Goal: Task Accomplishment & Management: Manage account settings

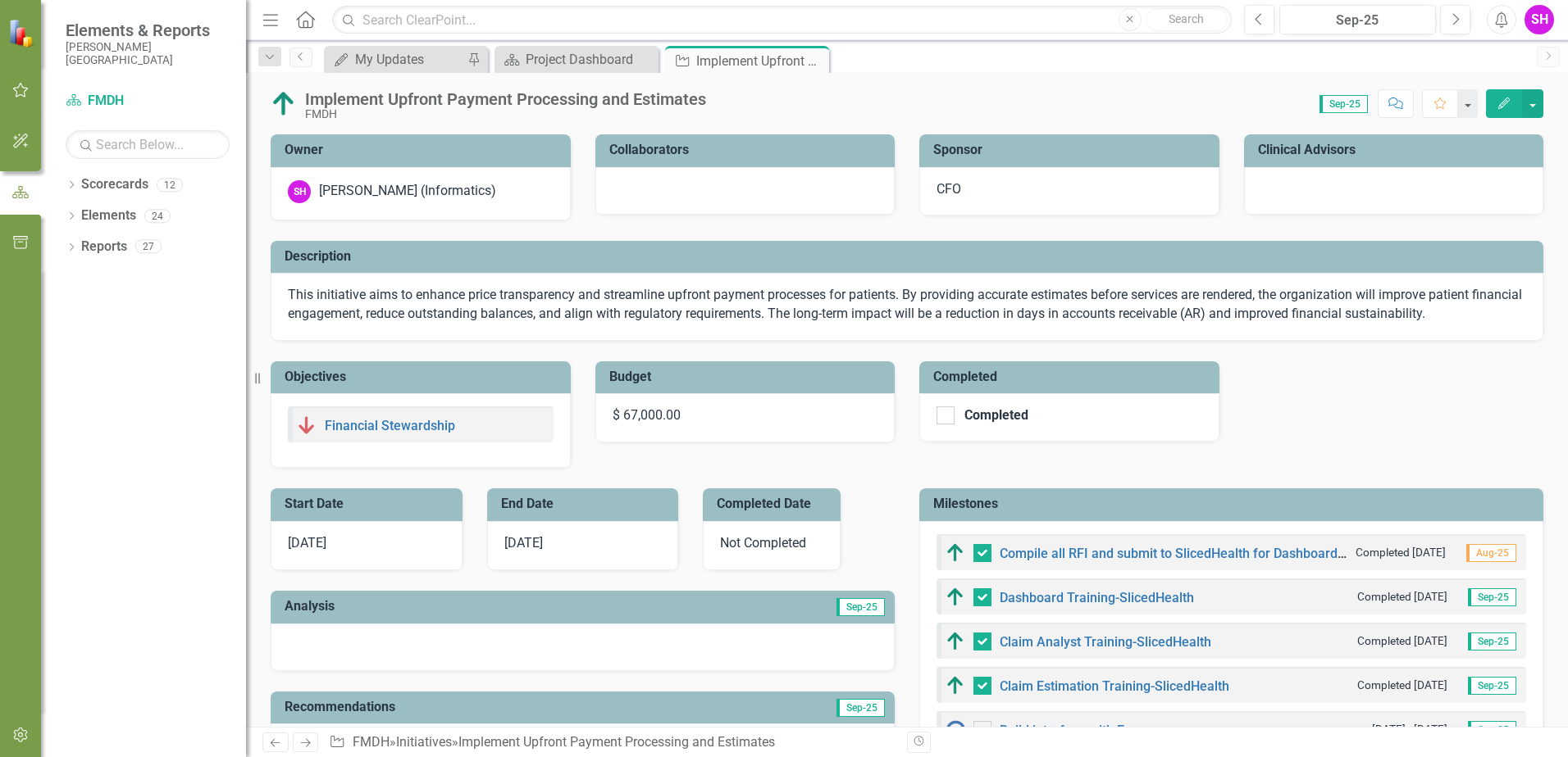
scroll to position [342, 0]
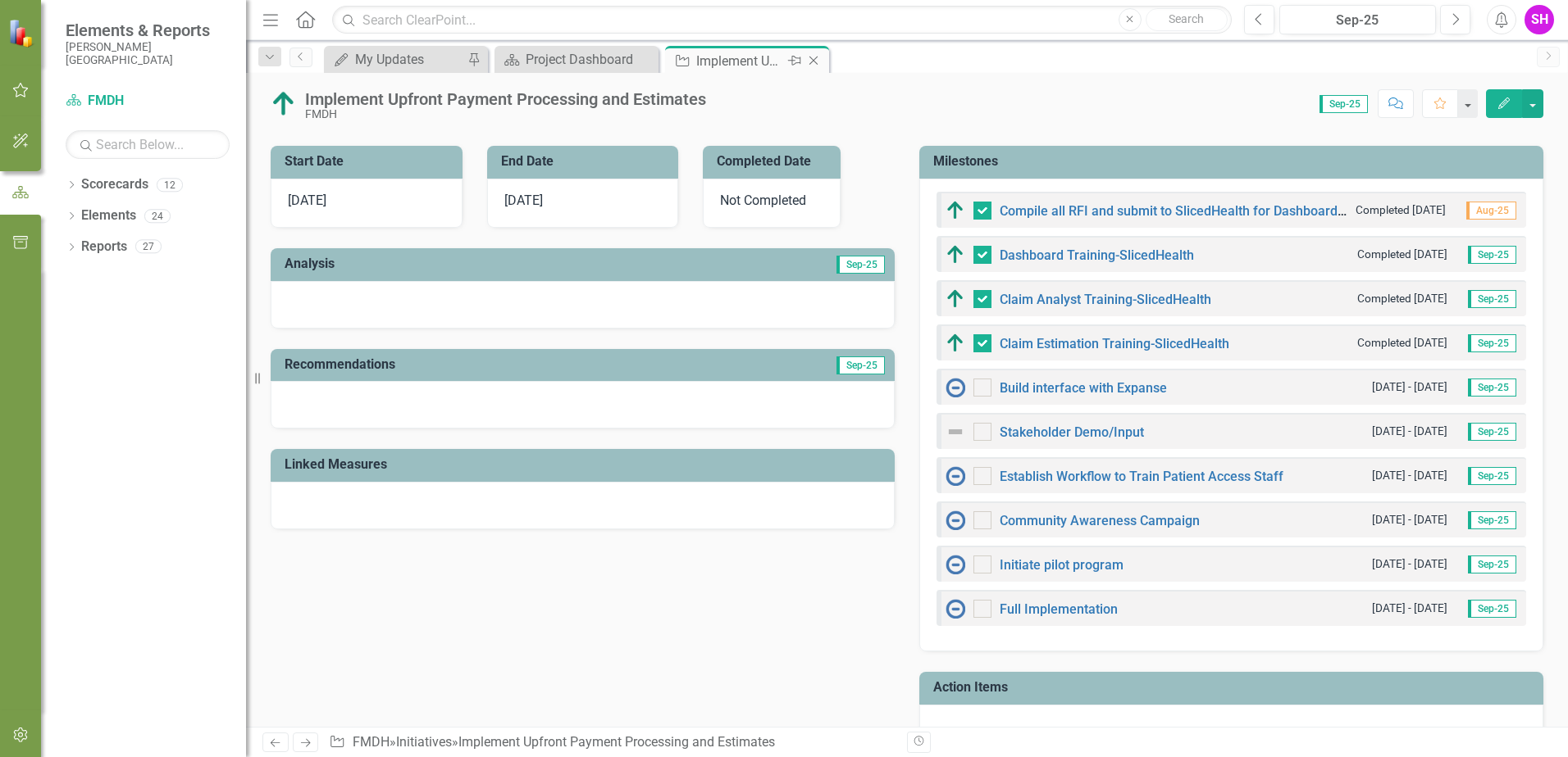
click at [749, 62] on div "Implement Upfront Payment Processing and Estimates" at bounding box center [739, 61] width 88 height 21
click at [813, 60] on icon "Close" at bounding box center [813, 61] width 16 height 13
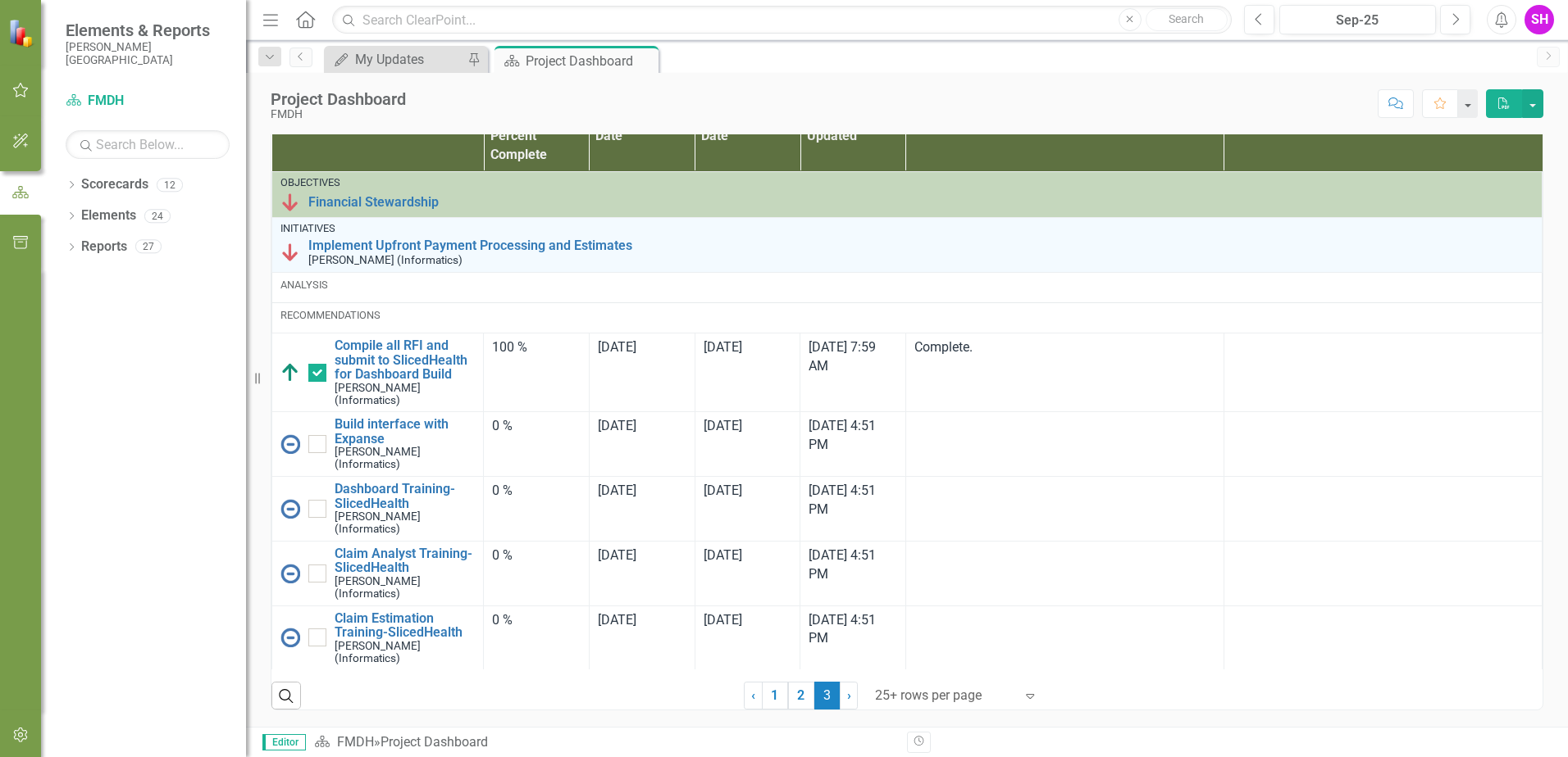
scroll to position [1090, 0]
checkbox input "true"
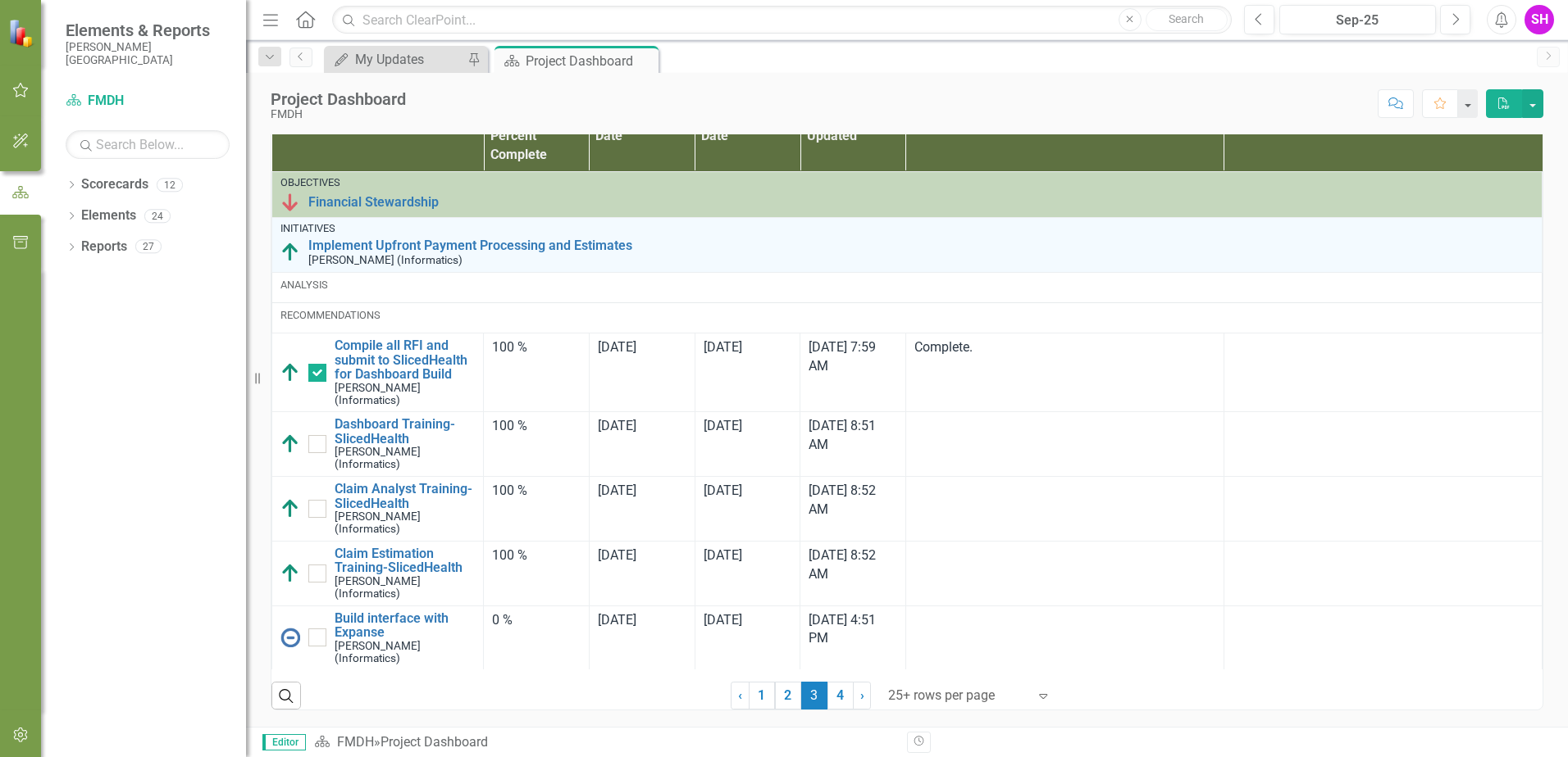
checkbox input "true"
checkbox input "false"
checkbox input "true"
checkbox input "false"
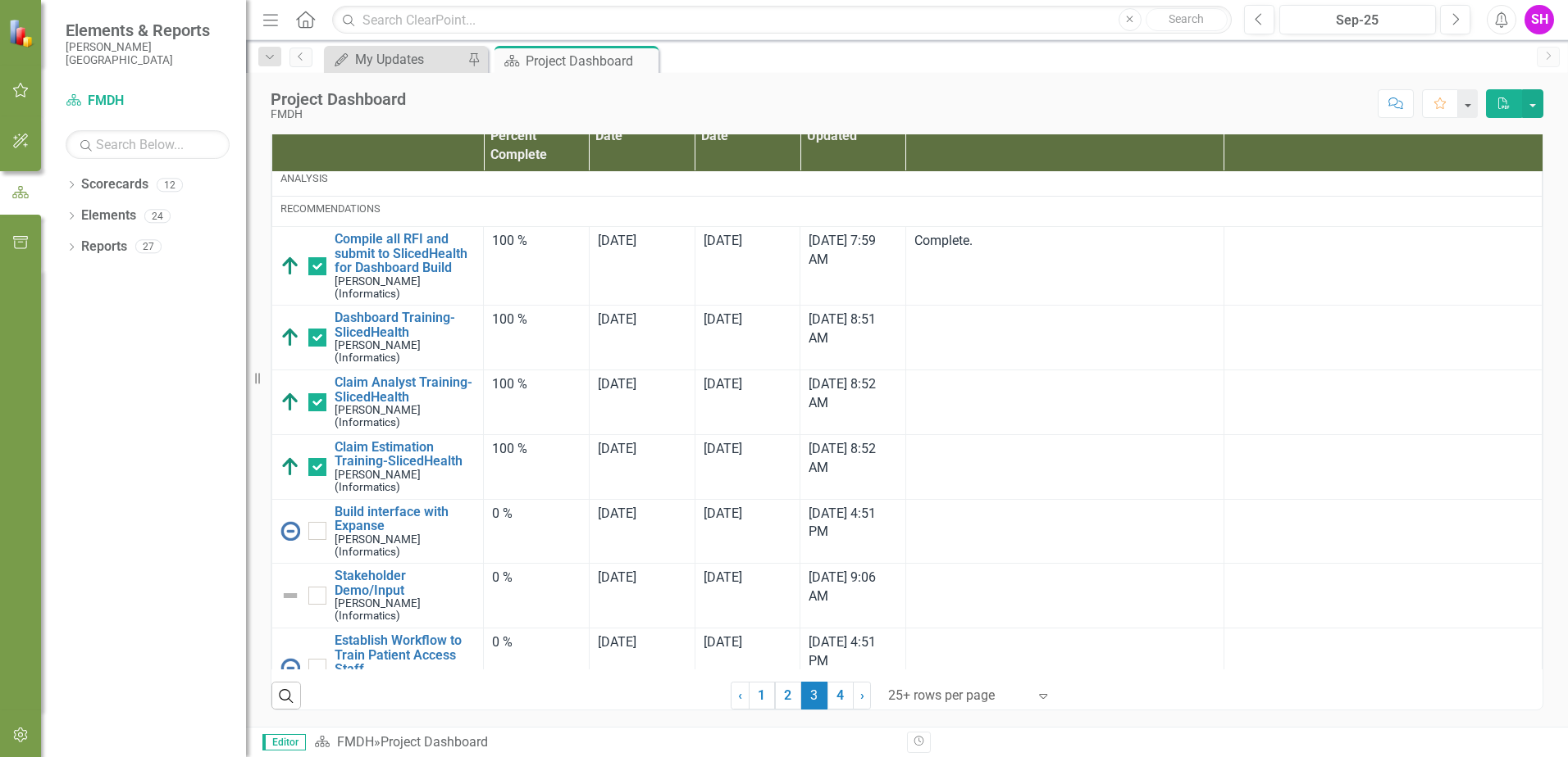
scroll to position [82, 0]
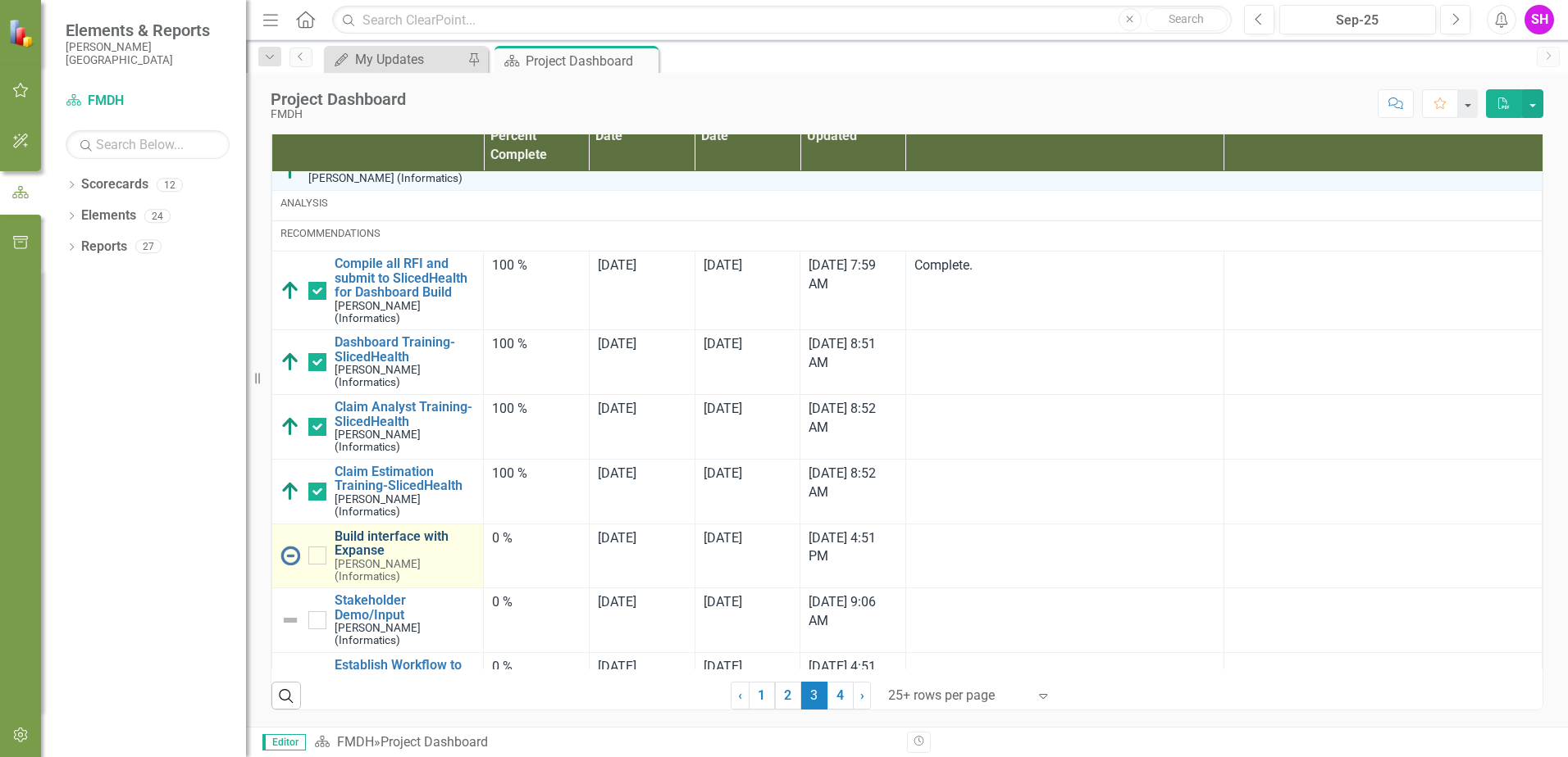
click at [363, 546] on link "Build interface with Expanse" at bounding box center [404, 544] width 140 height 29
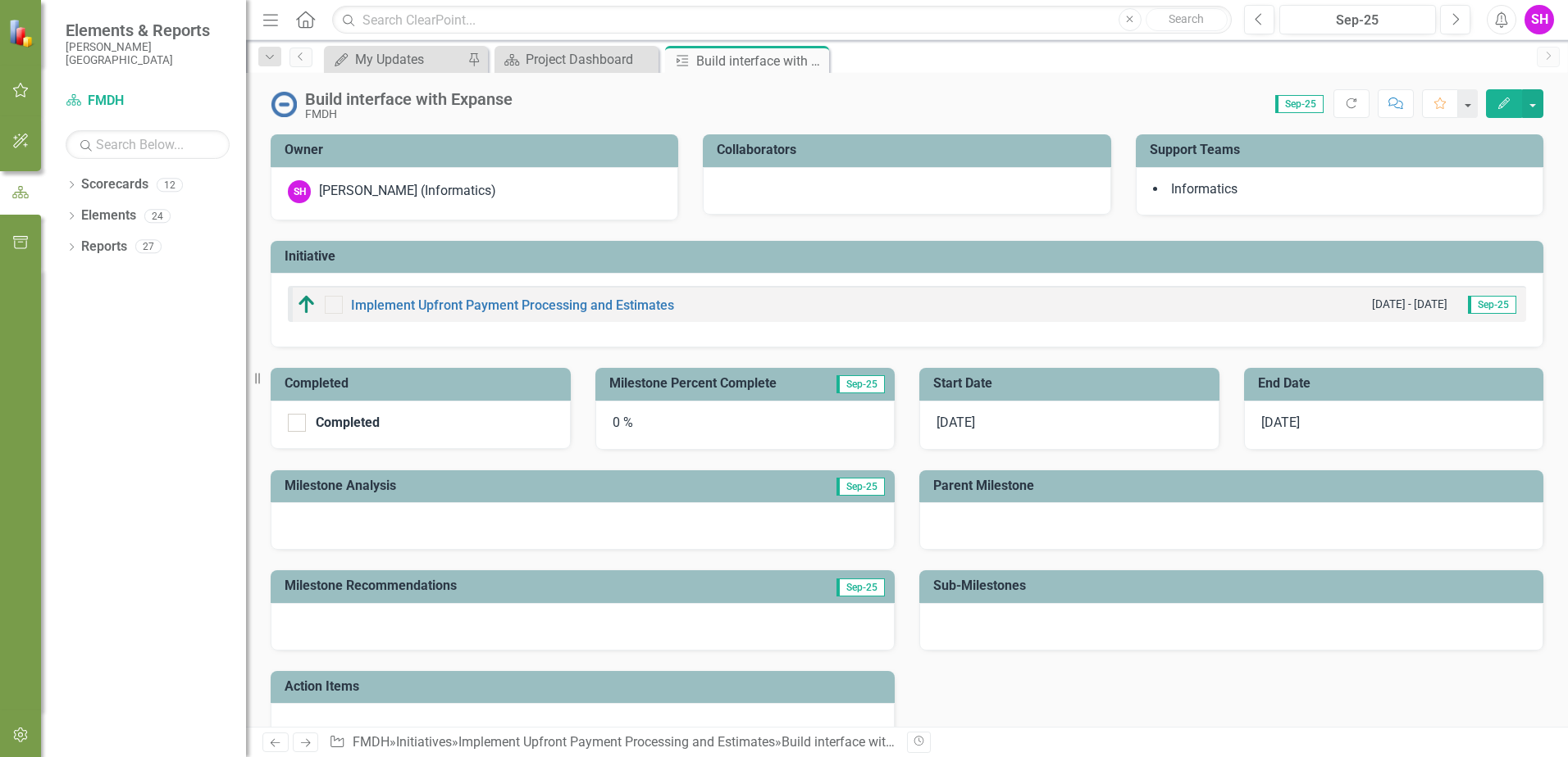
click at [502, 99] on div "Build interface with Expanse" at bounding box center [408, 99] width 208 height 18
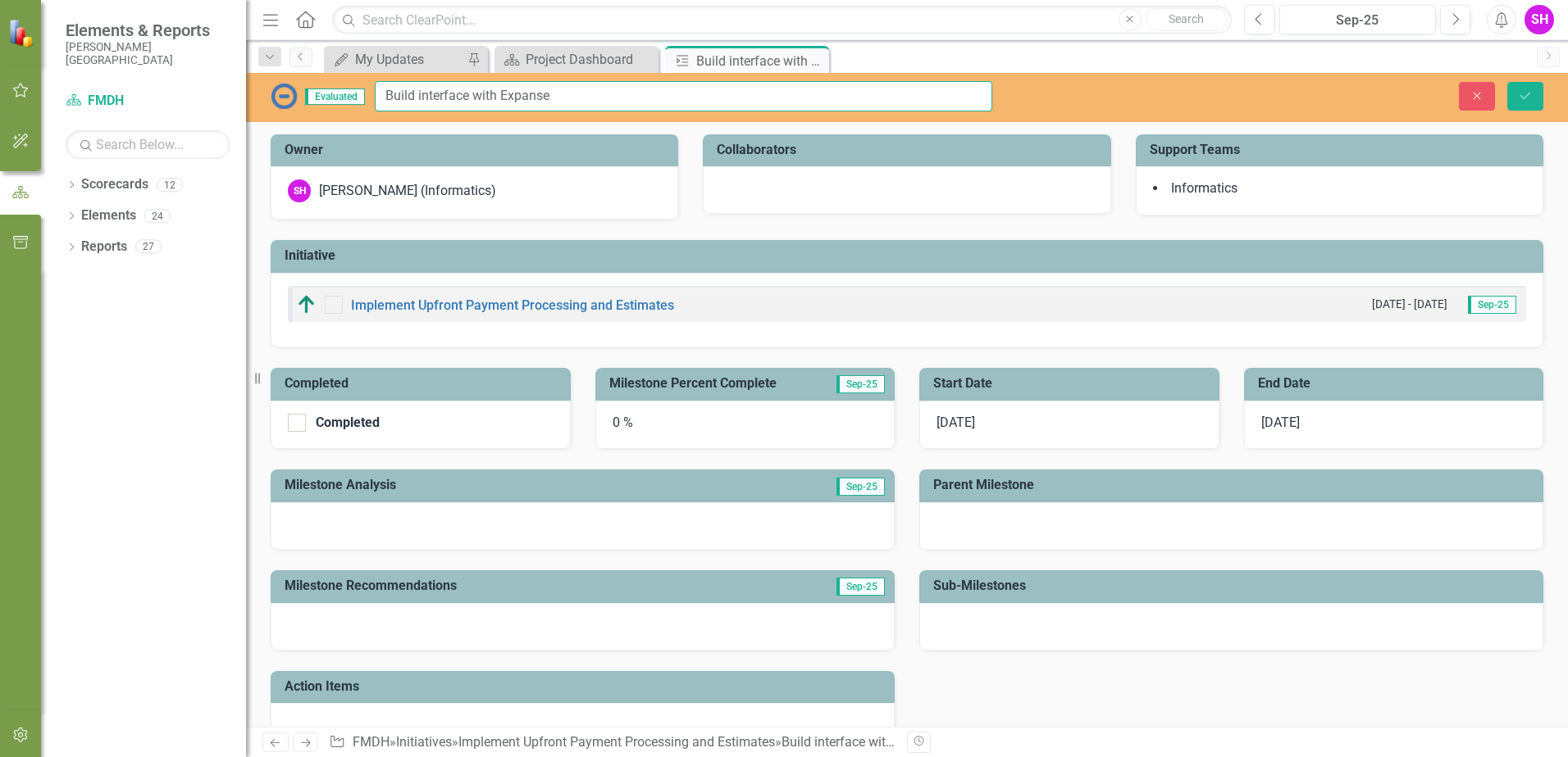
drag, startPoint x: 560, startPoint y: 92, endPoint x: 370, endPoint y: 89, distance: 190.0
click at [370, 89] on div "Evaluated Build interface with Expanse" at bounding box center [631, 96] width 721 height 30
type input "MEDITECH Build-PFS & PA Dictionaries"
click at [1530, 95] on icon "Save" at bounding box center [1525, 96] width 15 height 11
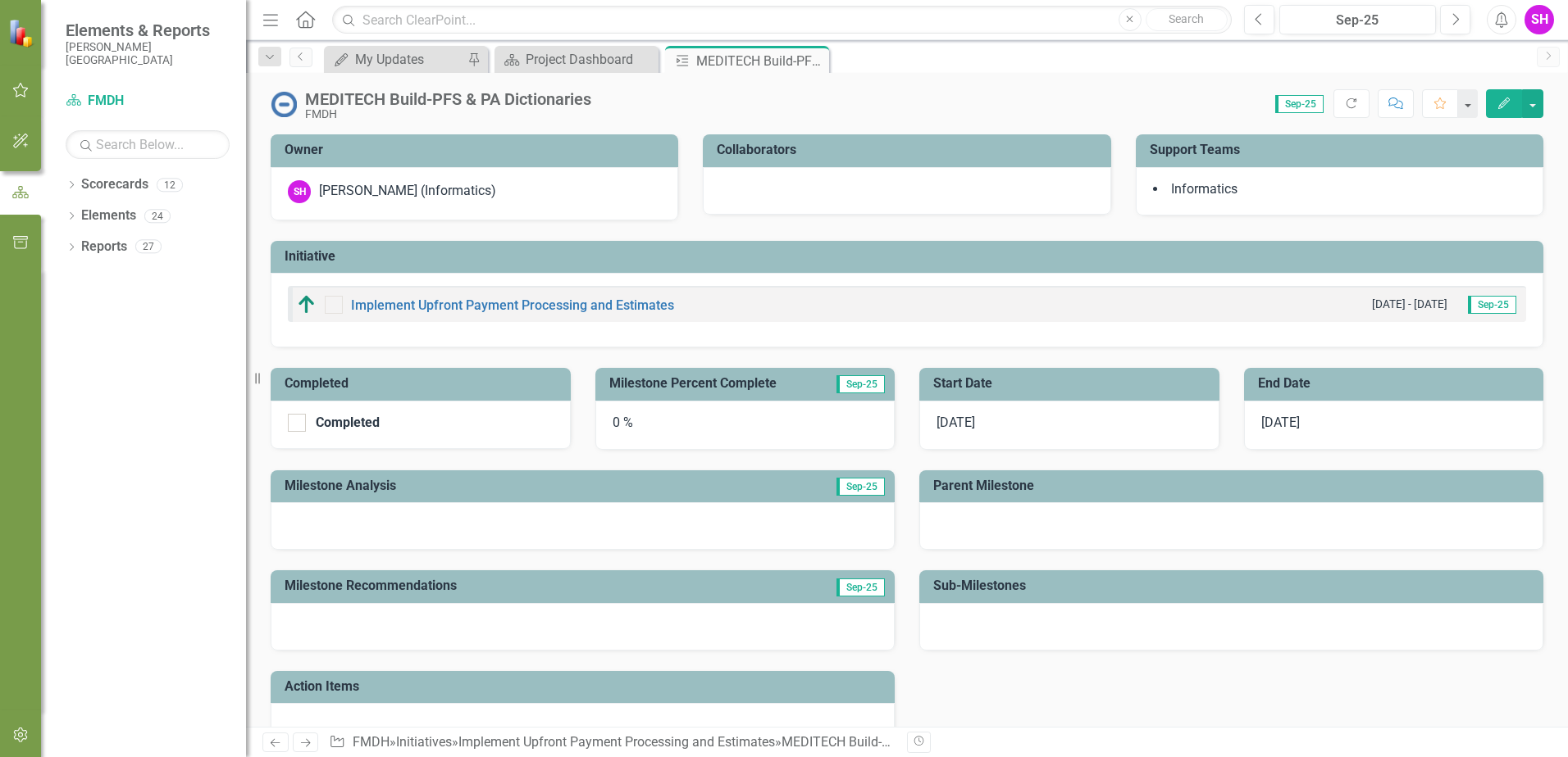
click at [1052, 384] on h3 "Start Date" at bounding box center [1072, 383] width 278 height 15
click at [1012, 420] on div "[DATE]" at bounding box center [1069, 425] width 300 height 49
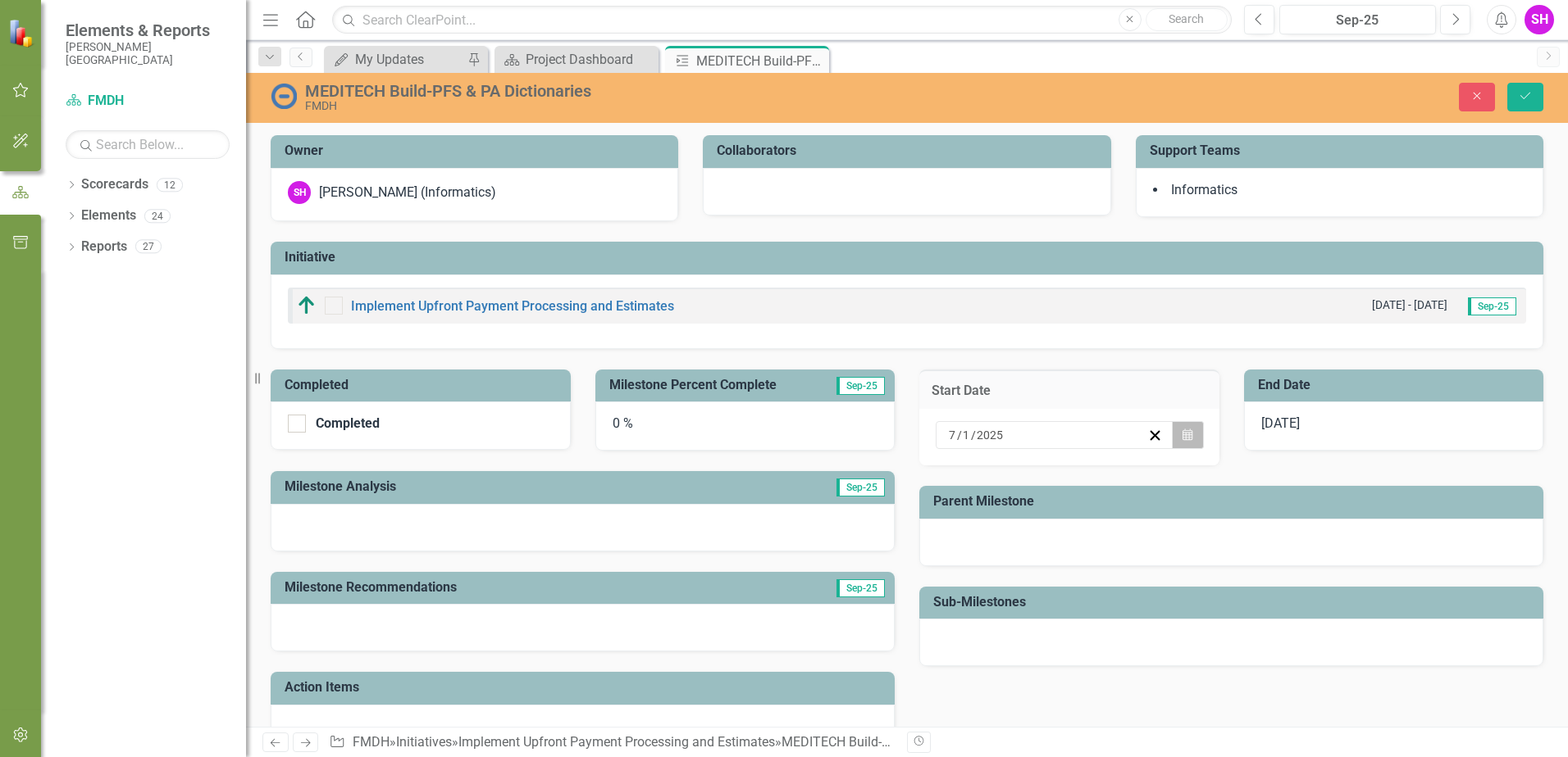
click at [1184, 436] on button "Calendar" at bounding box center [1187, 435] width 31 height 28
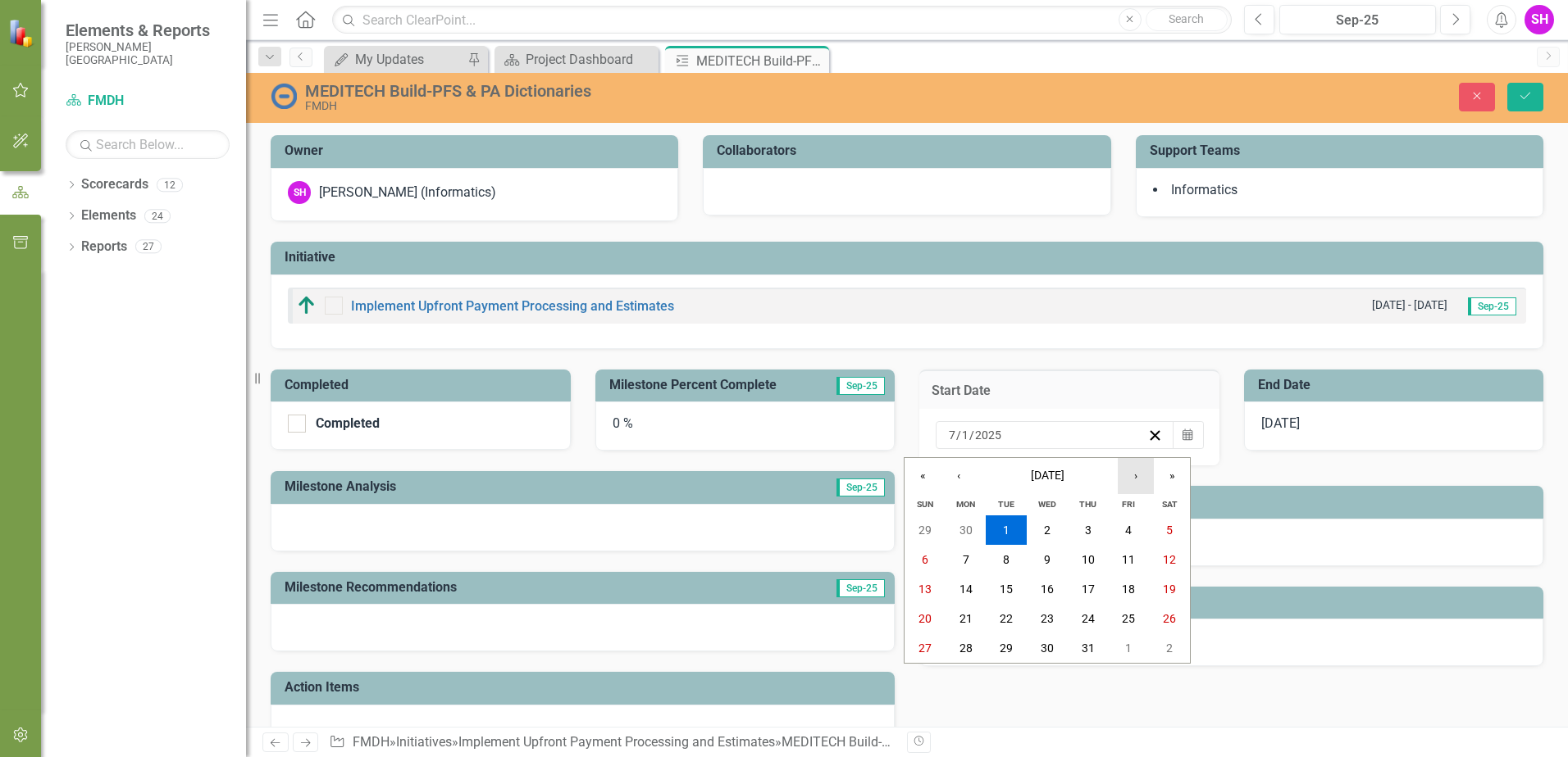
click at [1136, 478] on button "›" at bounding box center [1136, 476] width 36 height 36
click at [954, 469] on button "‹" at bounding box center [959, 476] width 36 height 36
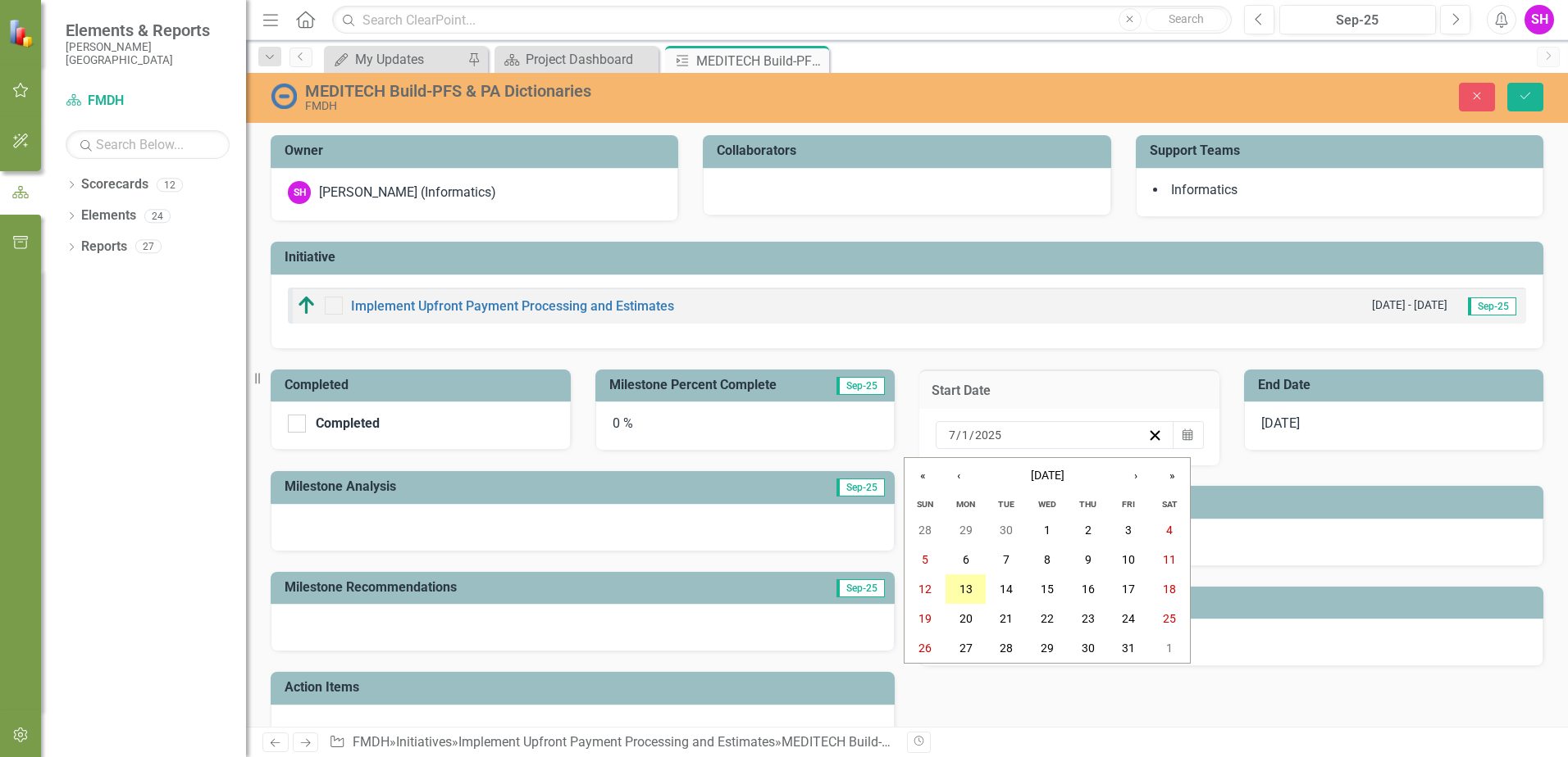
click at [967, 589] on abbr "13" at bounding box center [966, 590] width 13 height 13
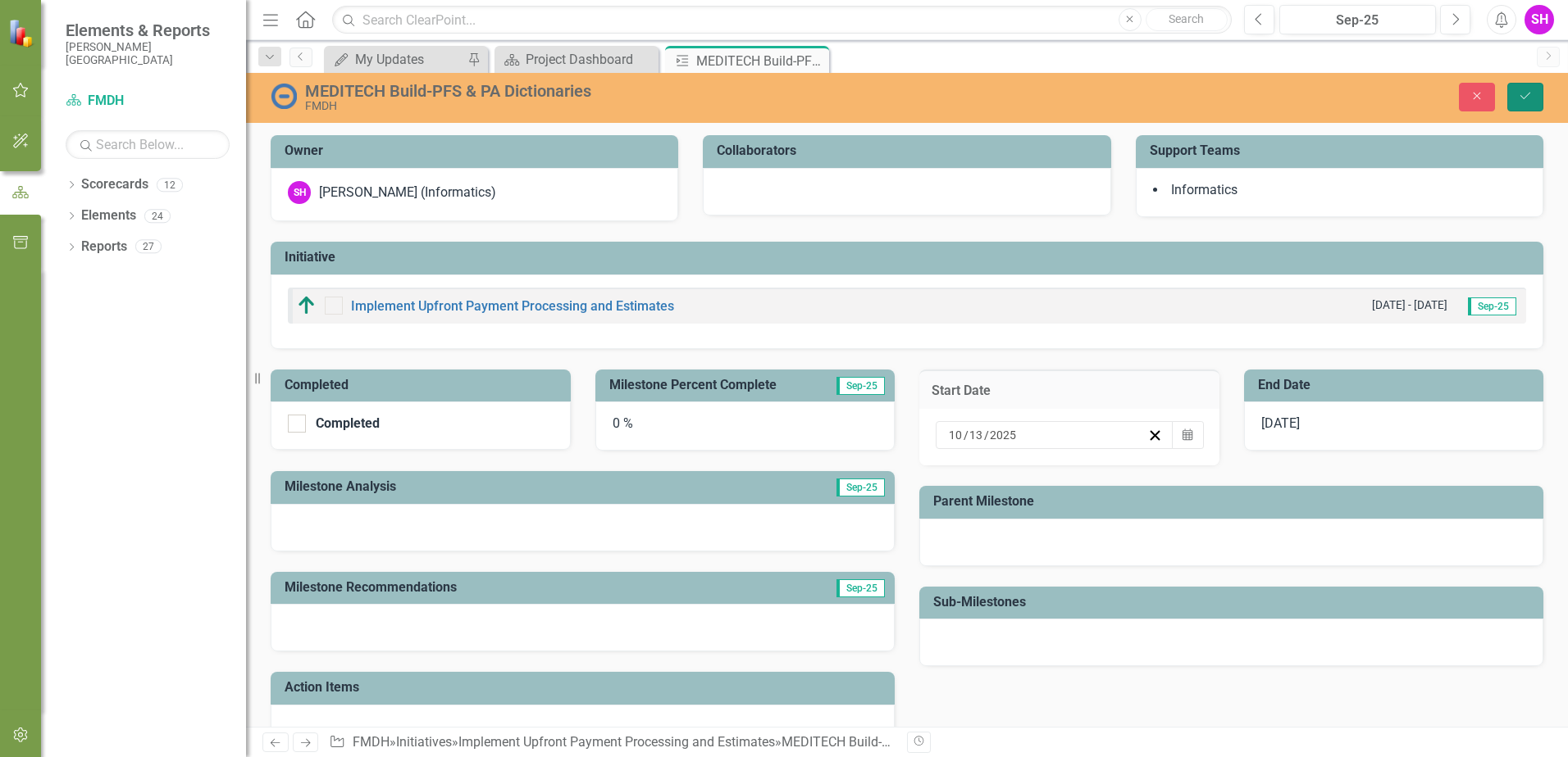
click at [1526, 98] on icon "Save" at bounding box center [1525, 96] width 15 height 11
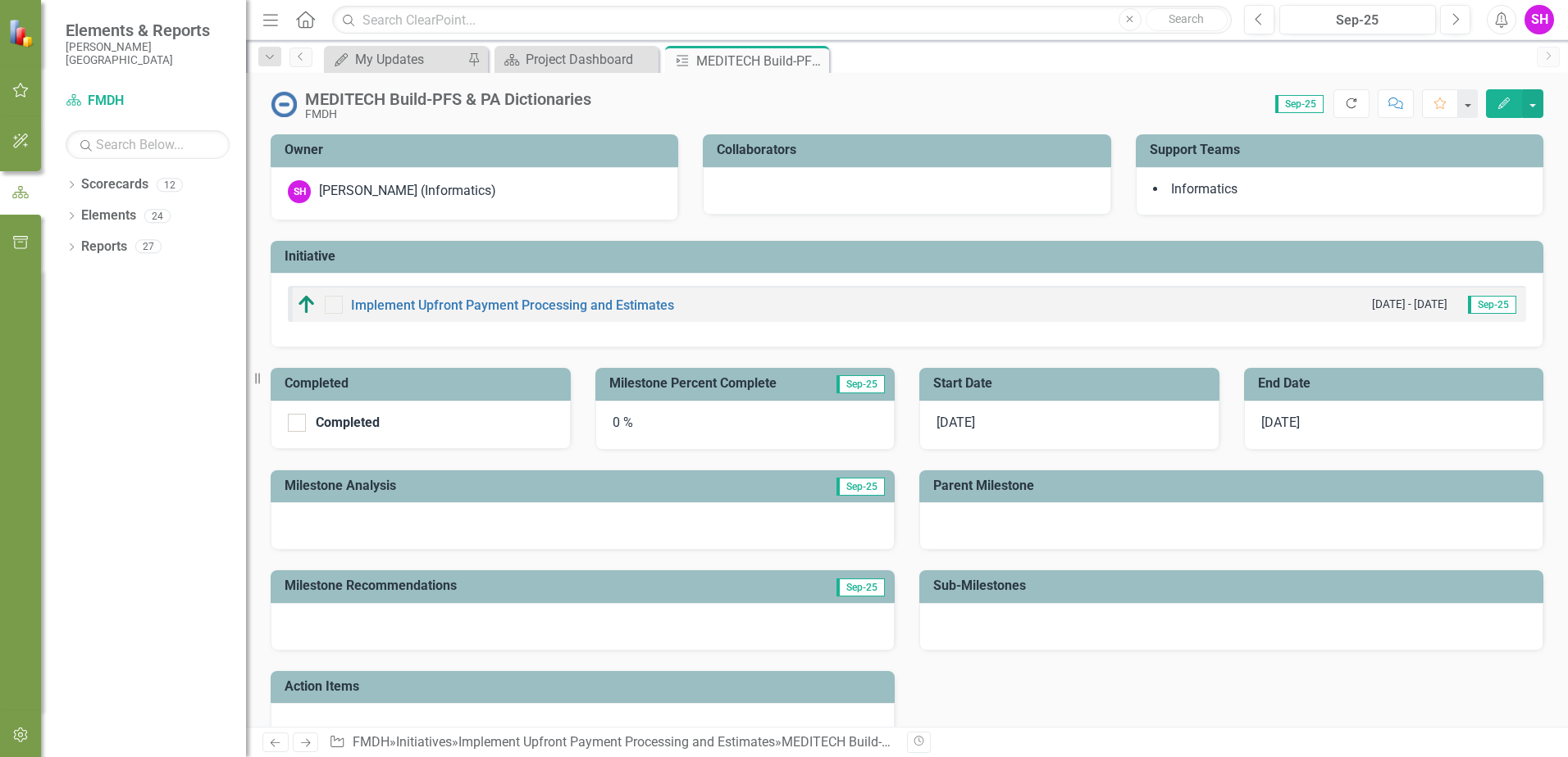
click at [1352, 103] on icon "Refresh" at bounding box center [1351, 103] width 15 height 11
click at [811, 57] on icon "Close" at bounding box center [813, 61] width 16 height 13
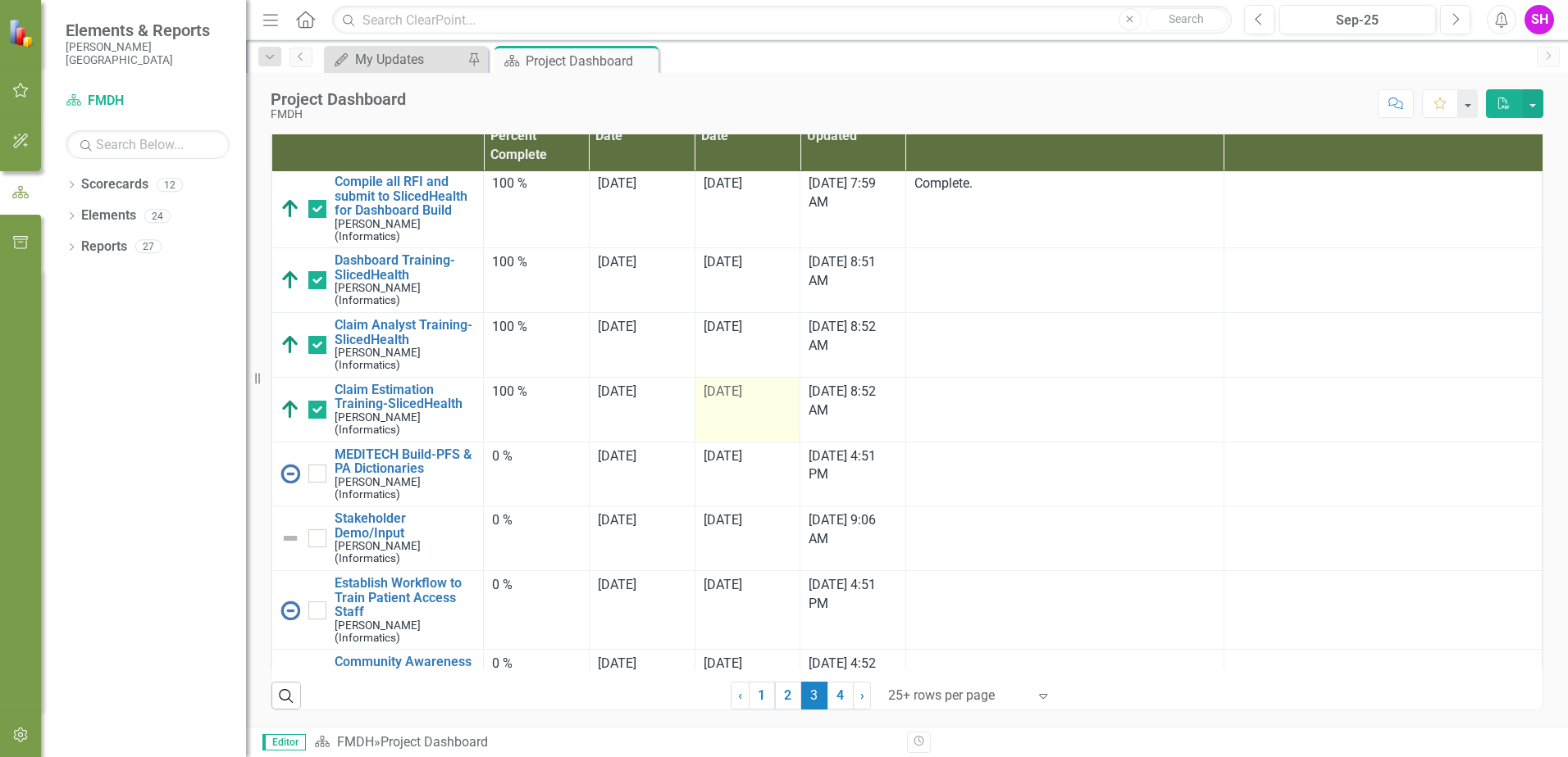
scroll to position [245, 0]
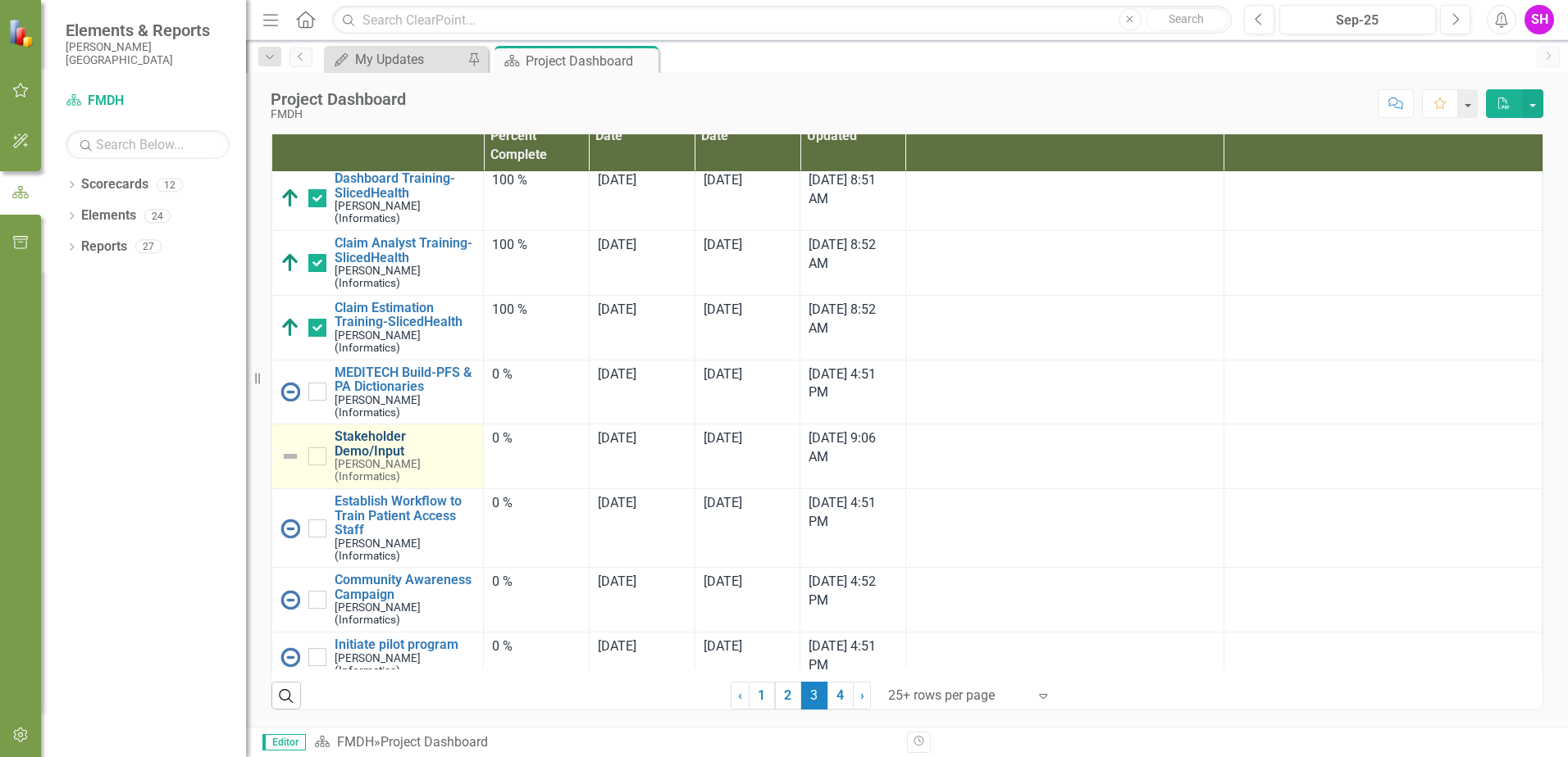
click at [356, 458] on link "Stakeholder Demo/Input" at bounding box center [404, 443] width 140 height 29
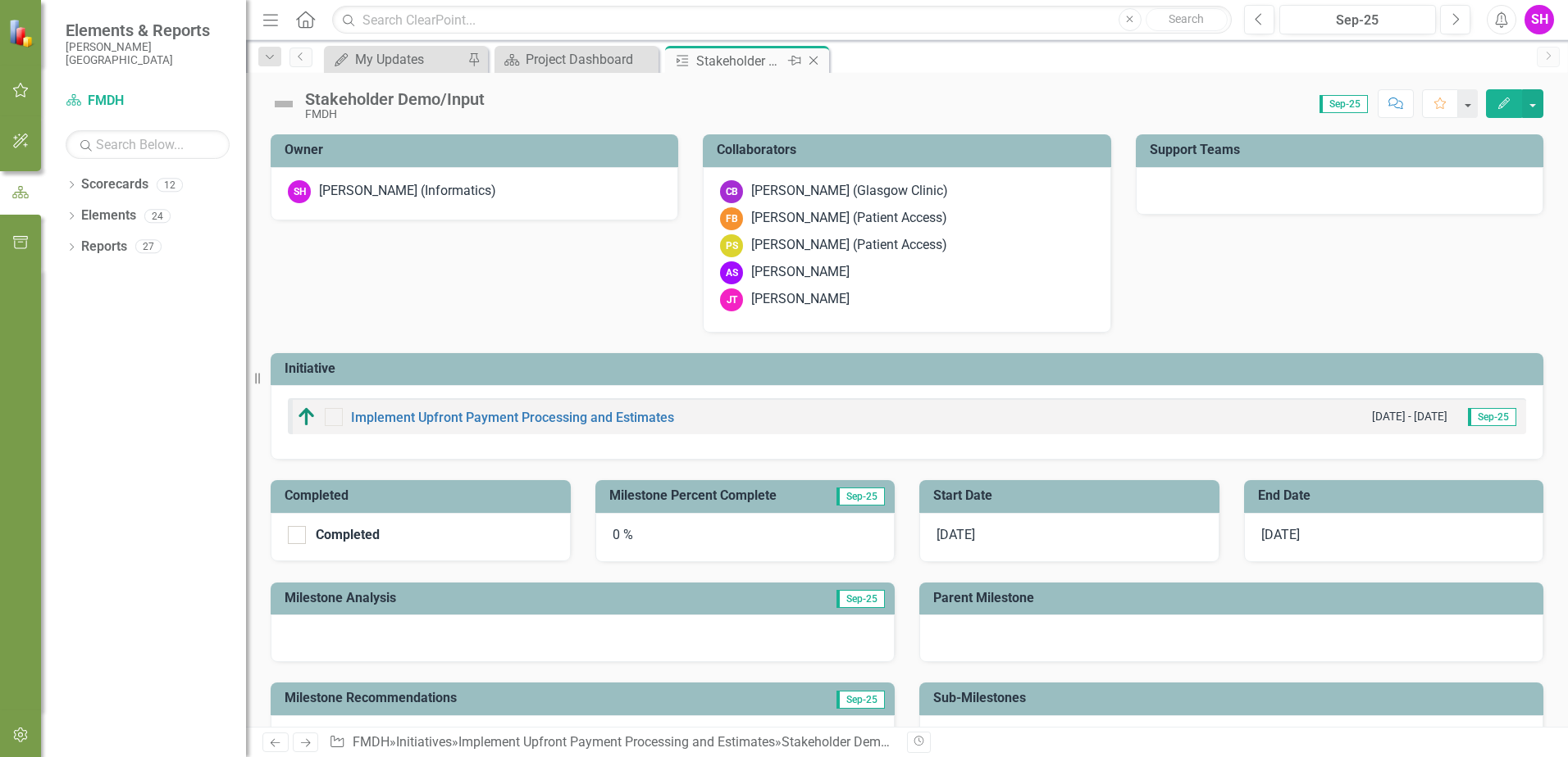
click at [812, 57] on icon "Close" at bounding box center [813, 61] width 16 height 13
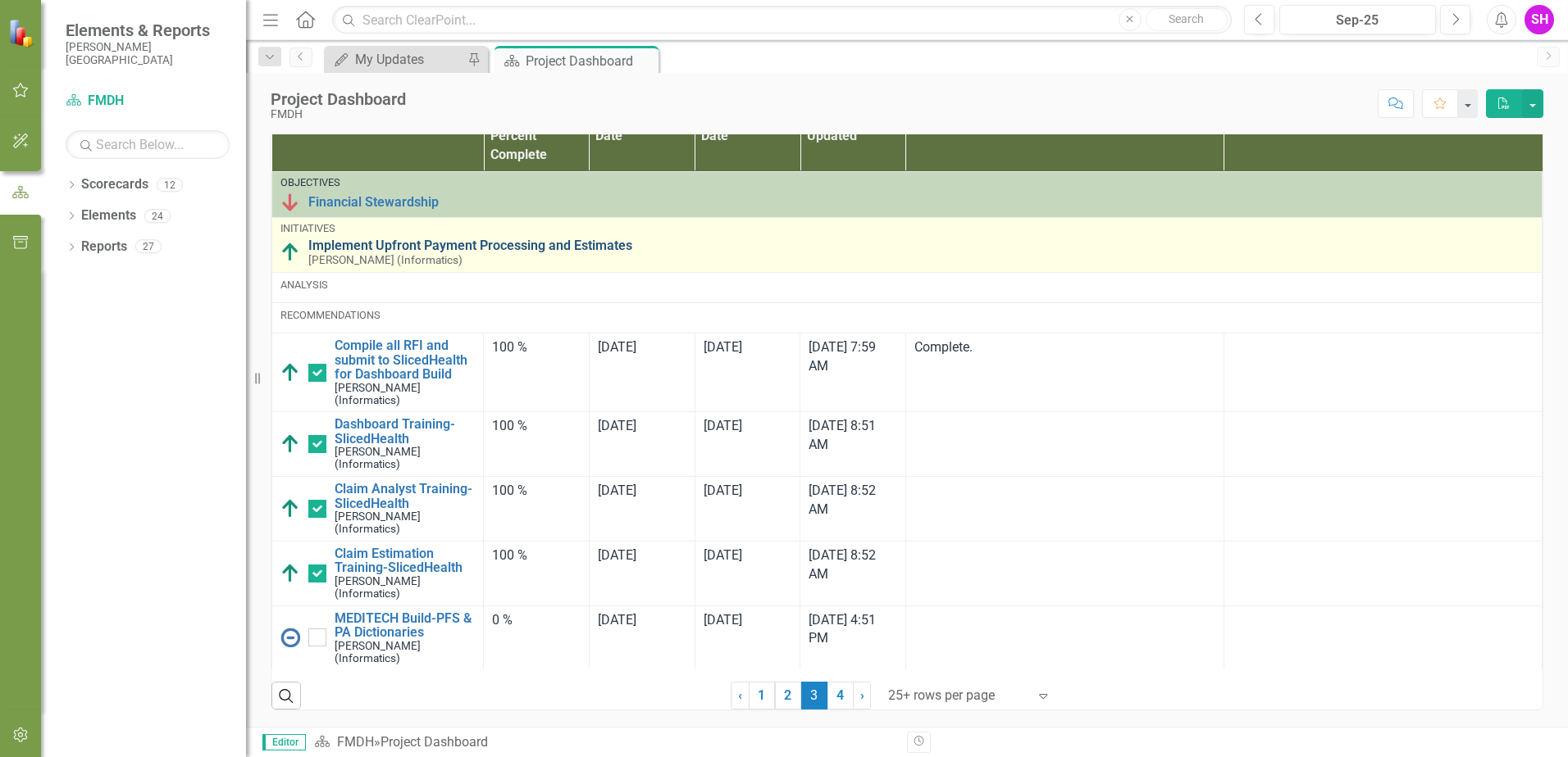
click at [685, 249] on link "Implement Upfront Payment Processing and Estimates" at bounding box center [920, 245] width 1225 height 15
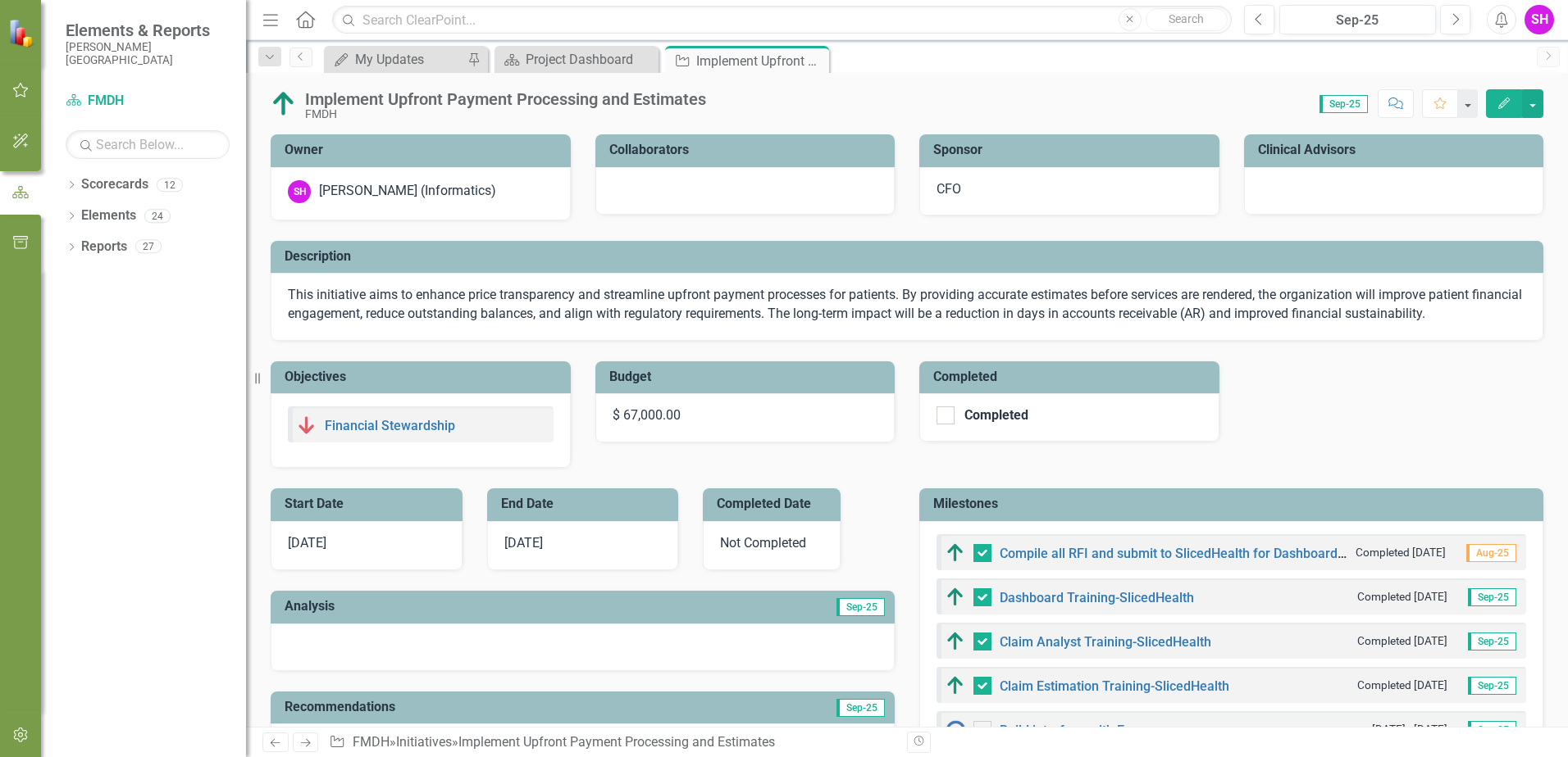
checkbox input "false"
checkbox input "true"
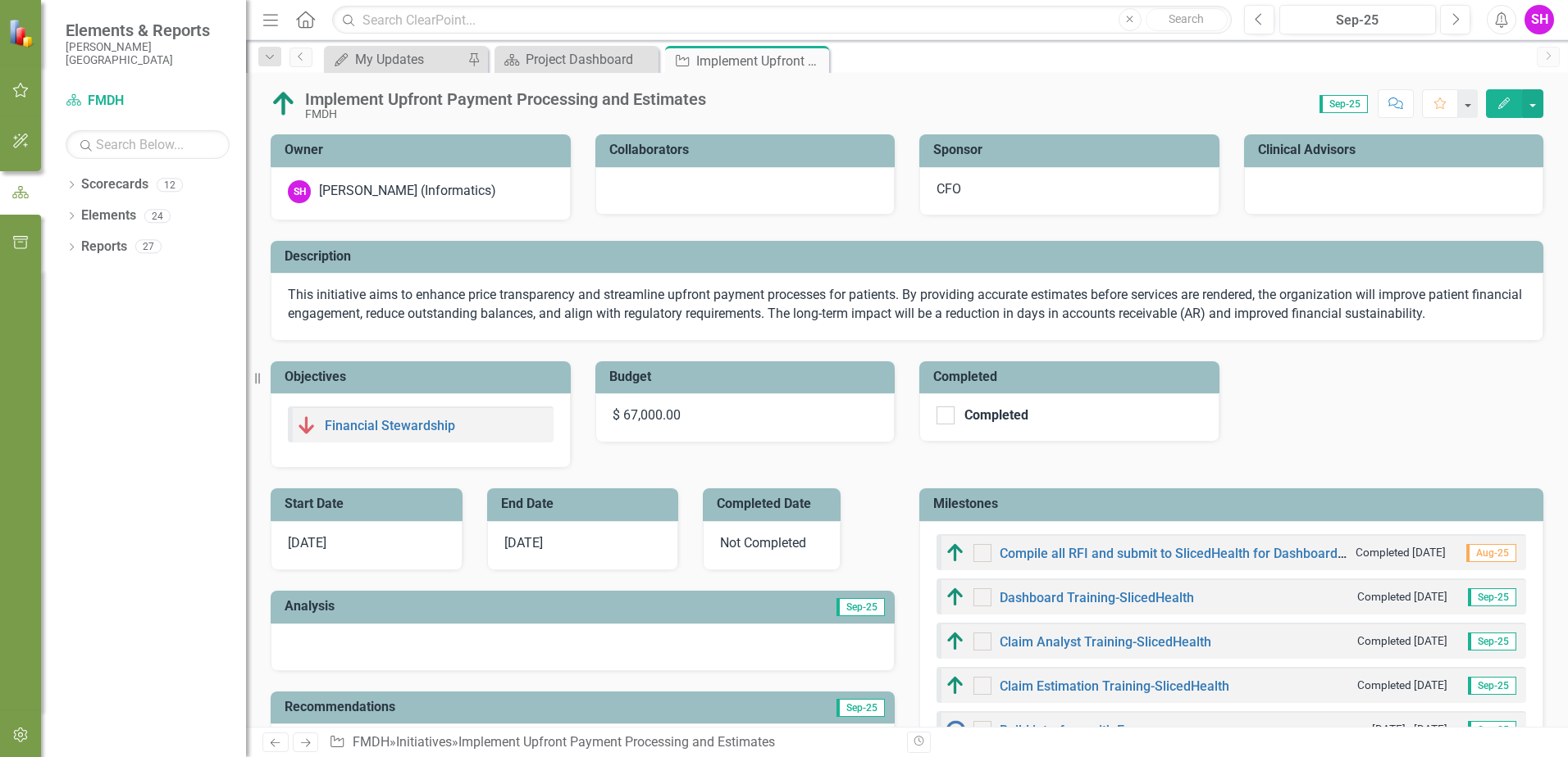
checkbox input "true"
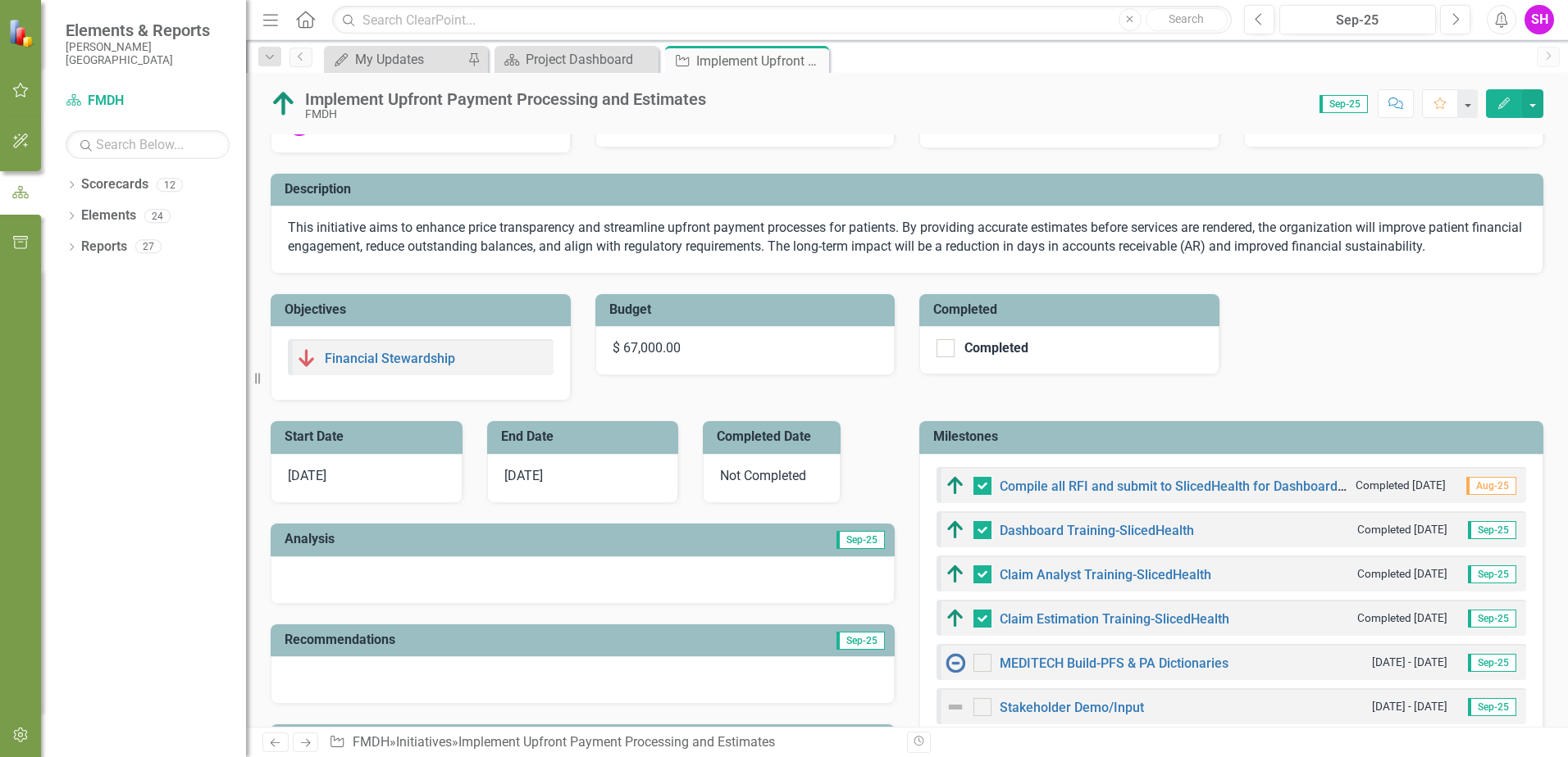
scroll to position [164, 0]
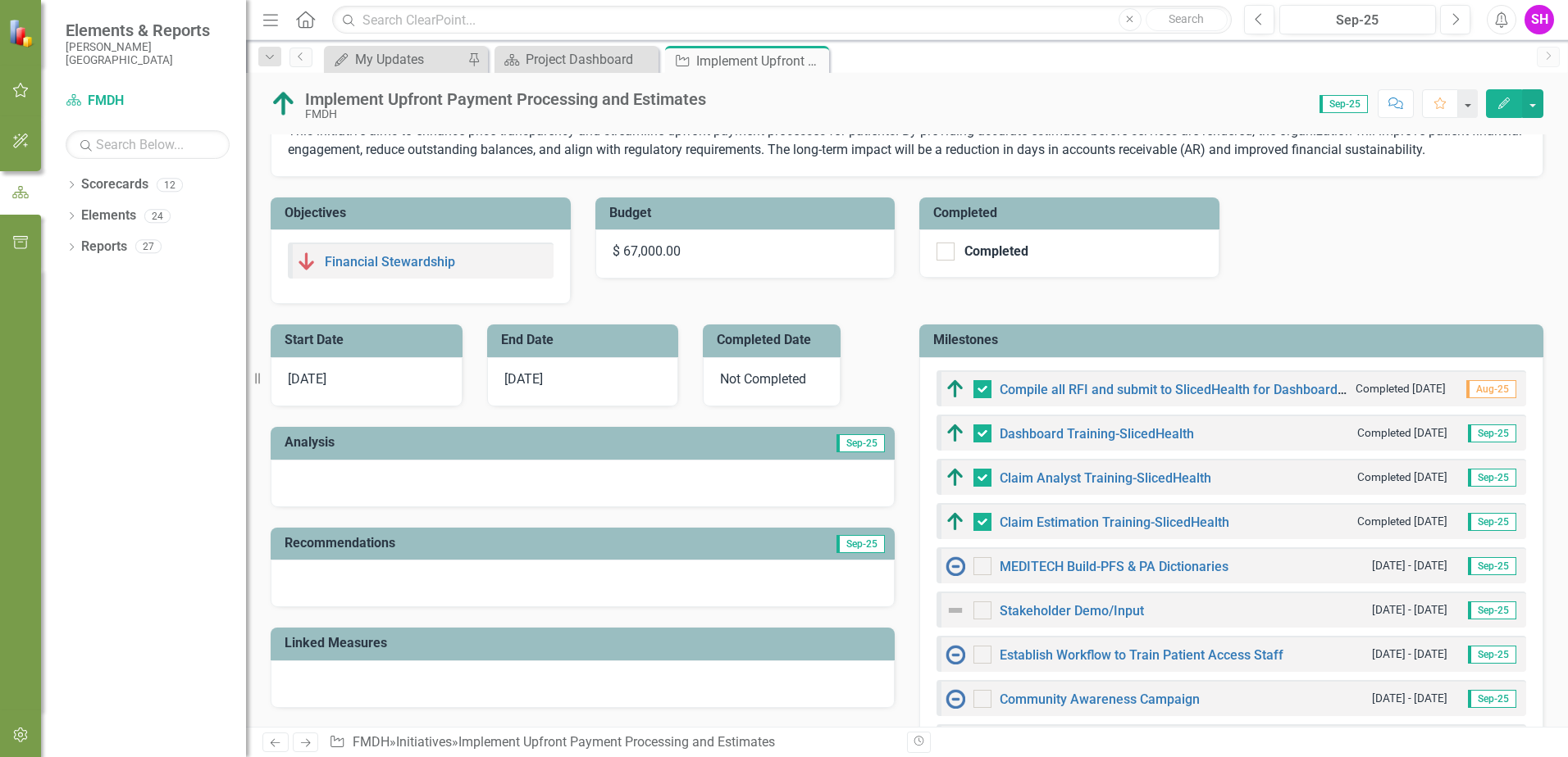
click at [946, 610] on img at bounding box center [955, 611] width 20 height 20
click at [1042, 612] on link "Stakeholder Demo/Input" at bounding box center [1072, 611] width 145 height 16
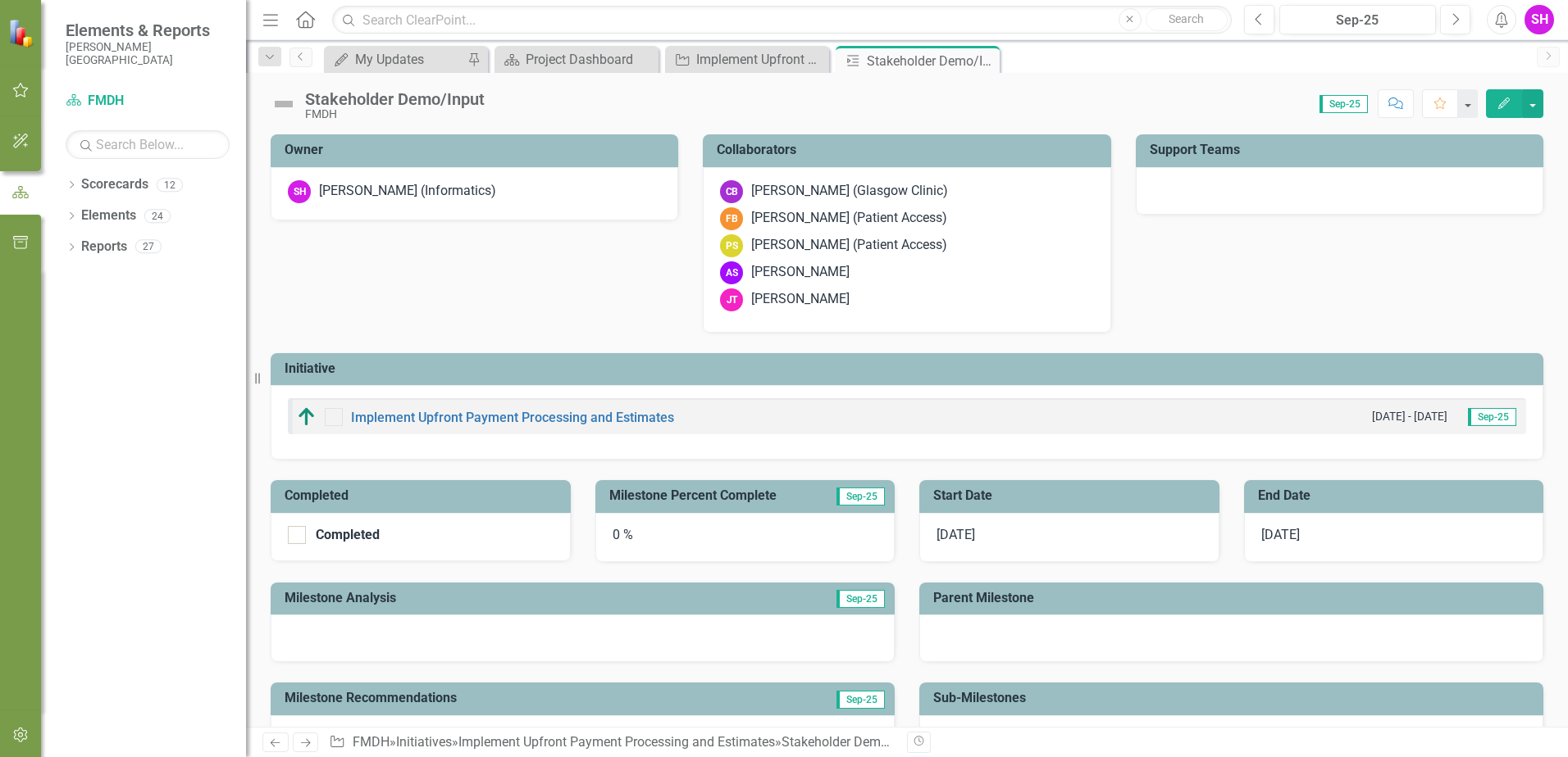
click at [288, 103] on img at bounding box center [283, 104] width 26 height 26
click at [279, 104] on img at bounding box center [283, 104] width 26 height 26
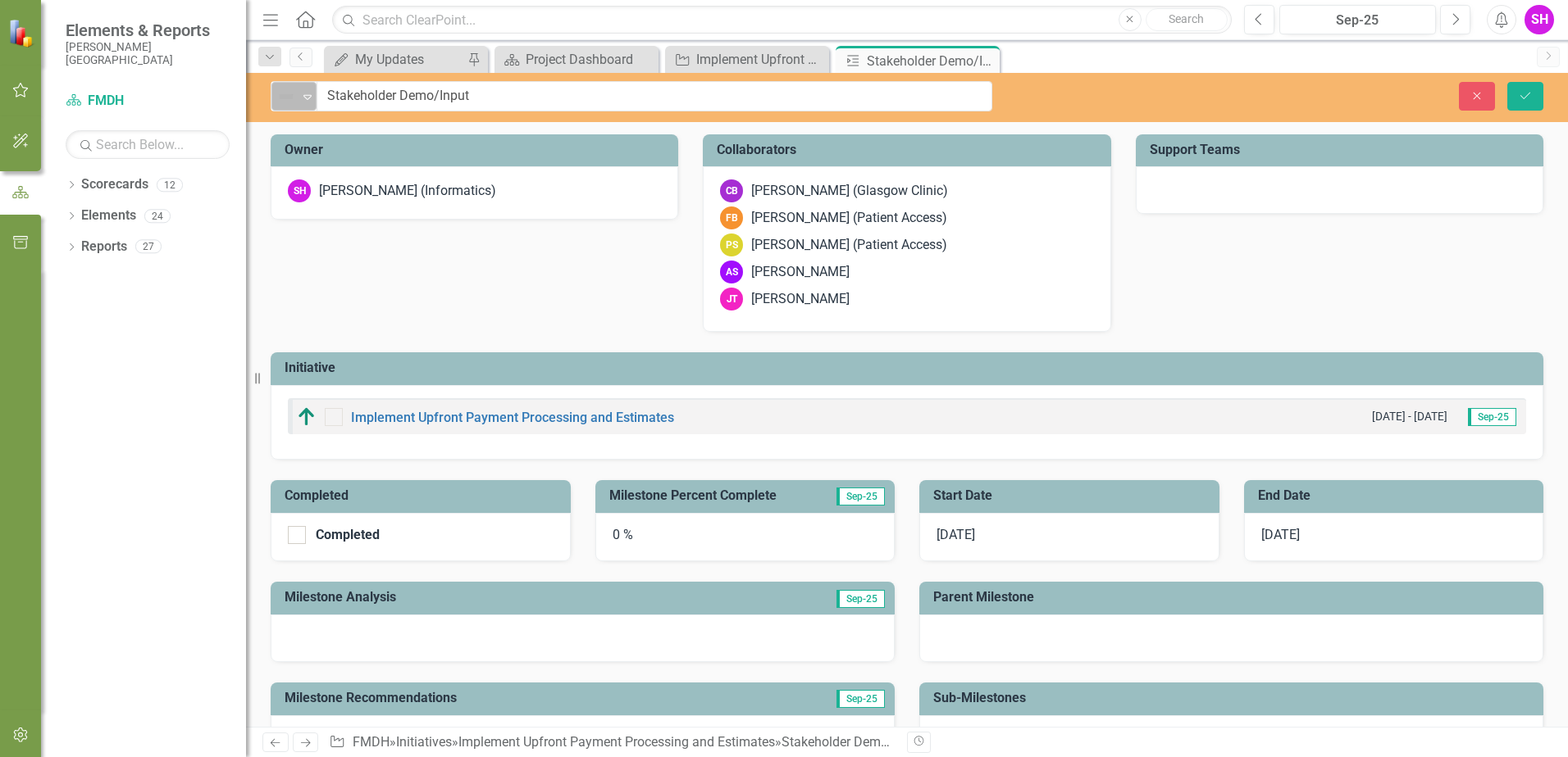
click at [306, 102] on icon "Expand" at bounding box center [307, 97] width 16 height 13
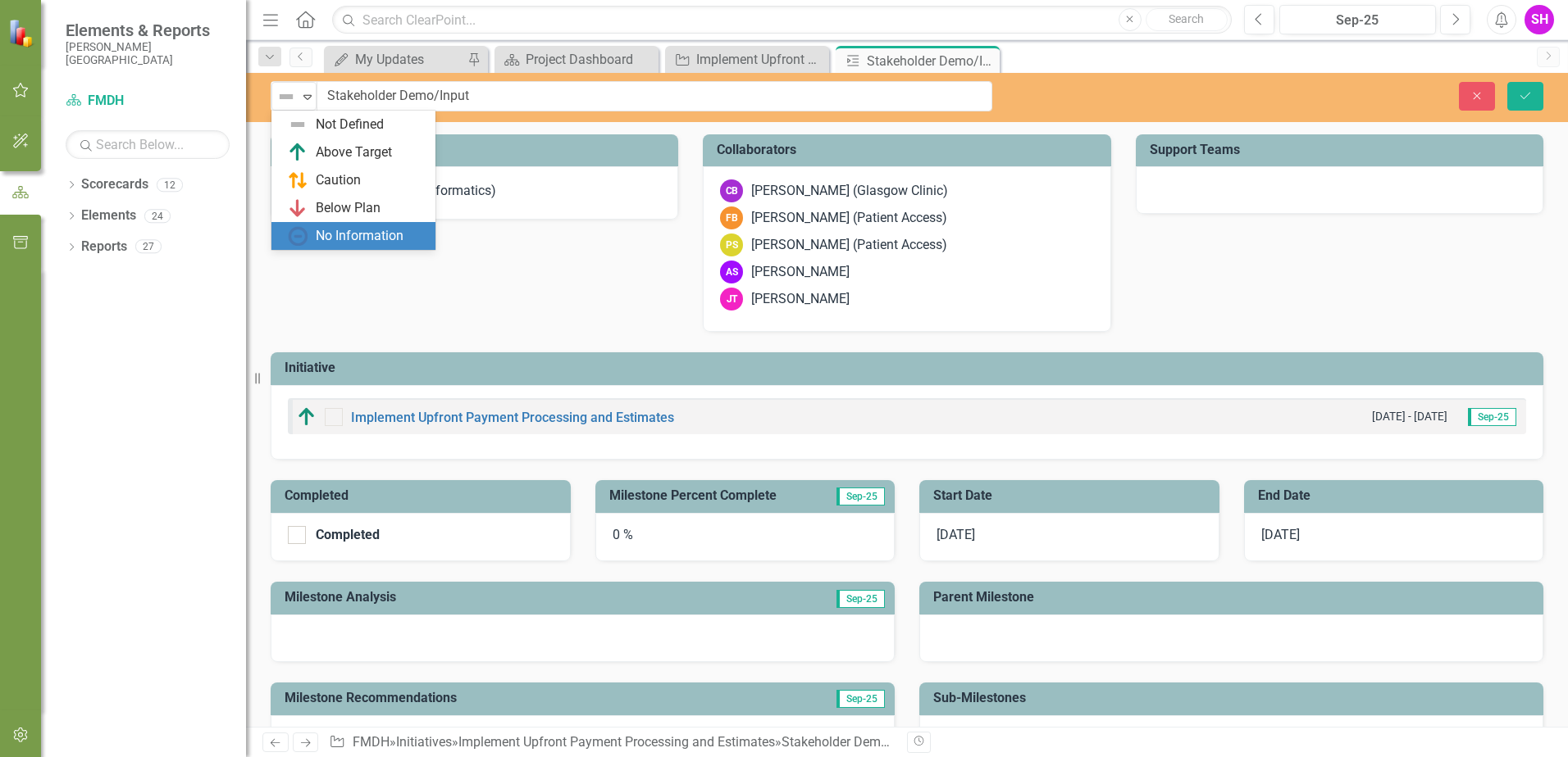
click at [356, 232] on div "No Information" at bounding box center [359, 236] width 88 height 19
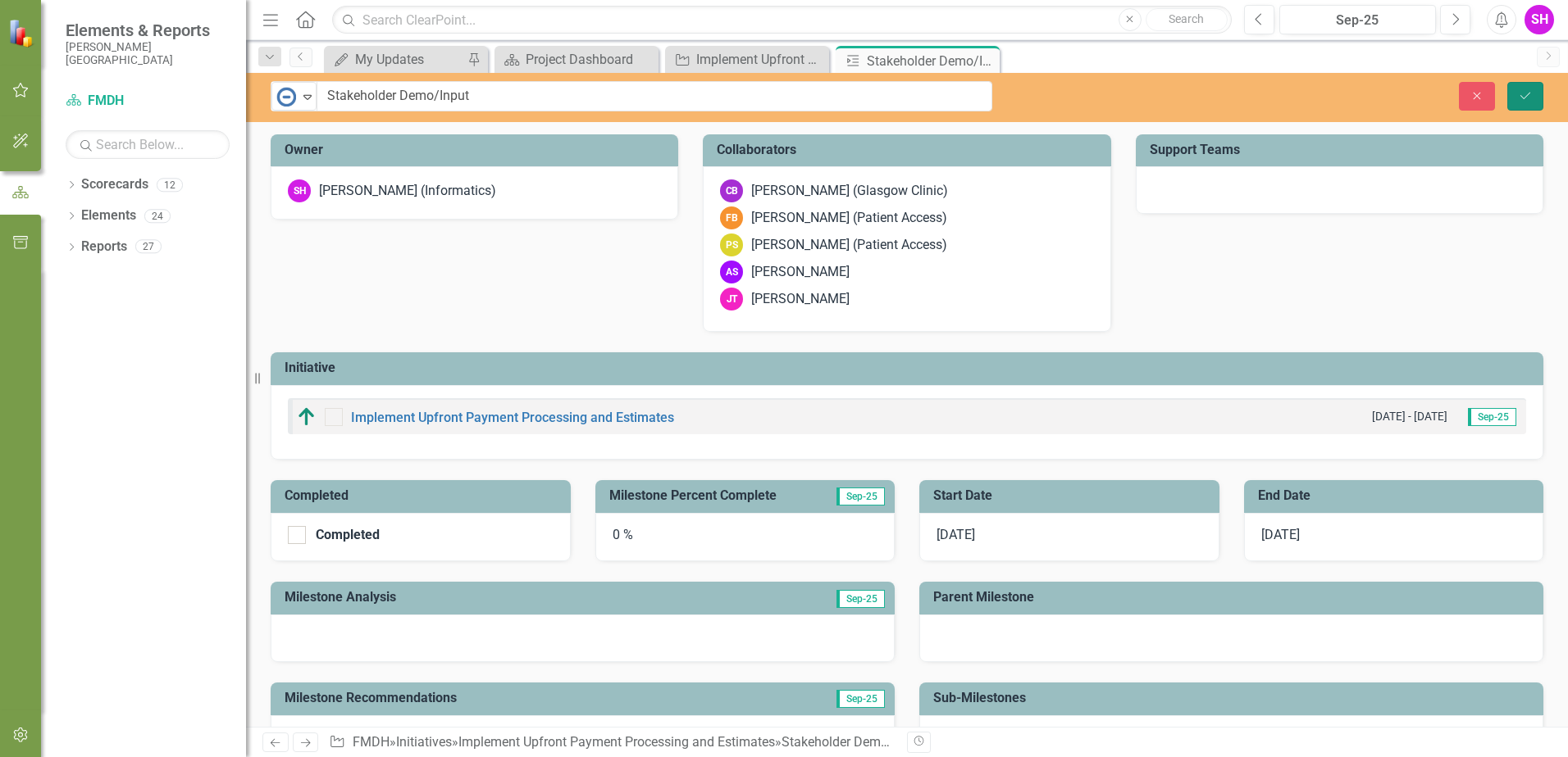
click at [1532, 98] on icon "Save" at bounding box center [1525, 96] width 15 height 11
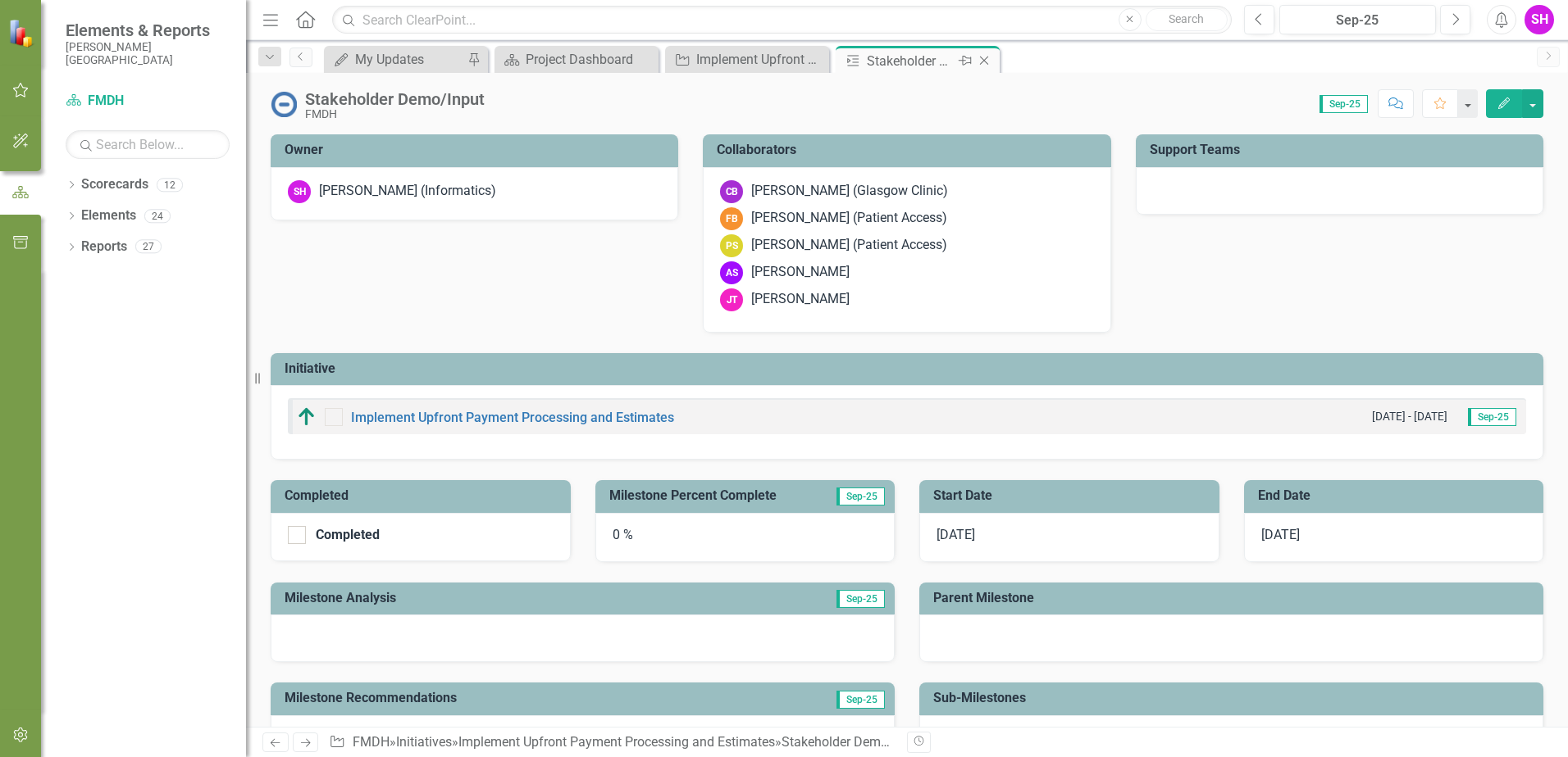
click at [986, 59] on icon "Close" at bounding box center [984, 61] width 16 height 13
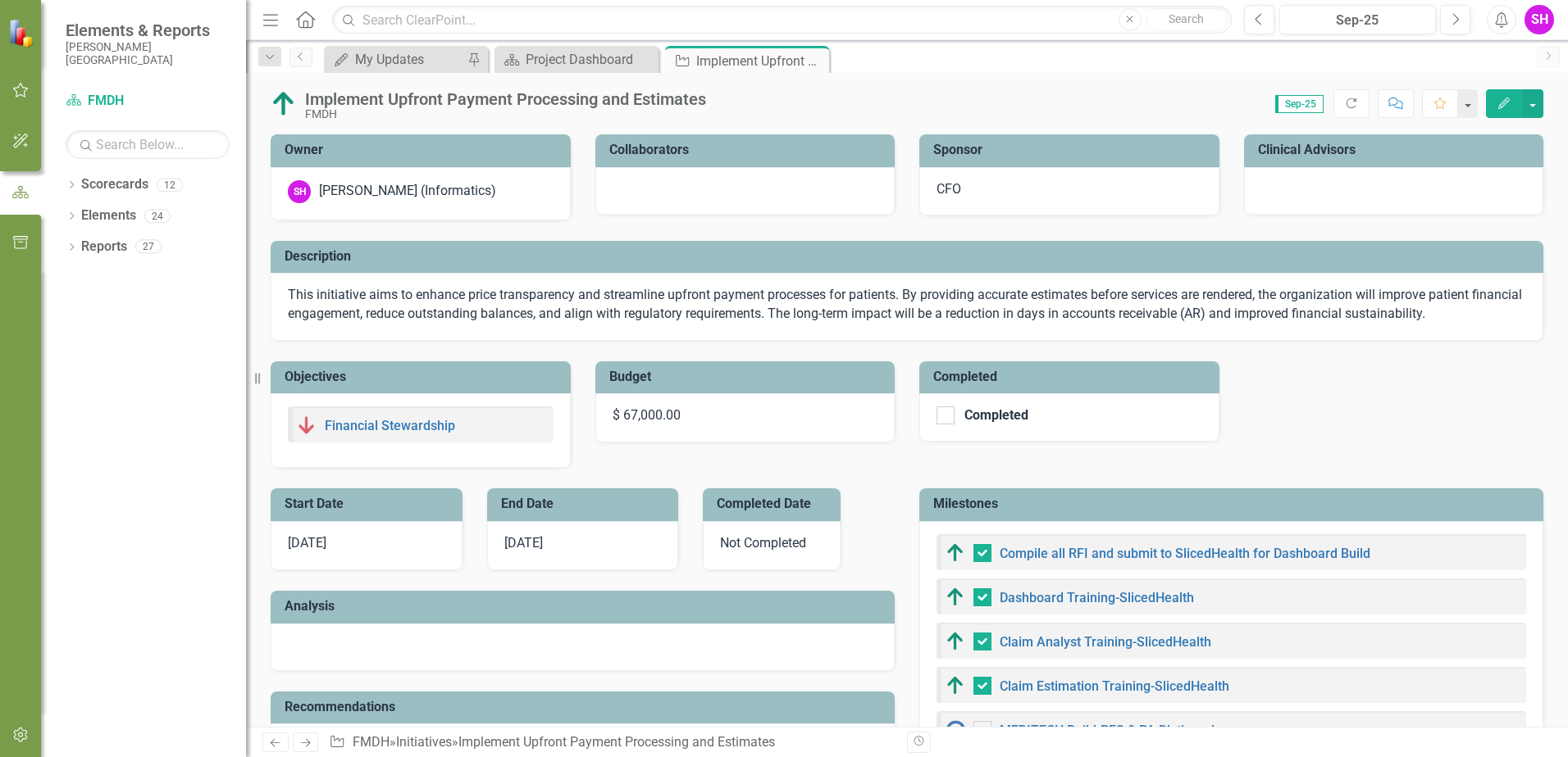
checkbox input "false"
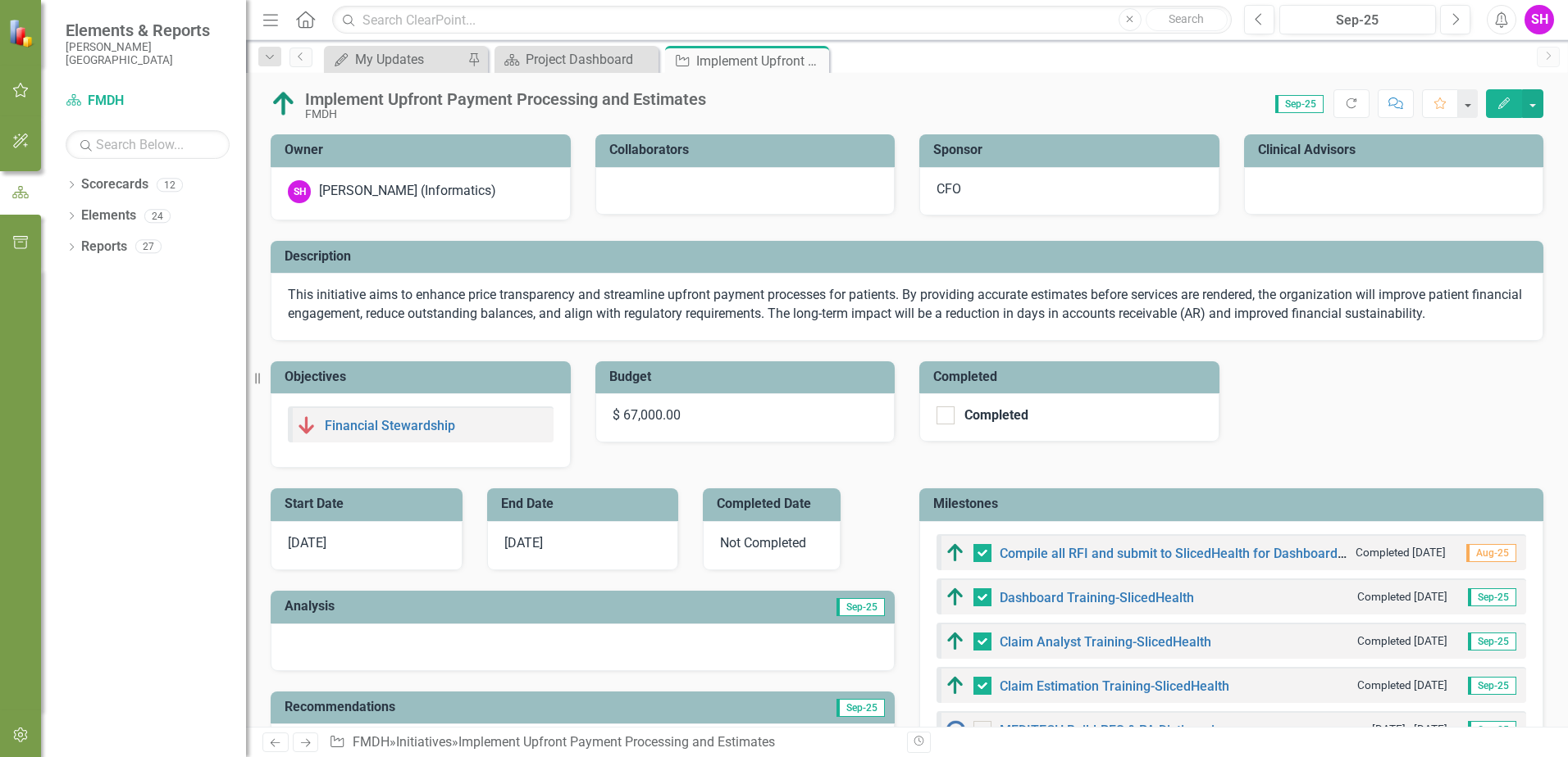
checkbox input "true"
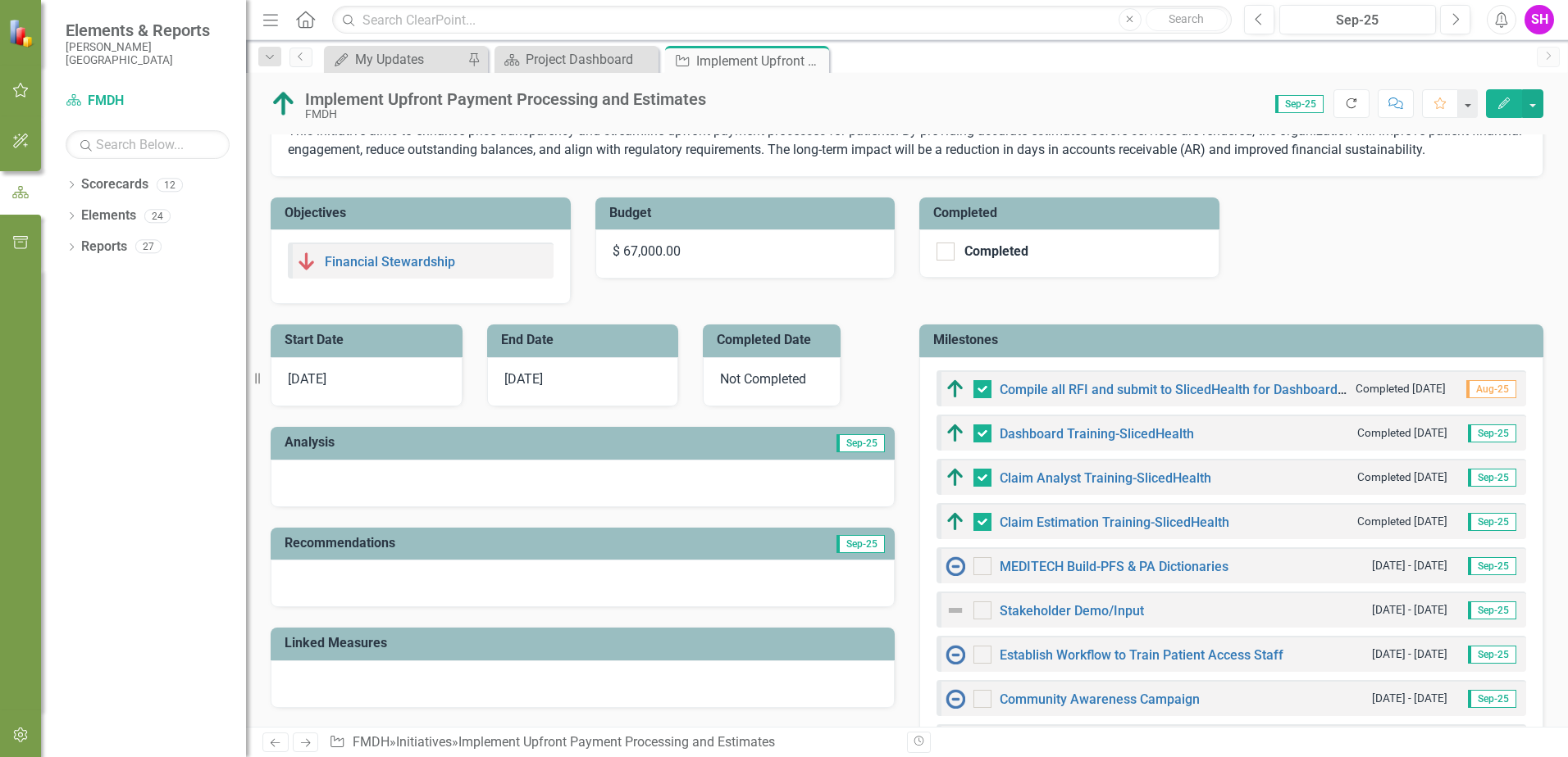
click at [1356, 107] on icon "Refresh" at bounding box center [1351, 103] width 15 height 11
click at [1289, 340] on h3 "Milestones" at bounding box center [1234, 340] width 602 height 15
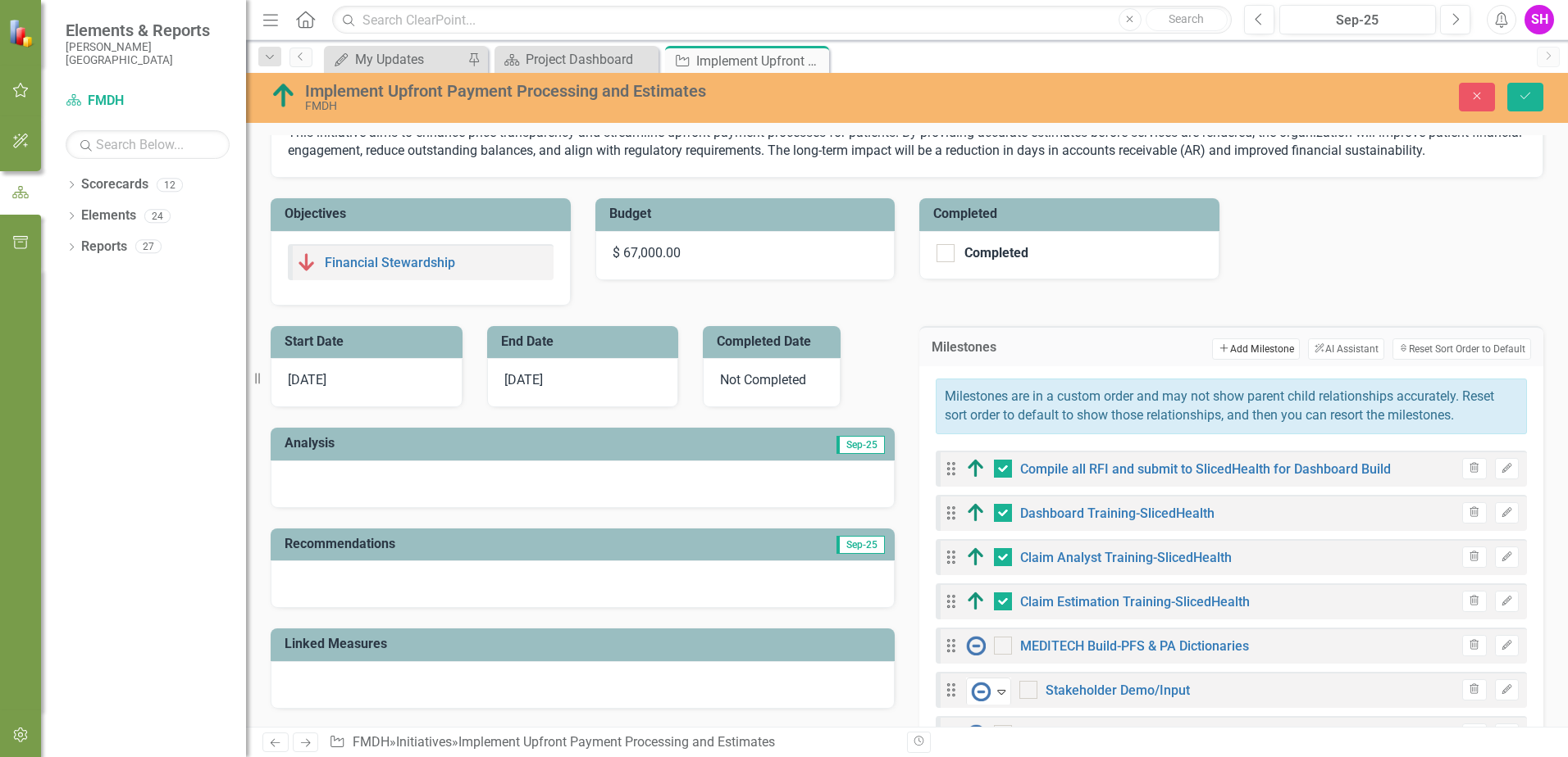
click at [1242, 349] on button "Add Add Milestone" at bounding box center [1255, 349] width 88 height 21
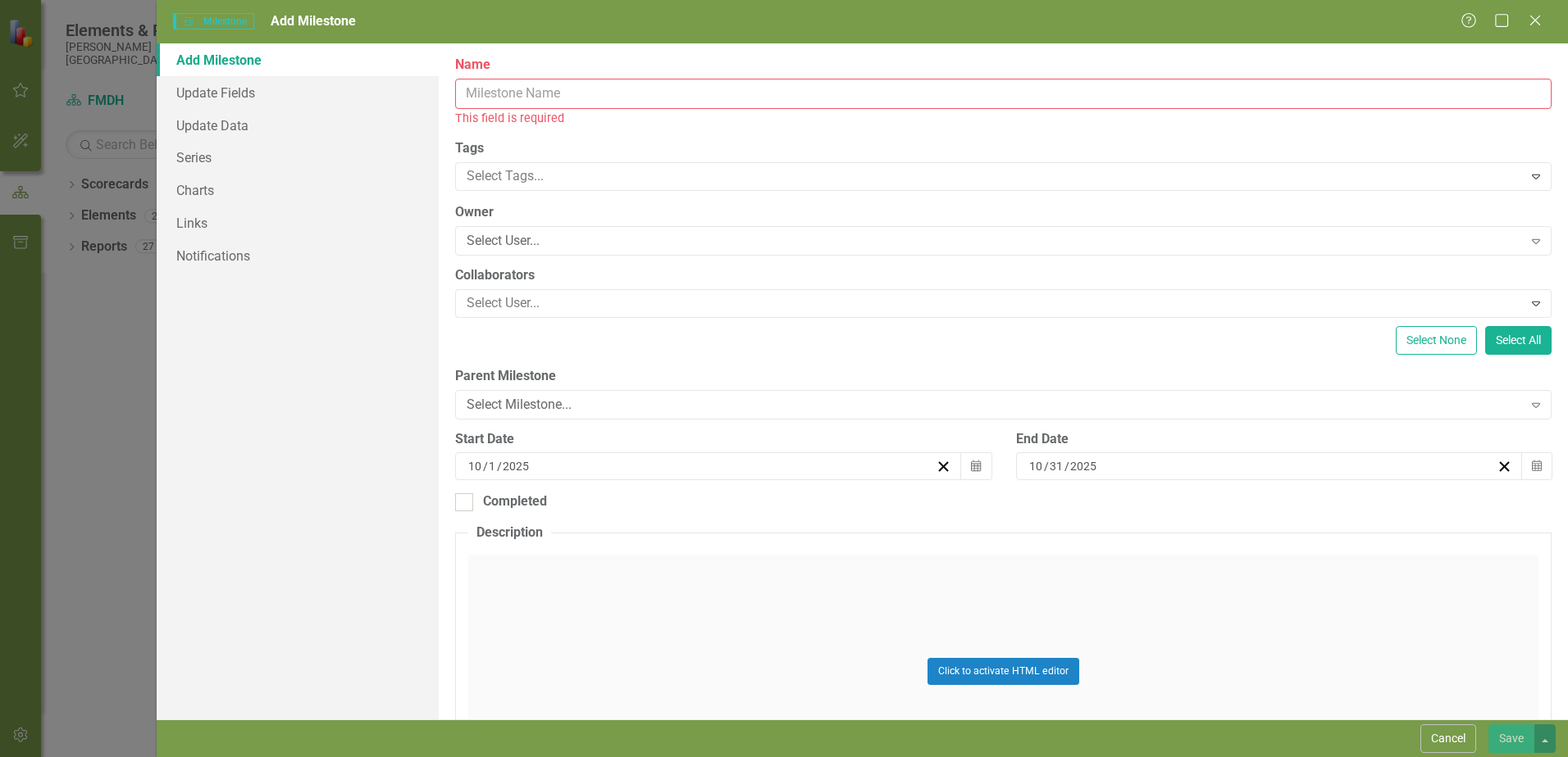
click at [1019, 86] on input "Name" at bounding box center [1003, 94] width 1097 height 30
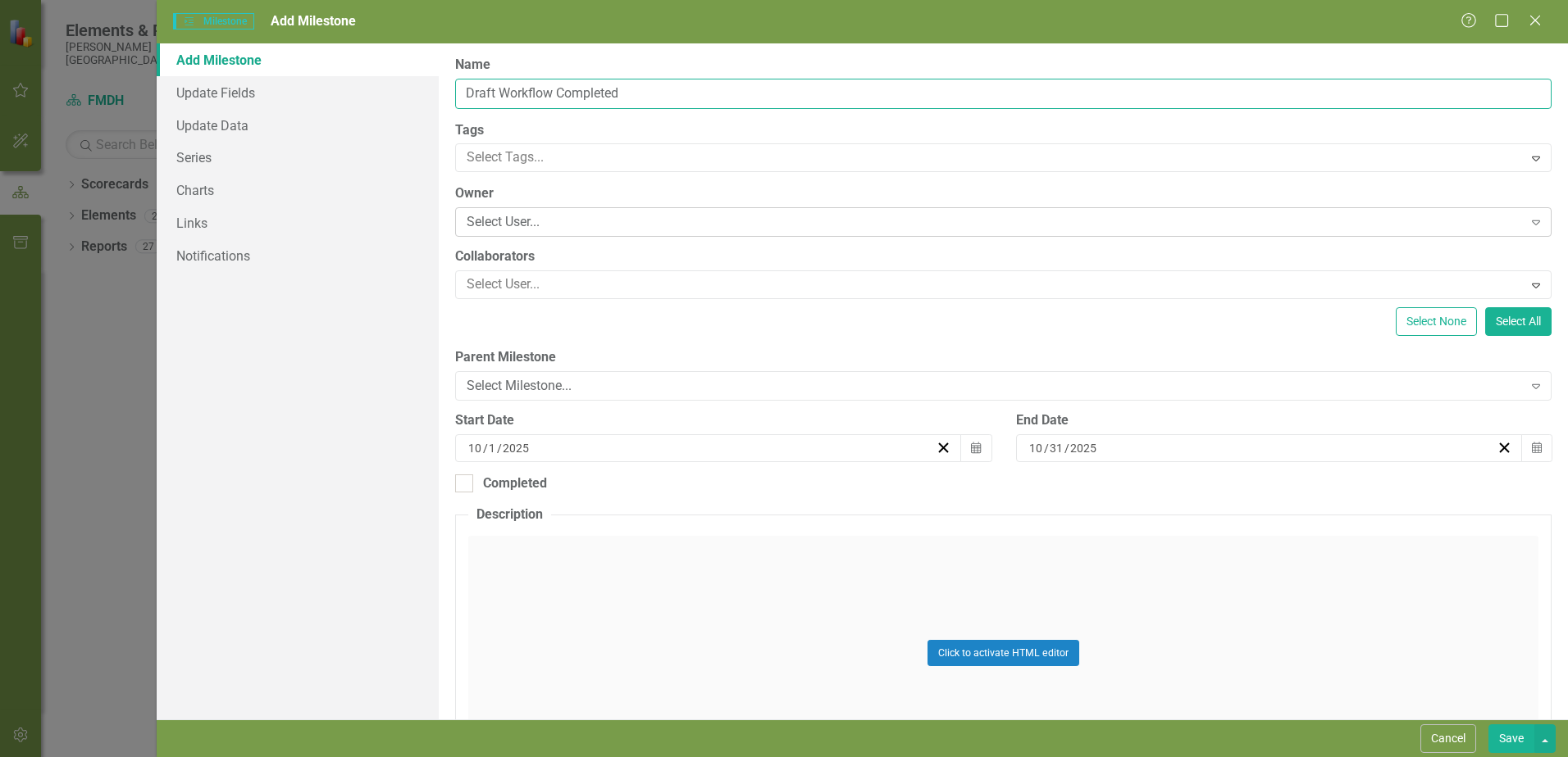
type input "Draft Workflow Completed"
click at [522, 222] on div "Select User..." at bounding box center [994, 223] width 1055 height 19
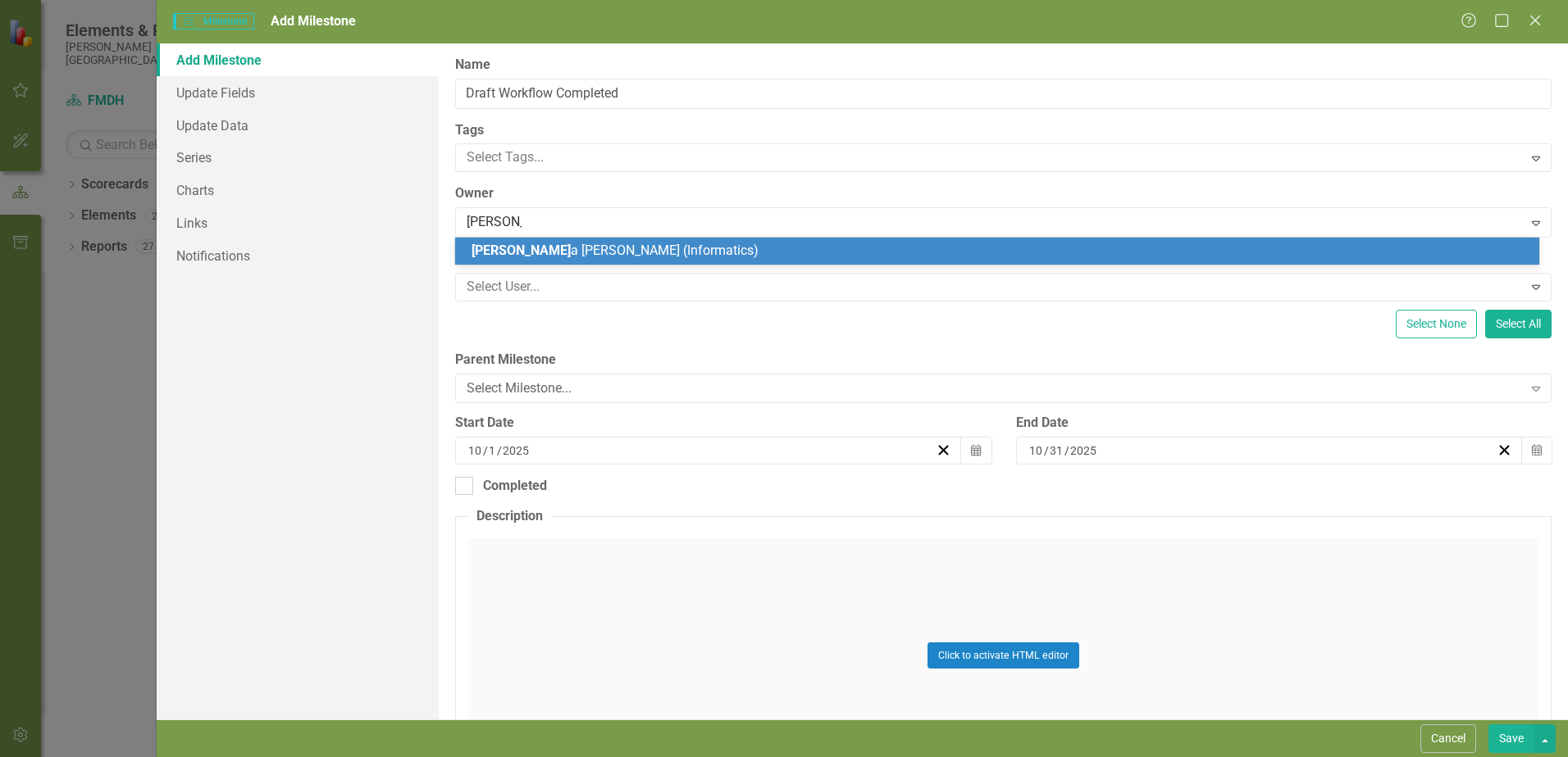
type input "samantha"
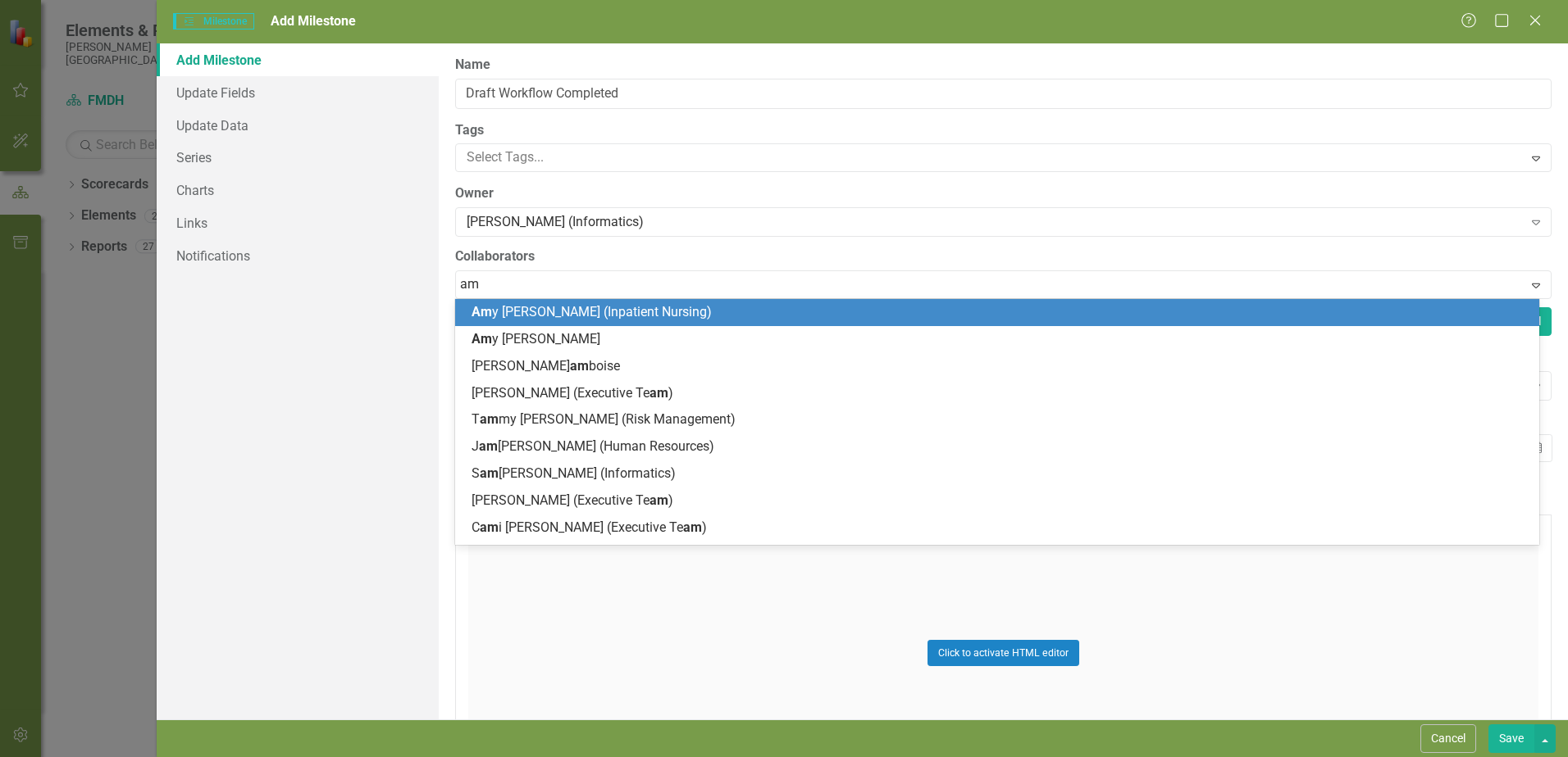
type input "[PERSON_NAME]"
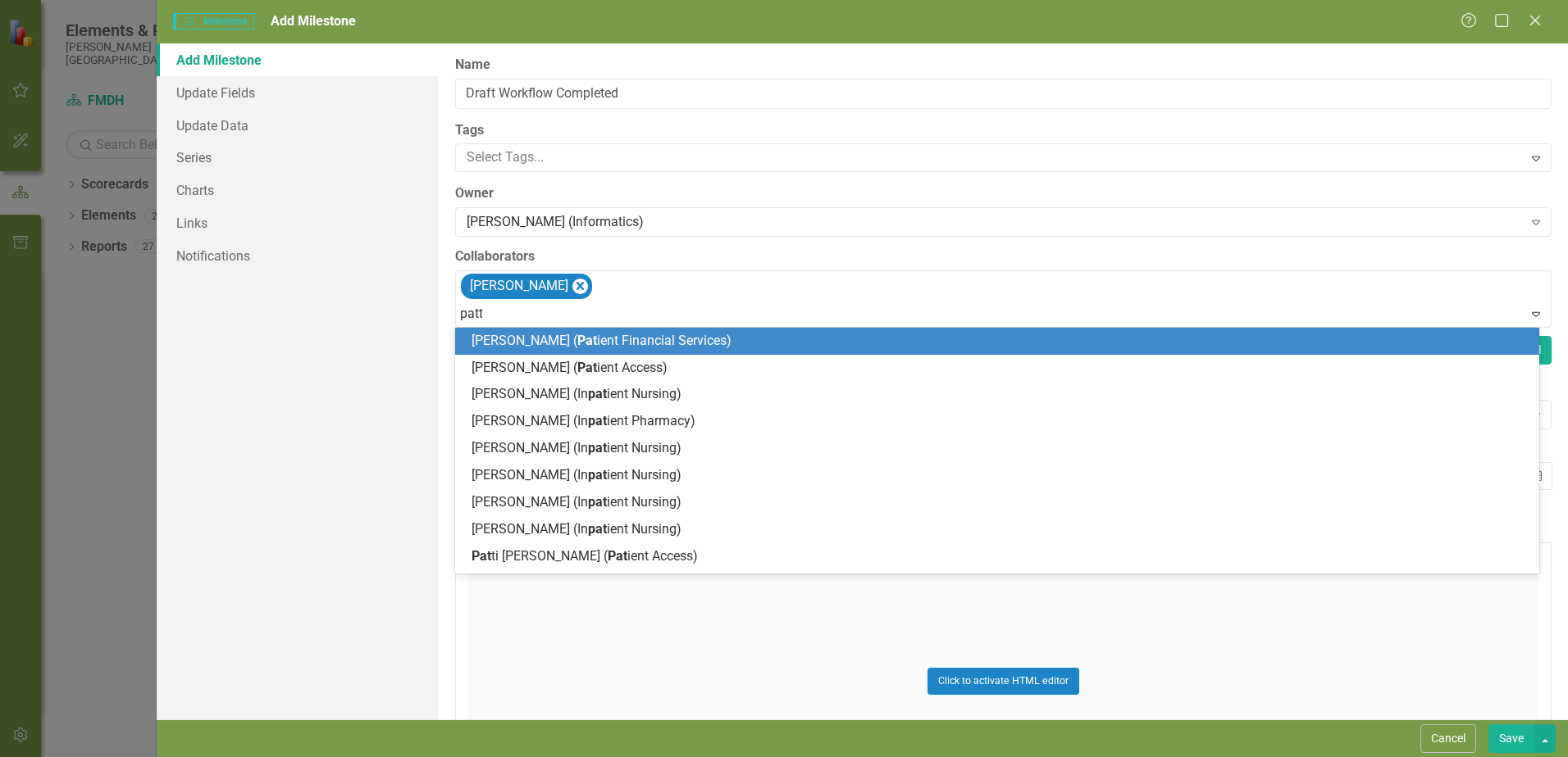
type input "[PERSON_NAME]"
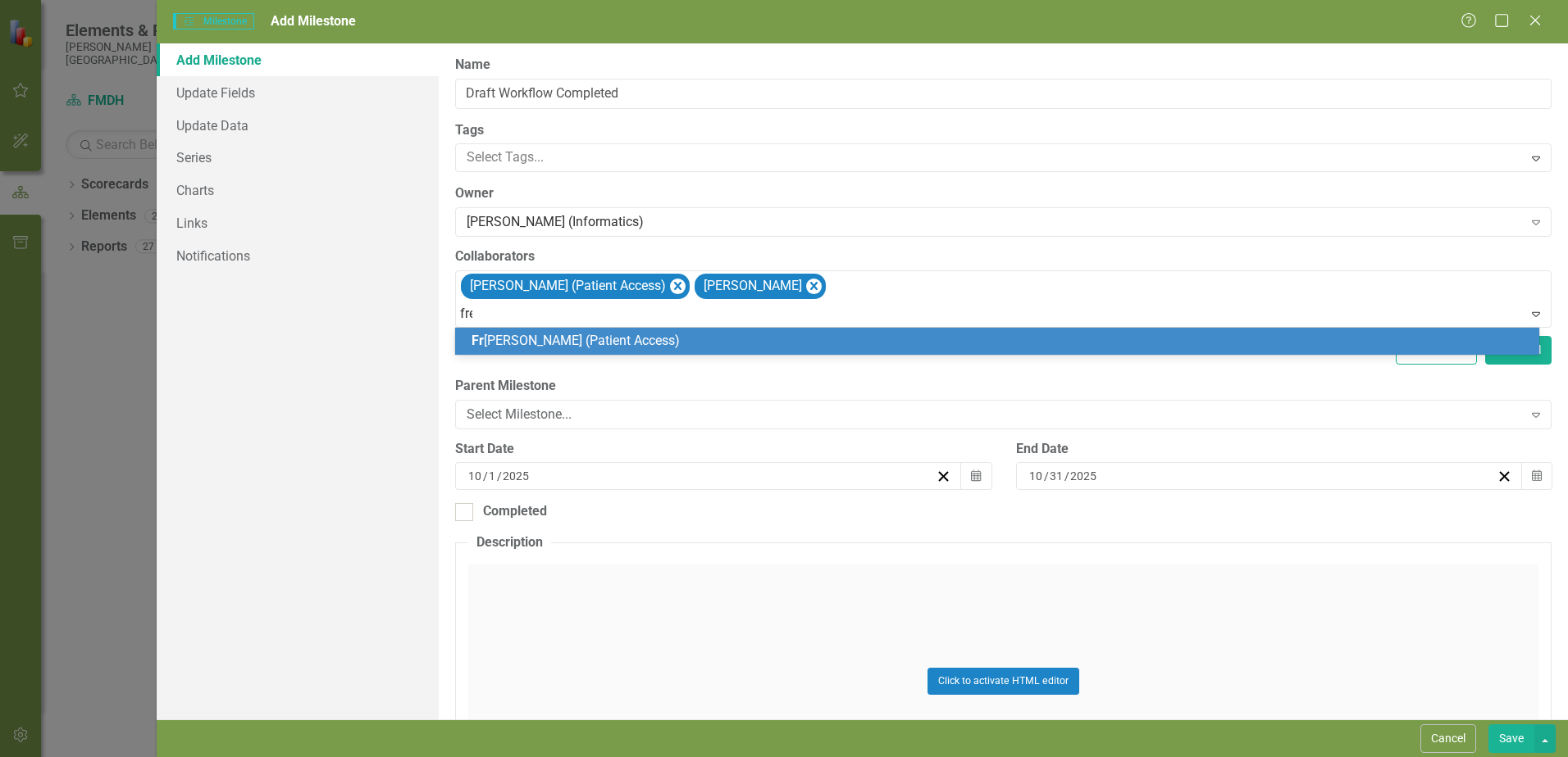
type input "[PERSON_NAME]"
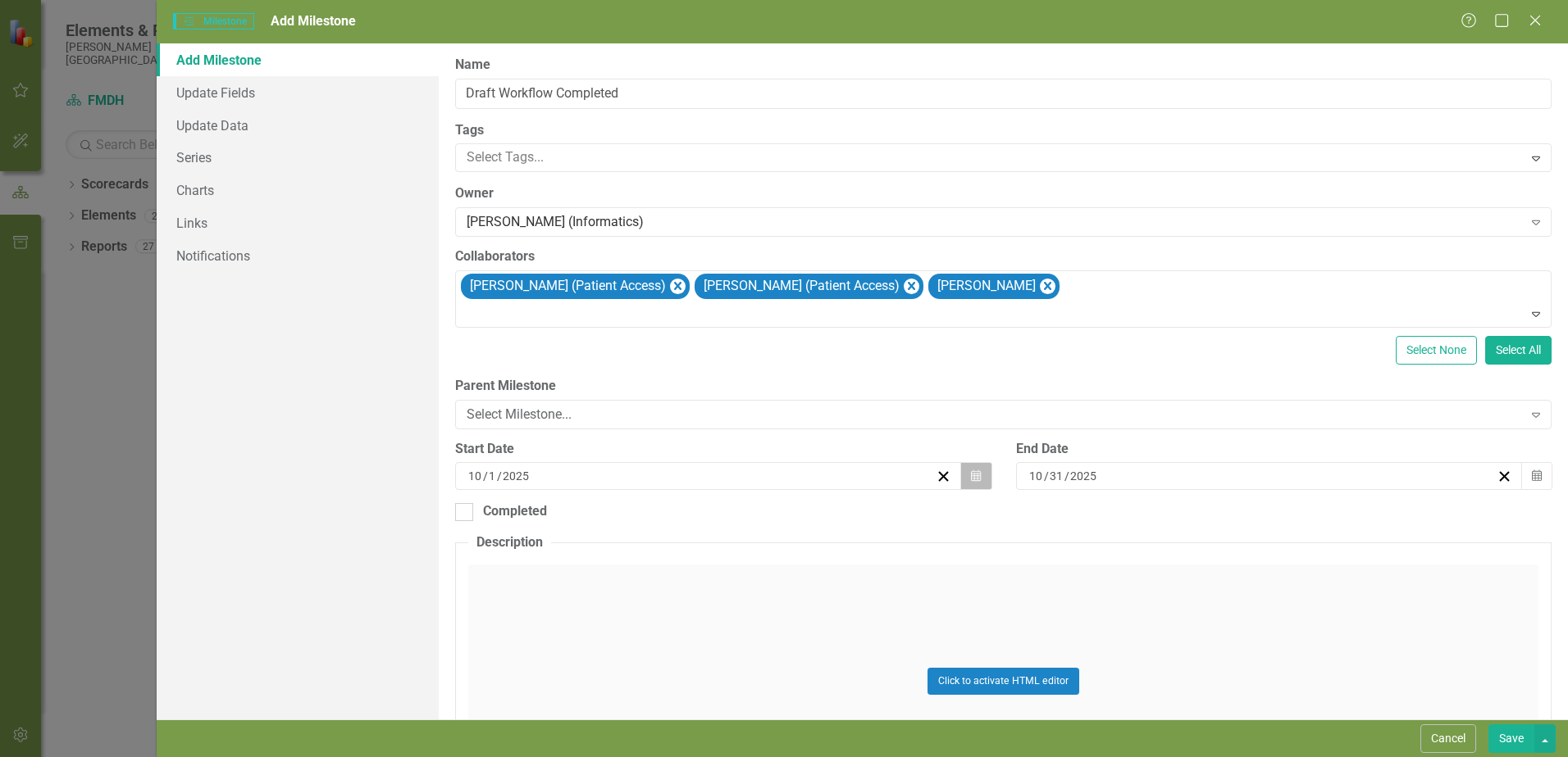
click at [973, 476] on icon "button" at bounding box center [976, 476] width 10 height 11
click at [628, 637] on abbr "13" at bounding box center [625, 631] width 13 height 13
click at [1532, 475] on icon "button" at bounding box center [1537, 476] width 10 height 11
click at [1338, 690] on abbr "31" at bounding box center [1340, 690] width 13 height 13
click at [1522, 741] on button "Save" at bounding box center [1511, 738] width 46 height 29
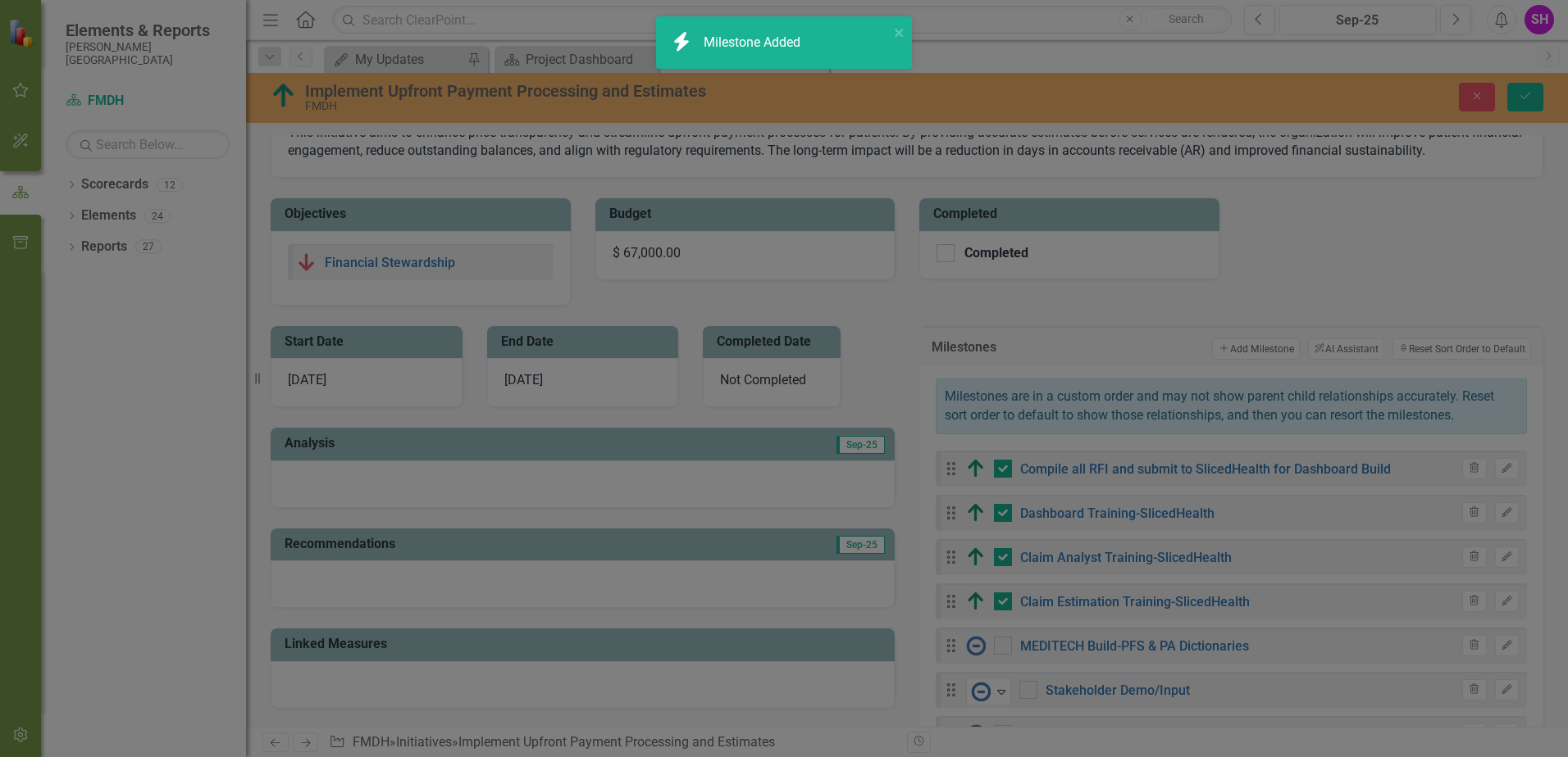
checkbox input "false"
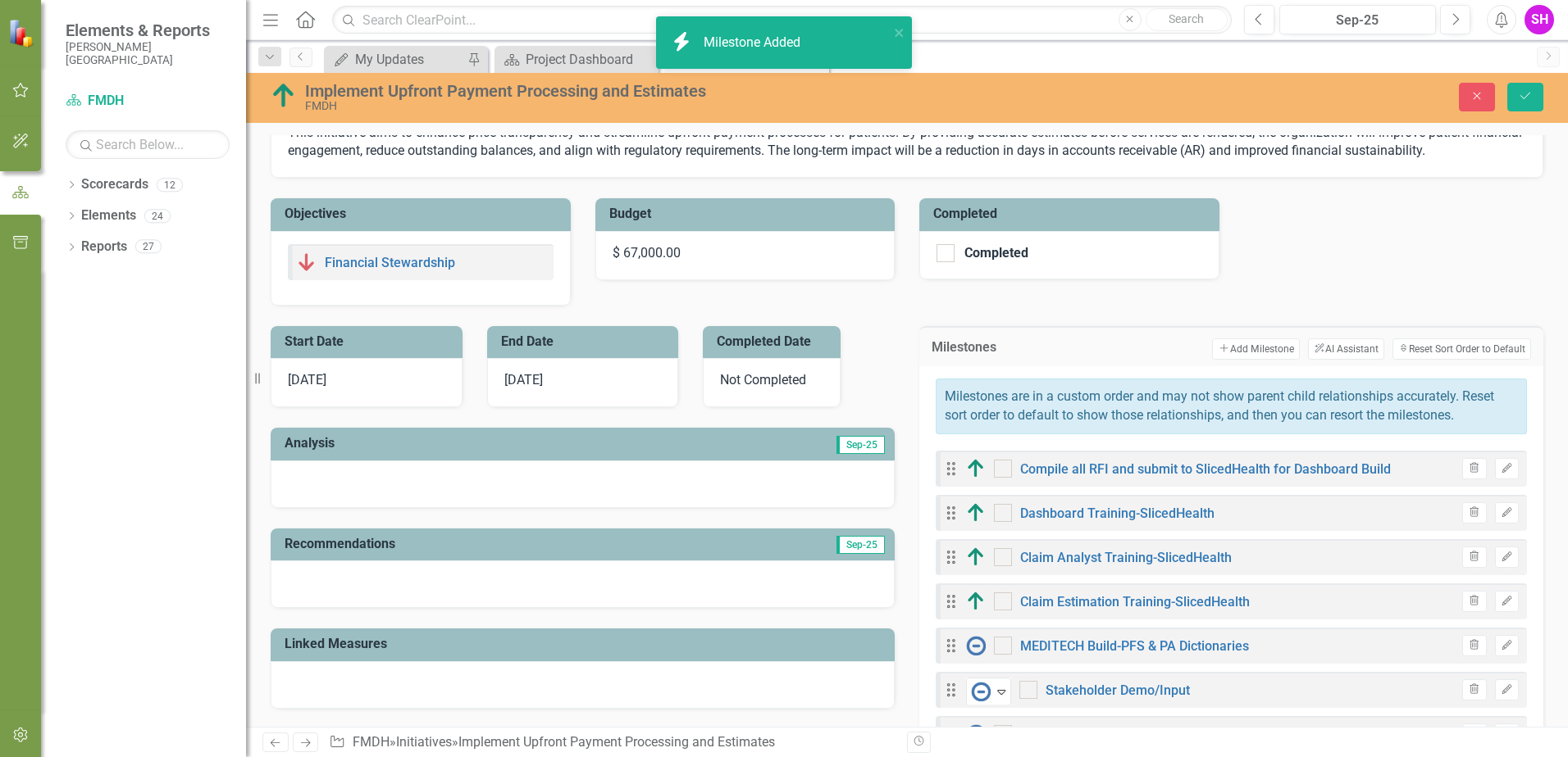
checkbox input "true"
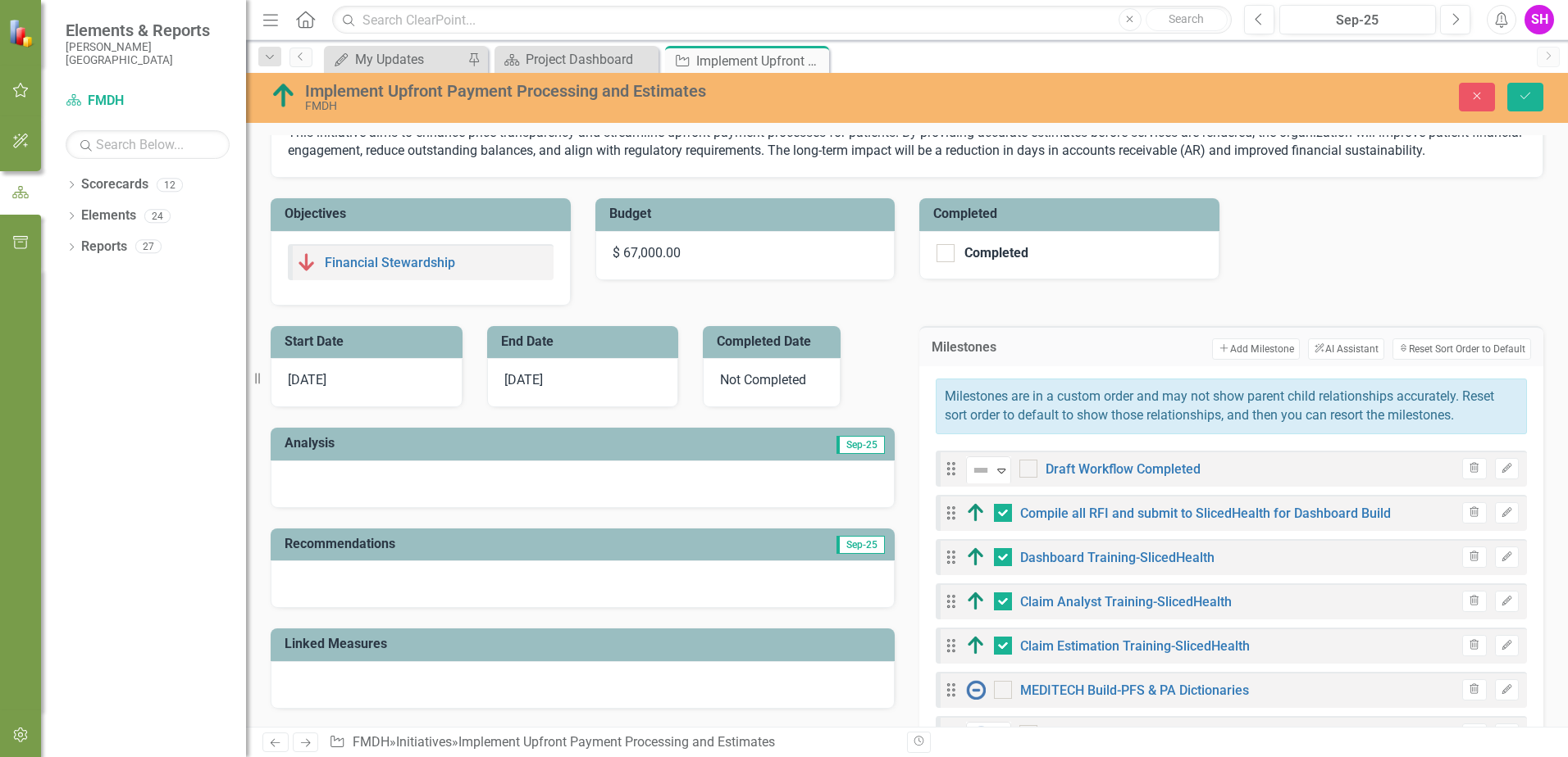
scroll to position [82, 0]
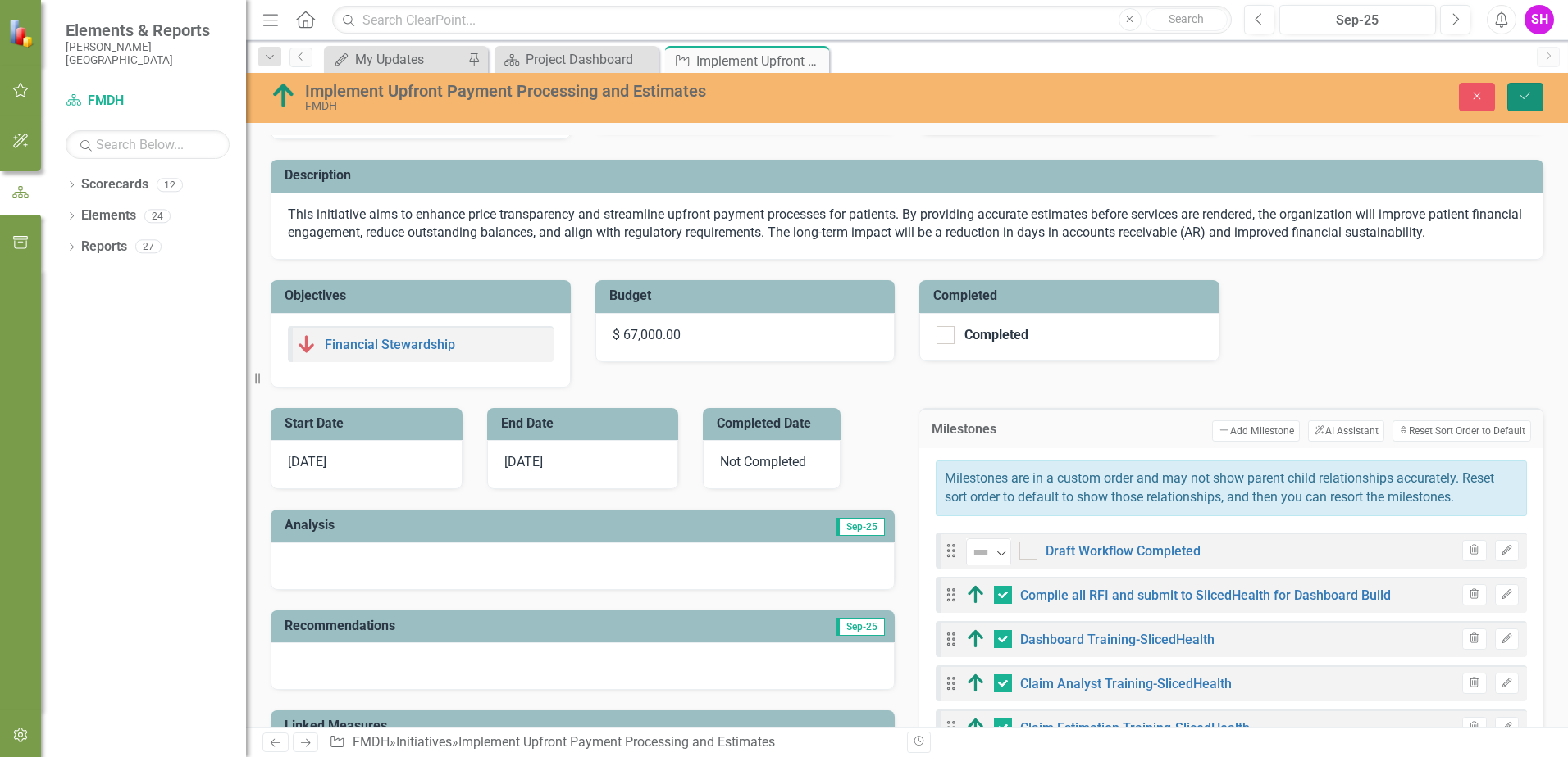
click at [1528, 99] on icon "Save" at bounding box center [1525, 96] width 15 height 11
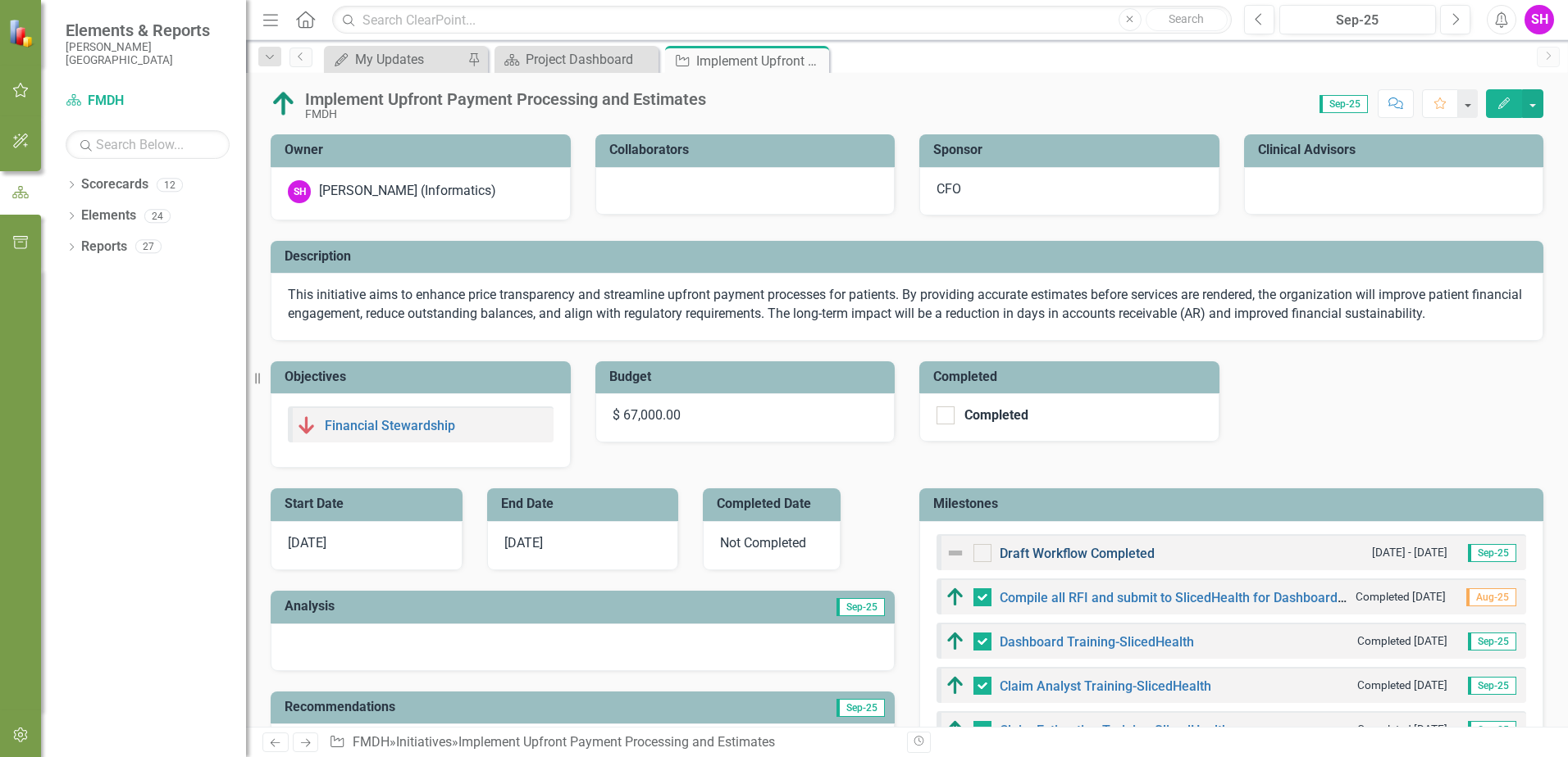
click at [1077, 551] on link "Draft Workflow Completed" at bounding box center [1077, 553] width 155 height 16
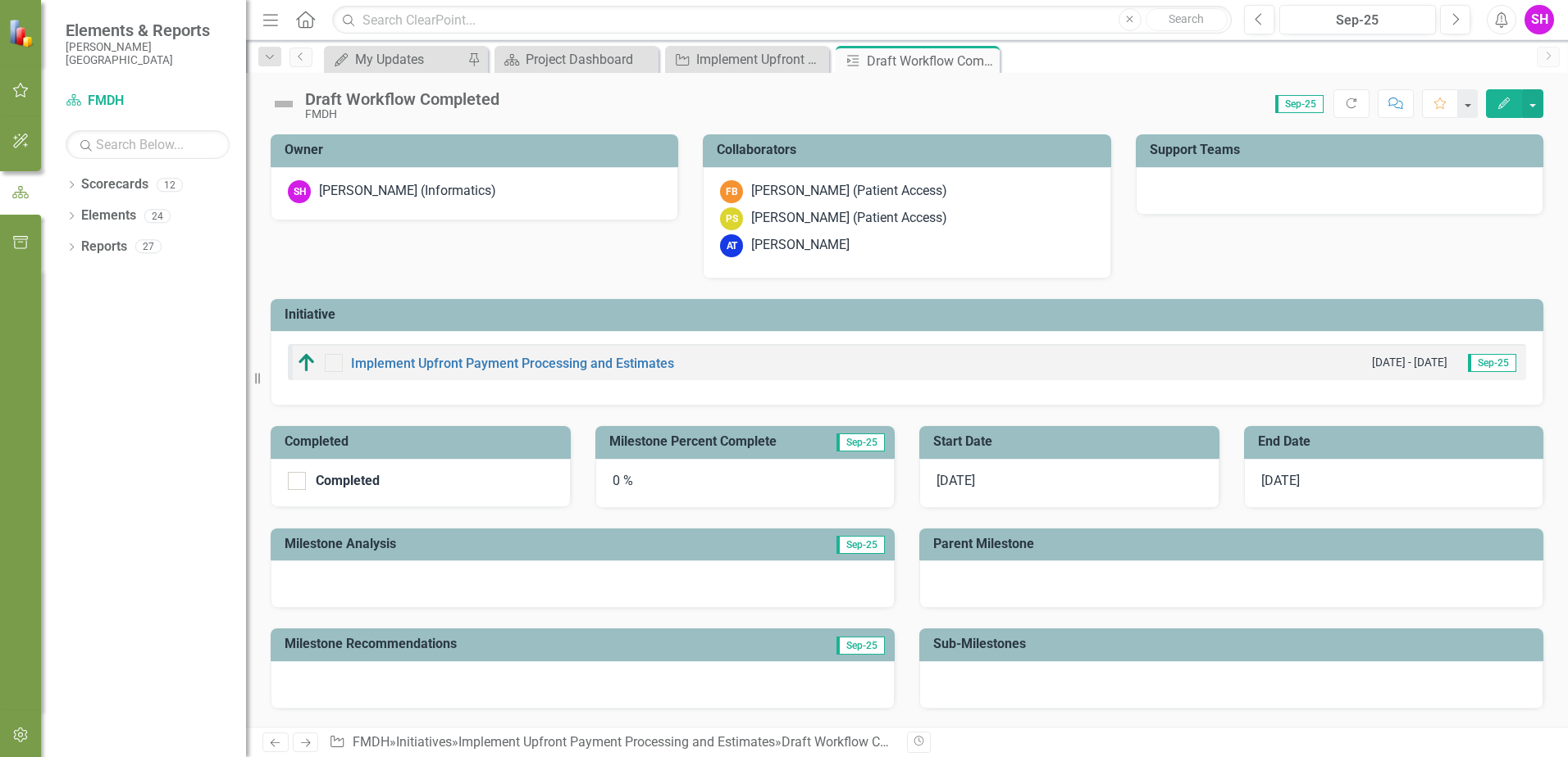
click at [343, 99] on div "Draft Workflow Completed" at bounding box center [402, 99] width 195 height 18
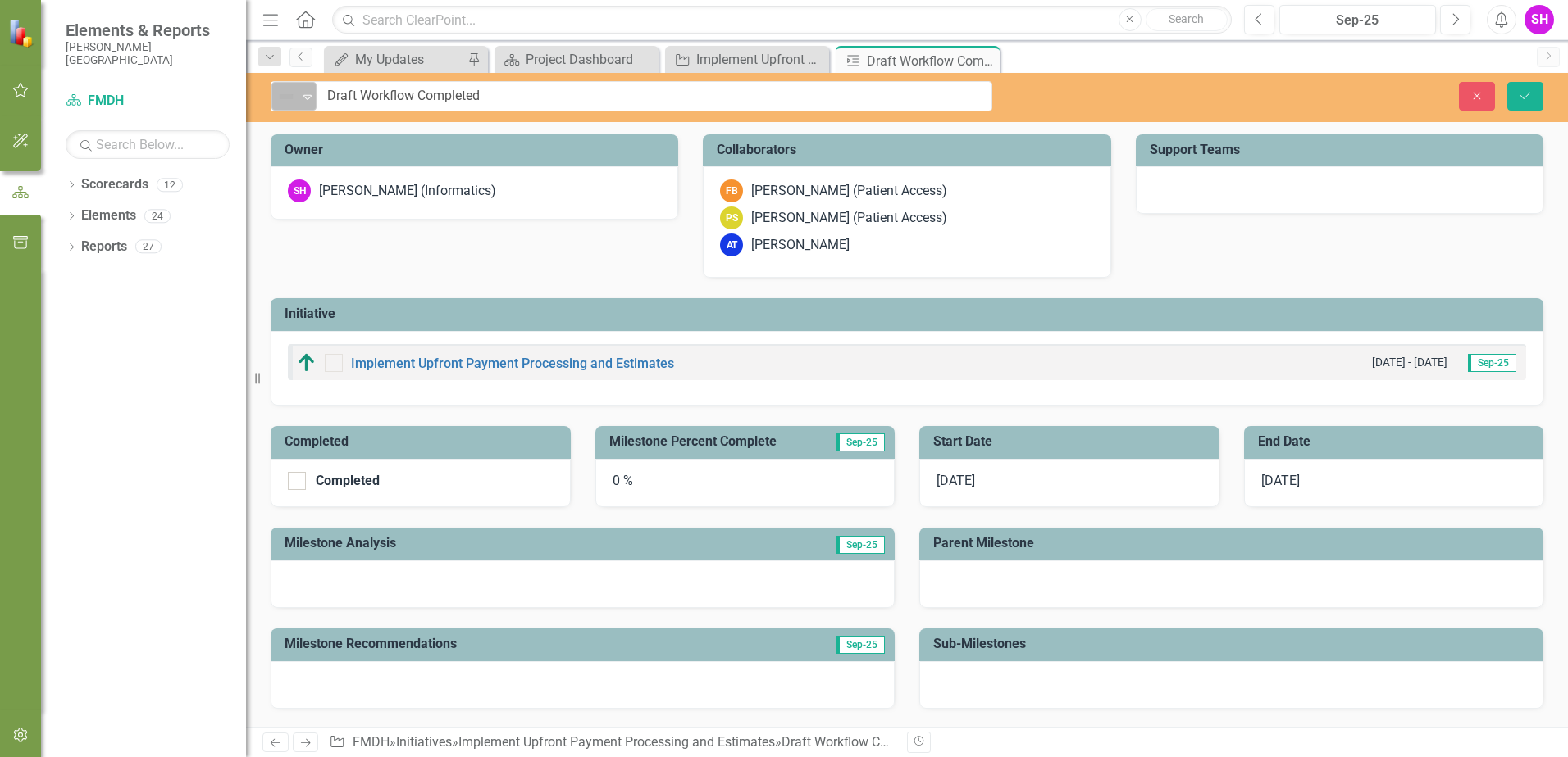
click at [306, 95] on icon at bounding box center [307, 98] width 8 height 5
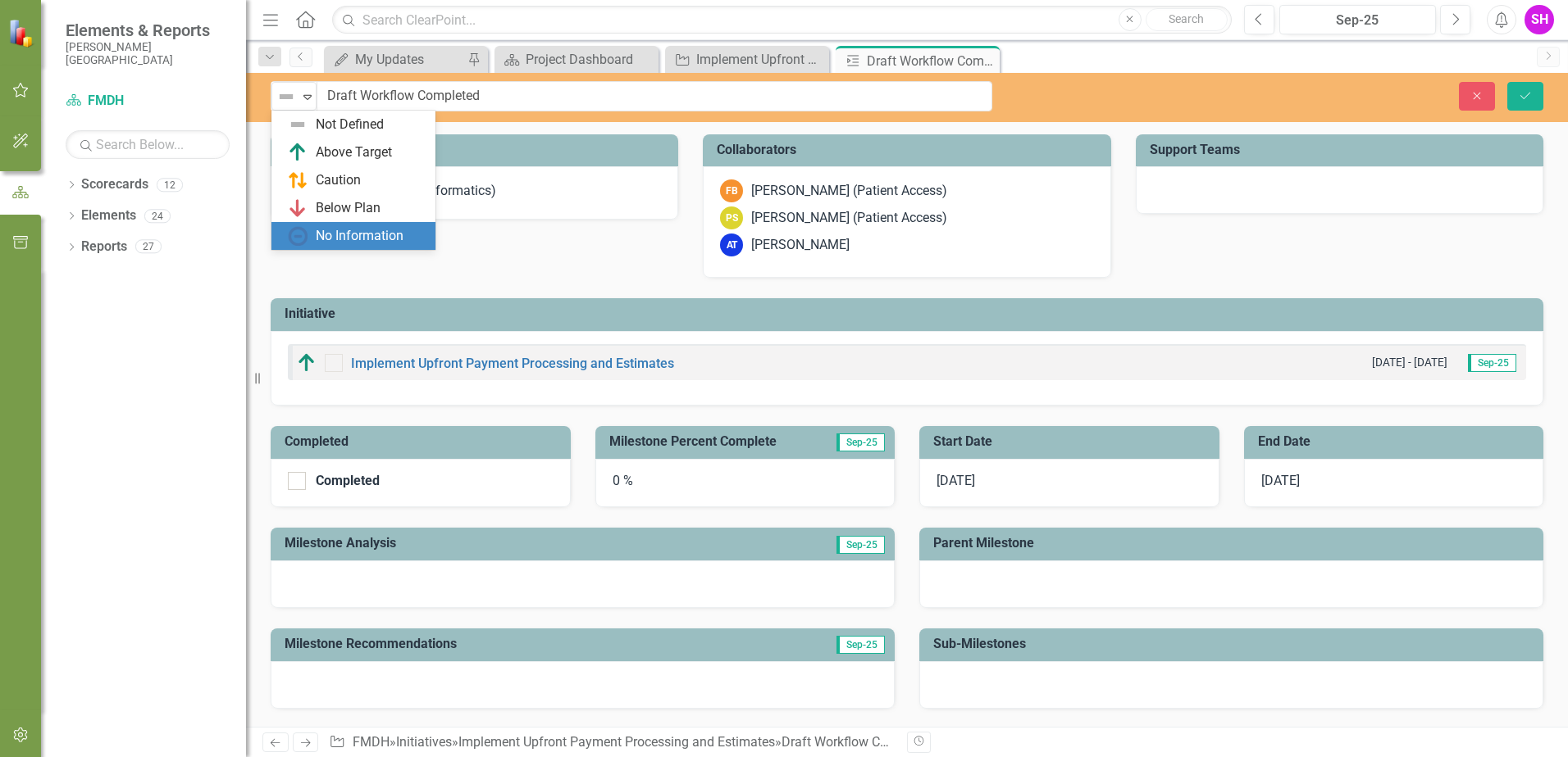
click at [328, 245] on div "No Information" at bounding box center [353, 236] width 164 height 28
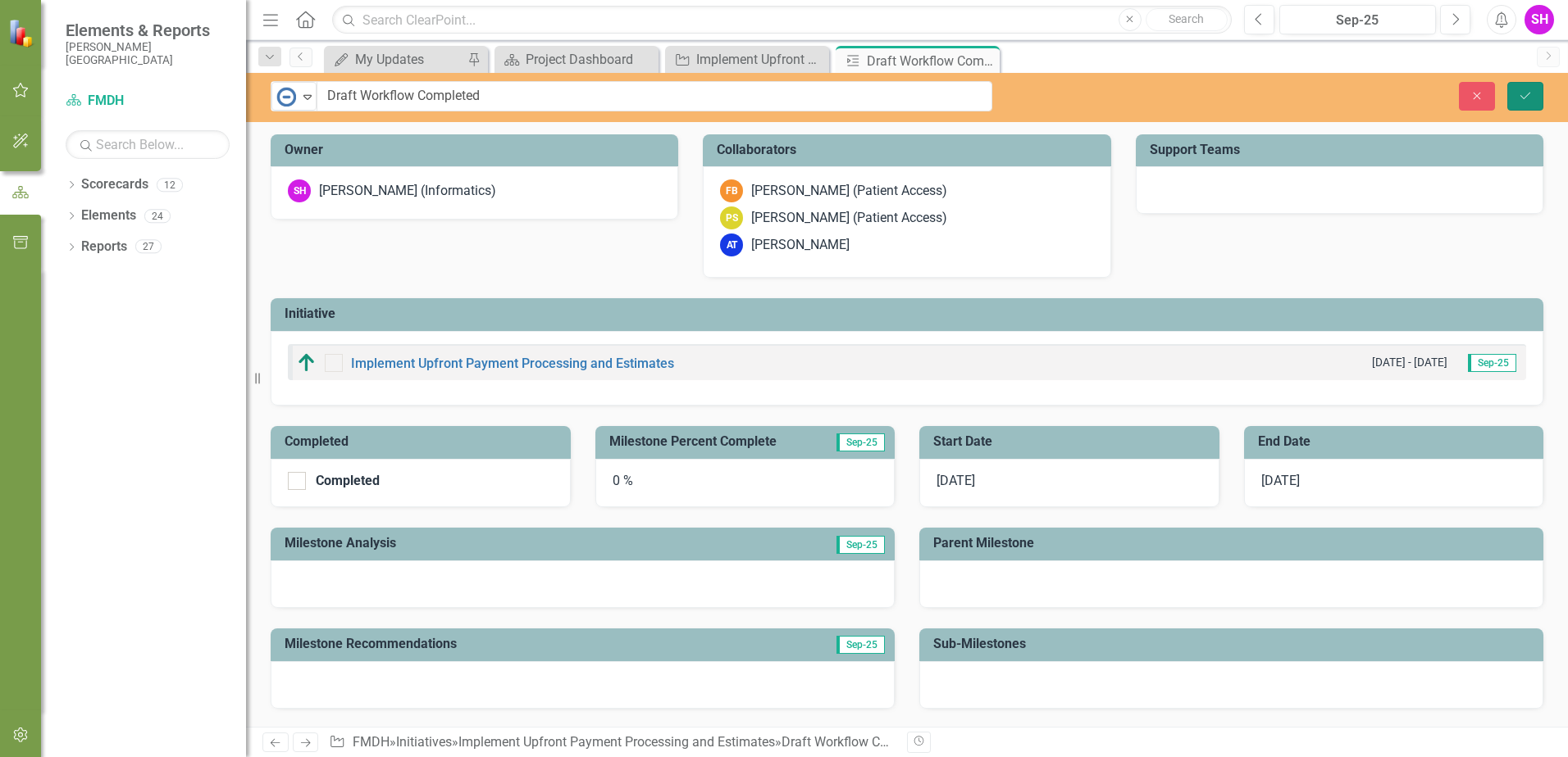
click at [1534, 94] on button "Save" at bounding box center [1525, 96] width 36 height 29
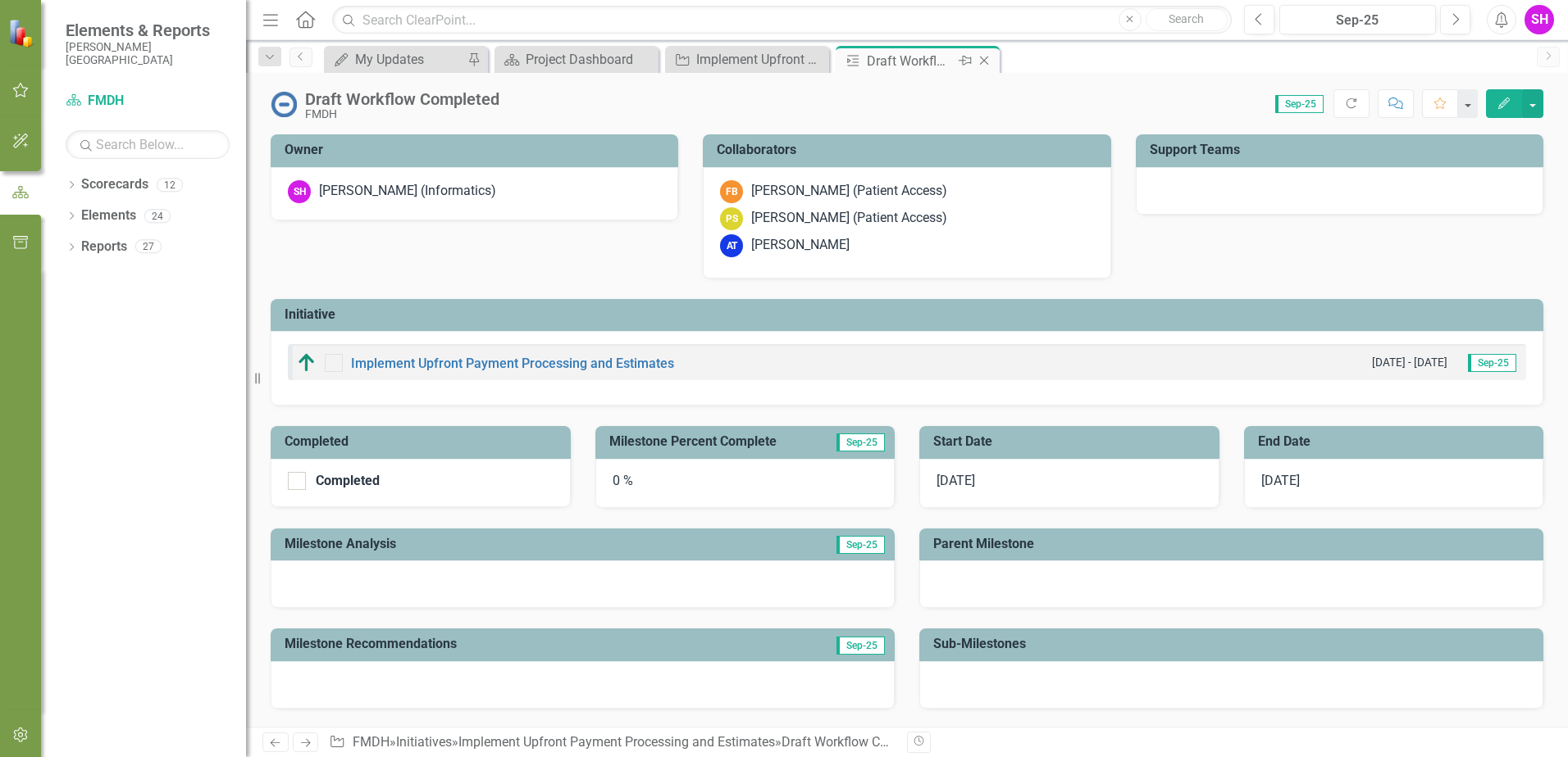
click at [984, 60] on icon "Close" at bounding box center [984, 61] width 16 height 13
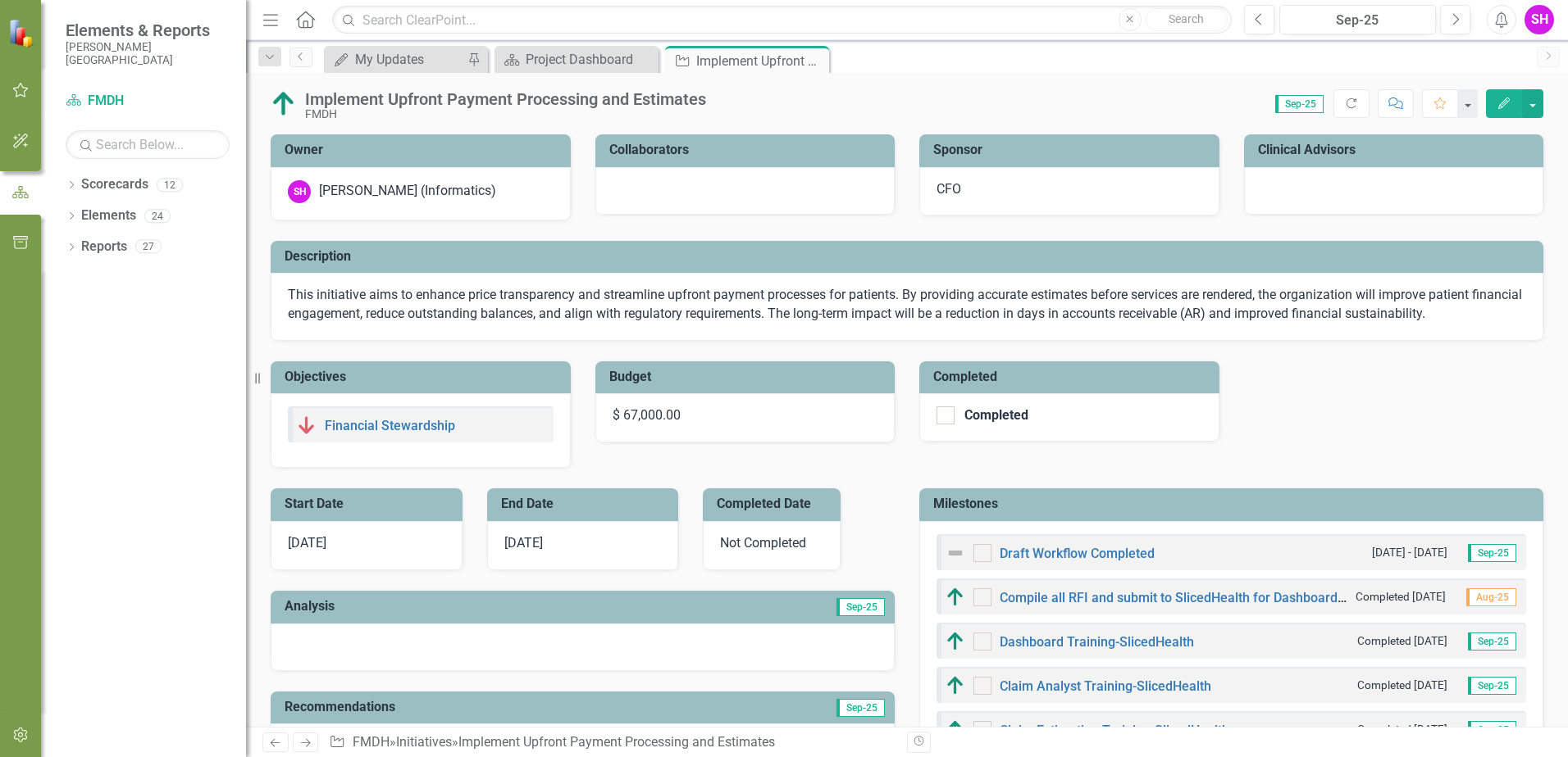
checkbox input "false"
checkbox input "true"
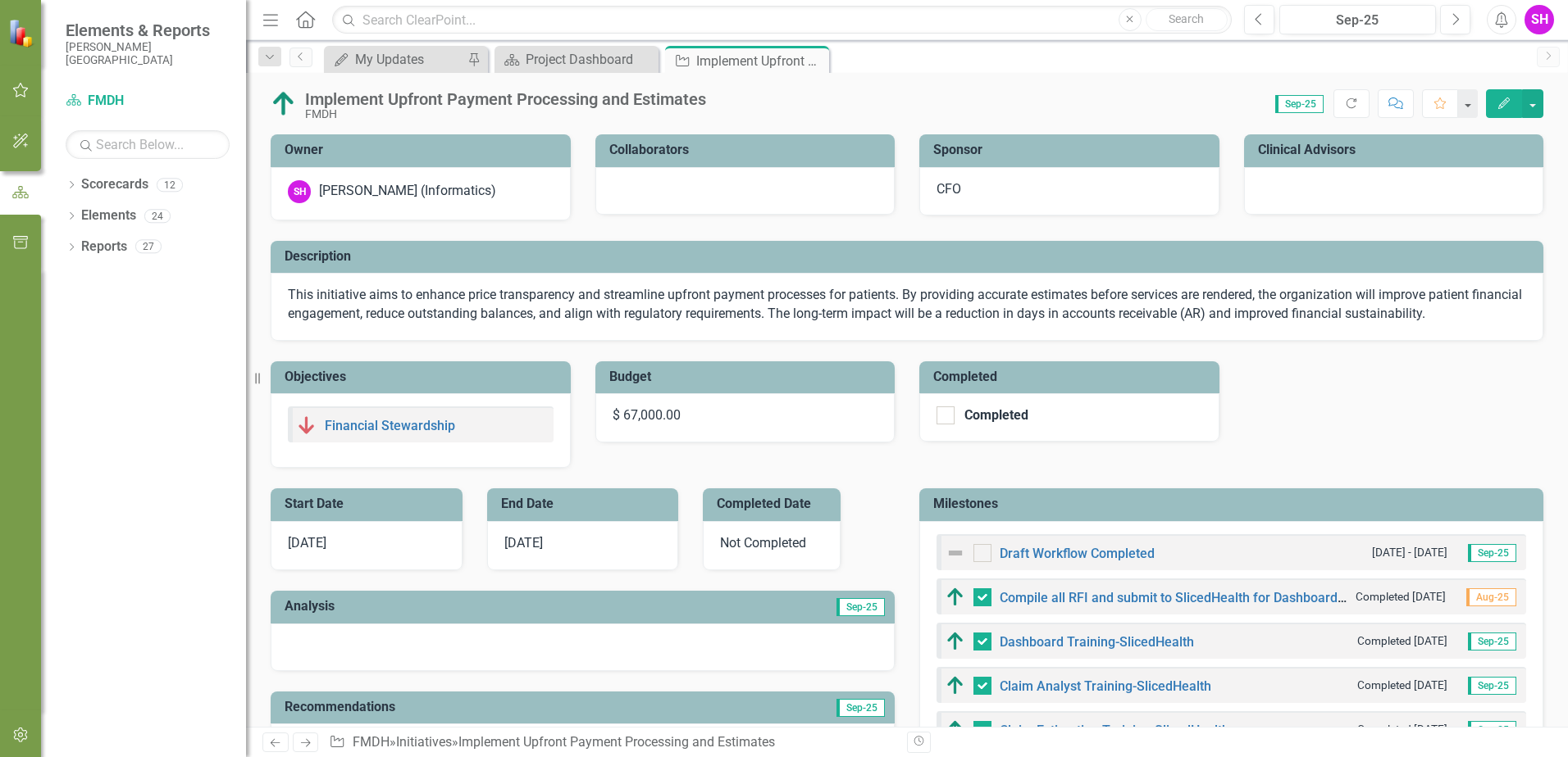
checkbox input "true"
click at [786, 62] on div "Pin" at bounding box center [793, 61] width 21 height 21
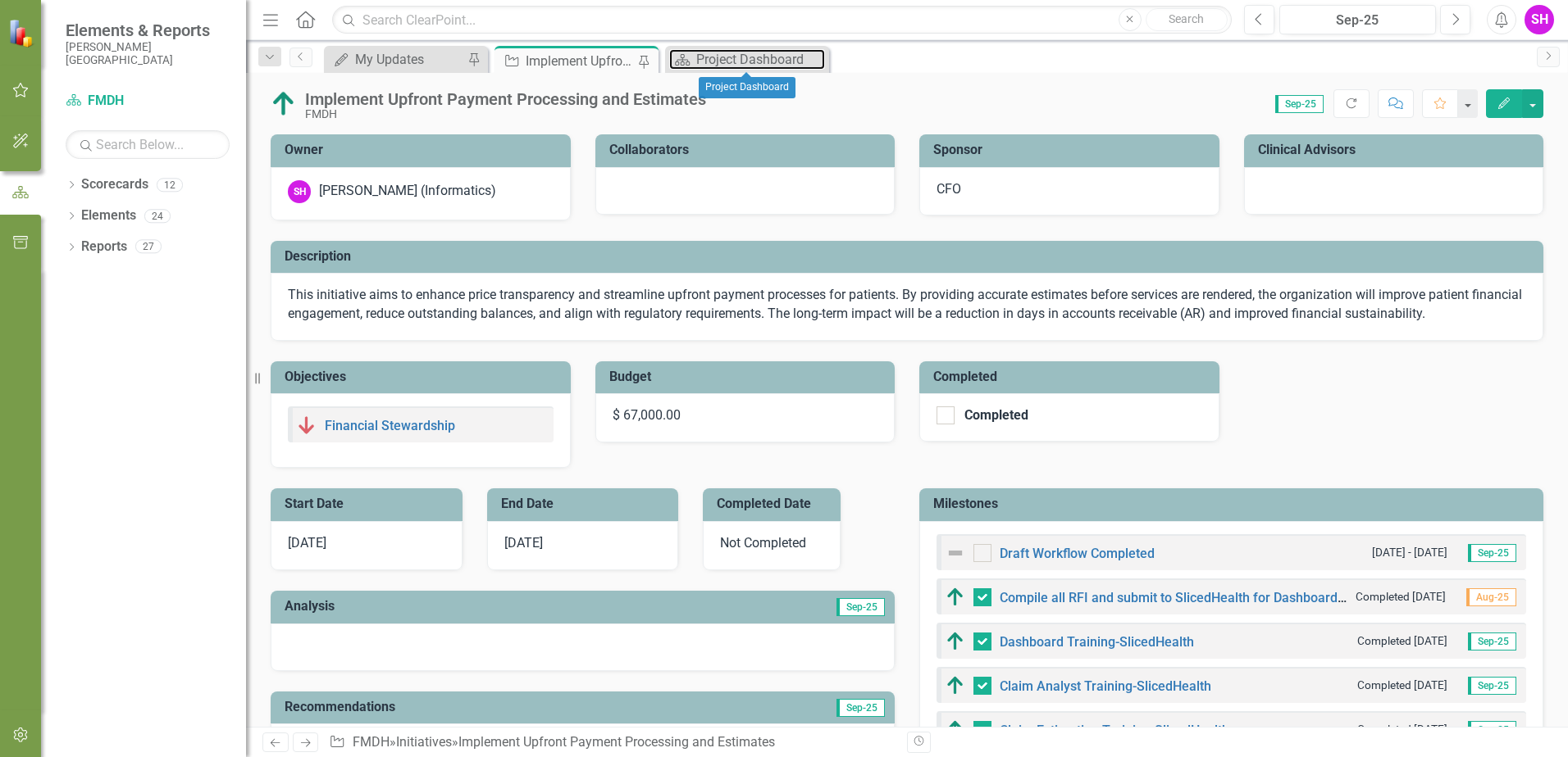
click at [786, 62] on div "Project Dashboard" at bounding box center [760, 59] width 129 height 21
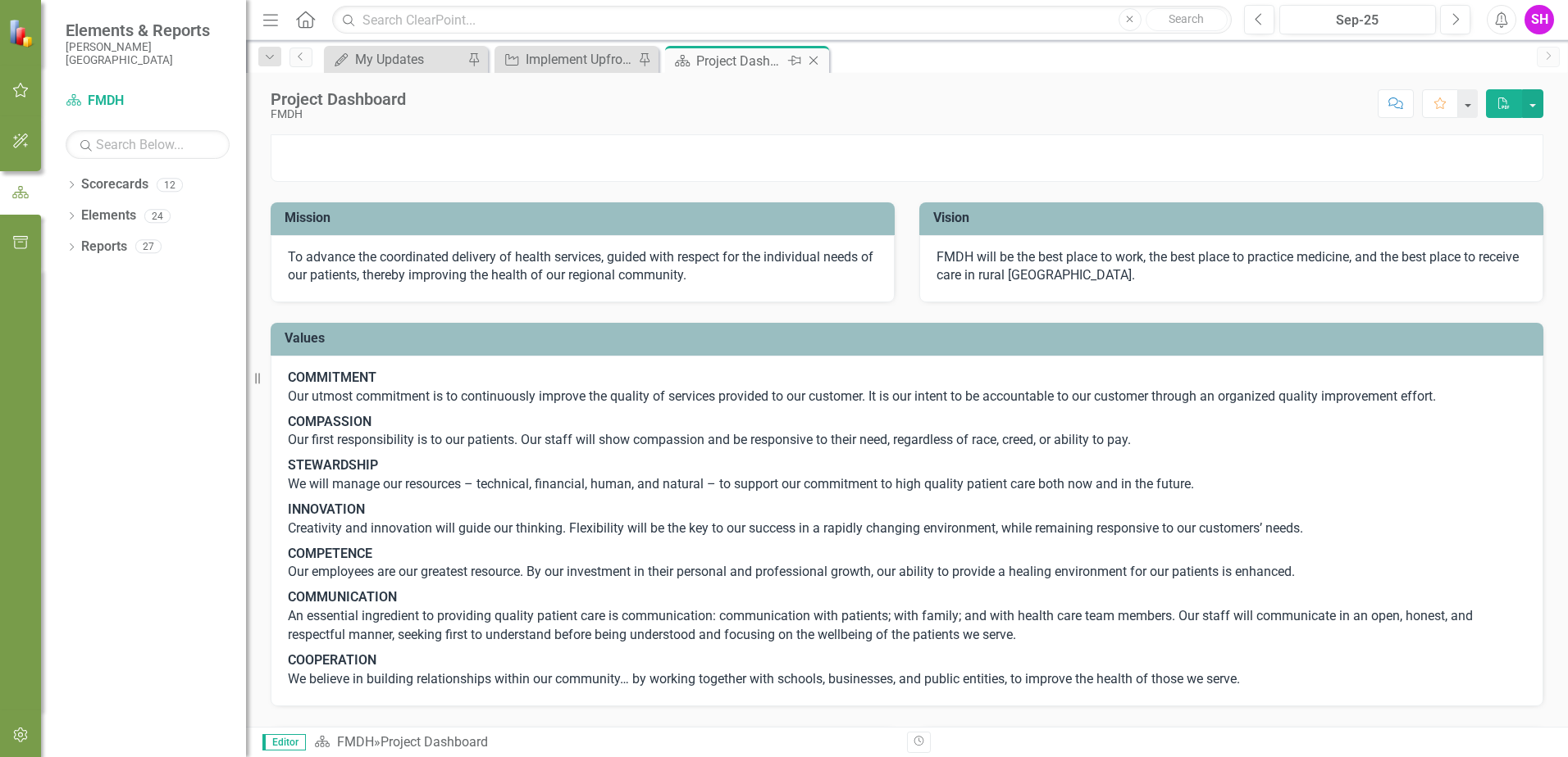
click at [733, 60] on div "Project Dashboard" at bounding box center [739, 61] width 88 height 21
click at [814, 59] on icon "Close" at bounding box center [813, 61] width 16 height 13
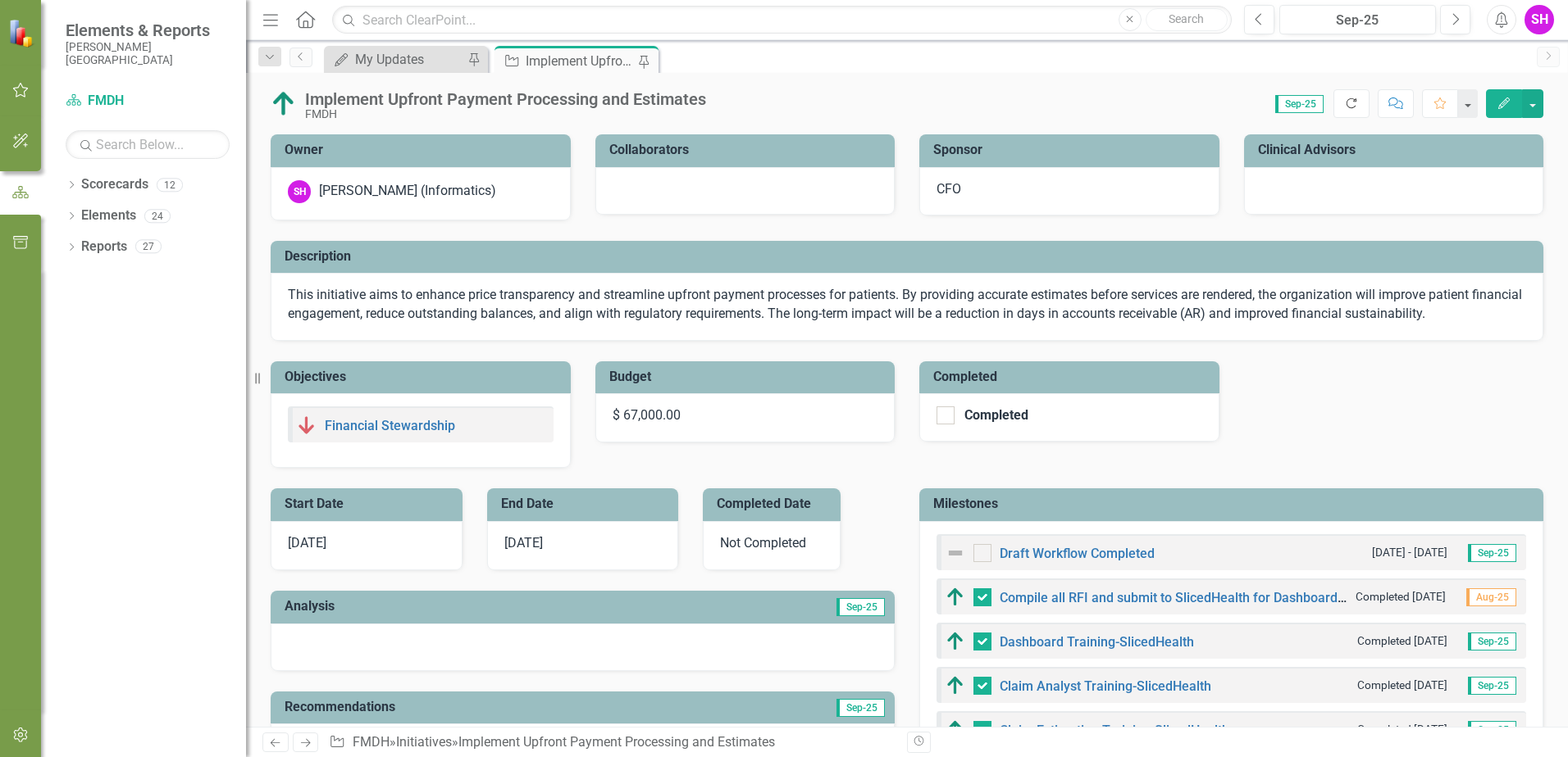
click at [1350, 102] on icon "Refresh" at bounding box center [1351, 103] width 15 height 11
click at [1061, 548] on link "Draft Workflow Completed" at bounding box center [1077, 553] width 155 height 16
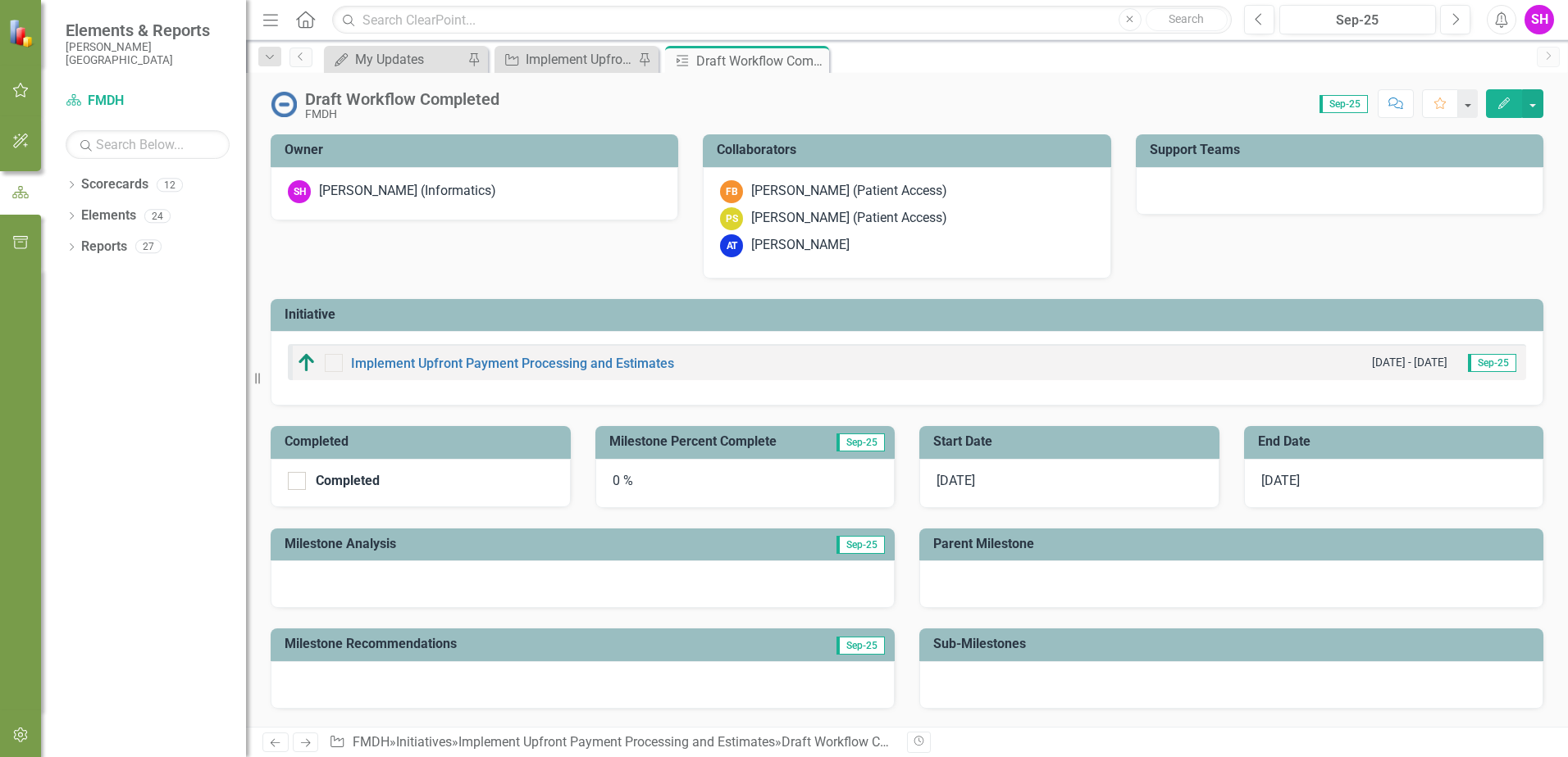
drag, startPoint x: 813, startPoint y: 59, endPoint x: 942, endPoint y: 257, distance: 236.3
click at [0, 0] on icon "Close" at bounding box center [0, 0] width 0 height 0
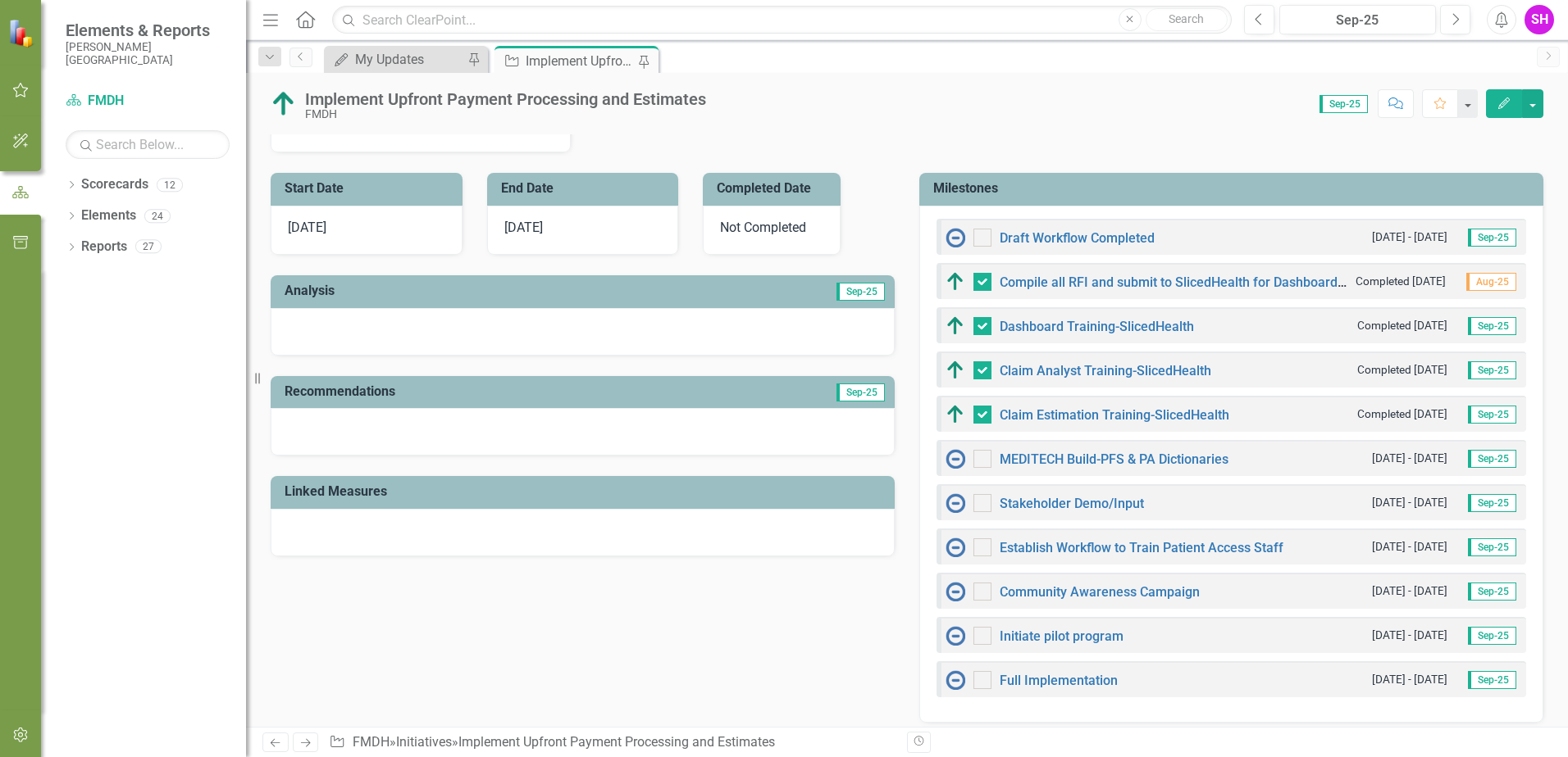
scroll to position [328, 0]
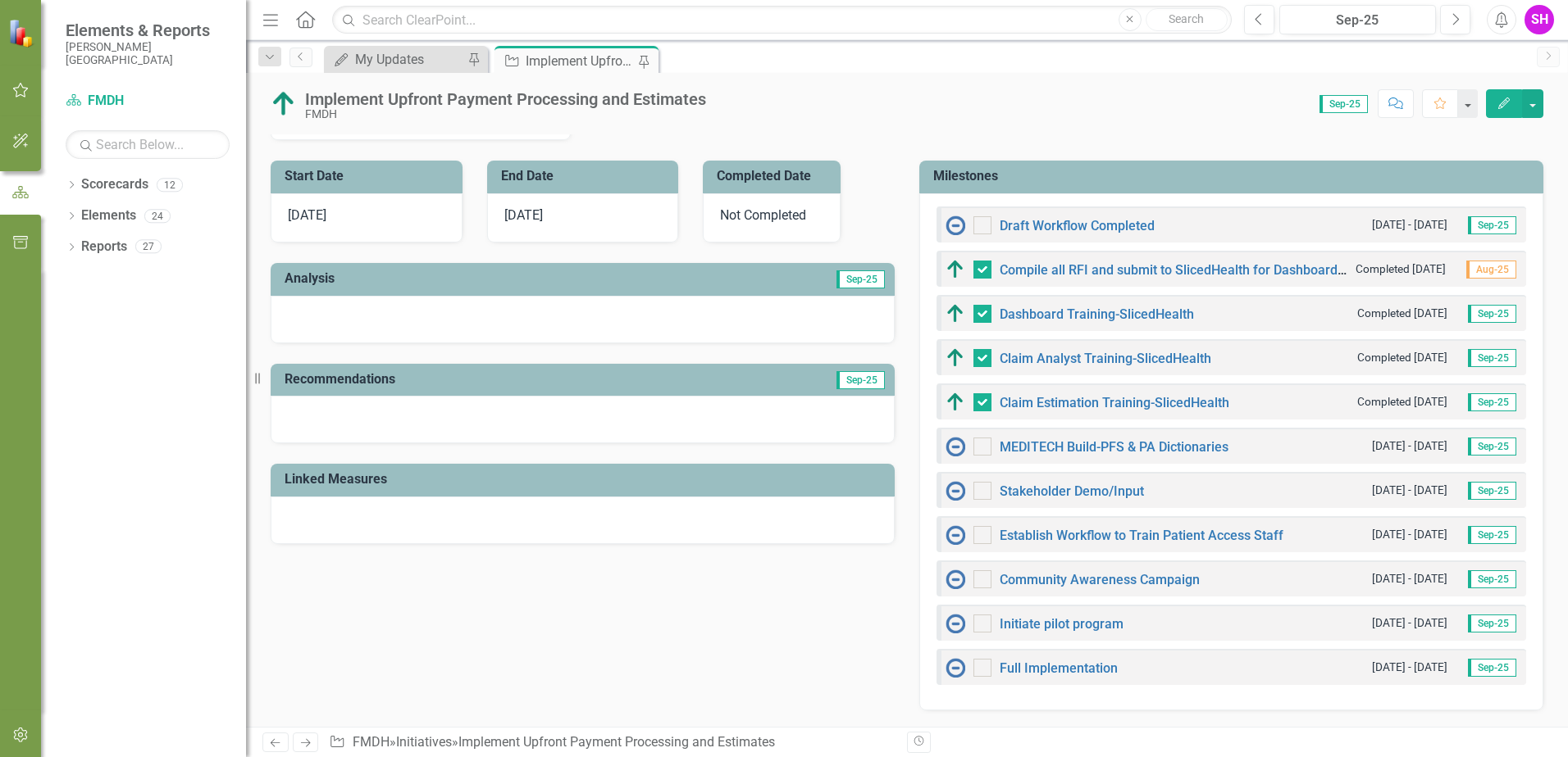
click at [1285, 177] on h3 "Milestones" at bounding box center [1234, 177] width 602 height 15
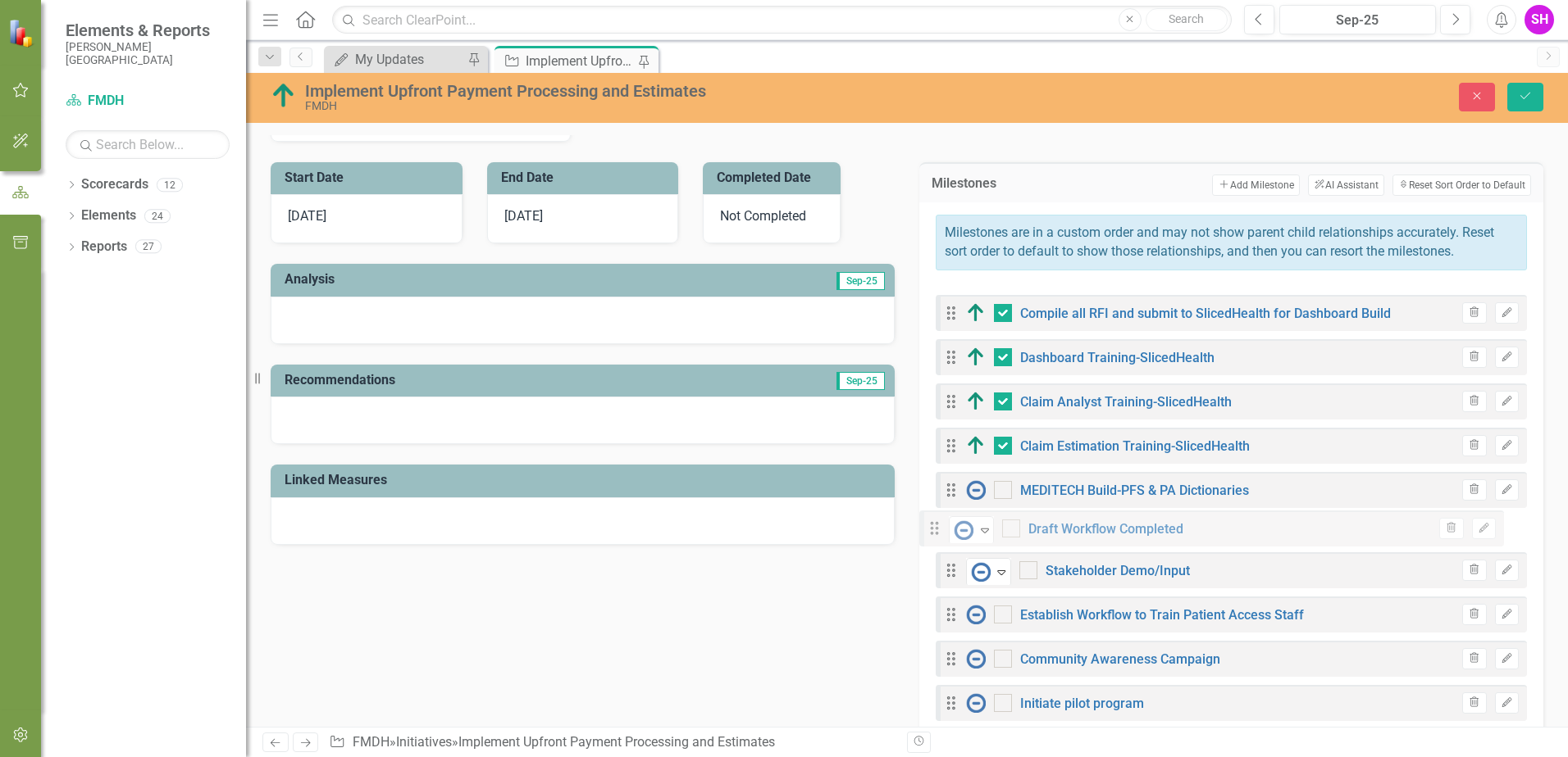
drag, startPoint x: 944, startPoint y: 307, endPoint x: 933, endPoint y: 531, distance: 224.3
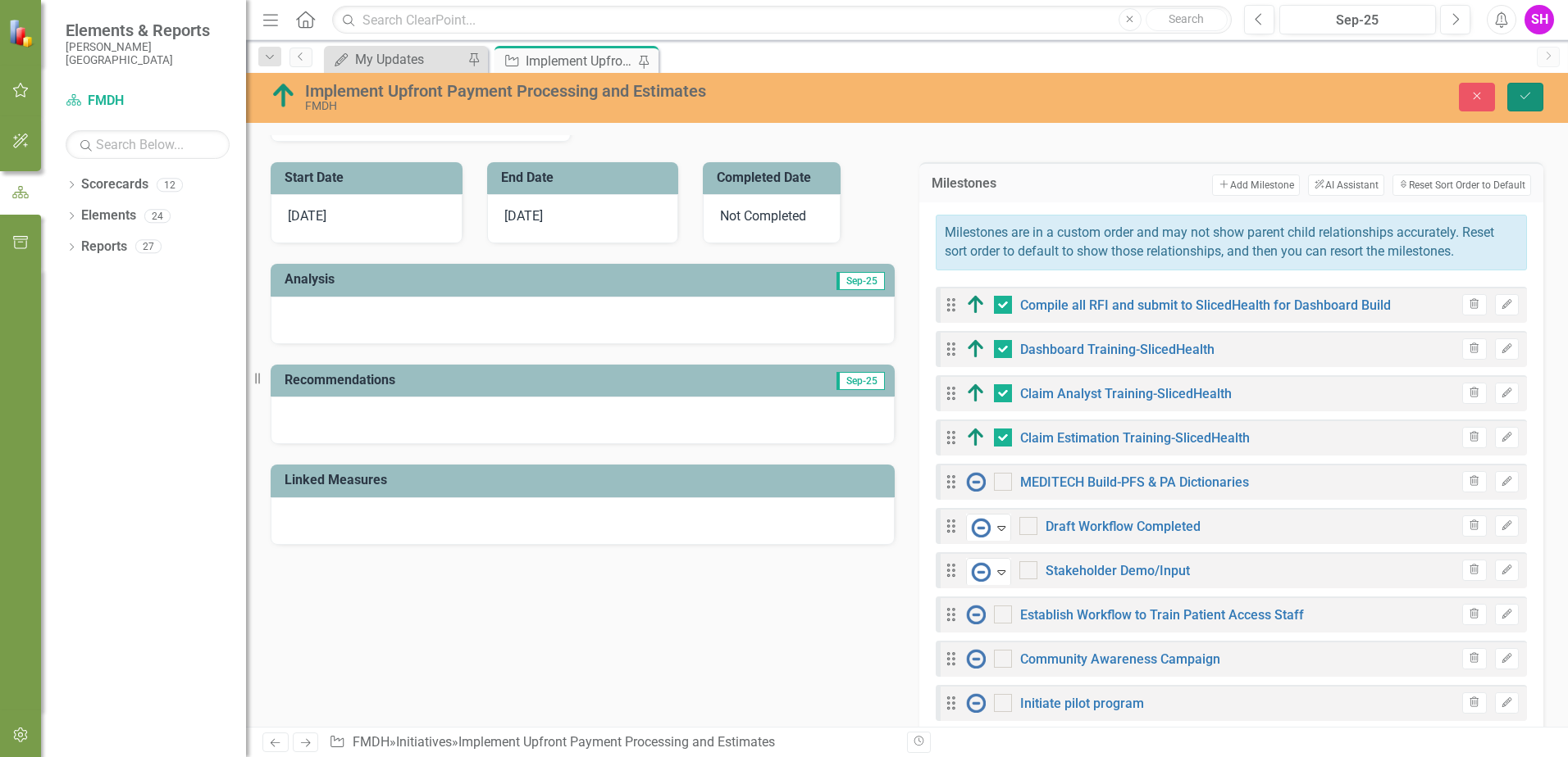
click at [1534, 103] on button "Save" at bounding box center [1525, 97] width 36 height 29
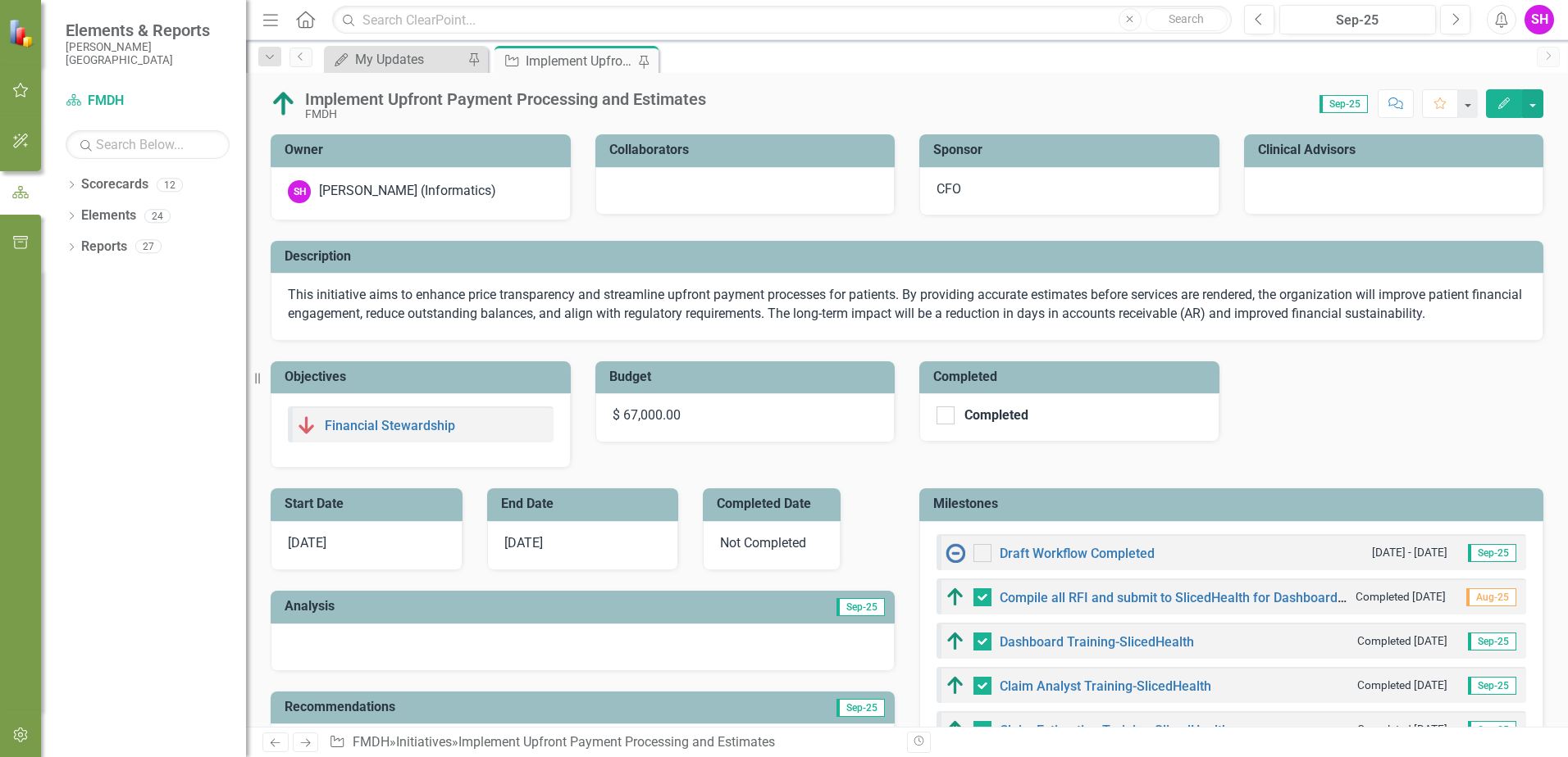
checkbox input "false"
checkbox input "true"
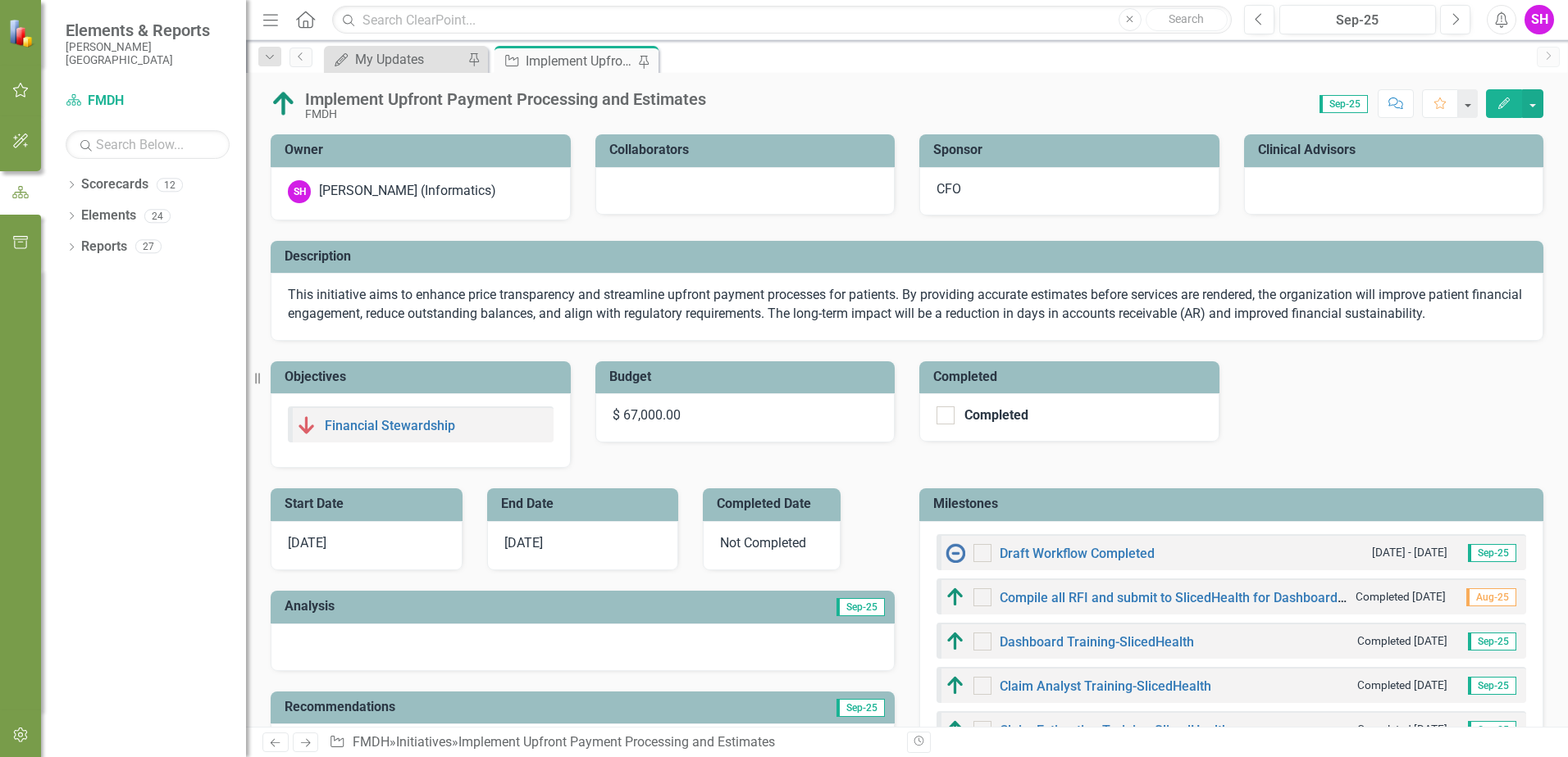
checkbox input "true"
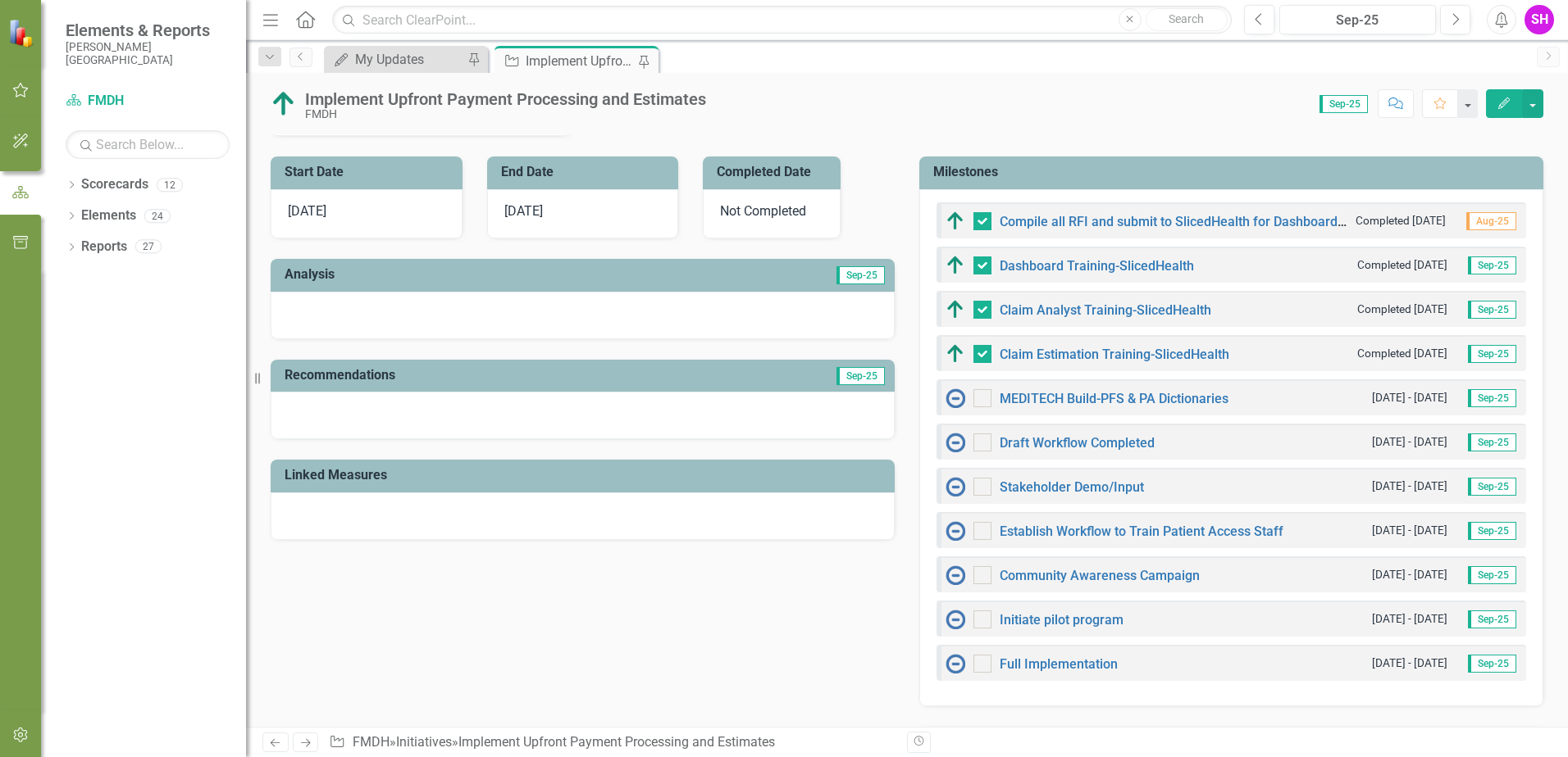
scroll to position [410, 0]
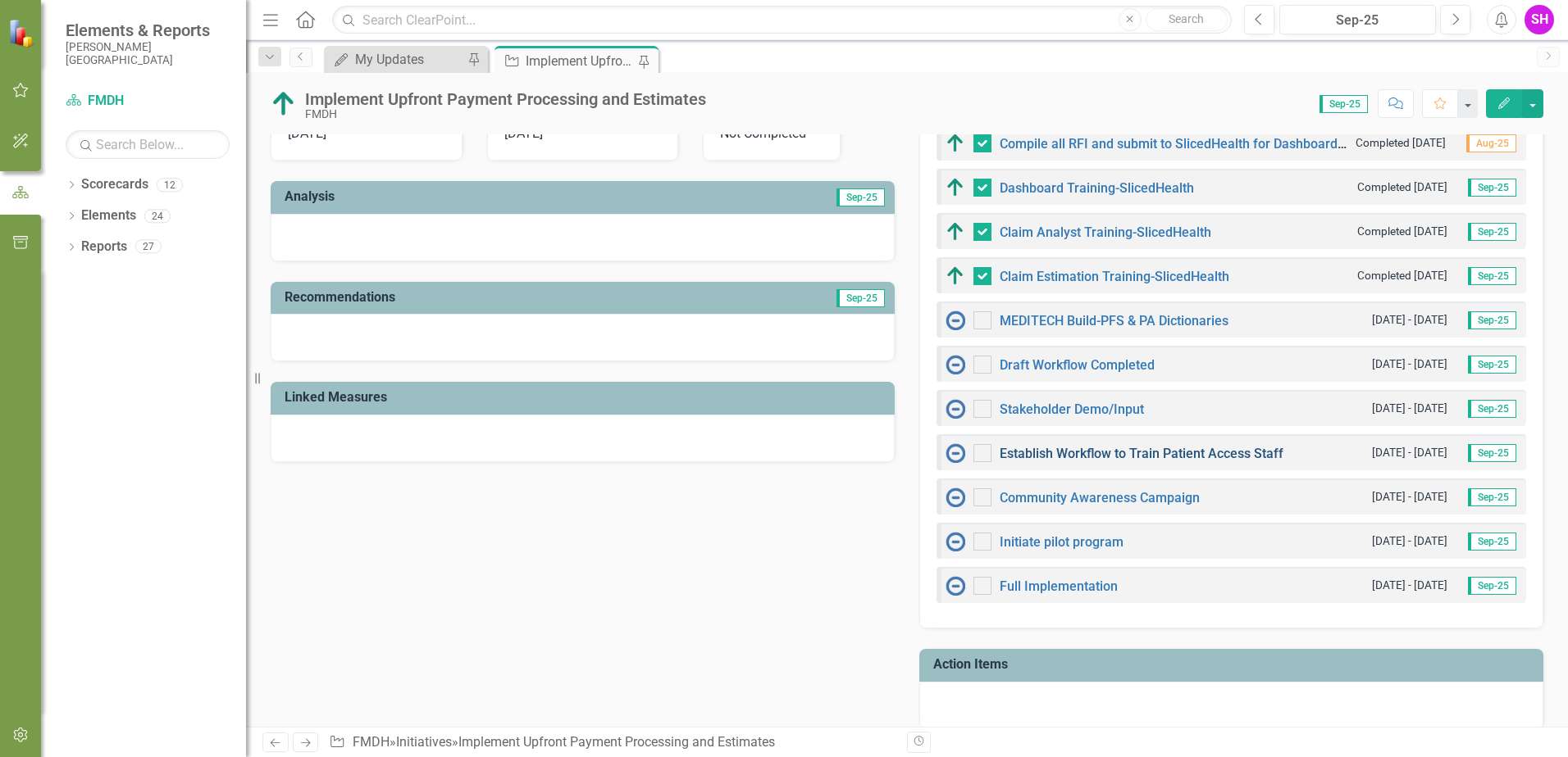
click at [1070, 454] on link "Establish Workflow to Train Patient Access Staff" at bounding box center [1141, 453] width 283 height 16
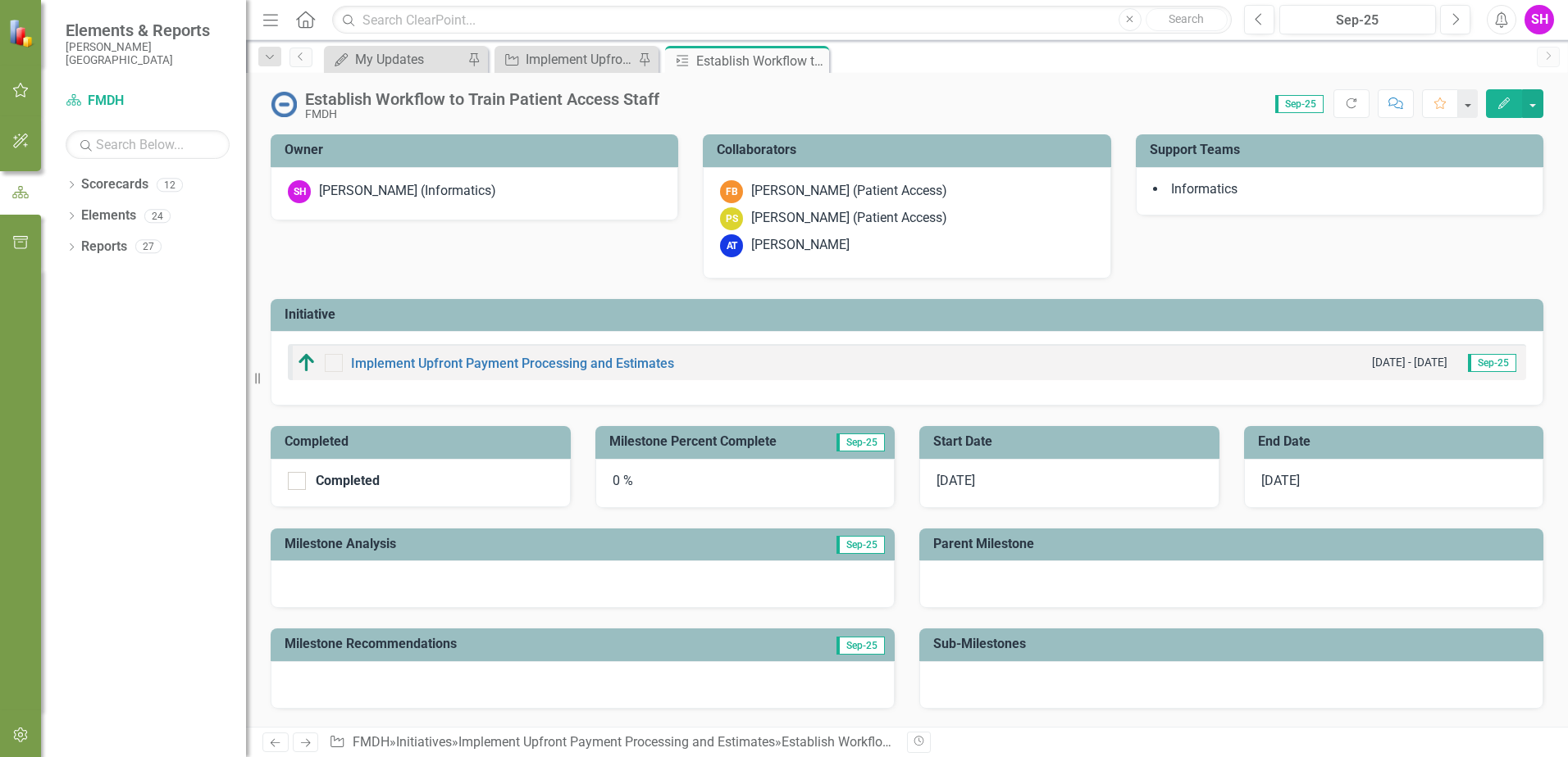
click at [458, 101] on div "Establish Workflow to Train Patient Access Staff" at bounding box center [481, 99] width 354 height 18
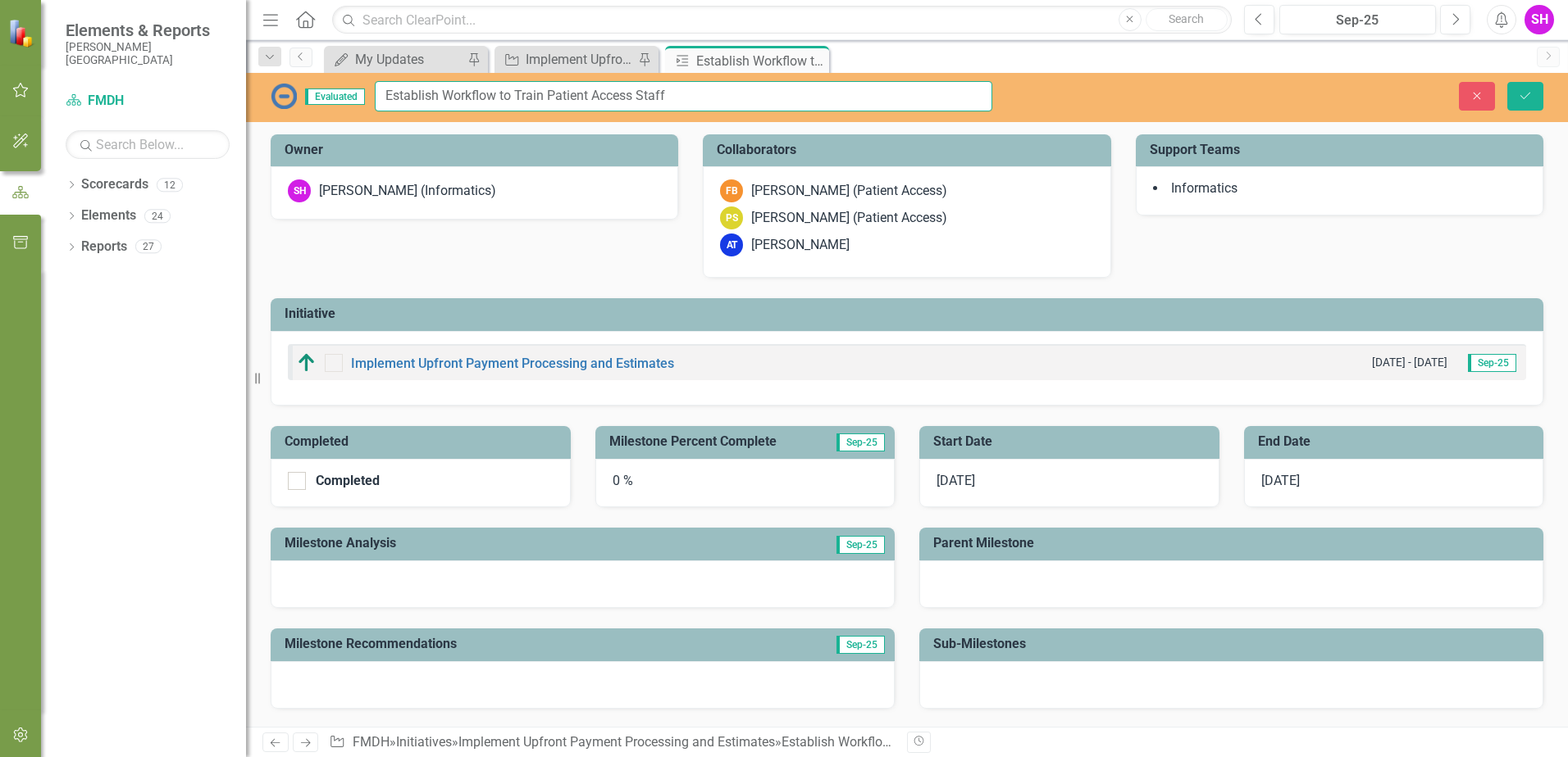
drag, startPoint x: 514, startPoint y: 94, endPoint x: 444, endPoint y: 94, distance: 70.0
click at [444, 94] on input "Establish Workflow to Train Patient Access Staff" at bounding box center [683, 96] width 618 height 30
drag, startPoint x: 705, startPoint y: 94, endPoint x: 444, endPoint y: 87, distance: 261.1
click at [444, 87] on input "Establish Best Process for Train Patient Access Staff" at bounding box center [683, 96] width 618 height 30
type input "Establish Training Process"
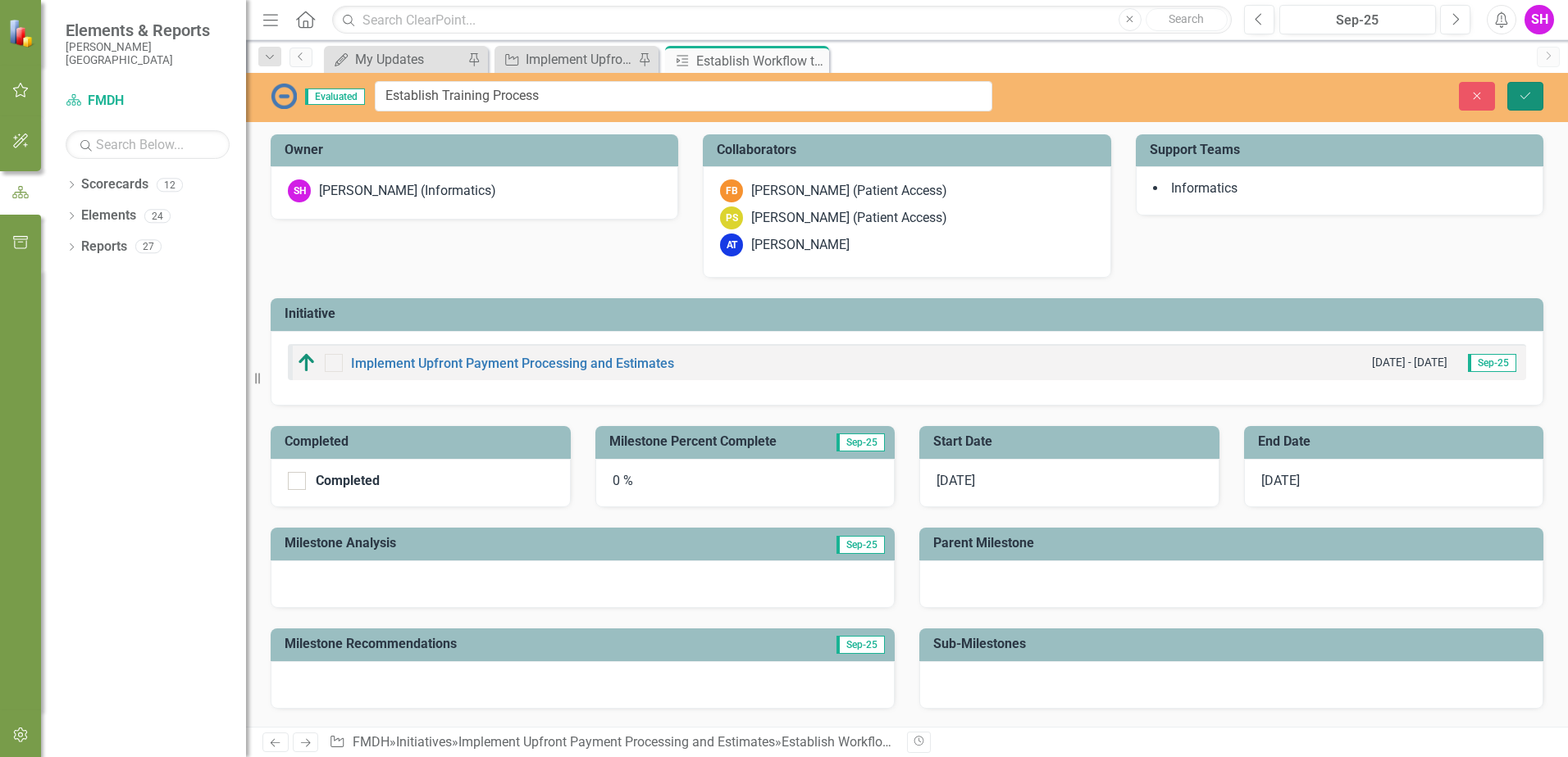
click at [1530, 101] on icon "Save" at bounding box center [1525, 96] width 15 height 11
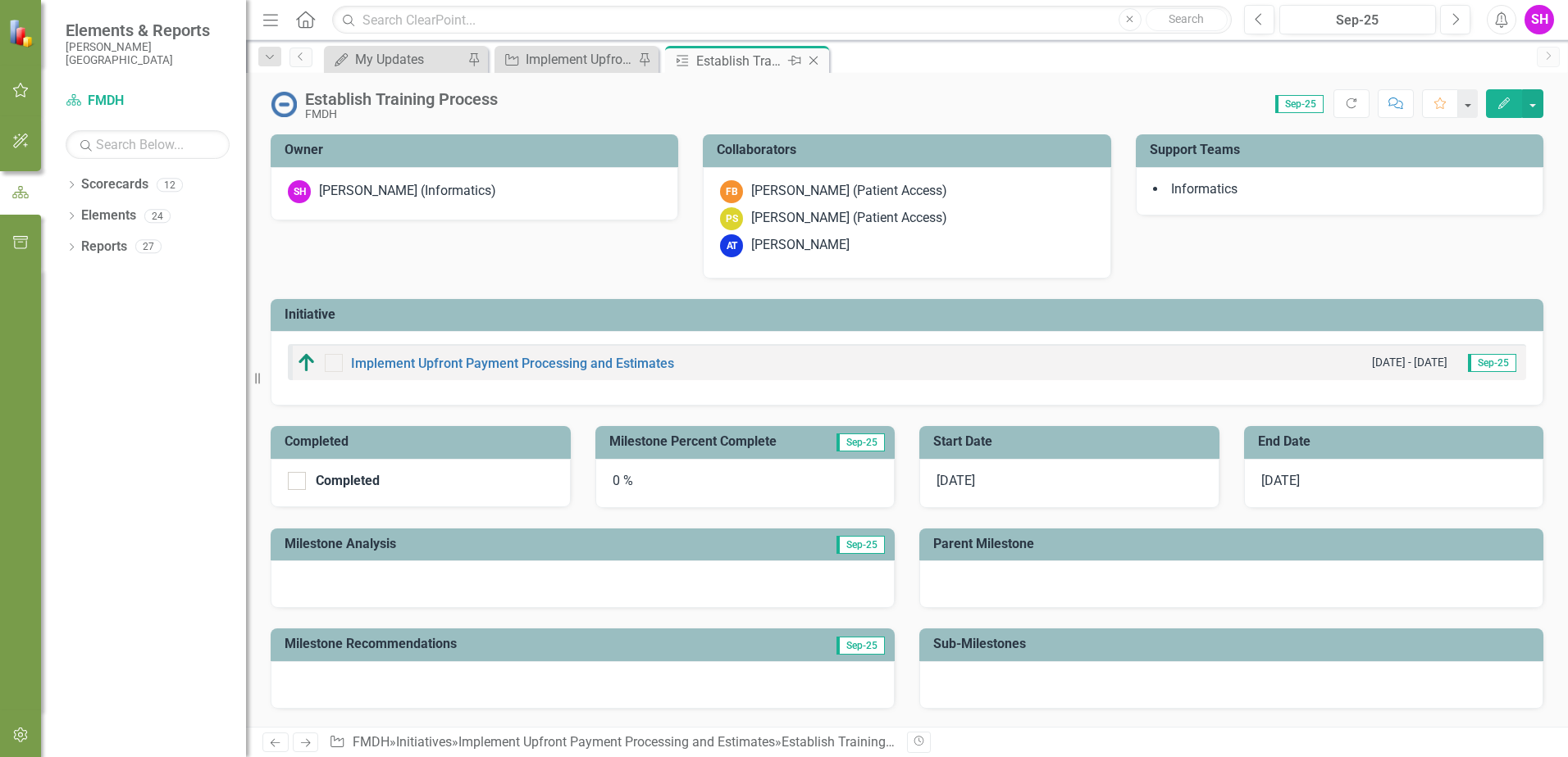
click at [816, 62] on icon "Close" at bounding box center [813, 61] width 16 height 13
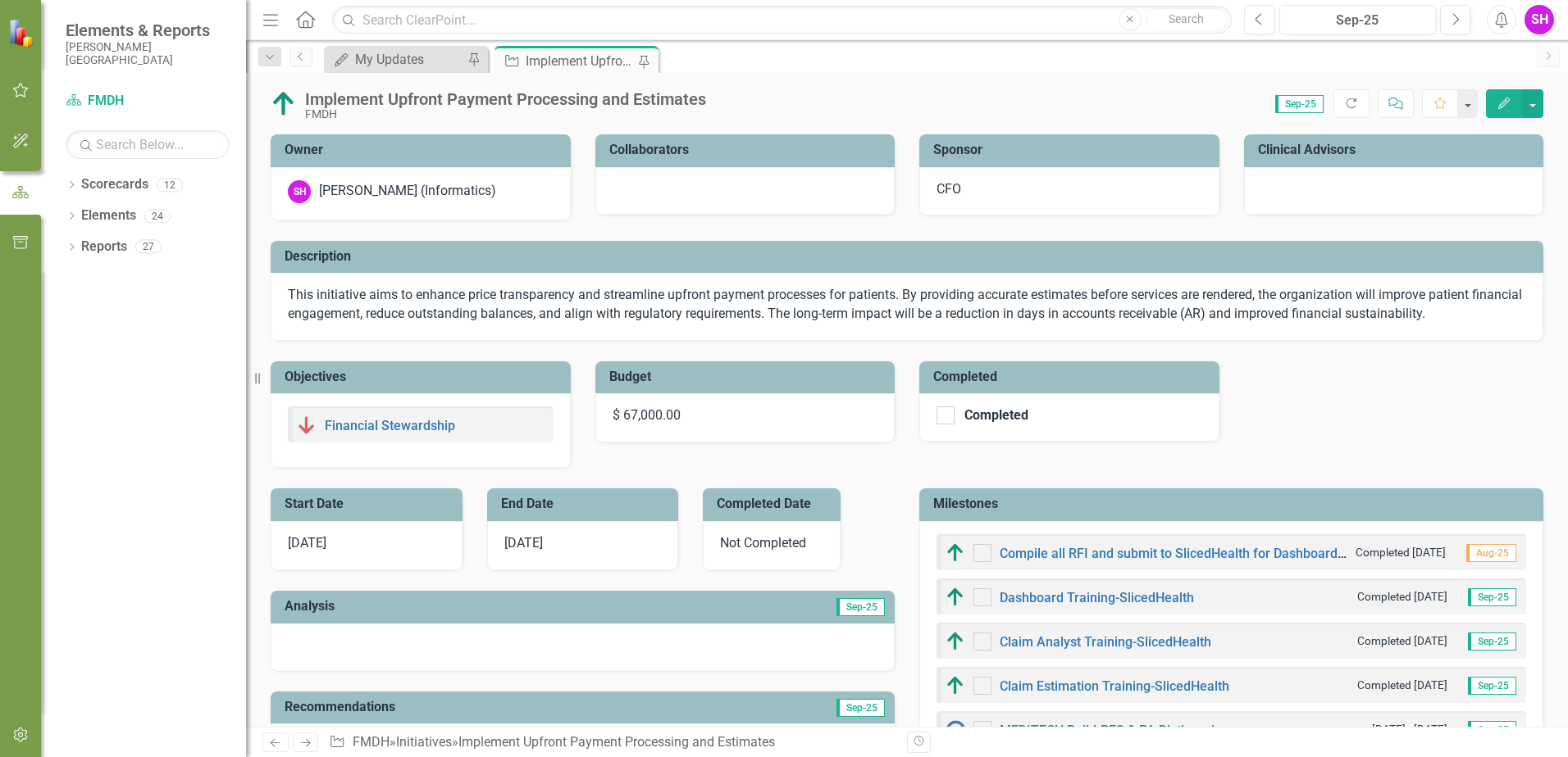
checkbox input "false"
checkbox input "true"
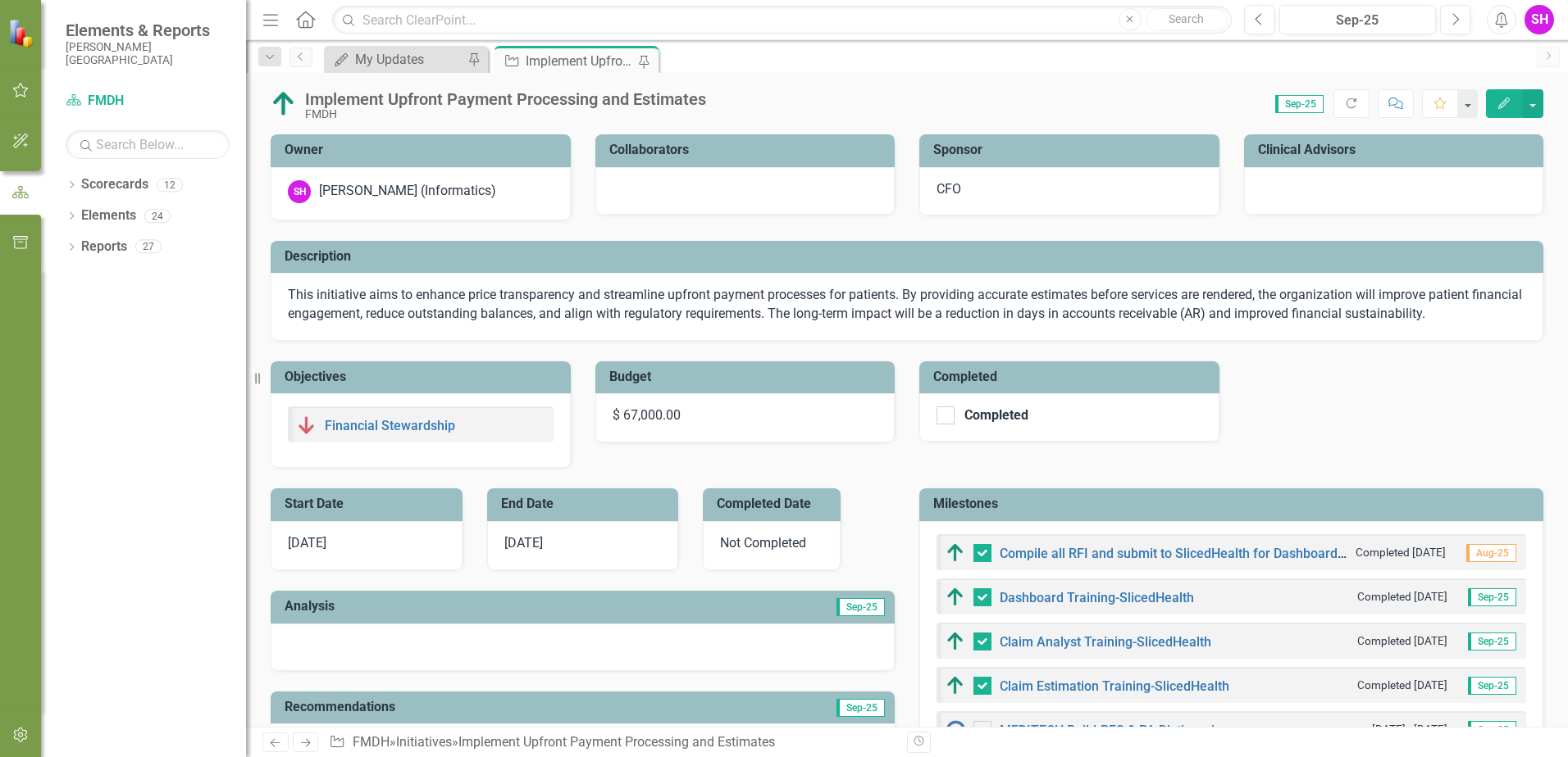
checkbox input "true"
click at [1348, 108] on icon "Refresh" at bounding box center [1351, 103] width 15 height 11
checkbox input "false"
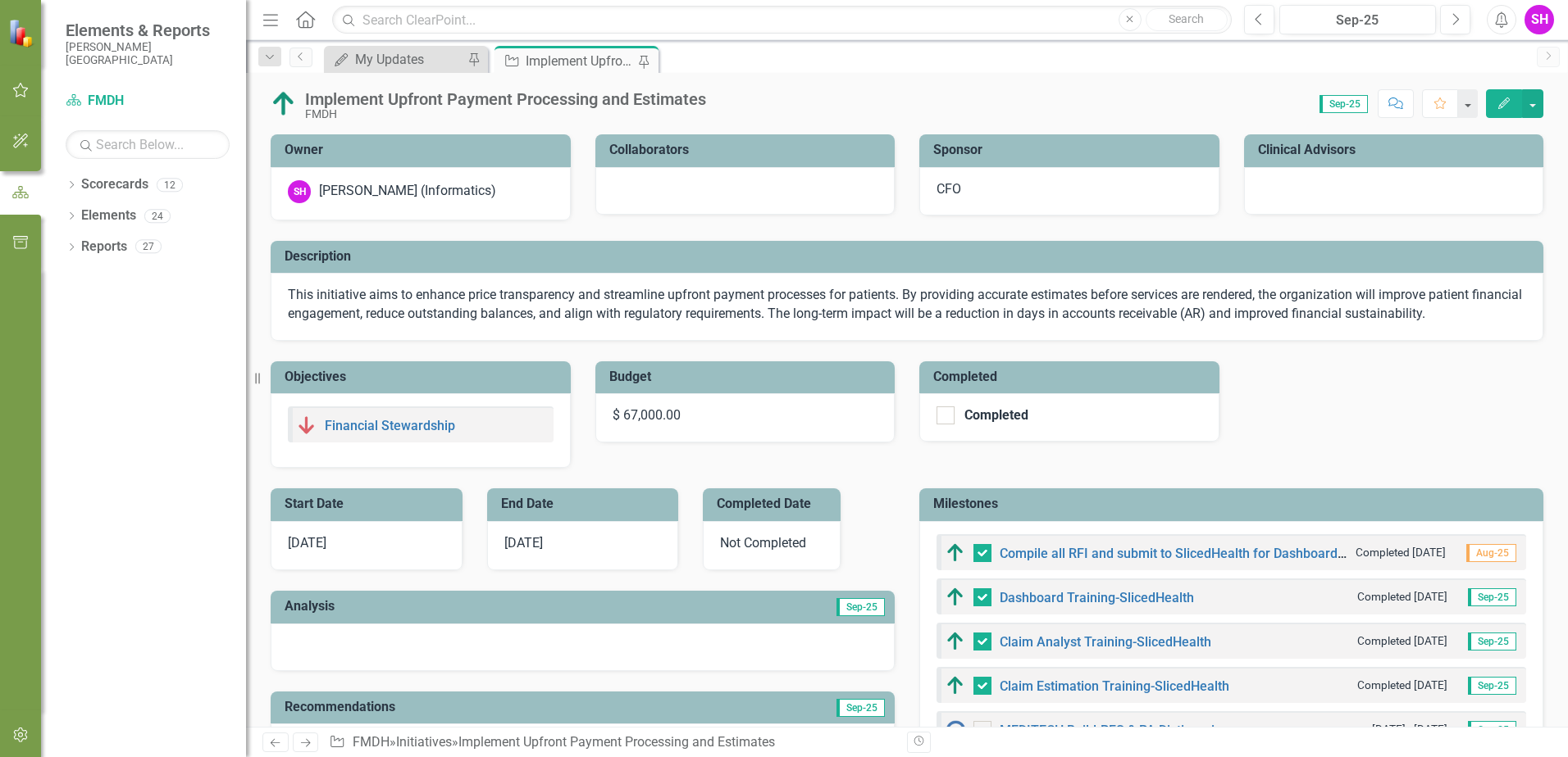
checkbox input "false"
checkbox input "true"
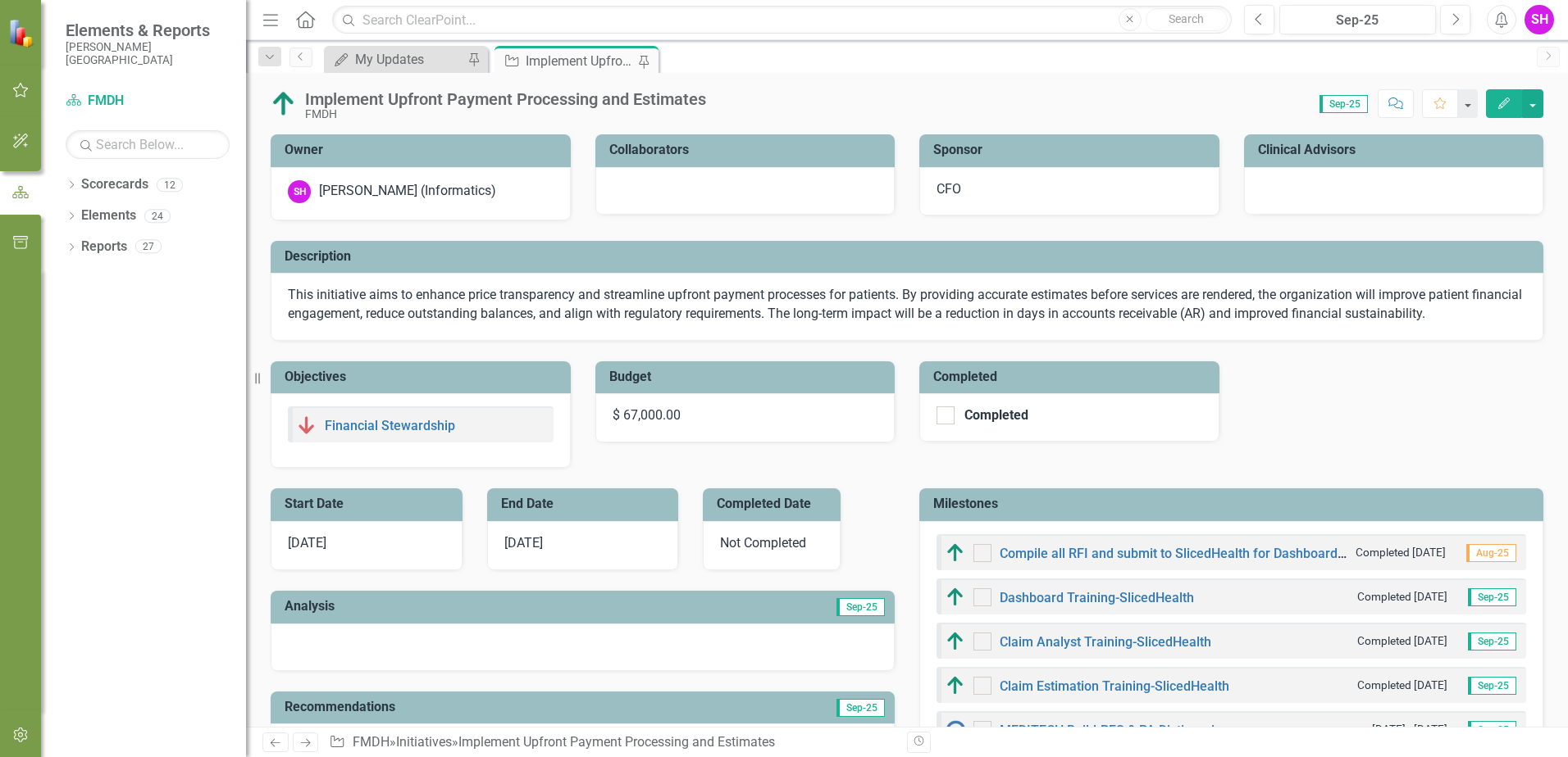
checkbox input "true"
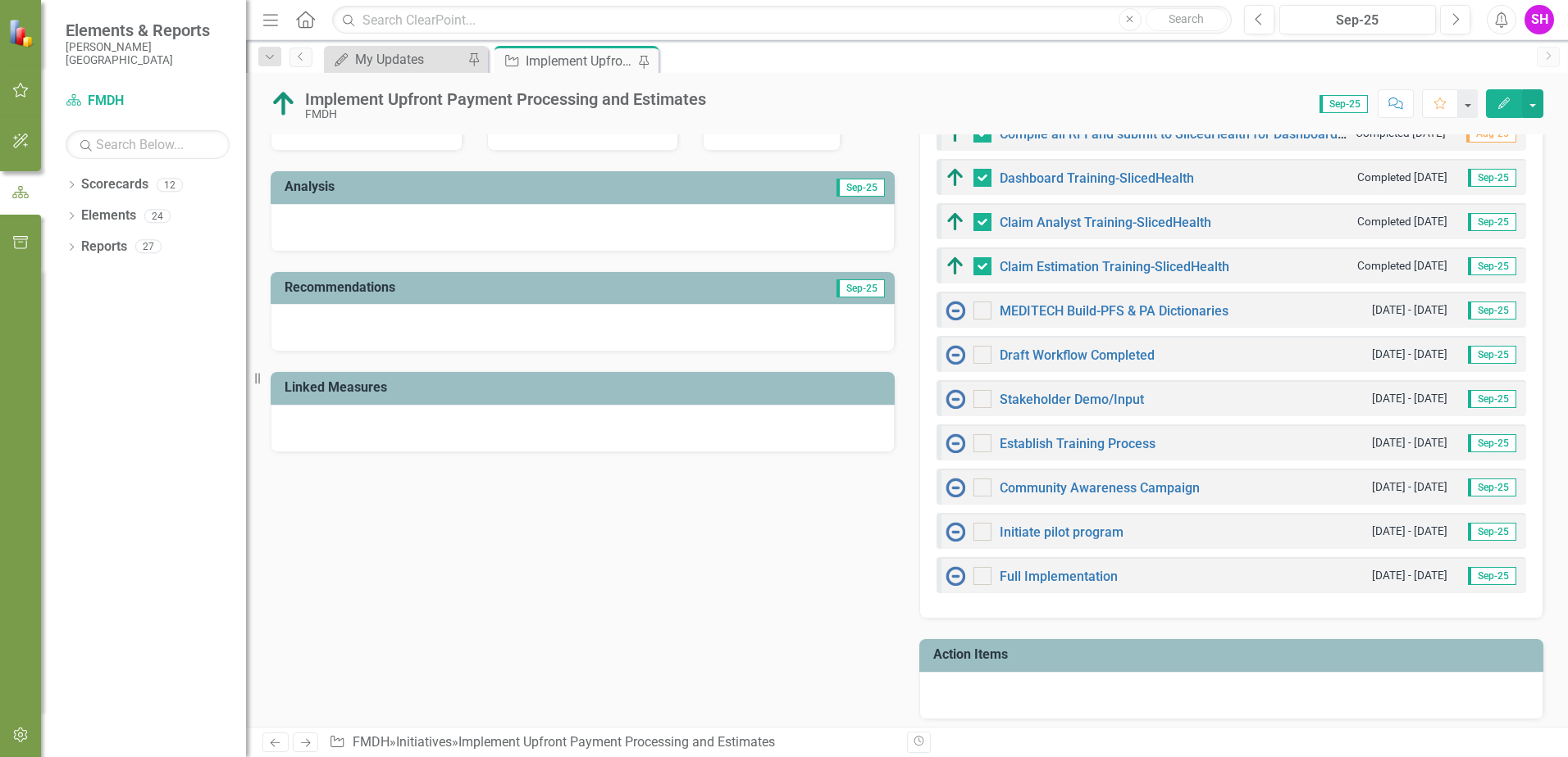
scroll to position [328, 0]
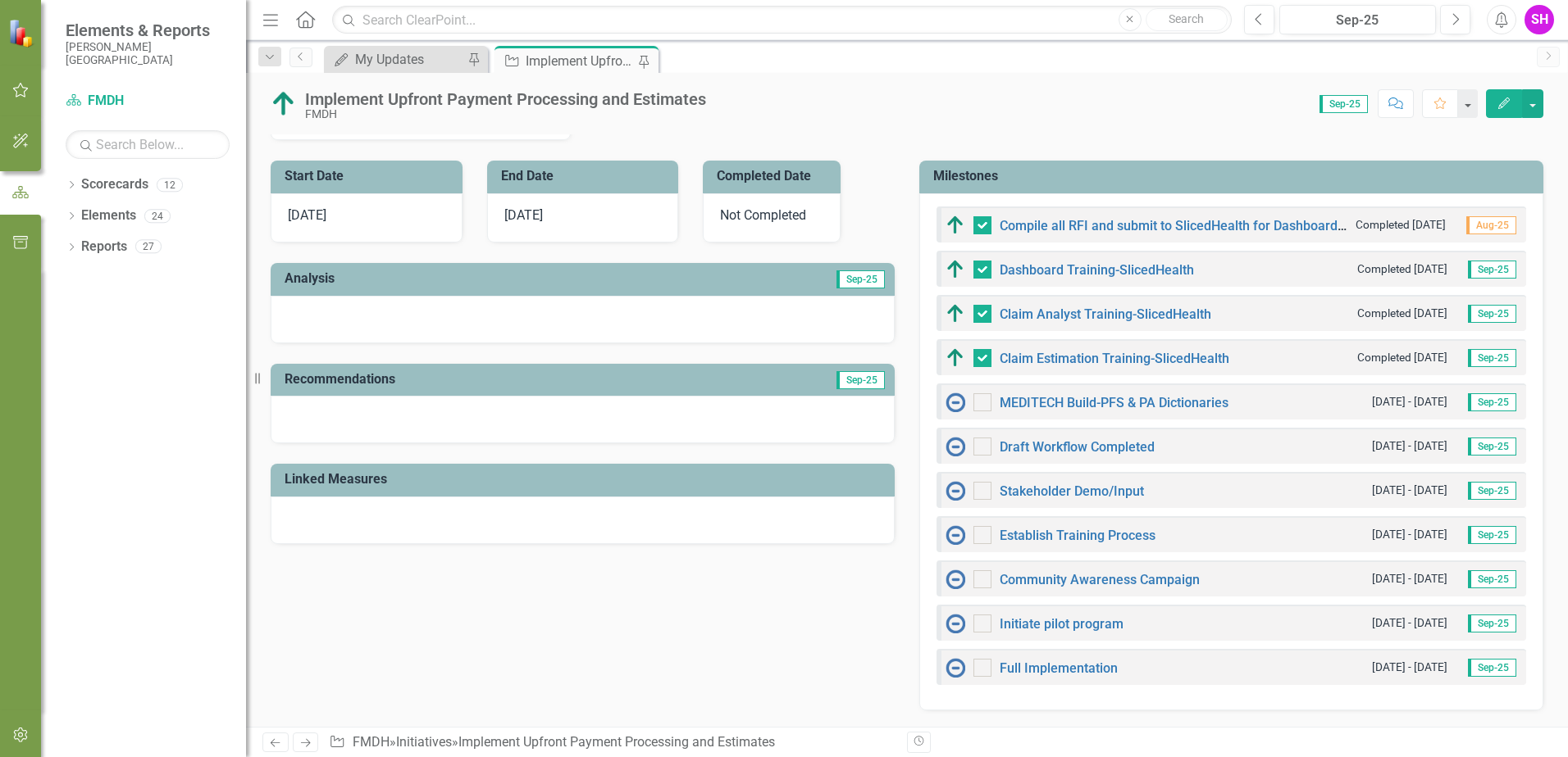
drag, startPoint x: 577, startPoint y: 62, endPoint x: 629, endPoint y: 81, distance: 55.4
click at [577, 62] on div "Implement Upfront Payment Processing and Estimates" at bounding box center [580, 61] width 108 height 21
click at [611, 57] on div "Implement Upfront Payment Processing and Estimates" at bounding box center [580, 61] width 108 height 21
click at [424, 57] on div "My Updates" at bounding box center [409, 59] width 108 height 21
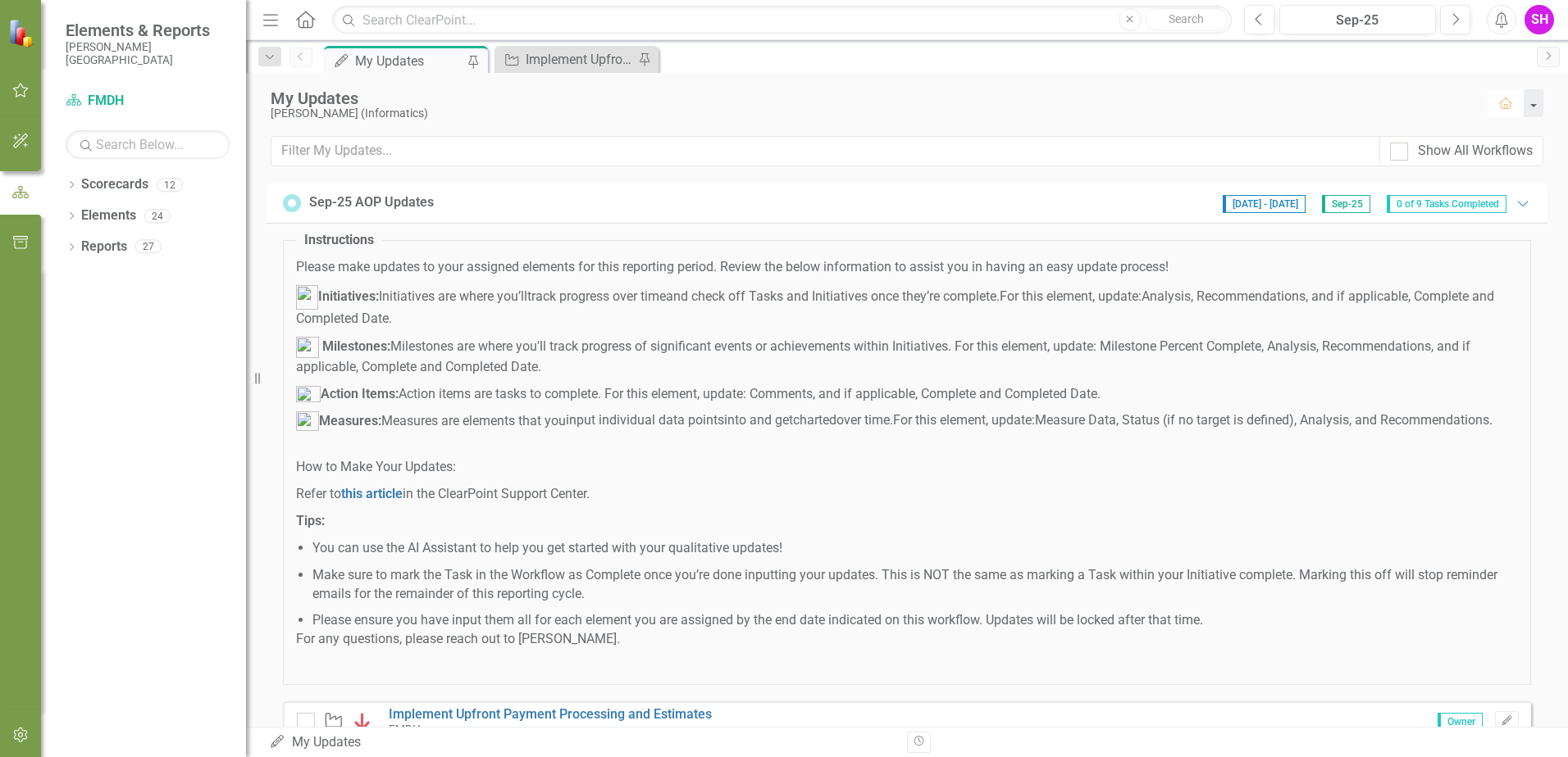
click at [1503, 112] on button "Home" at bounding box center [1506, 103] width 36 height 28
click at [1461, 23] on button "Next" at bounding box center [1455, 20] width 30 height 30
click at [1254, 19] on icon "Previous" at bounding box center [1258, 20] width 9 height 15
click at [563, 57] on div "Implement Upfront Payment Processing and Estimates" at bounding box center [580, 59] width 108 height 21
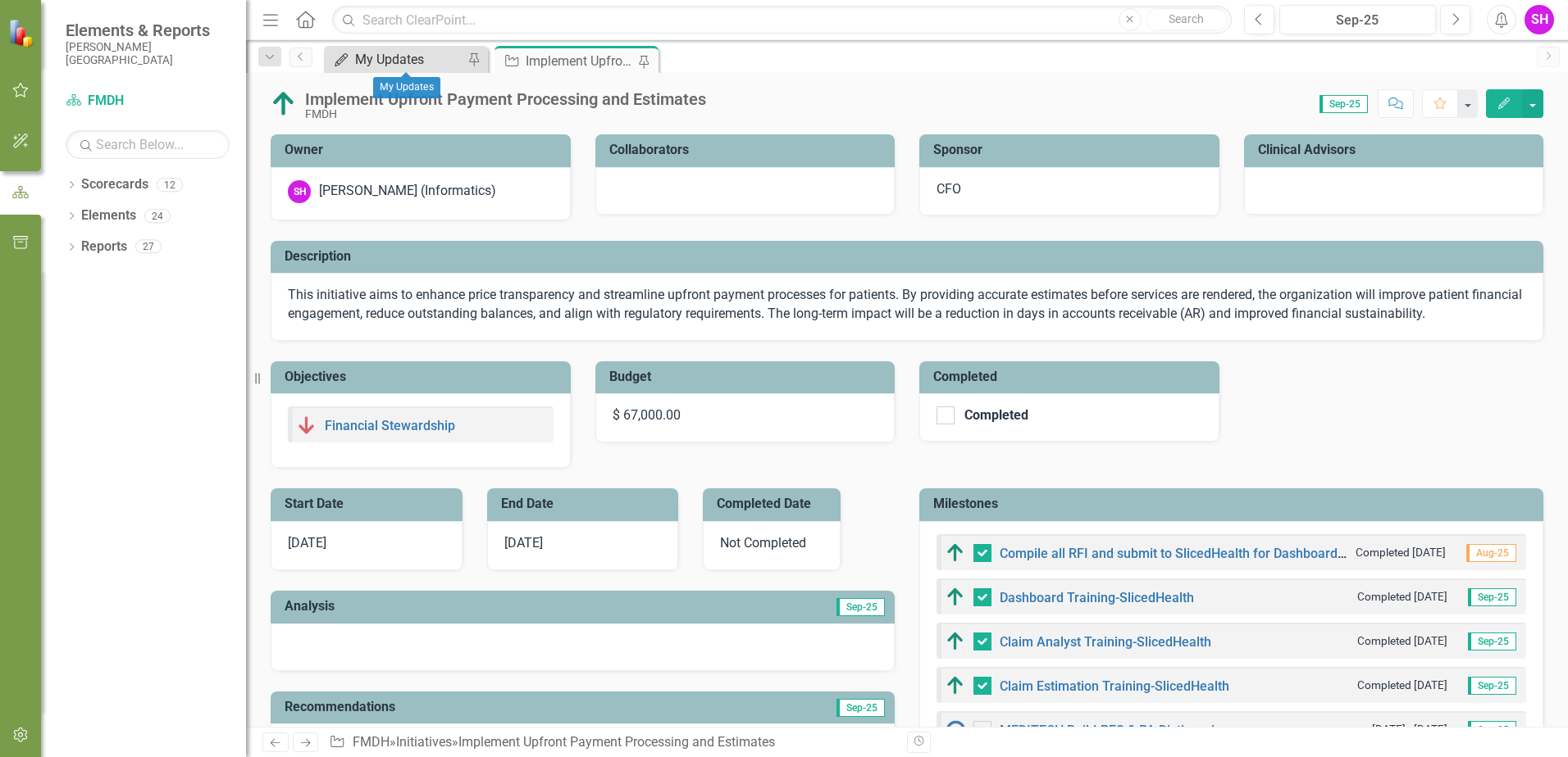
click at [418, 62] on div "My Updates" at bounding box center [409, 59] width 108 height 21
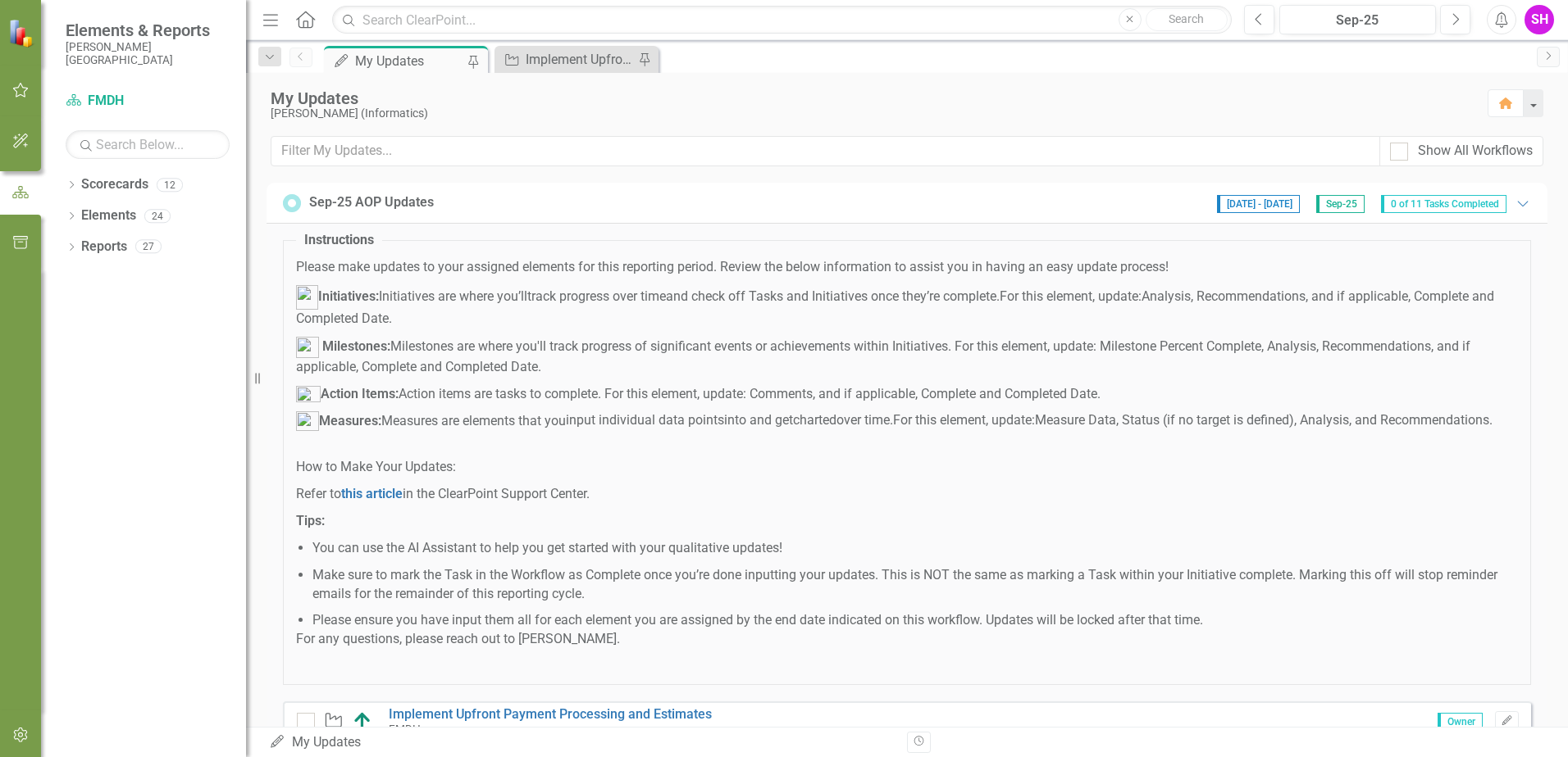
click at [1541, 22] on div "SH" at bounding box center [1539, 20] width 30 height 30
click at [1478, 205] on link "Logout Log Out" at bounding box center [1488, 207] width 130 height 30
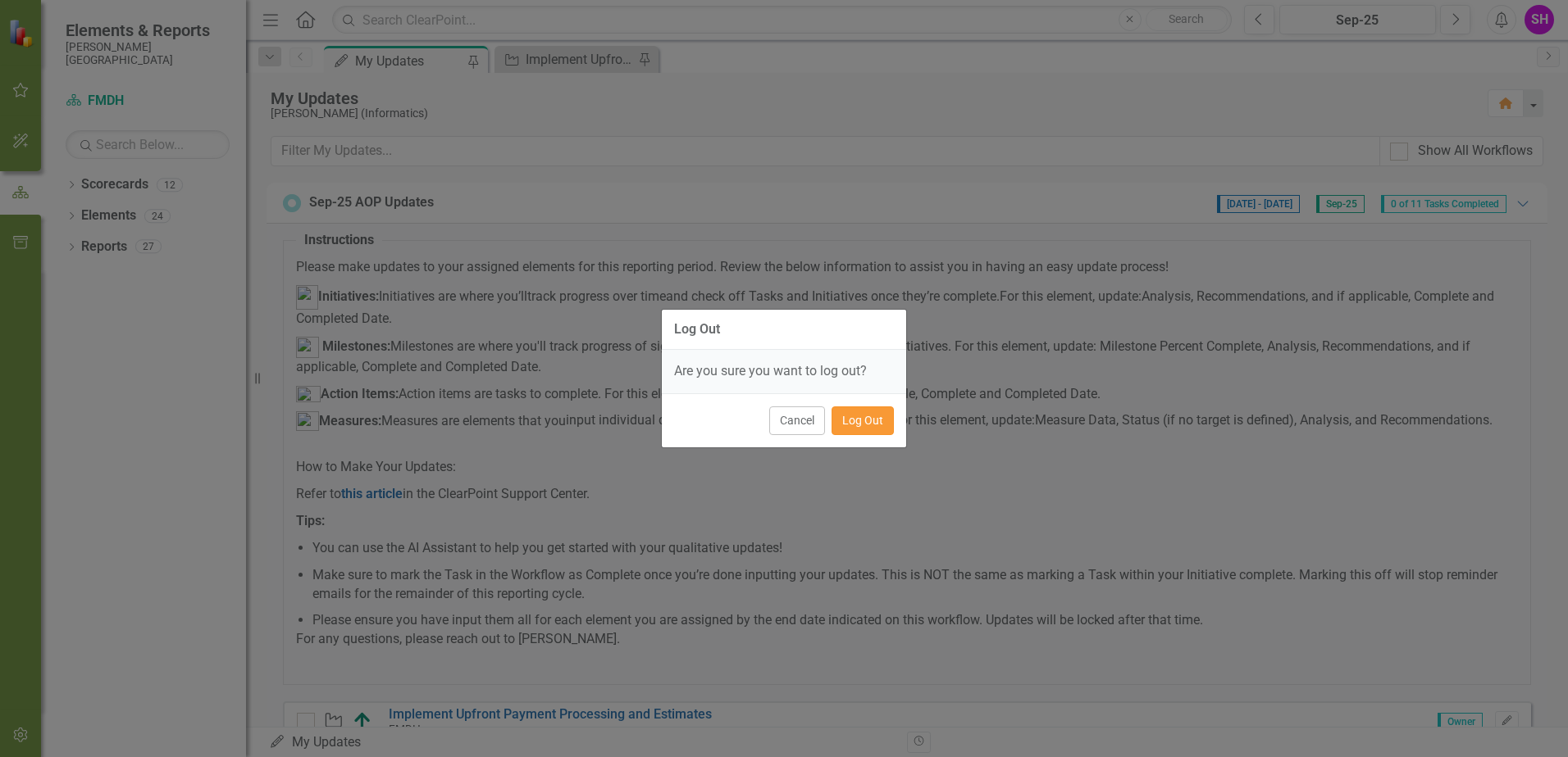
click at [852, 423] on button "Log Out" at bounding box center [862, 420] width 62 height 29
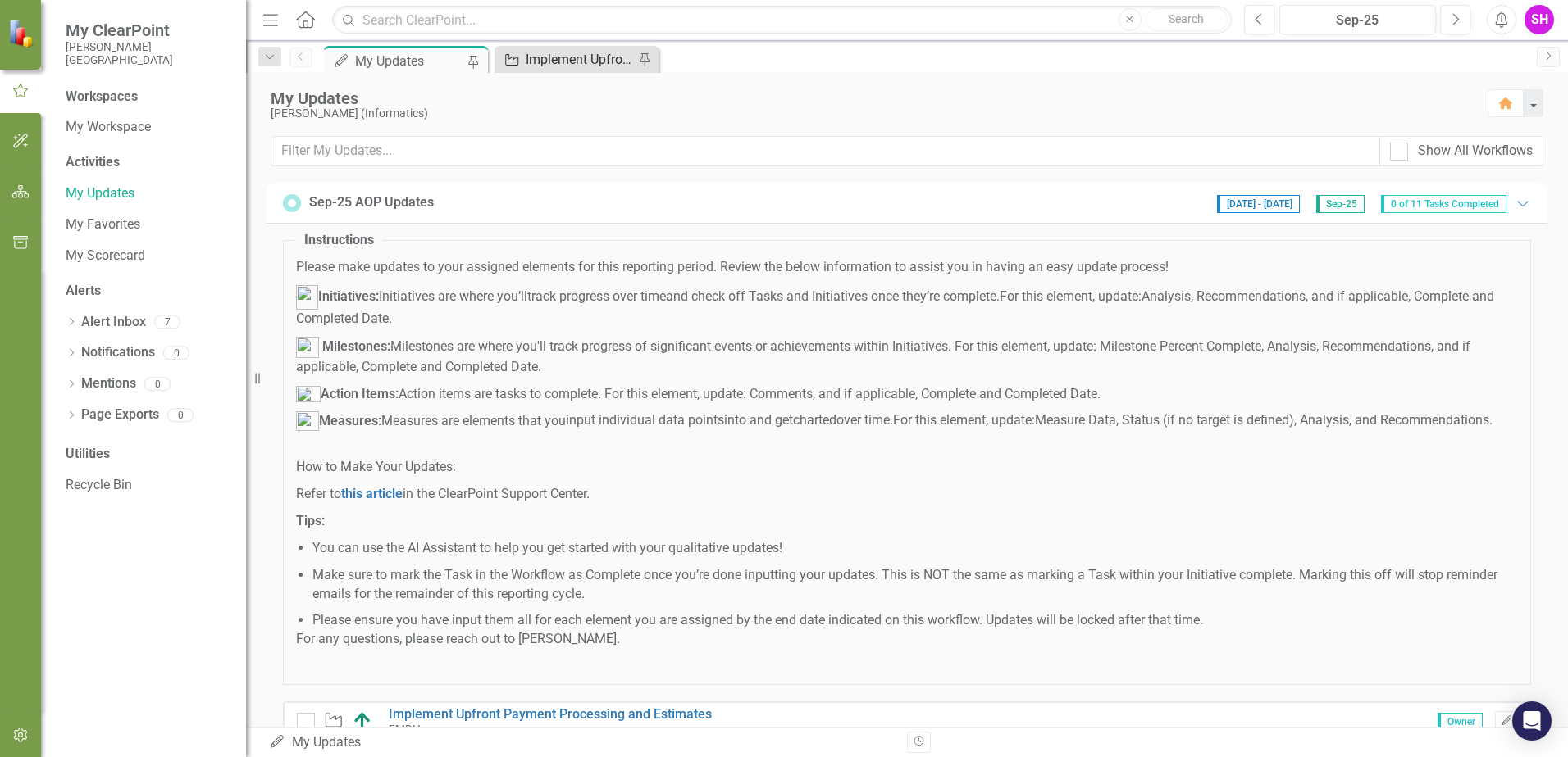
click at [573, 60] on div "Implement Upfront Payment Processing and Estimates" at bounding box center [580, 59] width 108 height 21
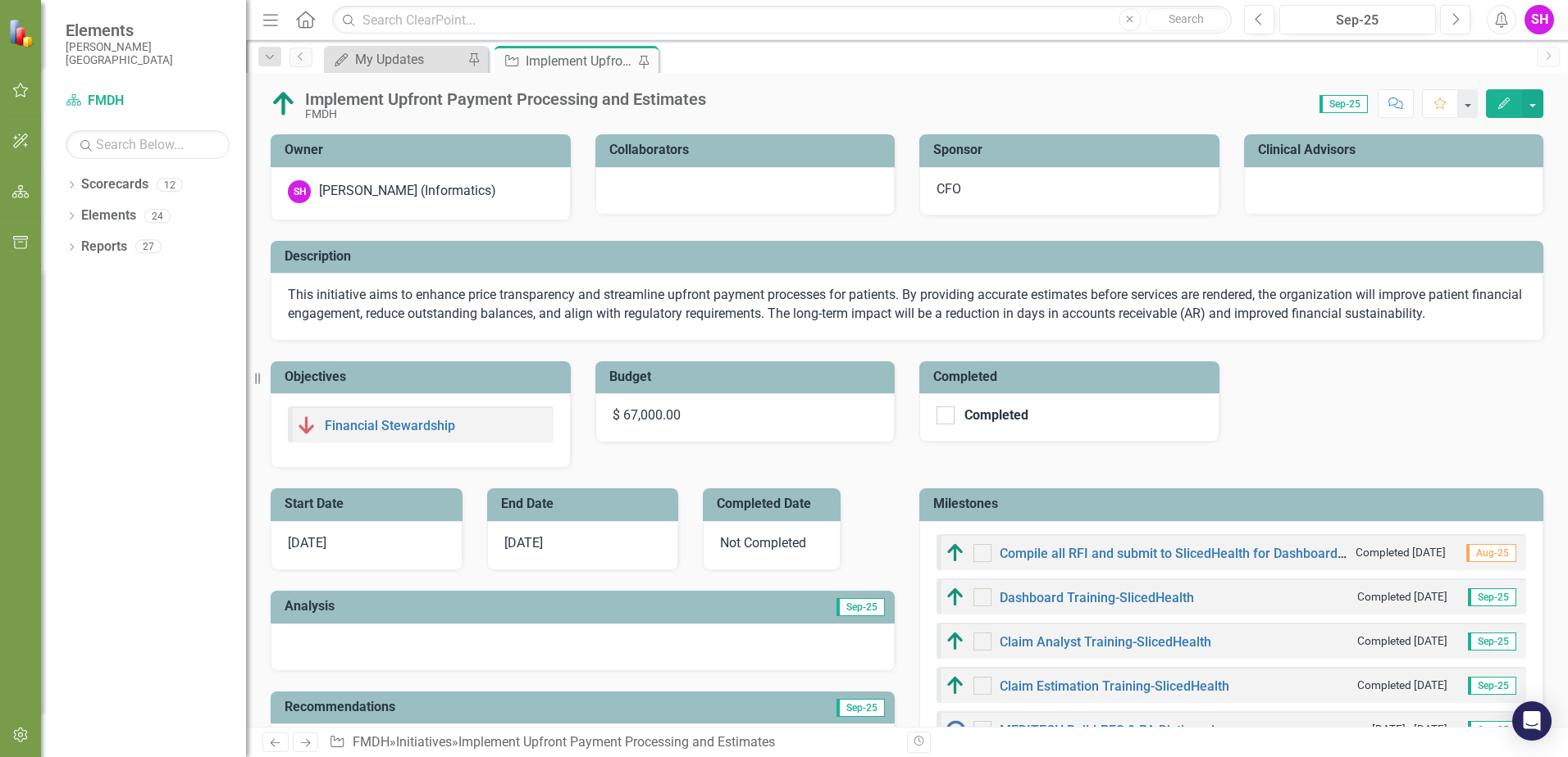
checkbox input "true"
click at [68, 182] on icon "Dropdown" at bounding box center [71, 186] width 11 height 9
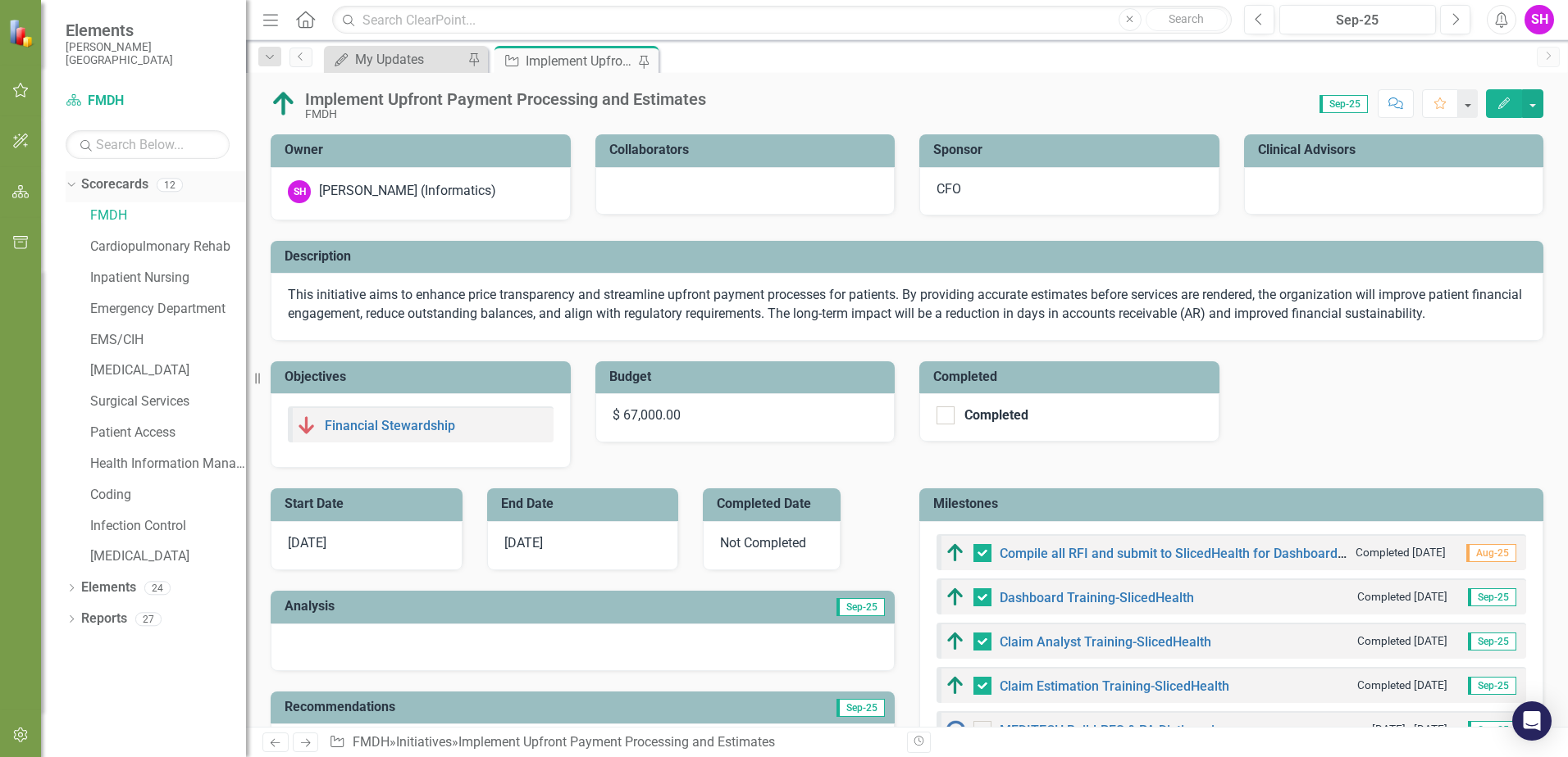
click at [68, 182] on icon "Dropdown" at bounding box center [69, 185] width 9 height 11
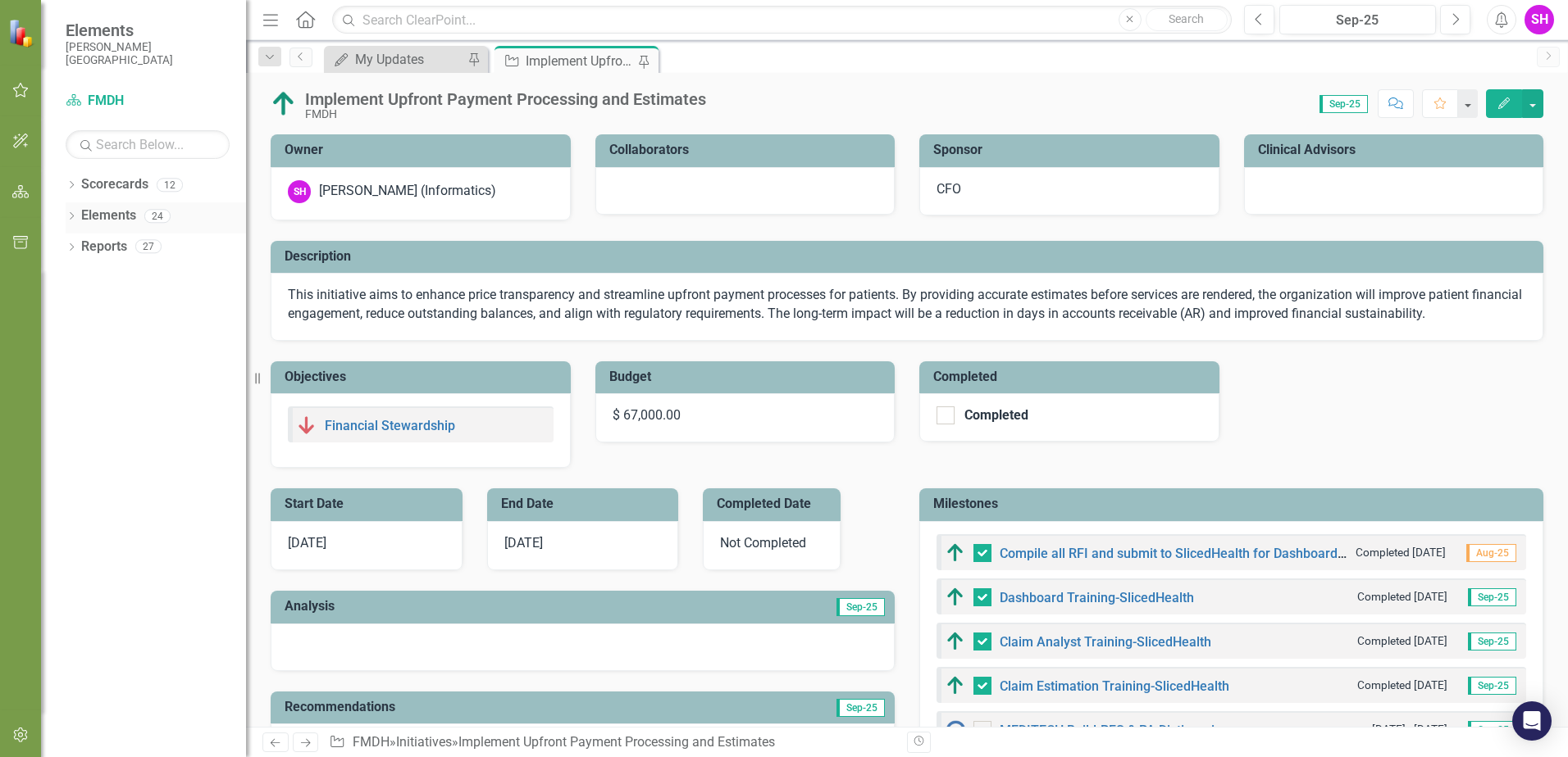
click at [70, 214] on icon "Dropdown" at bounding box center [71, 218] width 11 height 9
click at [144, 339] on link "Action Item Action Items" at bounding box center [138, 340] width 97 height 19
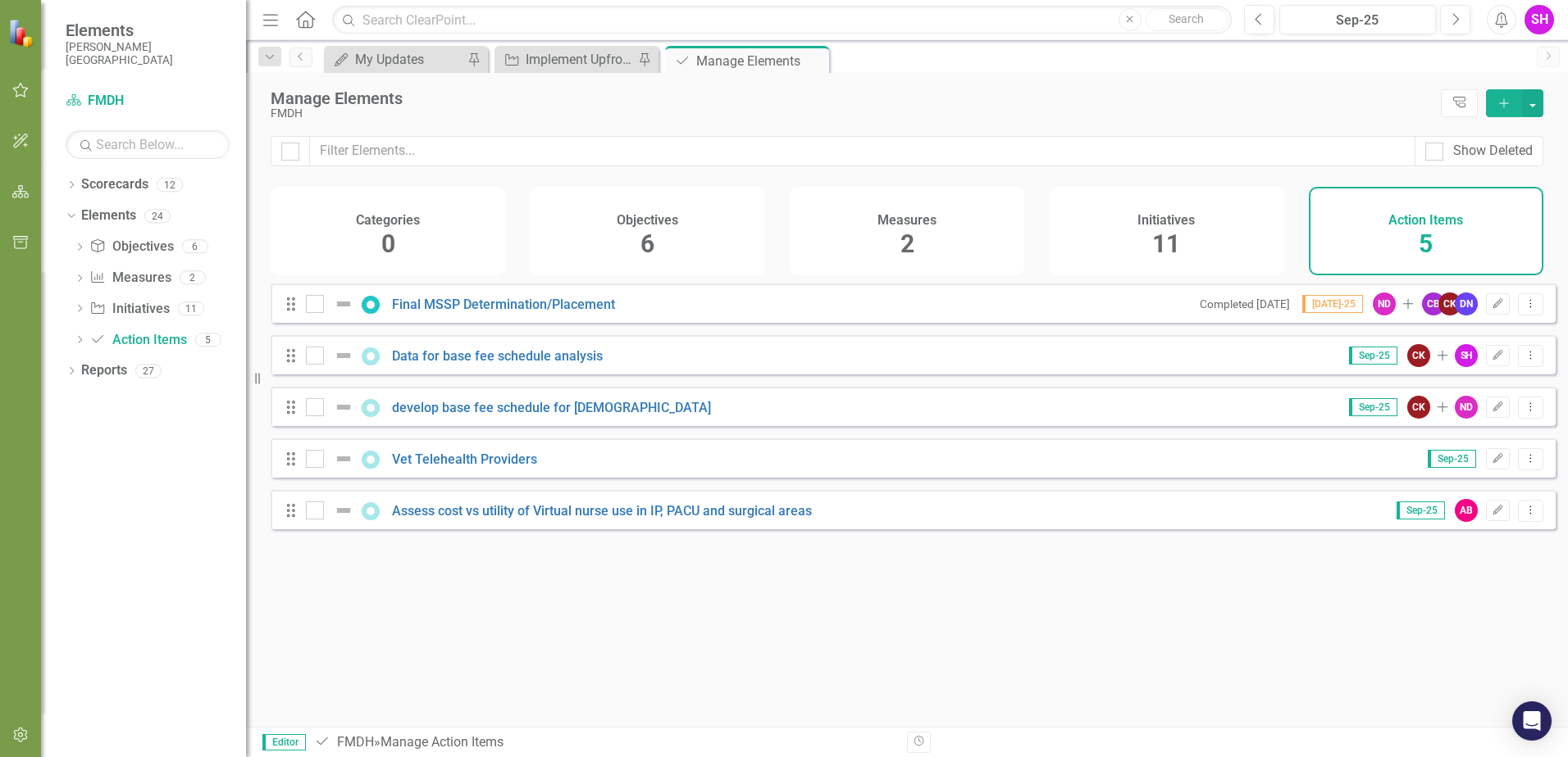
click at [992, 370] on div "Drag Data for base fee schedule analysis Sep-25 CK Add SH Edit Dropdown Menu" at bounding box center [913, 355] width 1285 height 39
click at [504, 312] on link "Final MSSP Determination/Placement" at bounding box center [504, 304] width 223 height 16
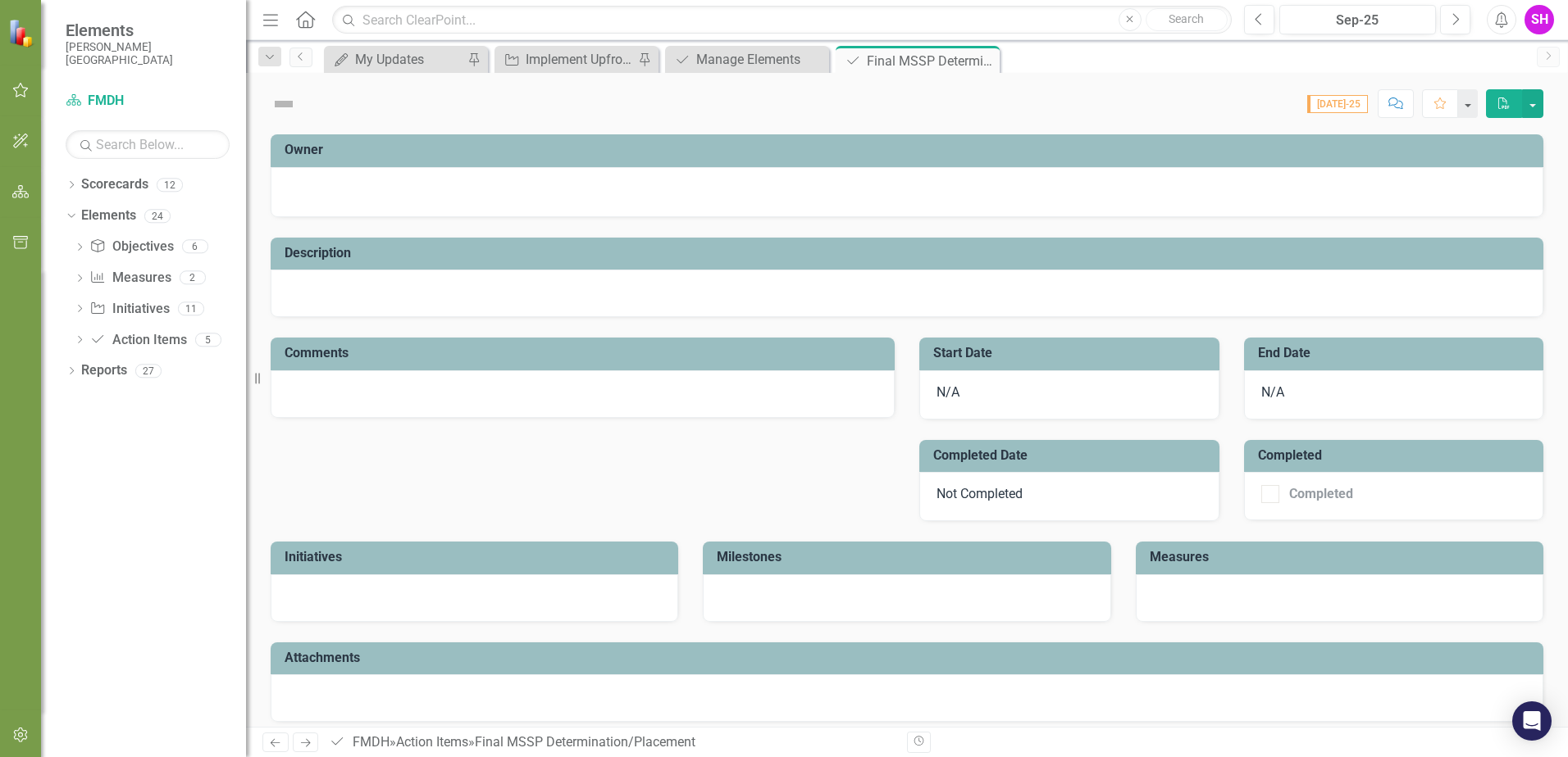
checkbox input "true"
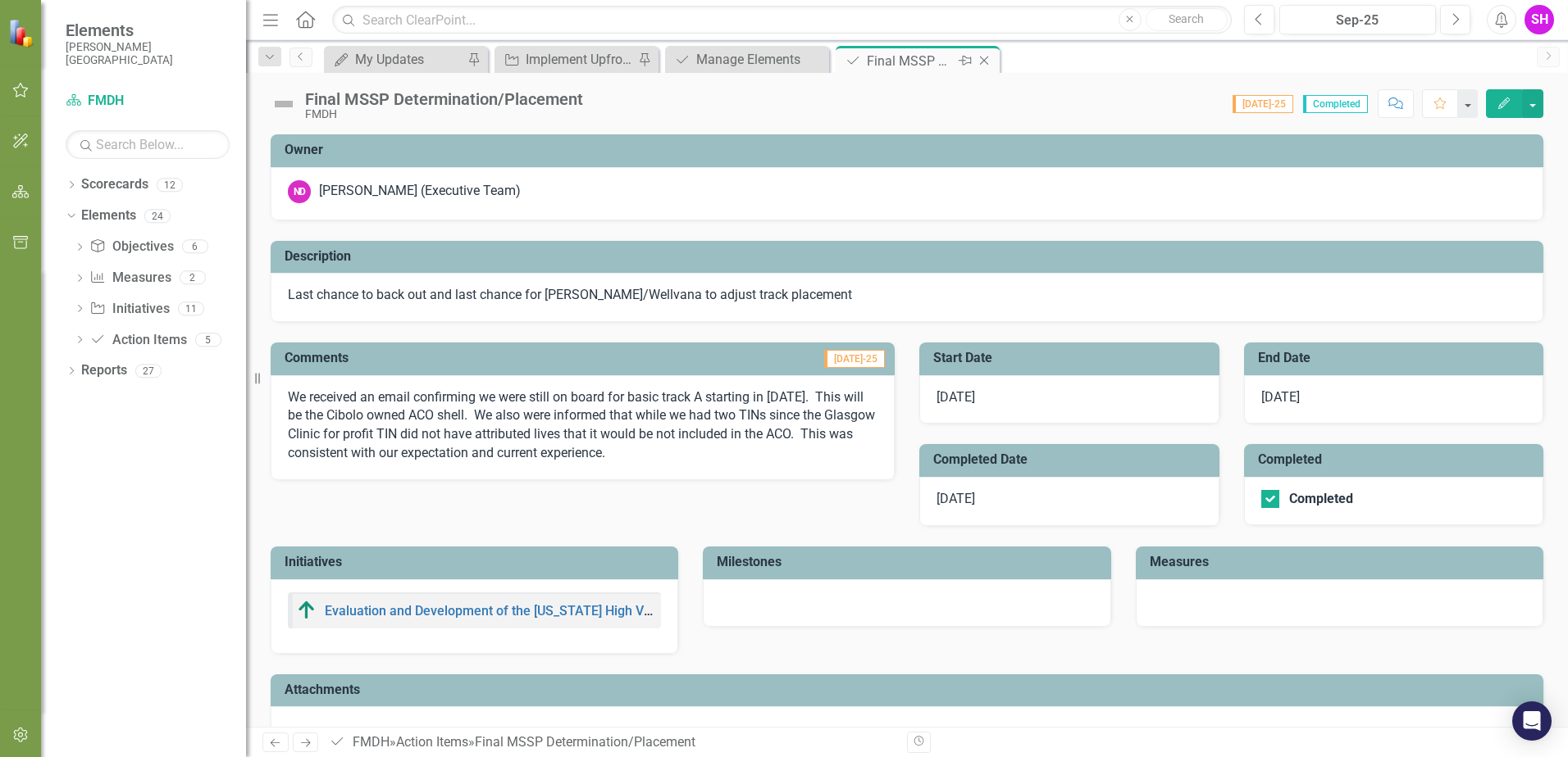
click at [985, 58] on icon "Close" at bounding box center [984, 61] width 16 height 13
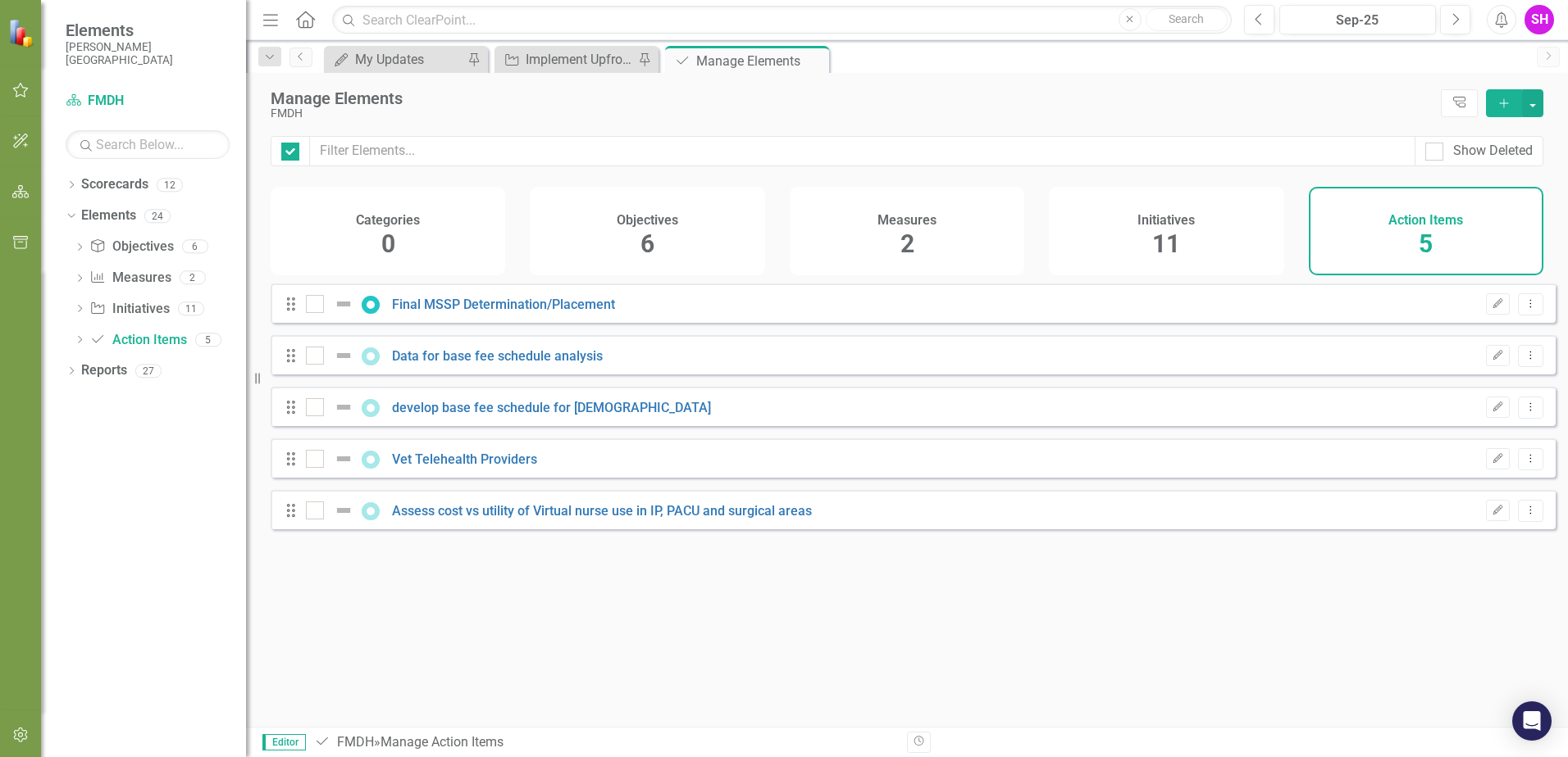
checkbox input "false"
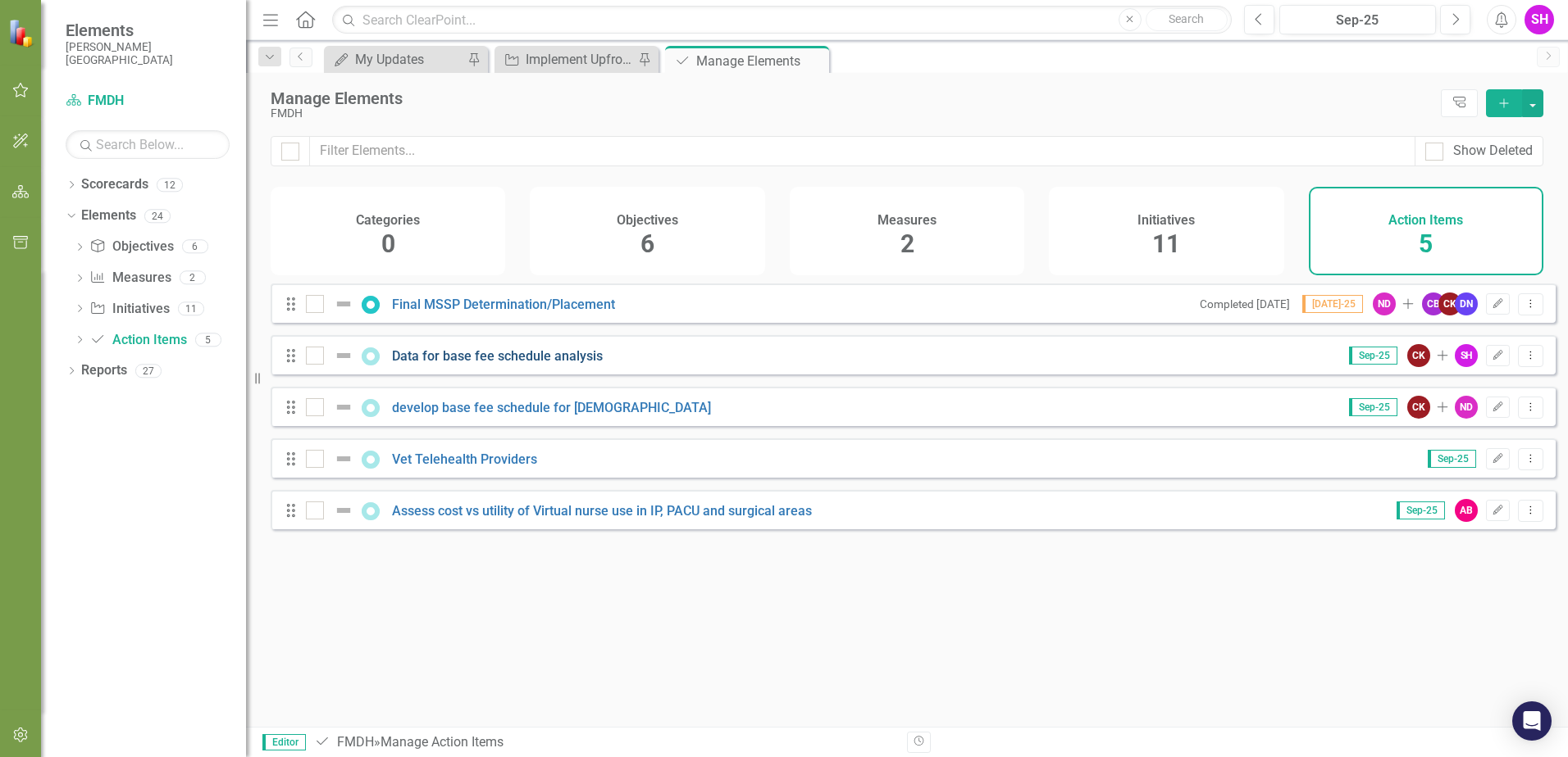
click at [466, 364] on link "Data for base fee schedule analysis" at bounding box center [497, 356] width 211 height 16
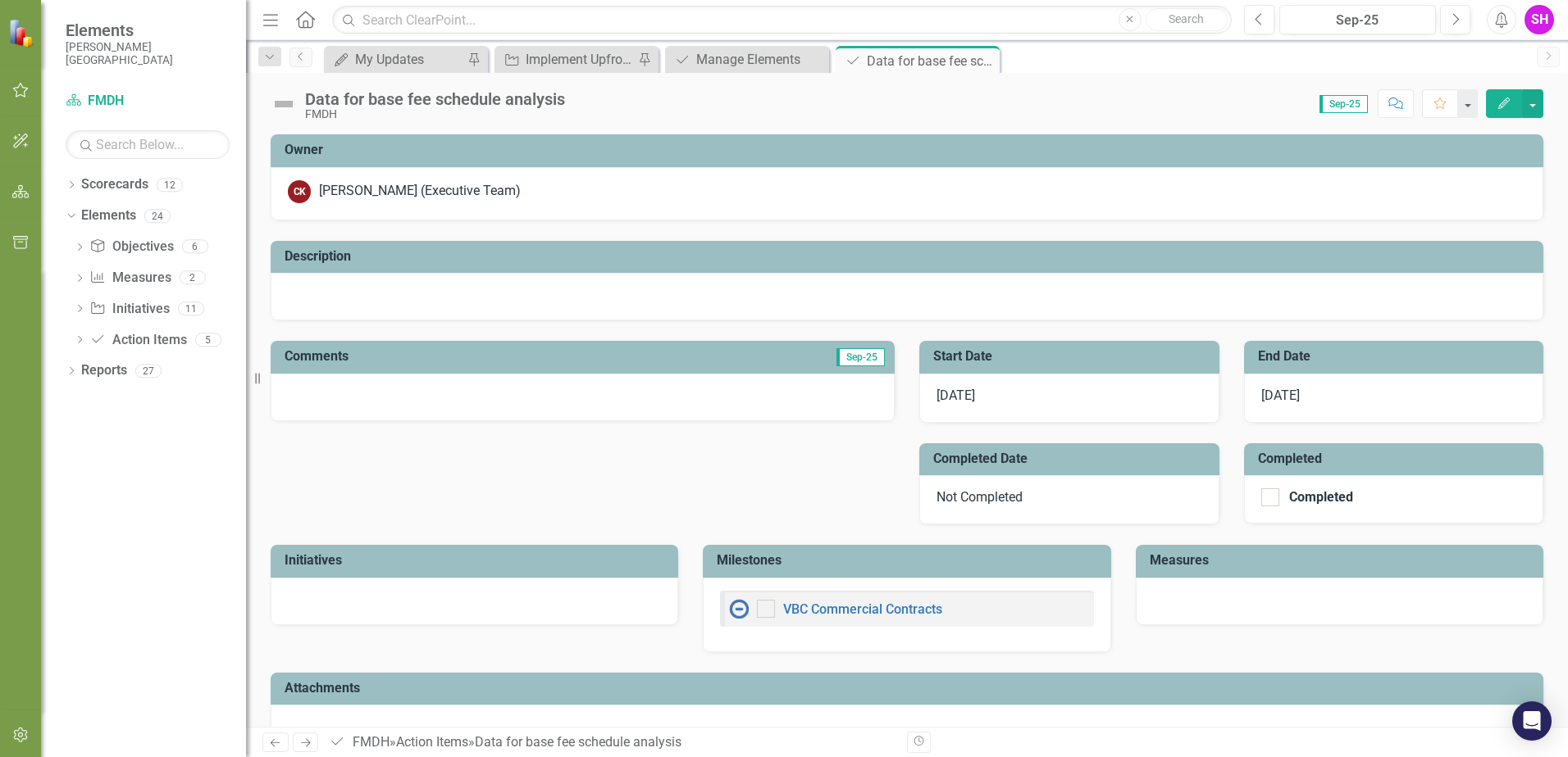
scroll to position [42, 0]
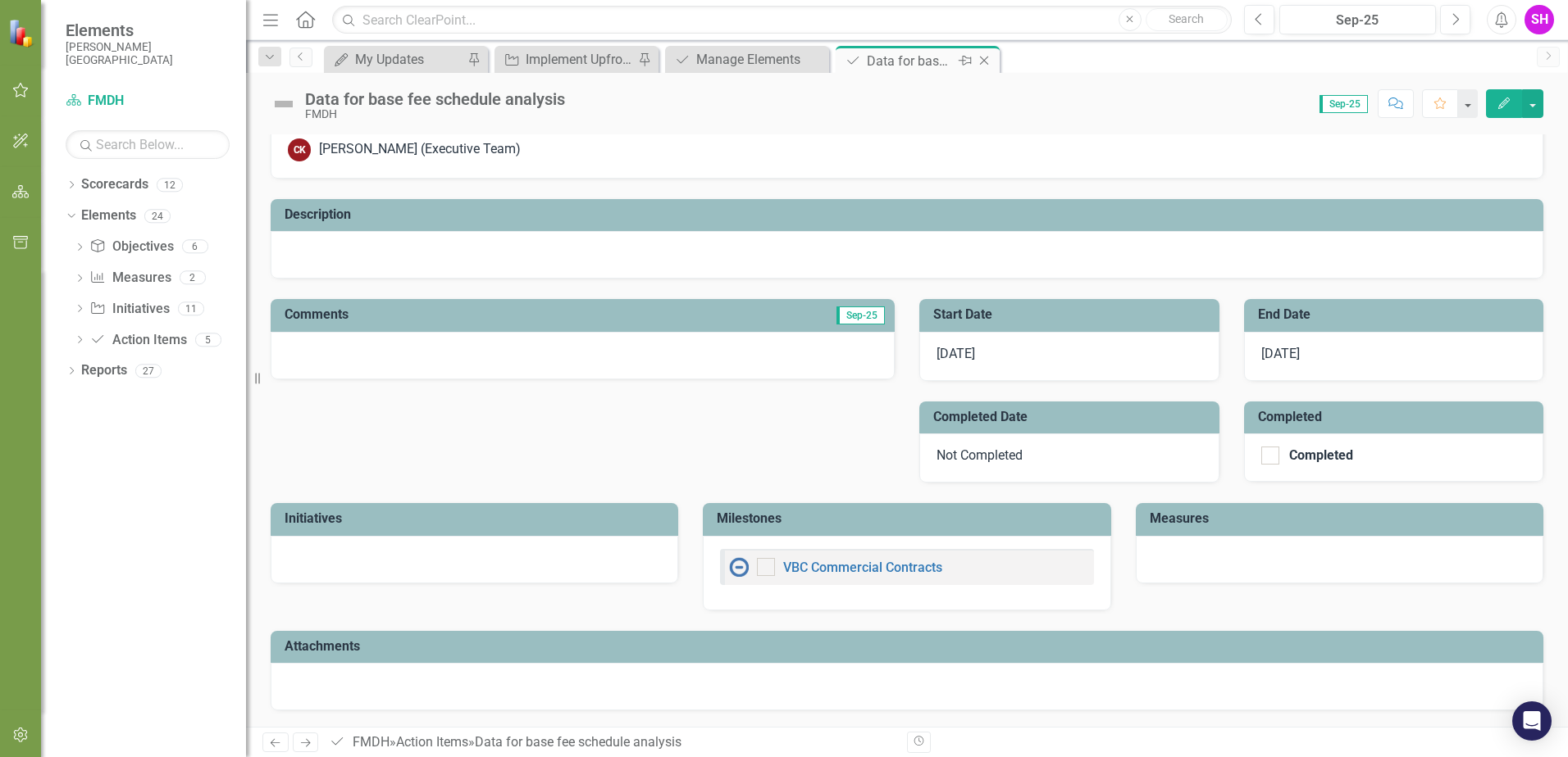
click at [985, 61] on icon "Close" at bounding box center [984, 61] width 16 height 13
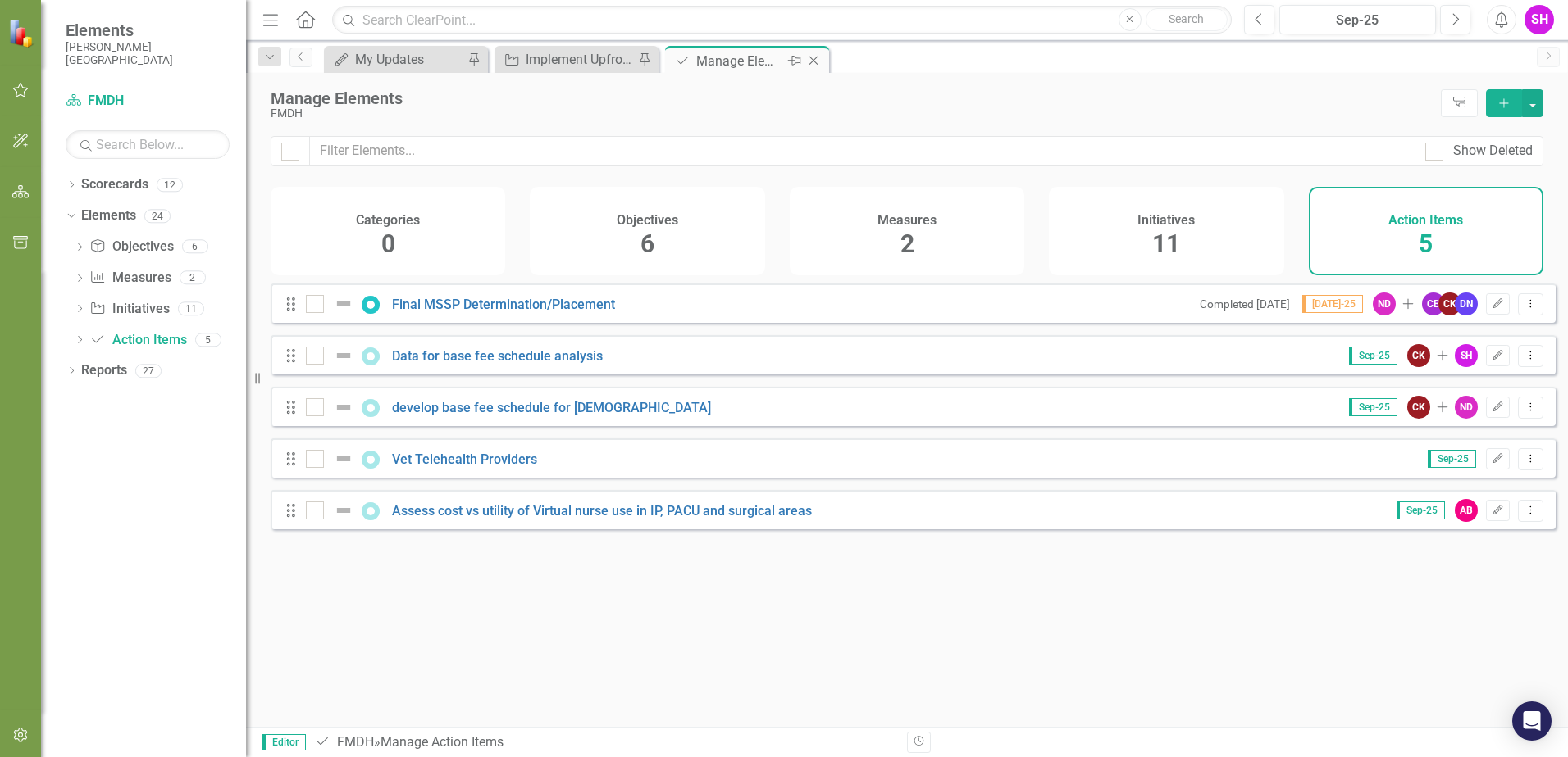
click at [813, 59] on icon "Close" at bounding box center [813, 61] width 16 height 13
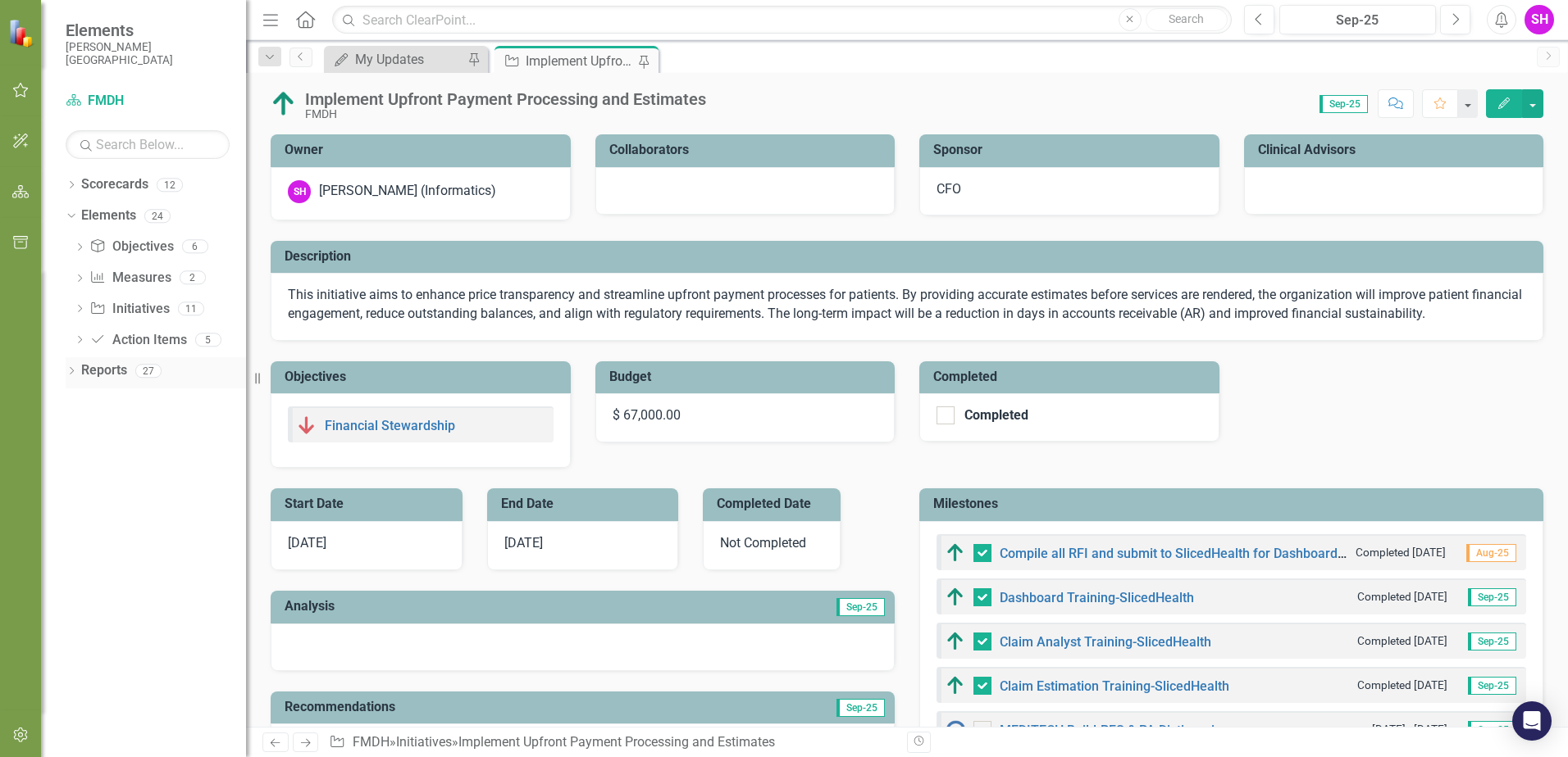
click at [67, 368] on icon "Dropdown" at bounding box center [71, 372] width 11 height 9
click at [147, 553] on link "Action Item Action Items" at bounding box center [137, 554] width 97 height 19
click at [79, 554] on icon "Dropdown" at bounding box center [79, 556] width 11 height 9
click at [126, 578] on div "Action Items" at bounding box center [167, 583] width 159 height 15
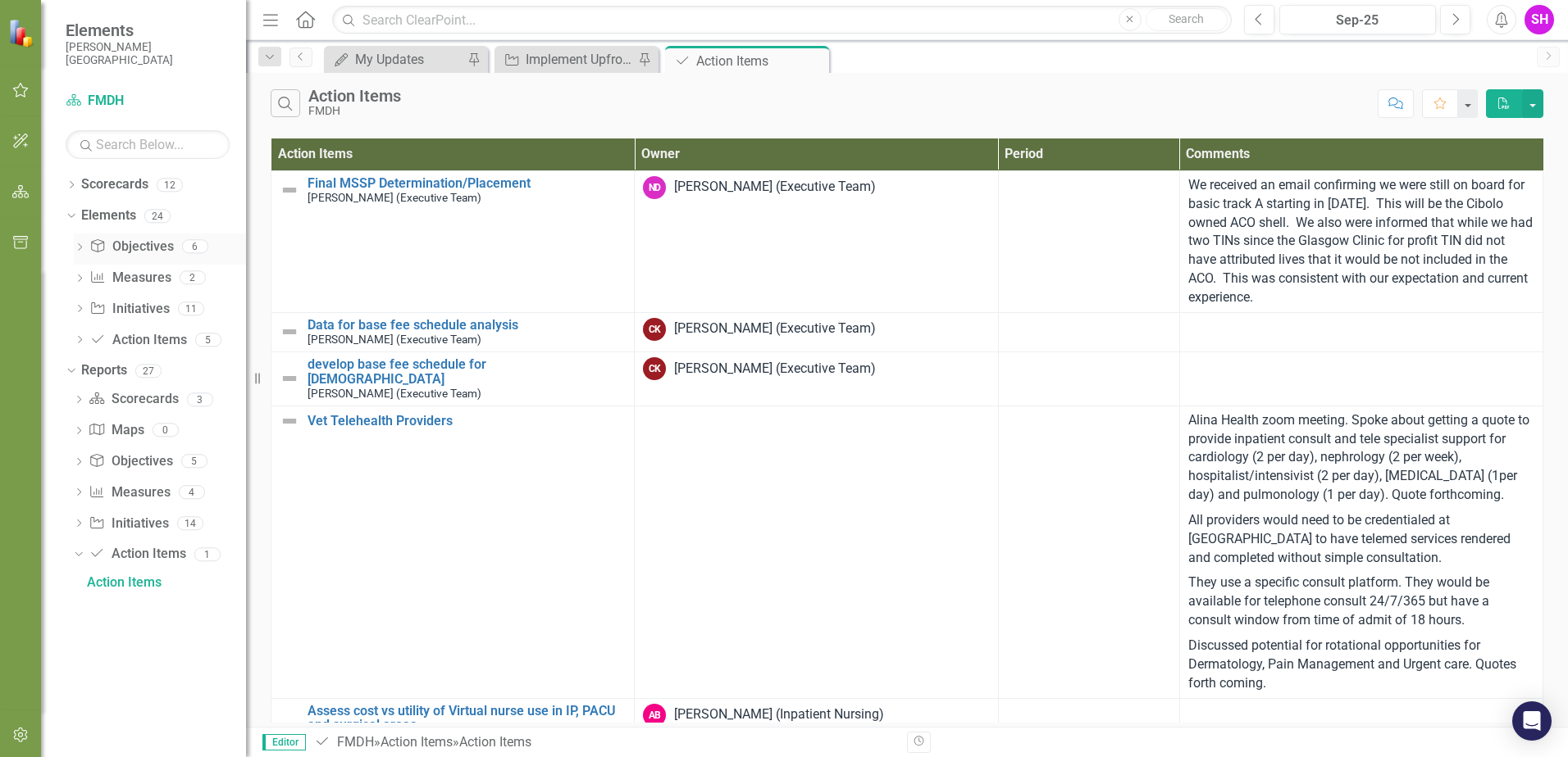
click at [134, 244] on link "Objective Objectives" at bounding box center [131, 246] width 84 height 19
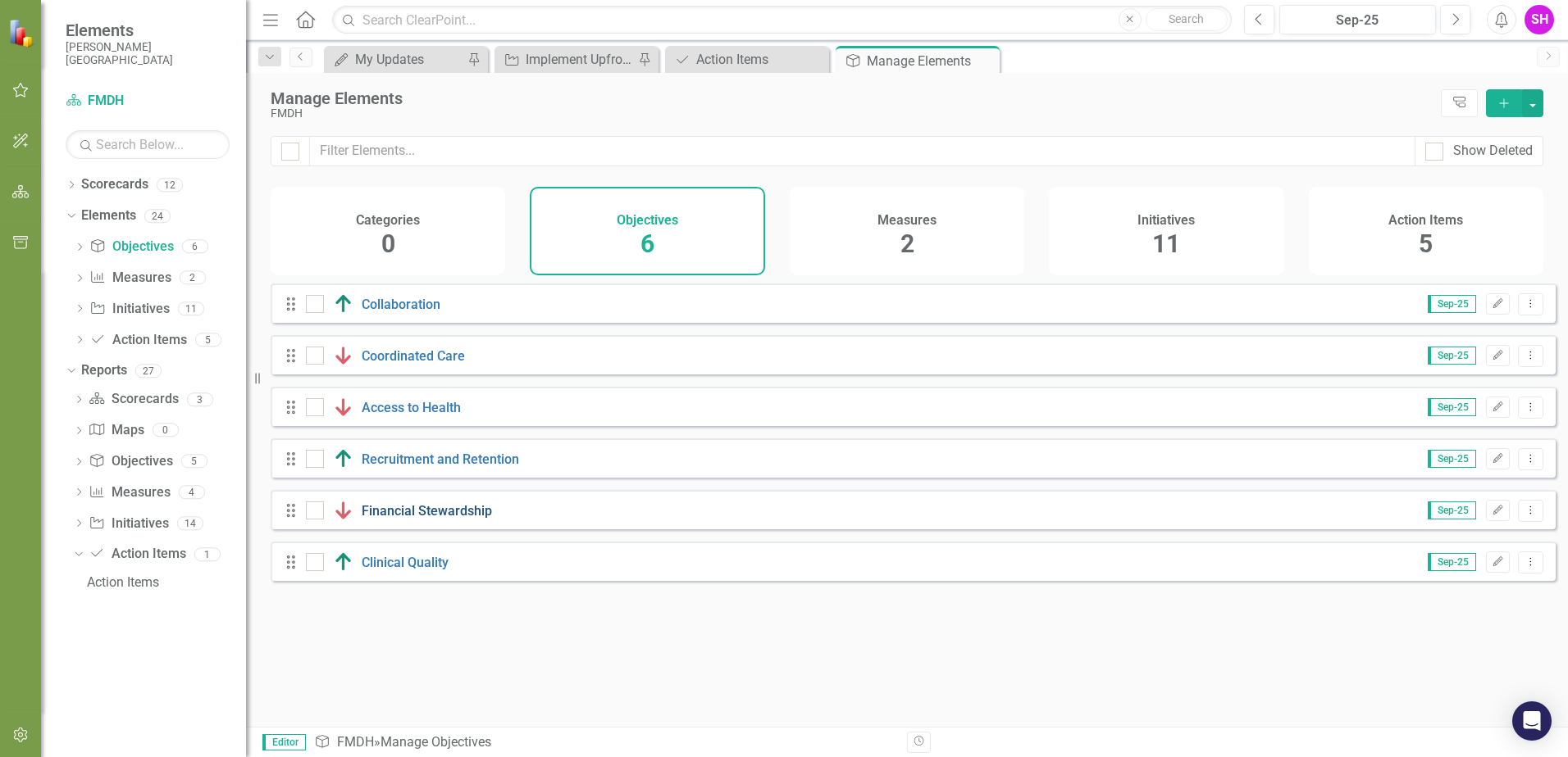
click at [480, 519] on link "Financial Stewardship" at bounding box center [426, 511] width 131 height 16
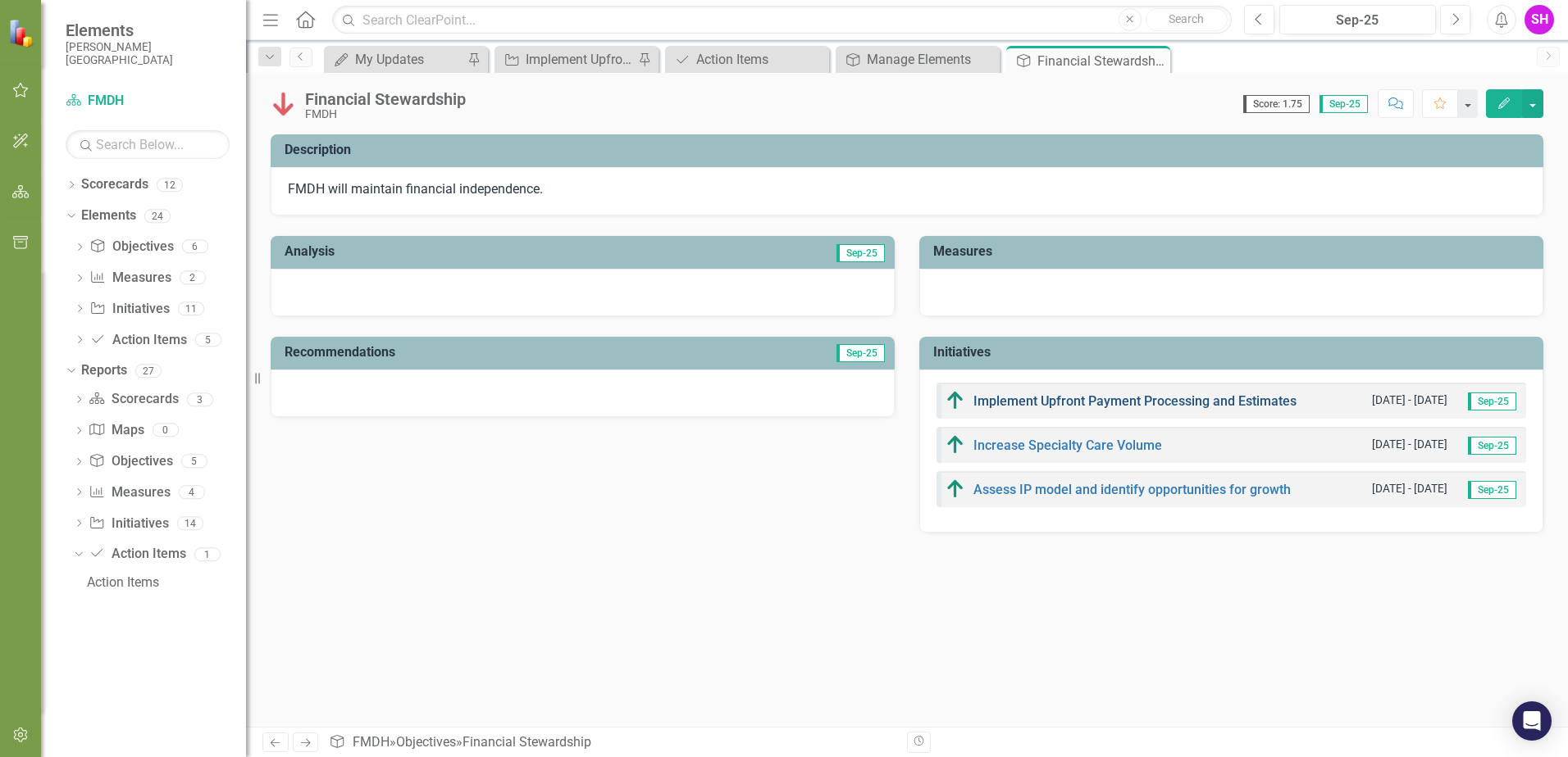
click at [1181, 402] on link "Implement Upfront Payment Processing and Estimates" at bounding box center [1134, 401] width 323 height 16
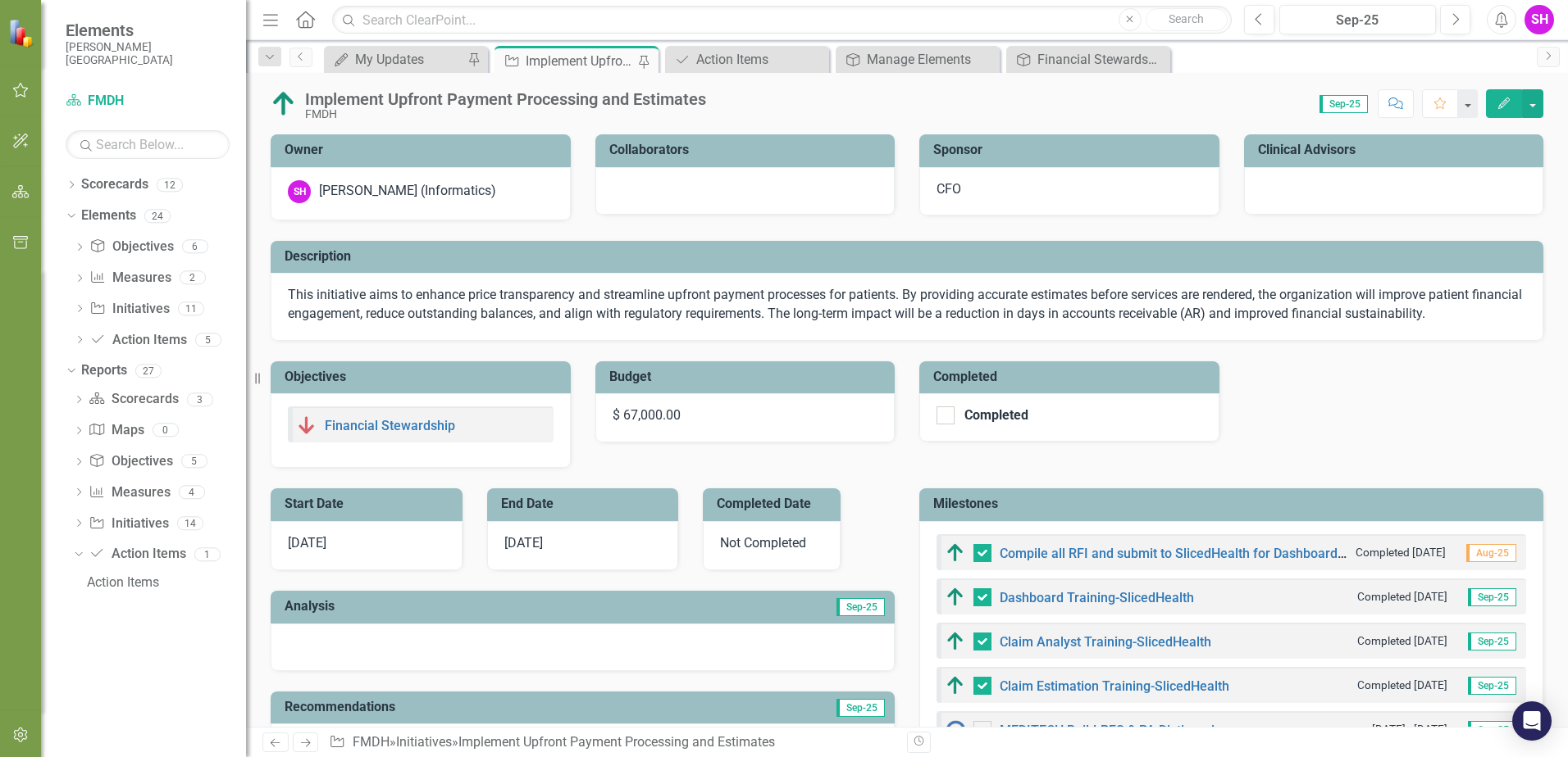
click at [553, 509] on h3 "End Date" at bounding box center [586, 504] width 170 height 15
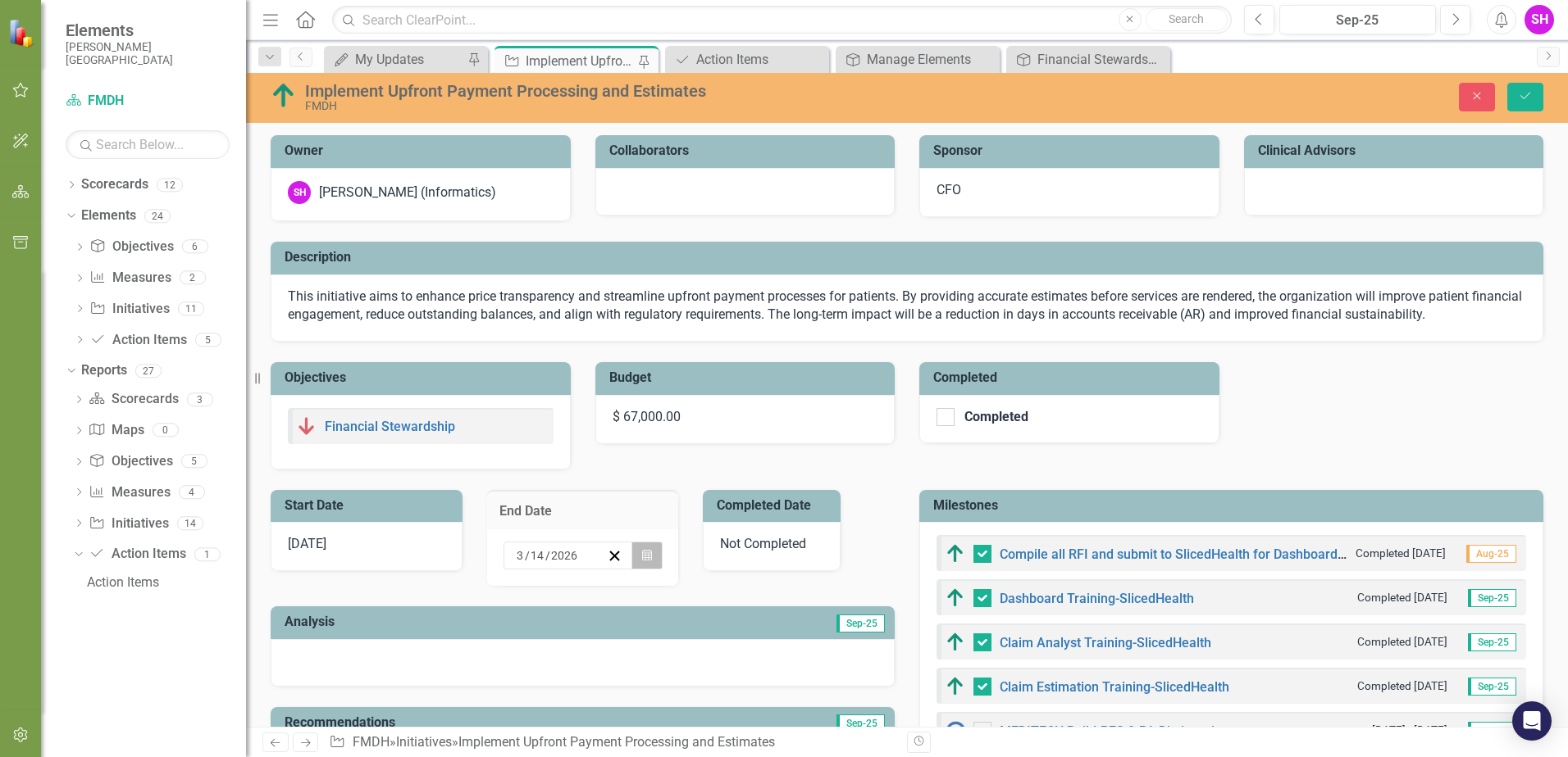
click at [646, 557] on icon "Calendar" at bounding box center [647, 556] width 10 height 11
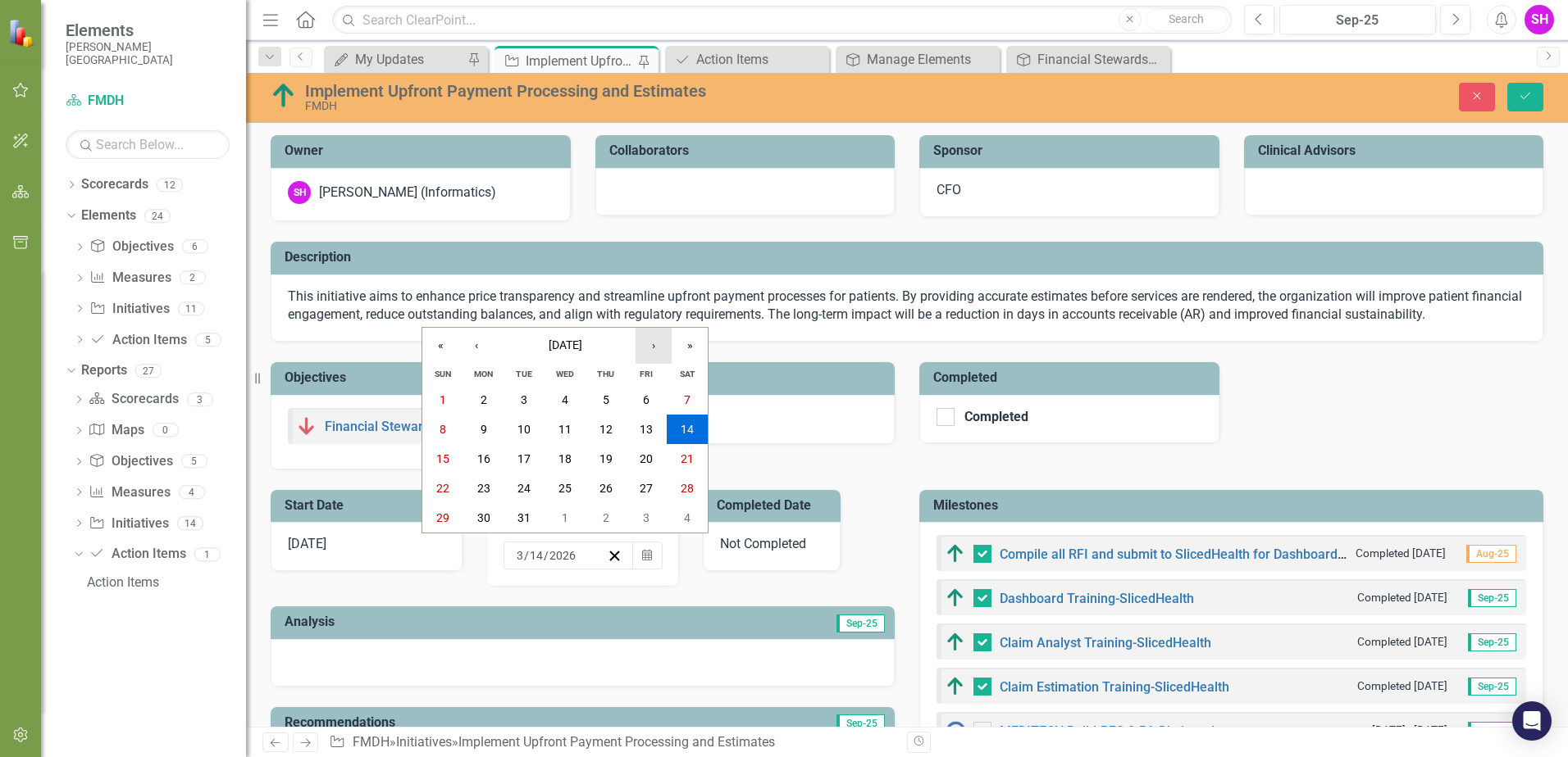
click at [653, 346] on button "›" at bounding box center [654, 346] width 36 height 36
click at [532, 514] on button "30" at bounding box center [524, 518] width 41 height 30
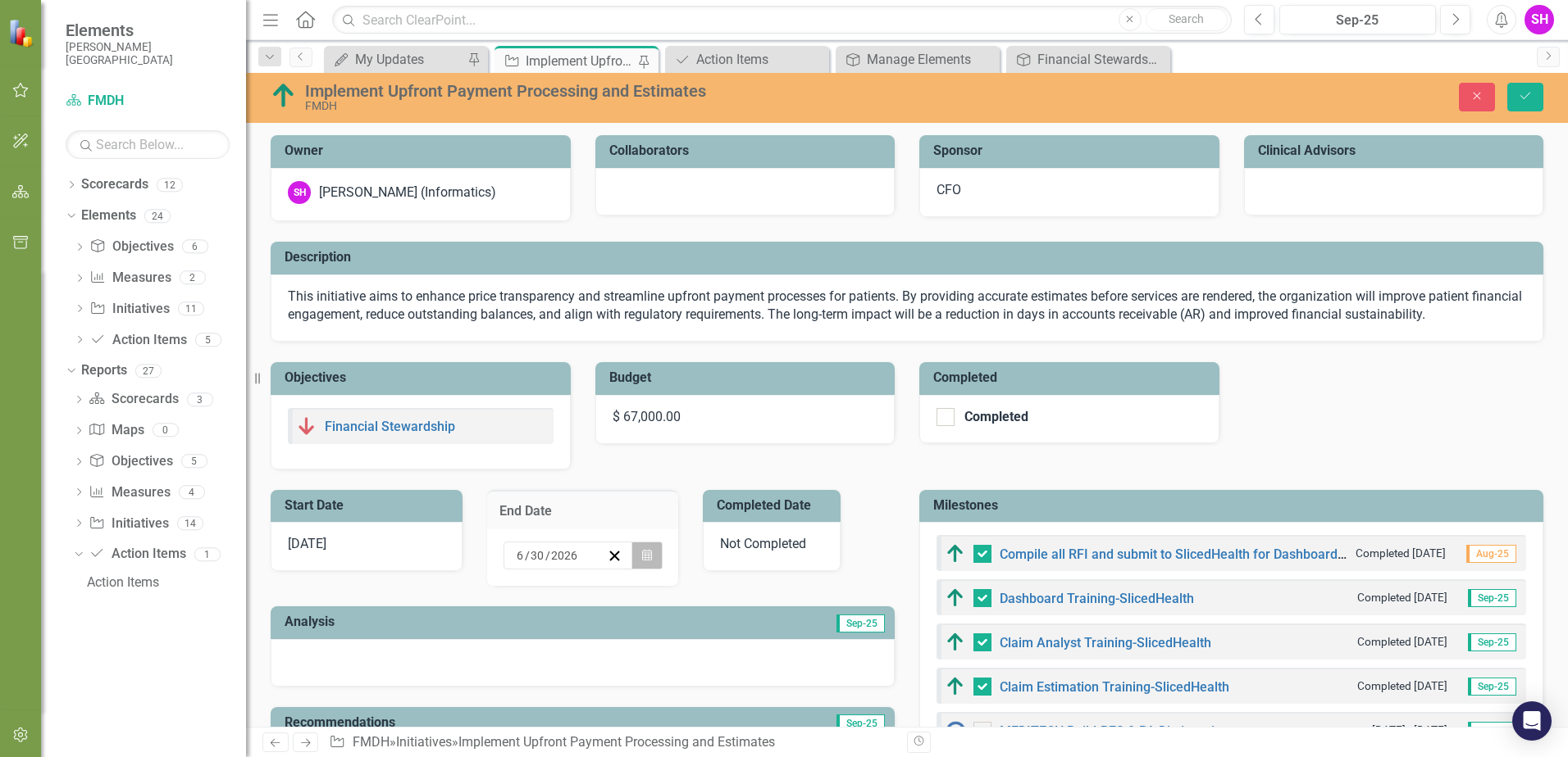
click at [643, 554] on icon "Calendar" at bounding box center [647, 556] width 10 height 11
click at [1276, 387] on div "Owner SH [PERSON_NAME] (Informatics) Collaborators Sponsor CFO Clinical Advisor…" at bounding box center [906, 291] width 1297 height 354
click at [646, 559] on icon "Calendar" at bounding box center [647, 556] width 10 height 11
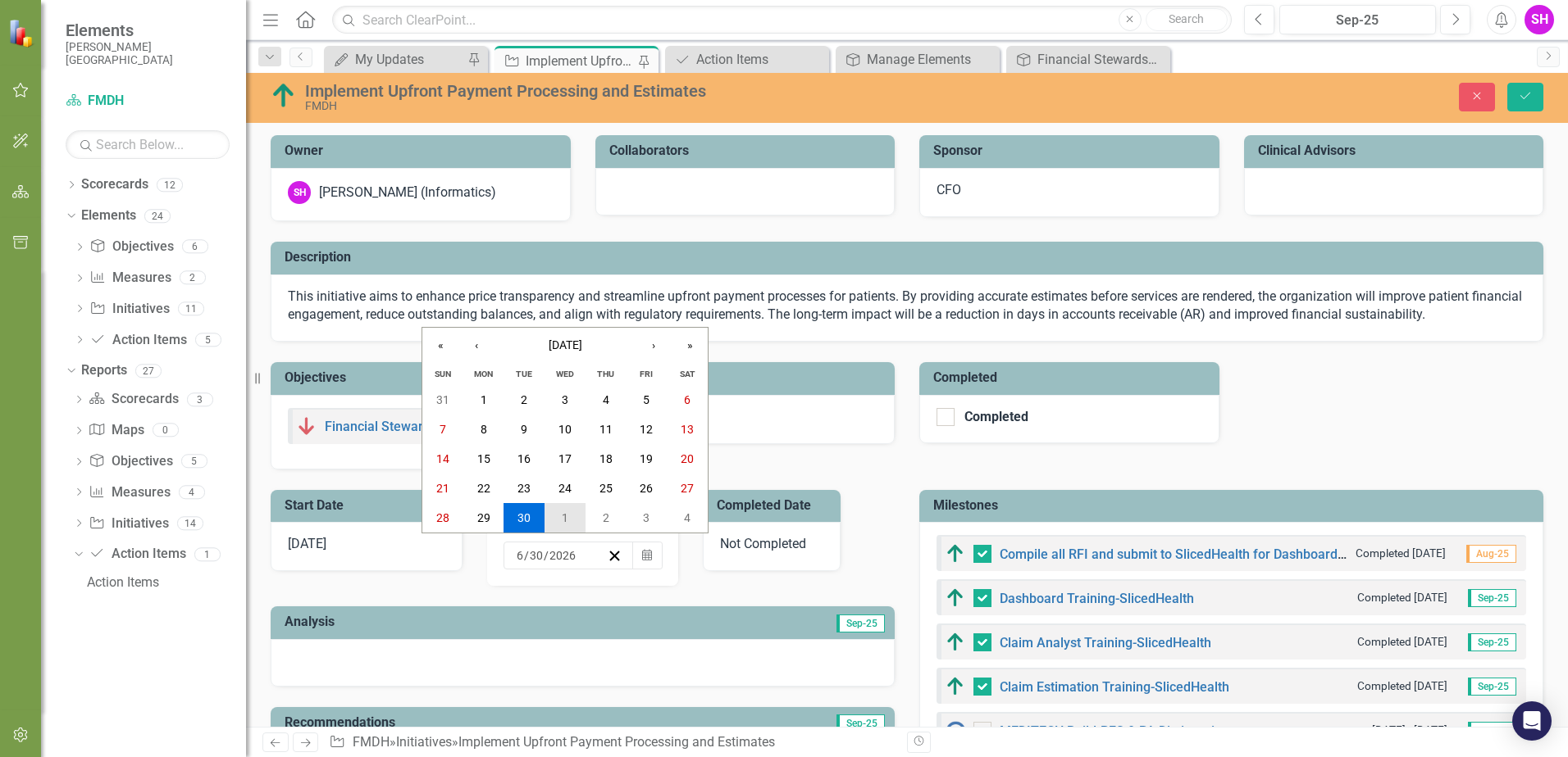
click at [553, 514] on button "1" at bounding box center [565, 518] width 41 height 30
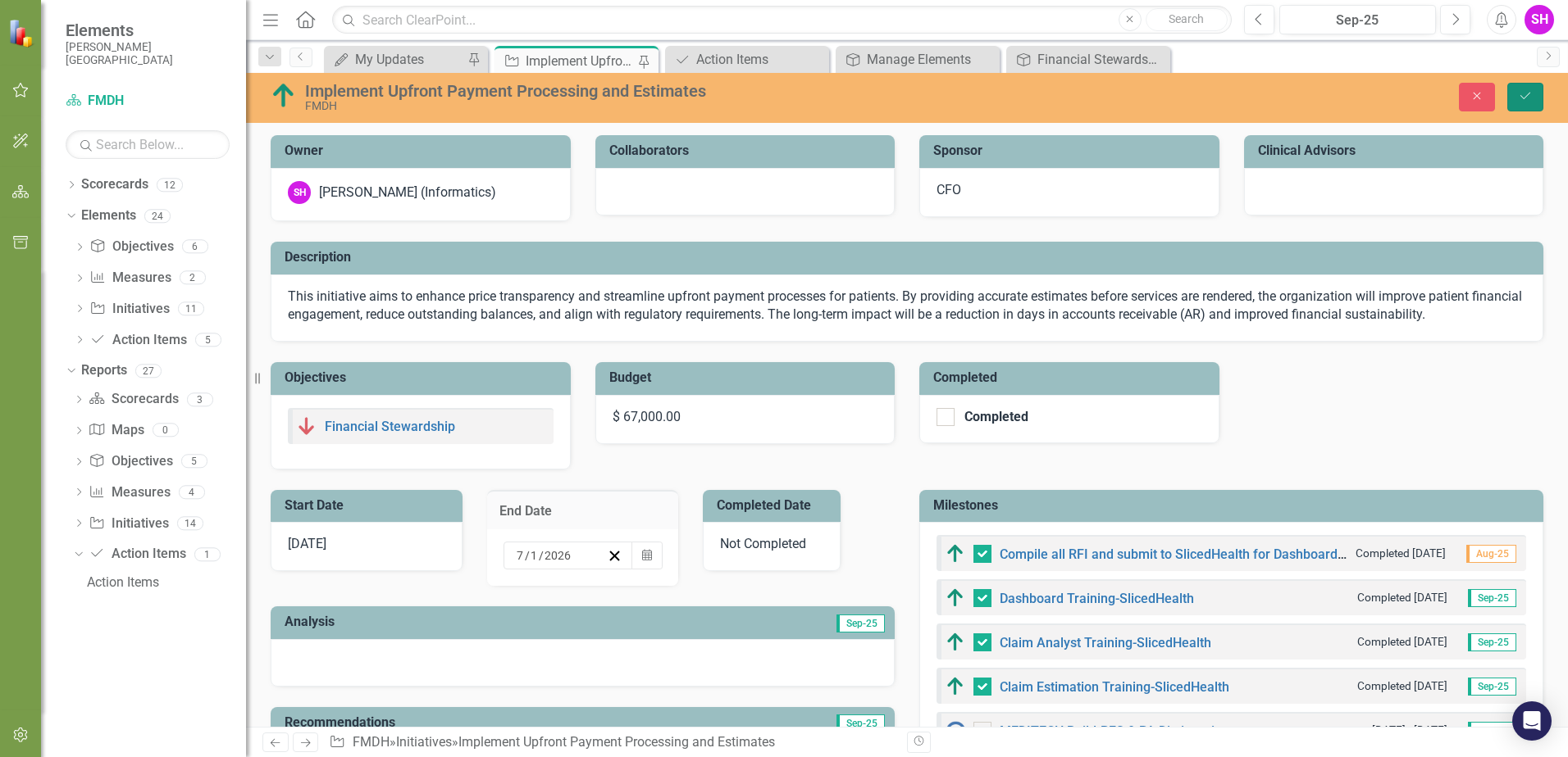
click at [1533, 98] on button "Save" at bounding box center [1525, 97] width 36 height 29
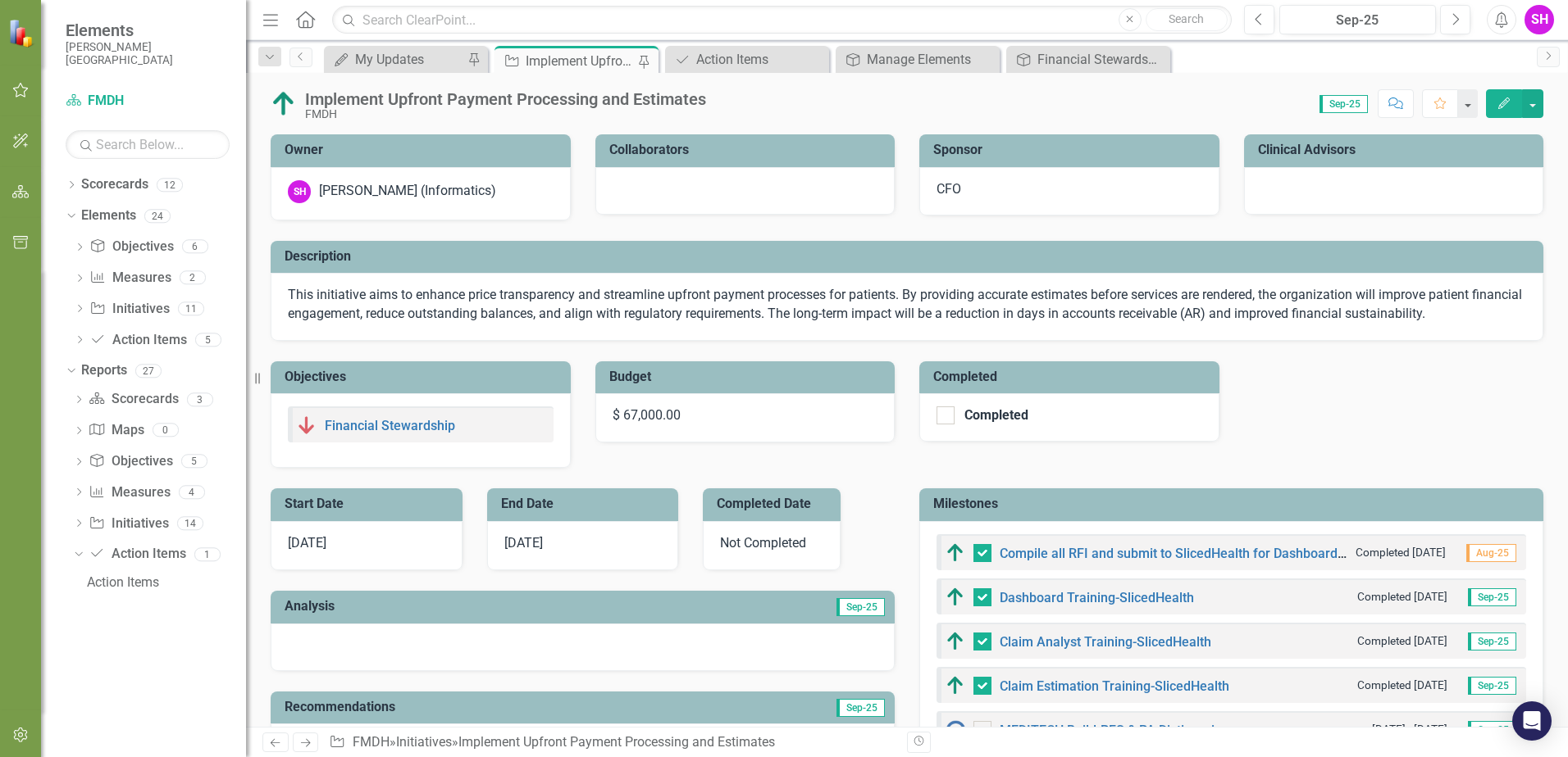
checkbox input "false"
checkbox input "true"
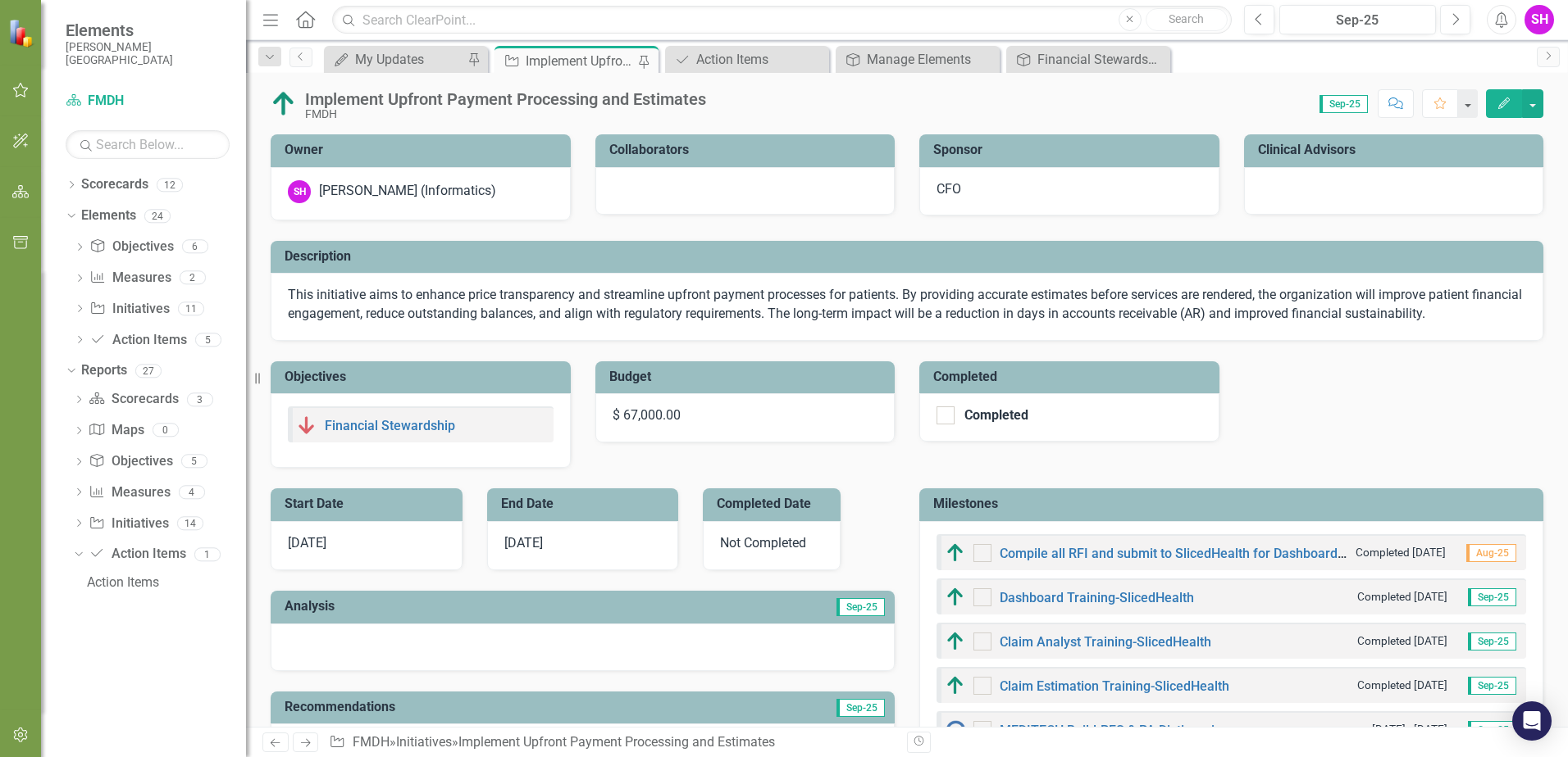
checkbox input "true"
checkbox input "false"
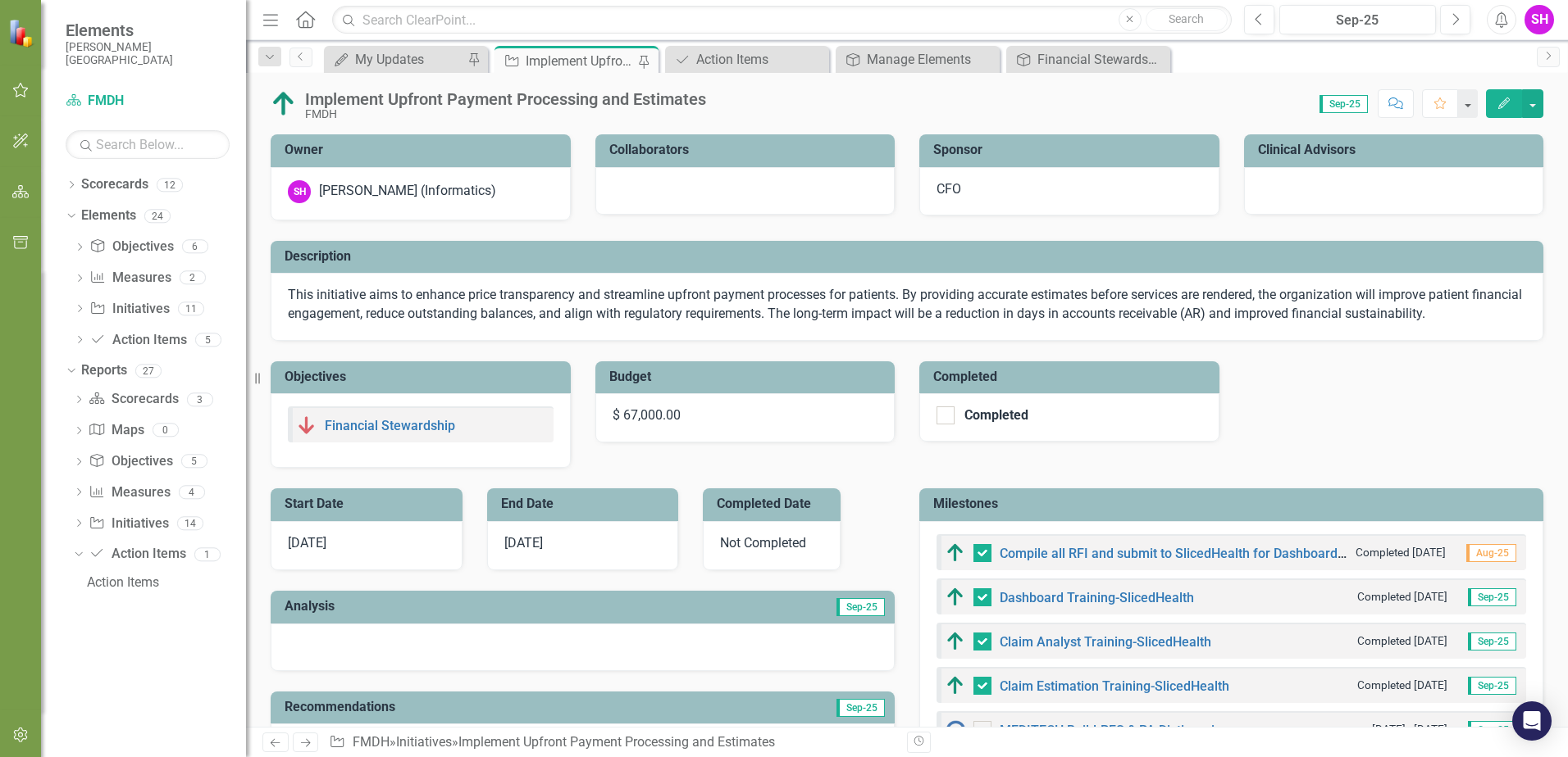
checkbox input "false"
checkbox input "true"
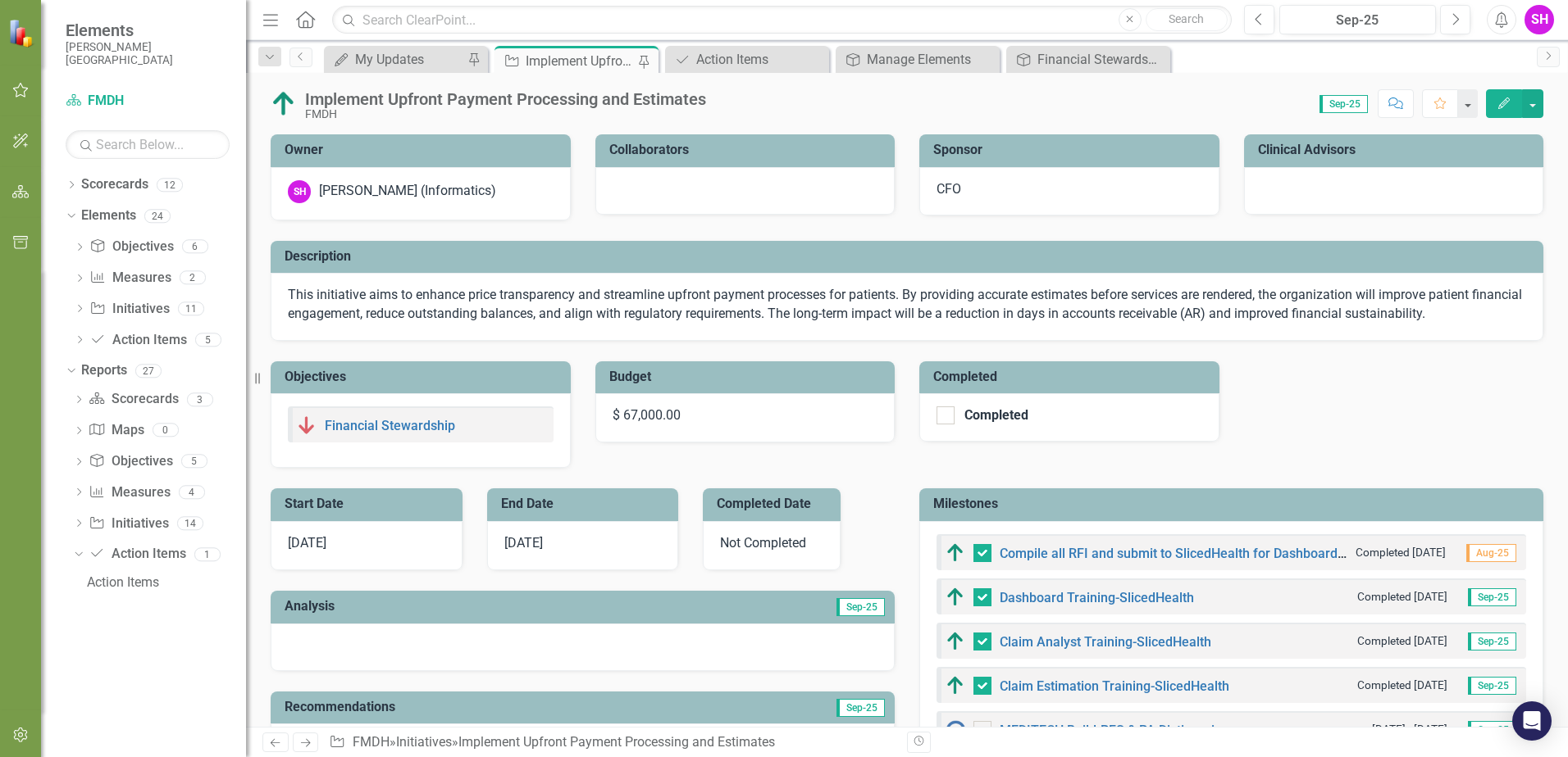
checkbox input "true"
click at [1074, 54] on div "Financial Stewardship" at bounding box center [1092, 59] width 108 height 21
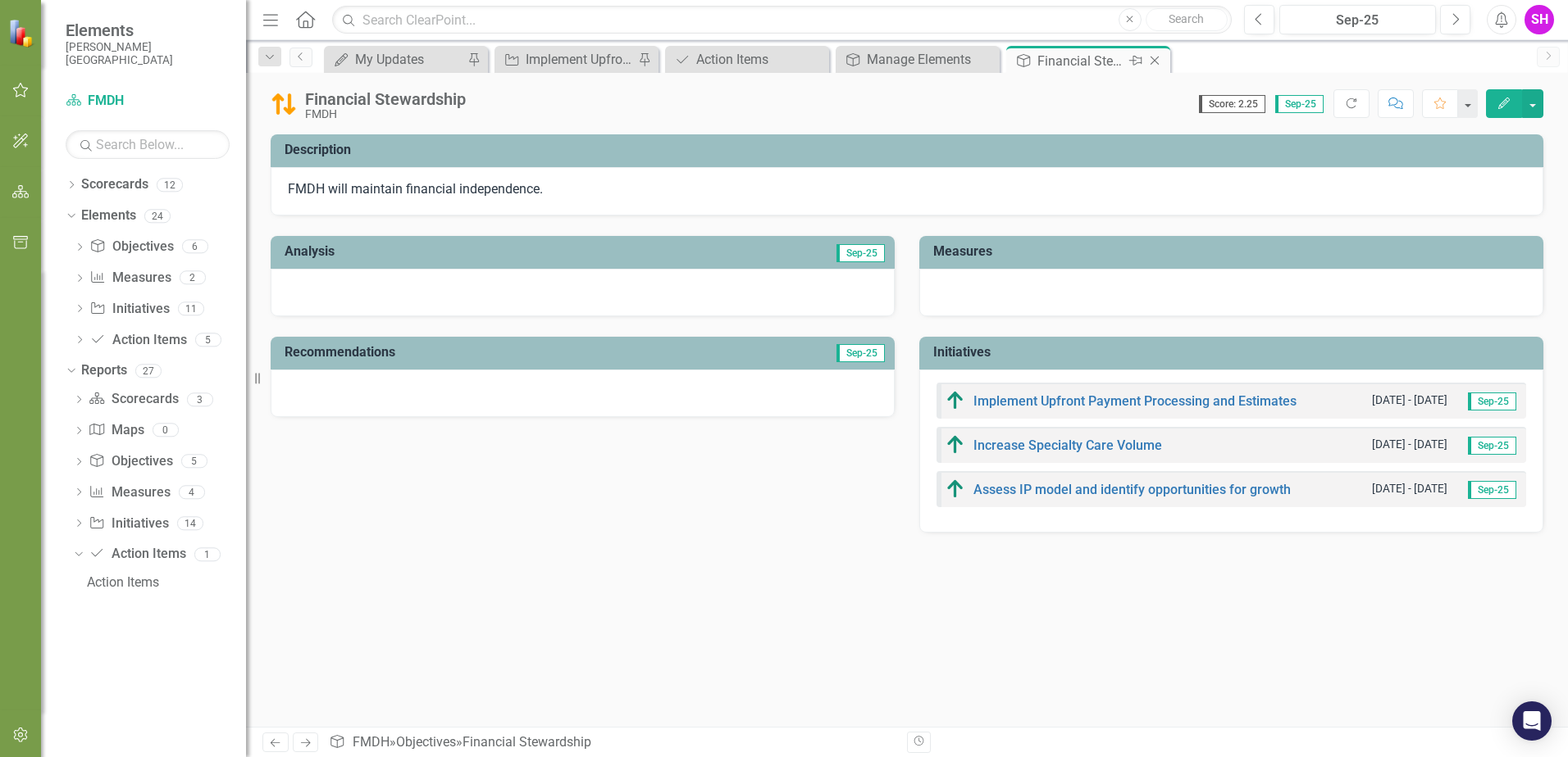
click at [1152, 59] on icon at bounding box center [1155, 61] width 9 height 9
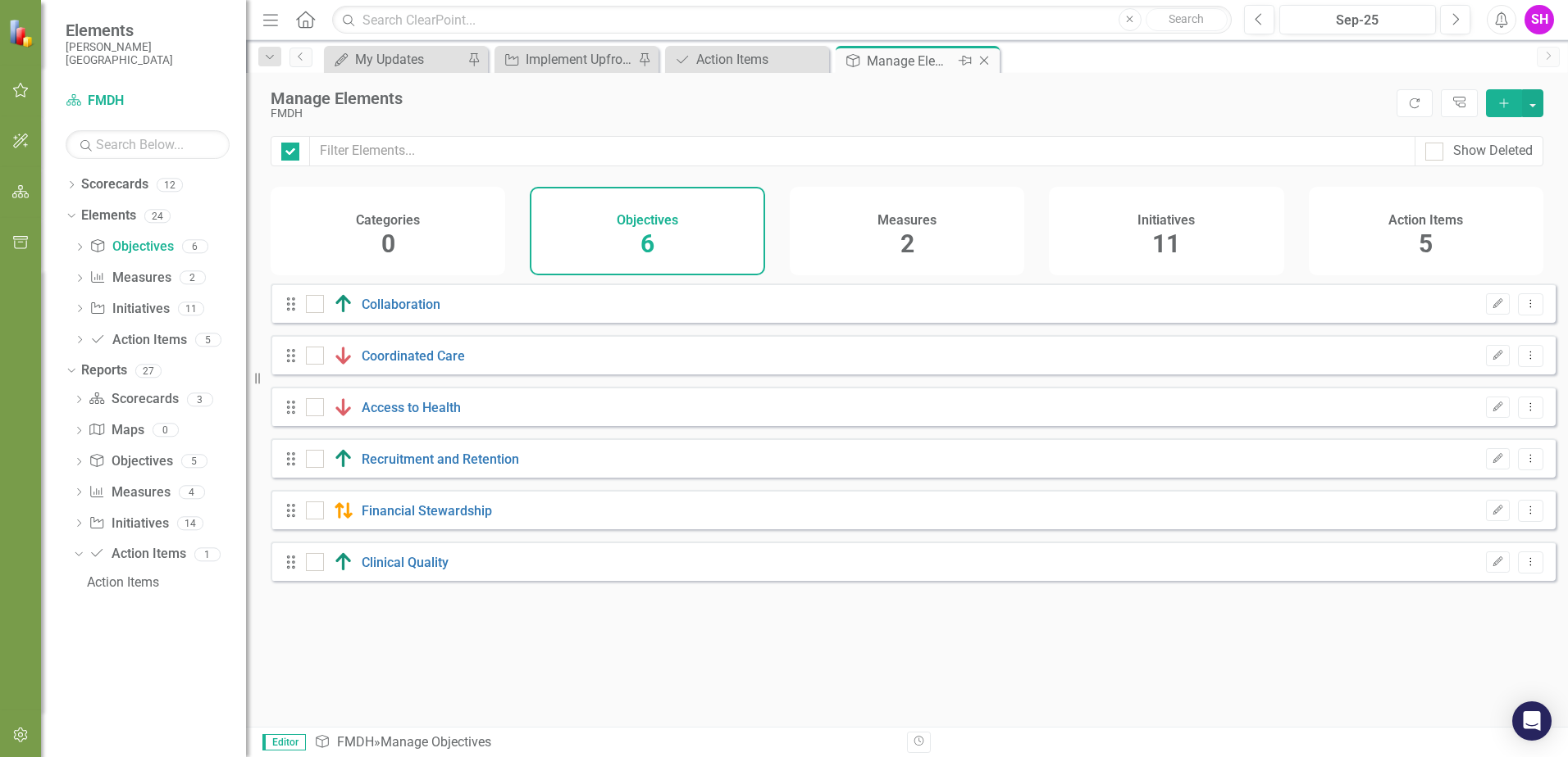
checkbox input "false"
click at [985, 58] on icon "Close" at bounding box center [984, 61] width 16 height 13
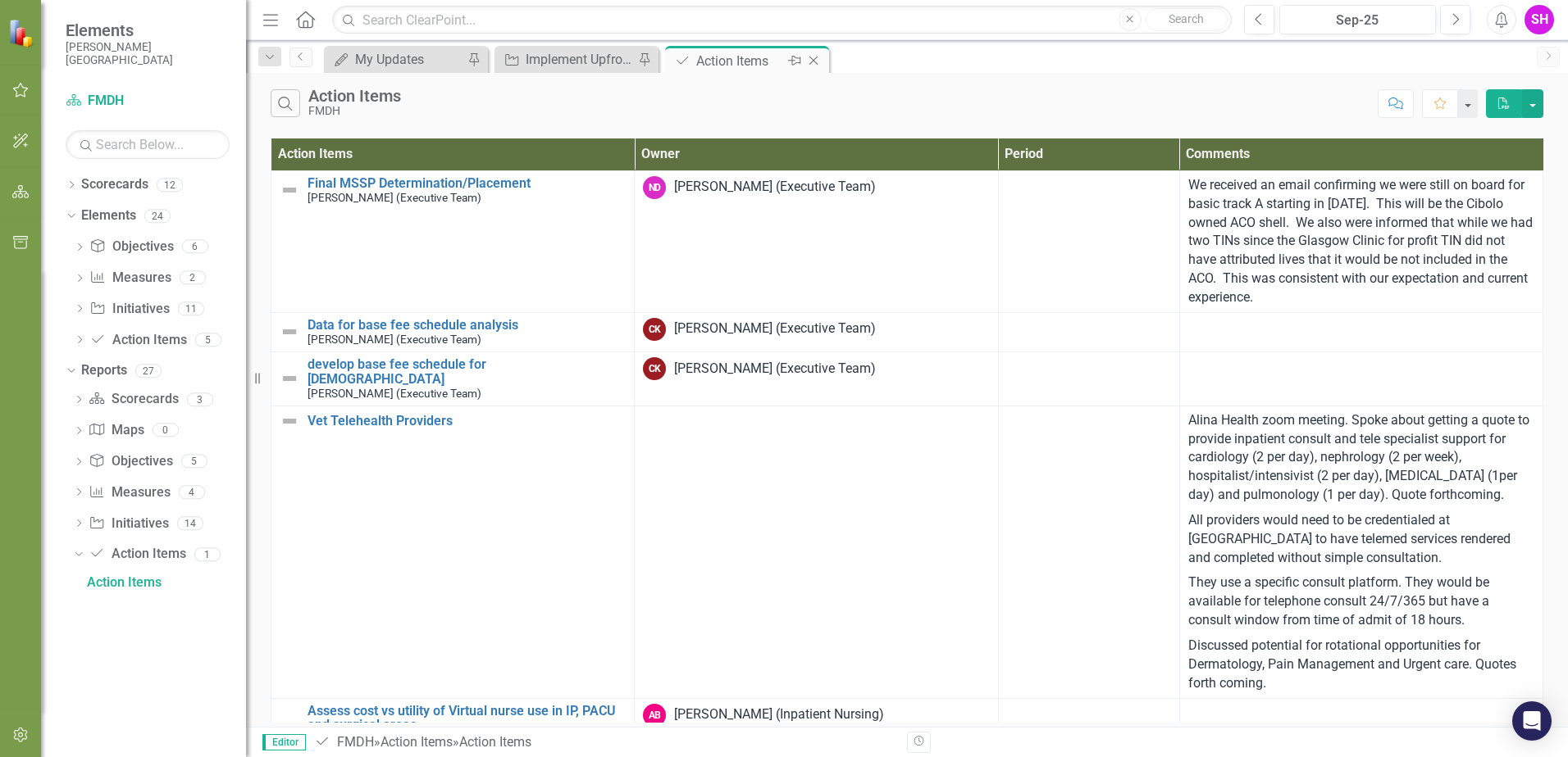
click at [810, 59] on icon "Close" at bounding box center [813, 61] width 16 height 13
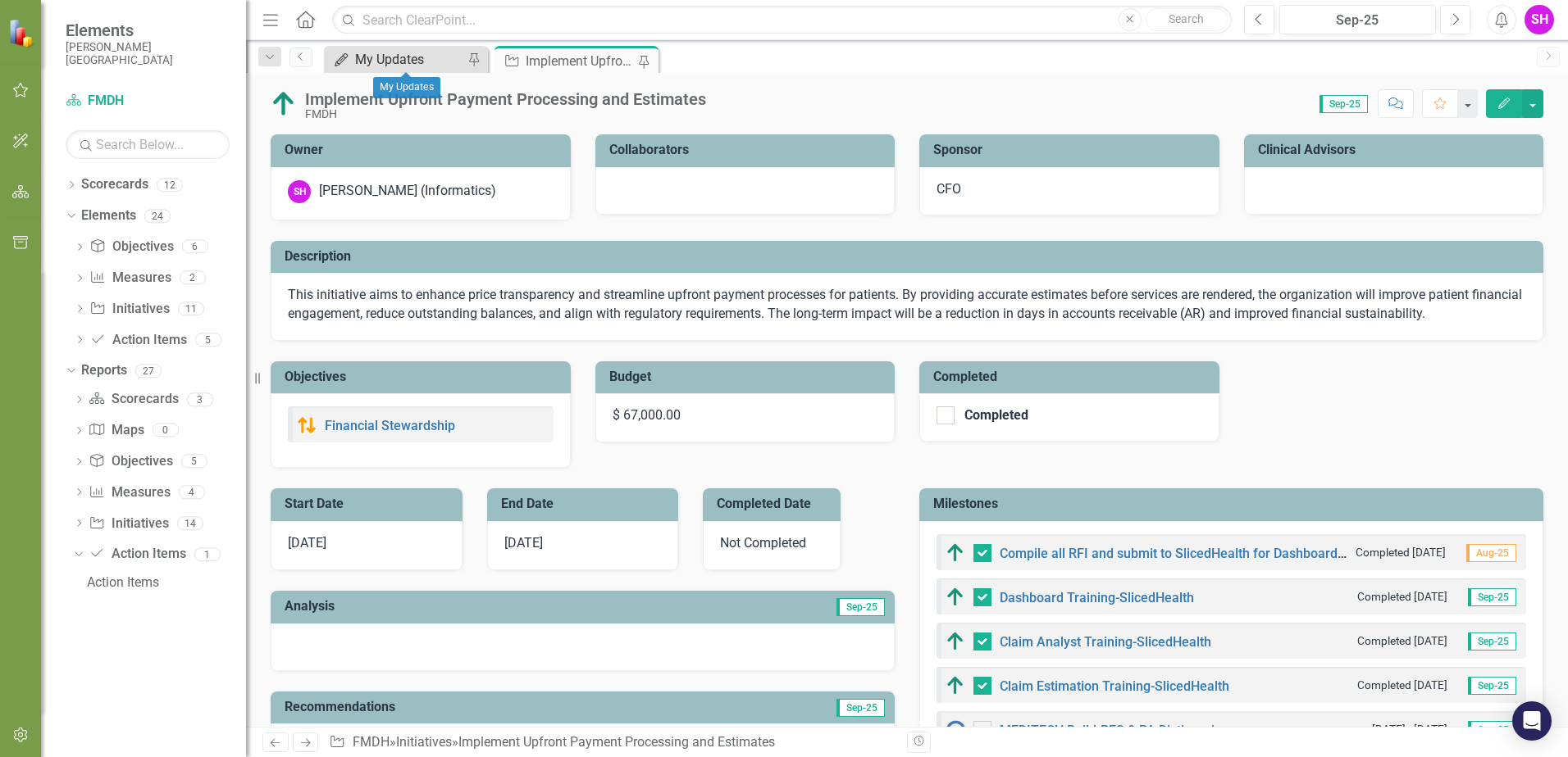
click at [433, 61] on div "My Updates" at bounding box center [409, 59] width 108 height 21
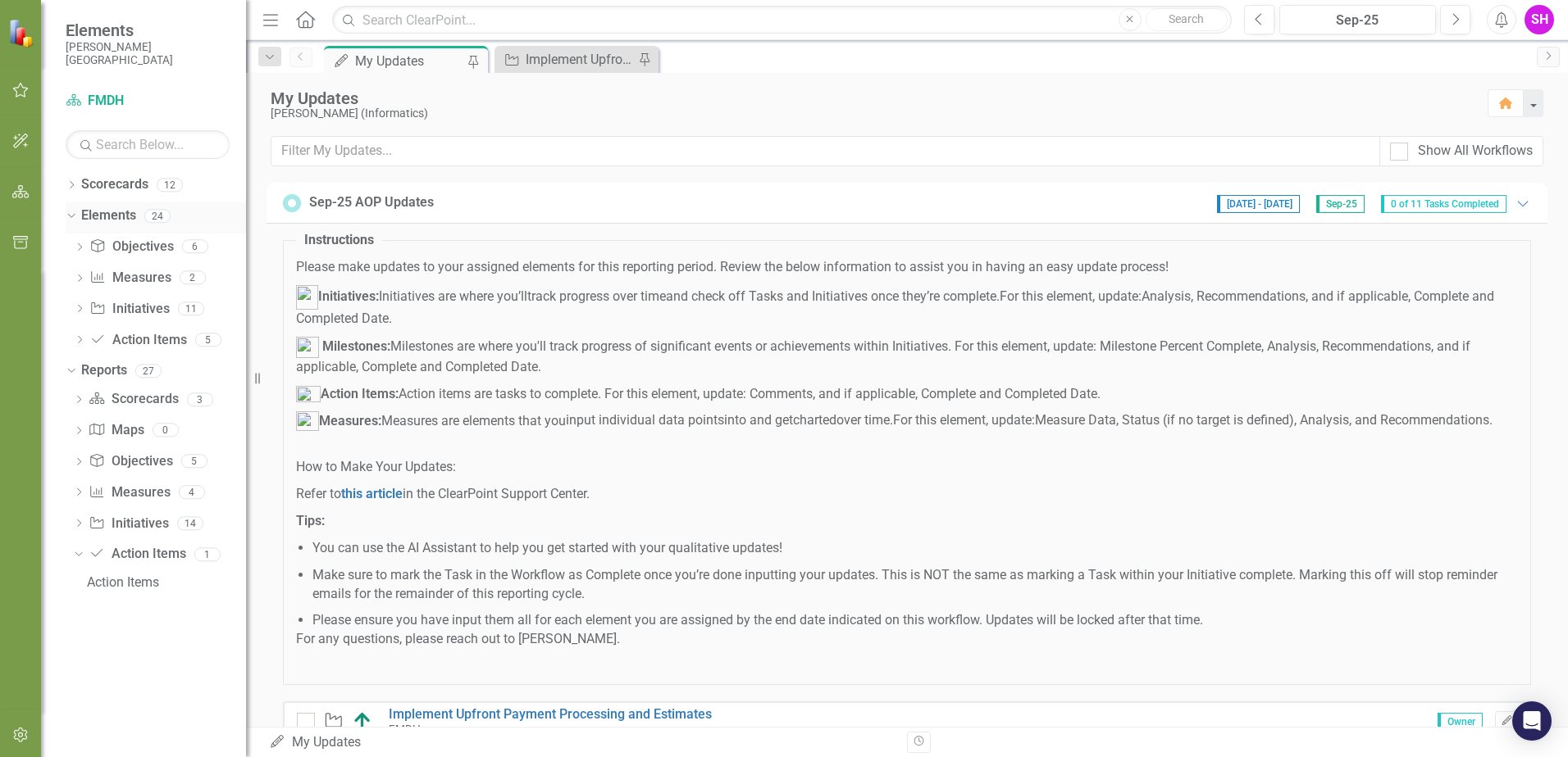
click at [69, 213] on icon "Dropdown" at bounding box center [69, 216] width 9 height 11
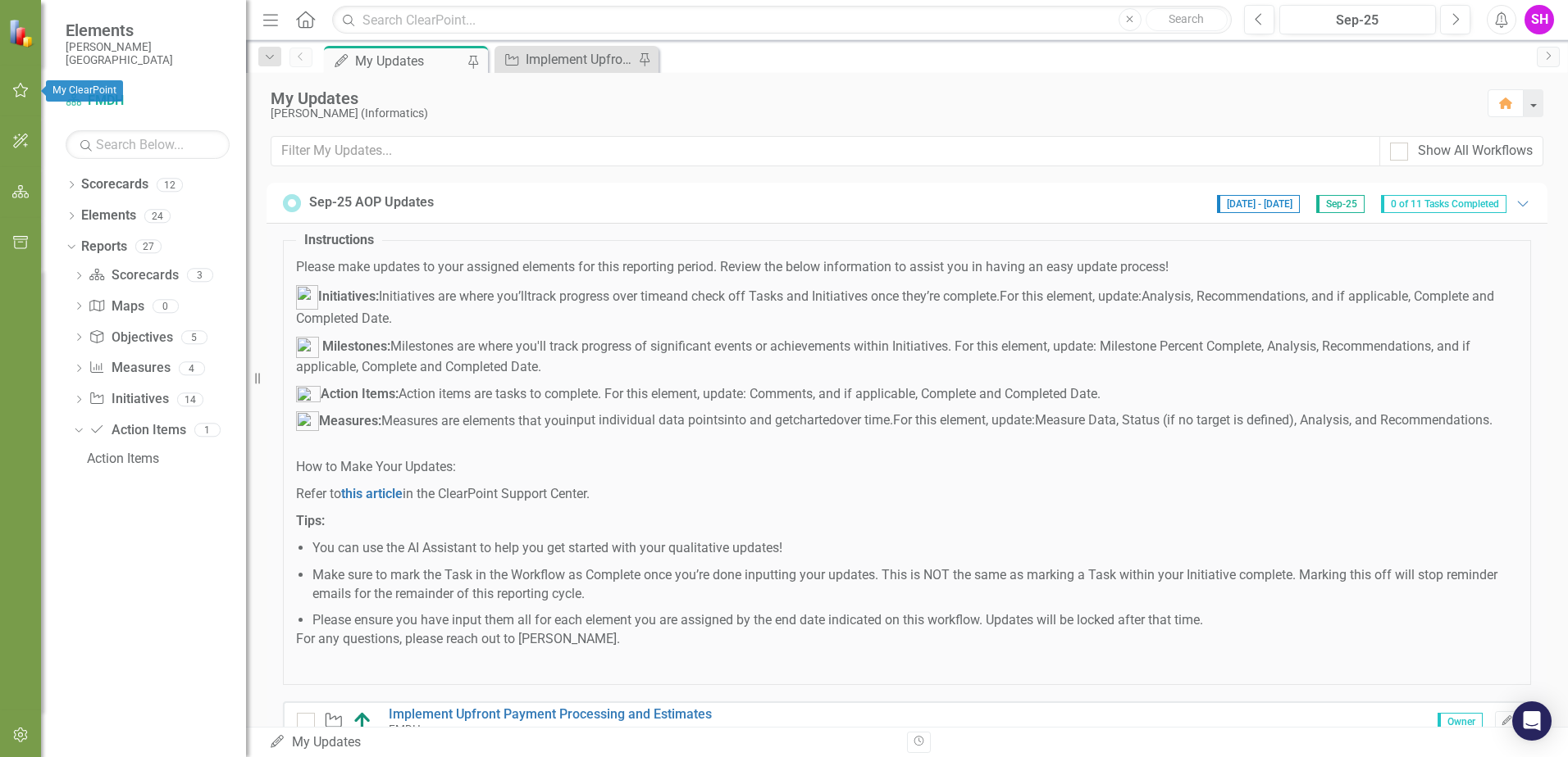
click at [15, 85] on icon "button" at bounding box center [21, 90] width 17 height 13
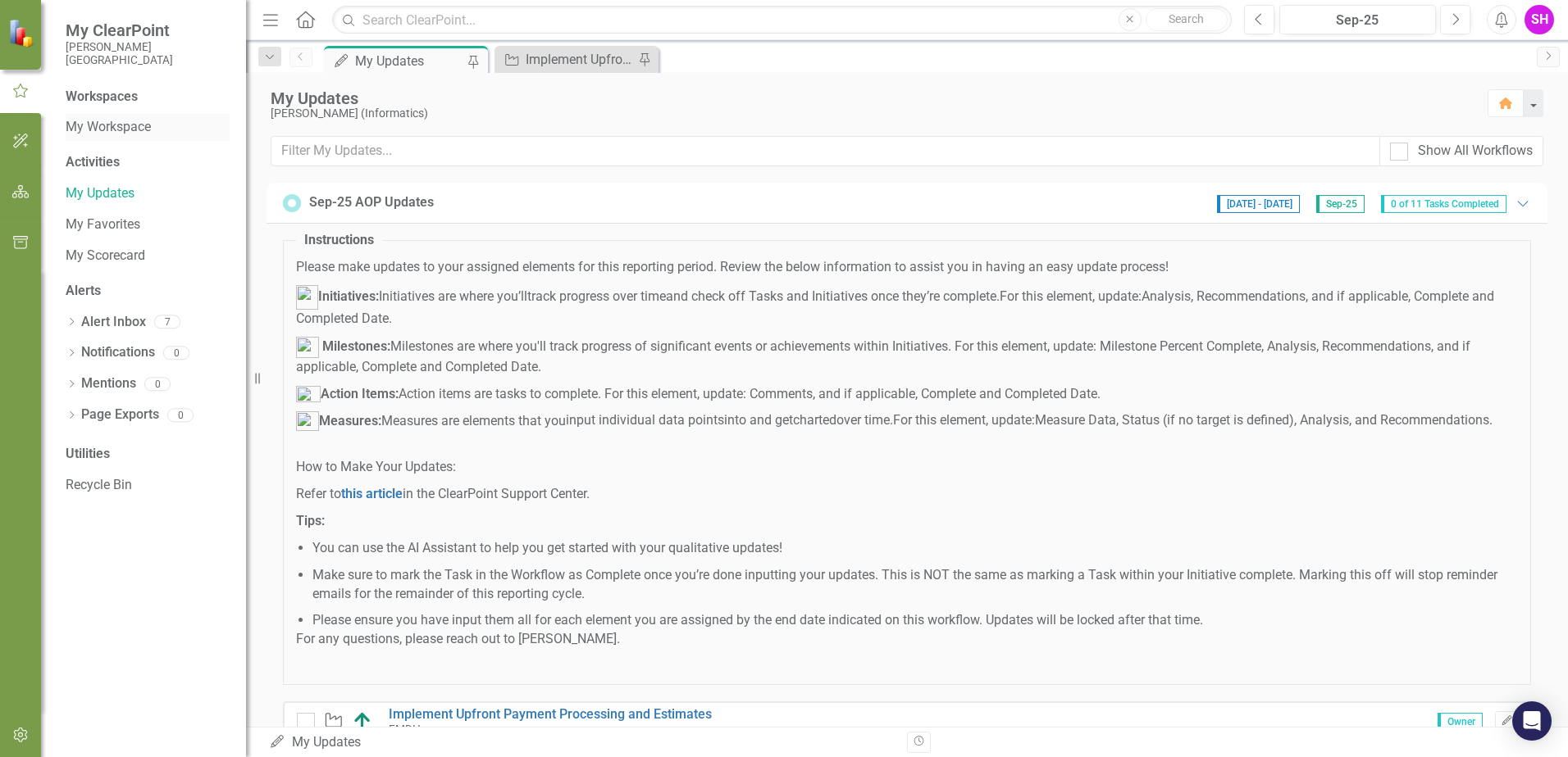
click at [103, 129] on link "My Workspace" at bounding box center [148, 127] width 164 height 19
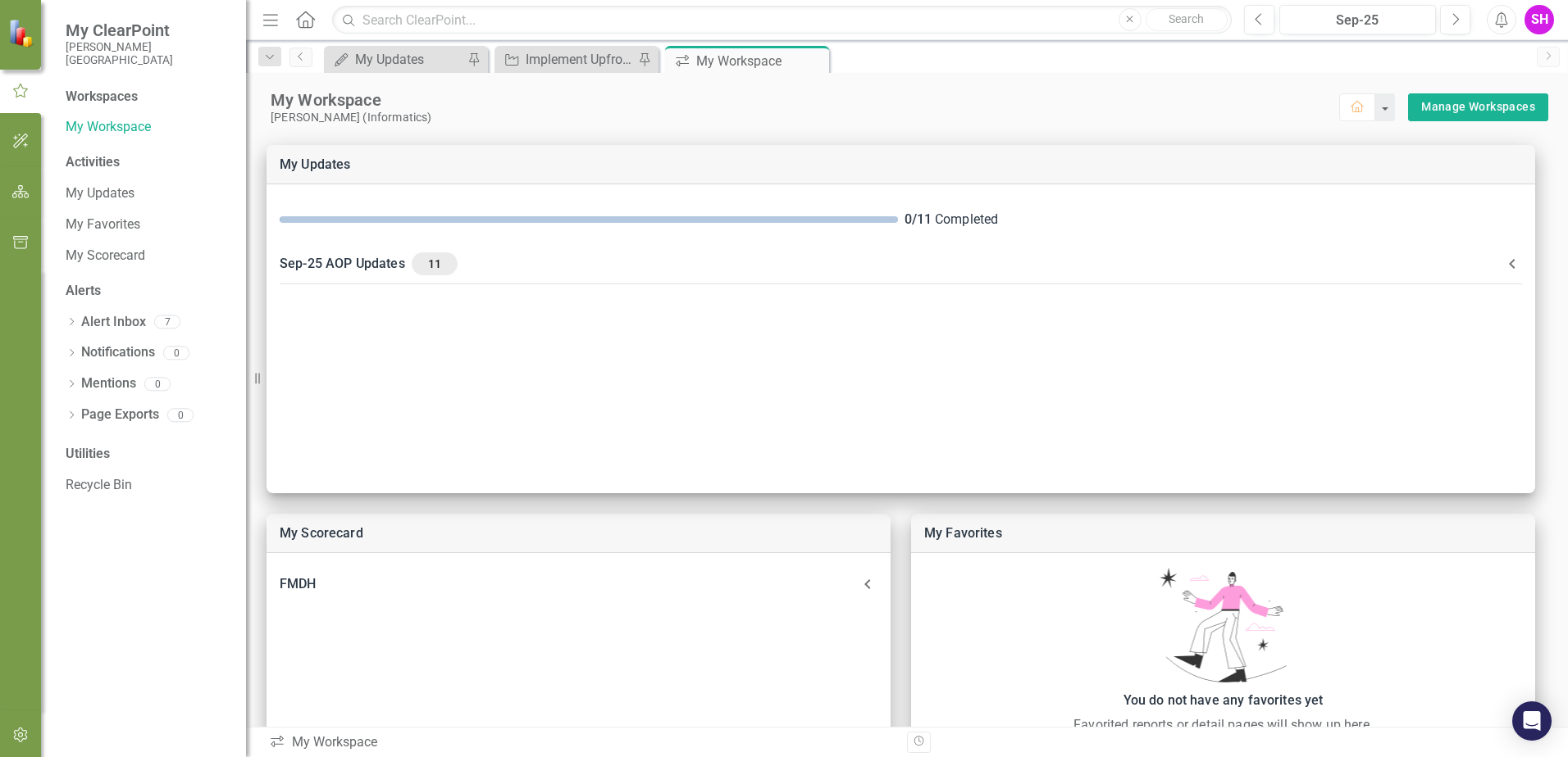
click at [103, 162] on div "Activities" at bounding box center [148, 163] width 164 height 19
click at [100, 190] on link "My Updates" at bounding box center [148, 194] width 164 height 19
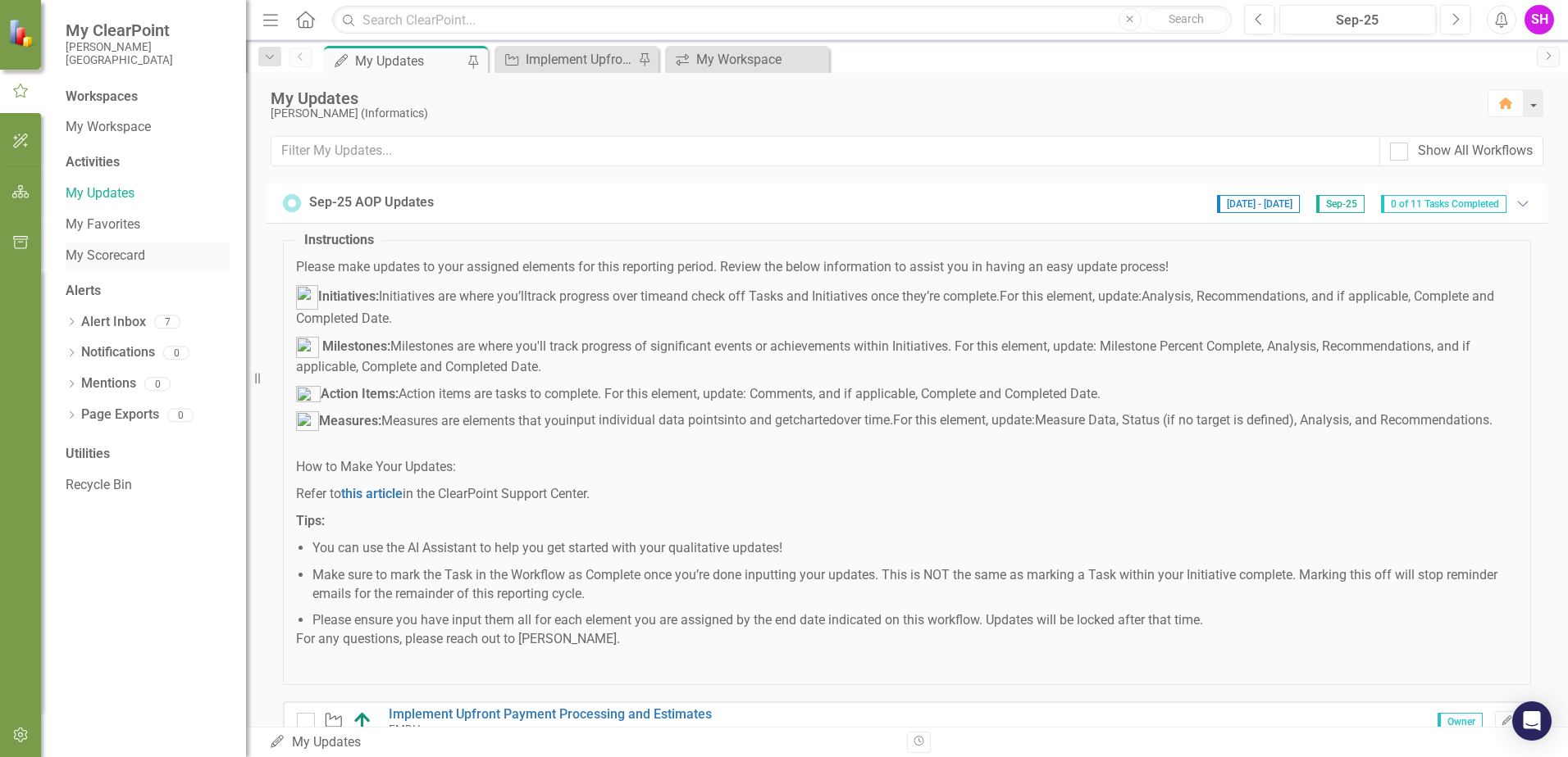
click at [102, 254] on link "My Scorecard" at bounding box center [148, 255] width 164 height 19
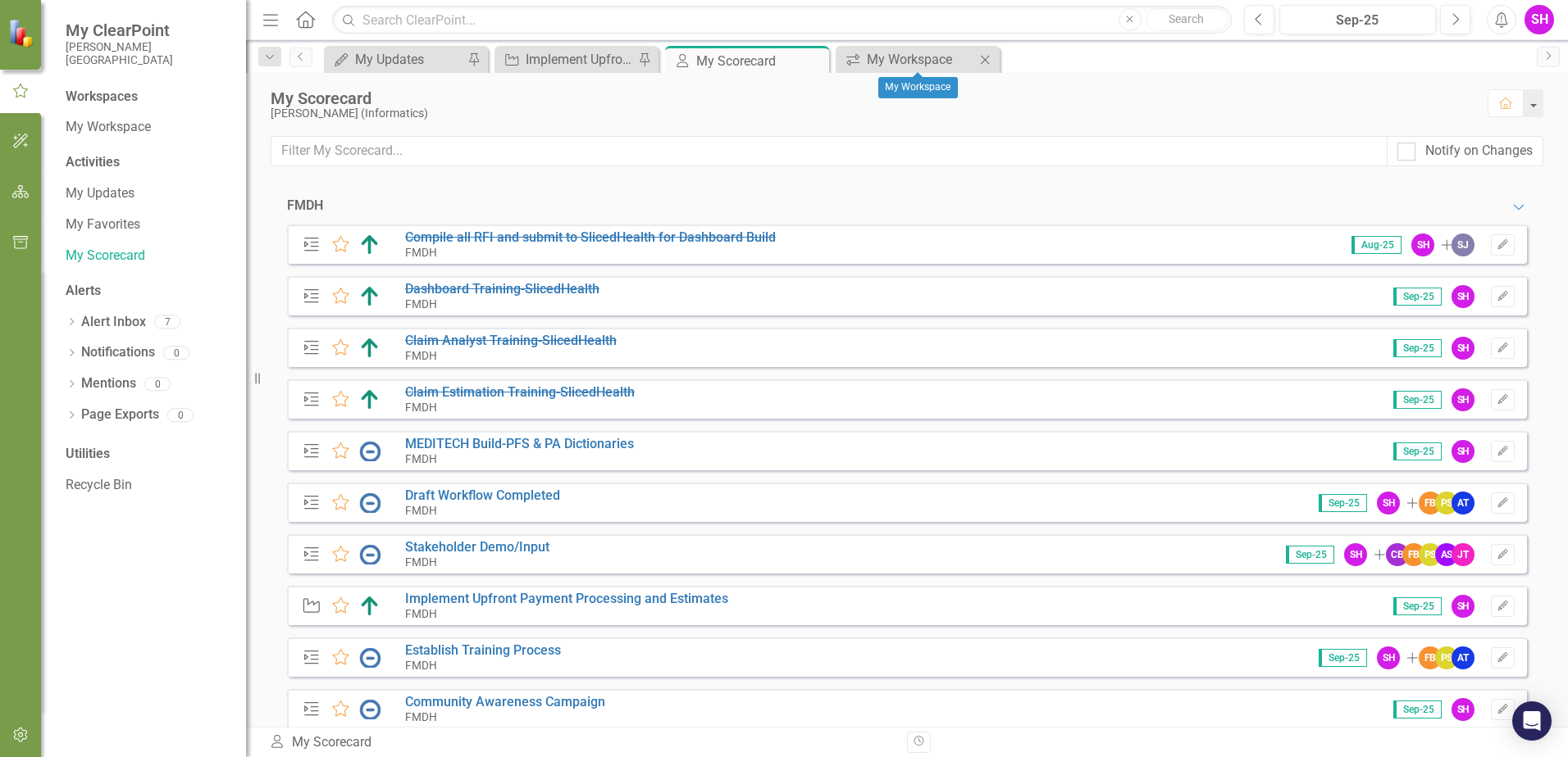
click at [990, 58] on icon "Close" at bounding box center [985, 60] width 16 height 13
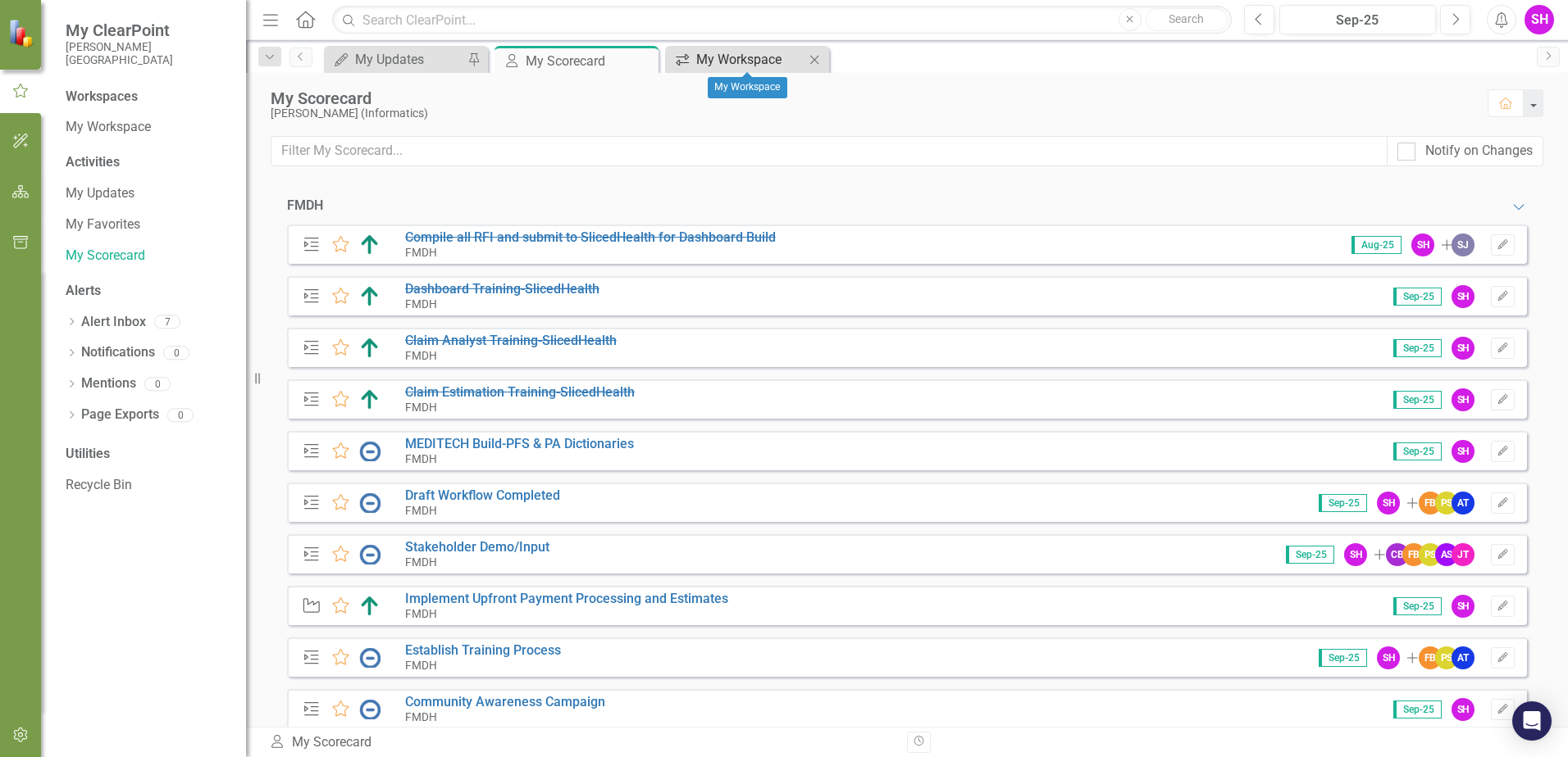
click at [741, 59] on div "My Workspace" at bounding box center [750, 59] width 108 height 21
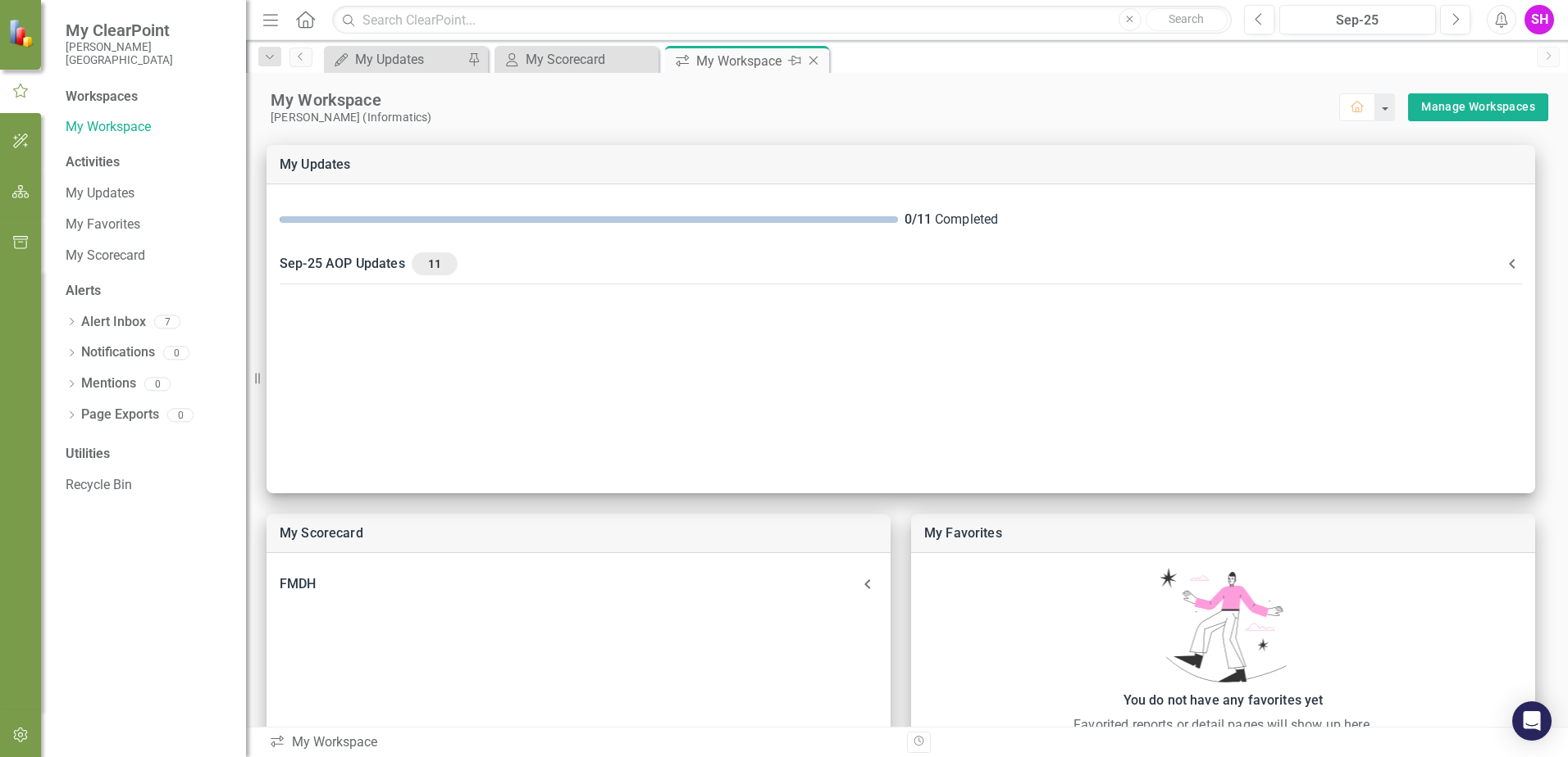
click at [814, 59] on icon "Close" at bounding box center [813, 61] width 16 height 13
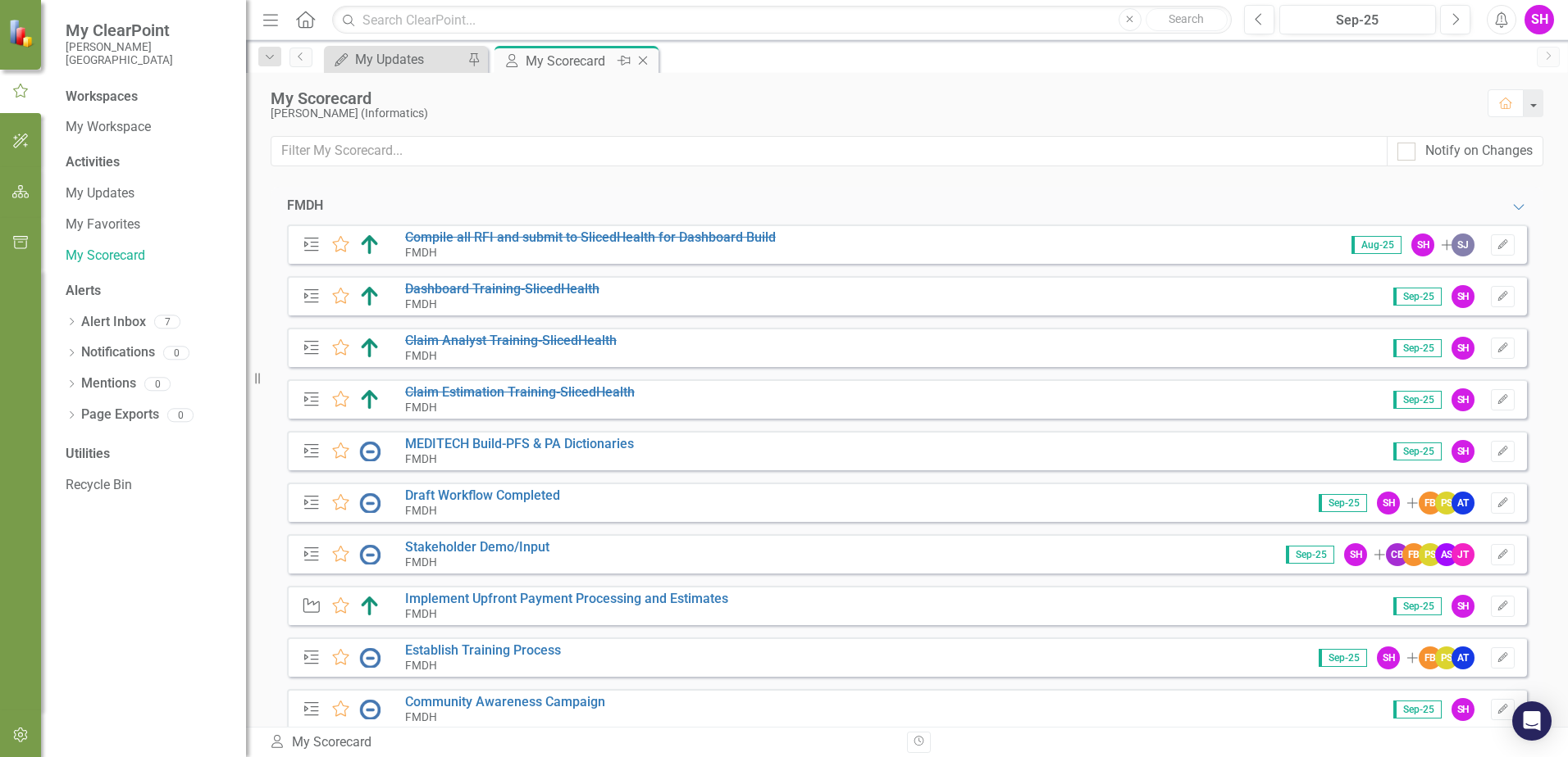
click at [576, 58] on div "My Scorecard" at bounding box center [569, 61] width 88 height 21
click at [569, 449] on link "MEDITECH Build-PFS & PA Dictionaries" at bounding box center [519, 443] width 229 height 16
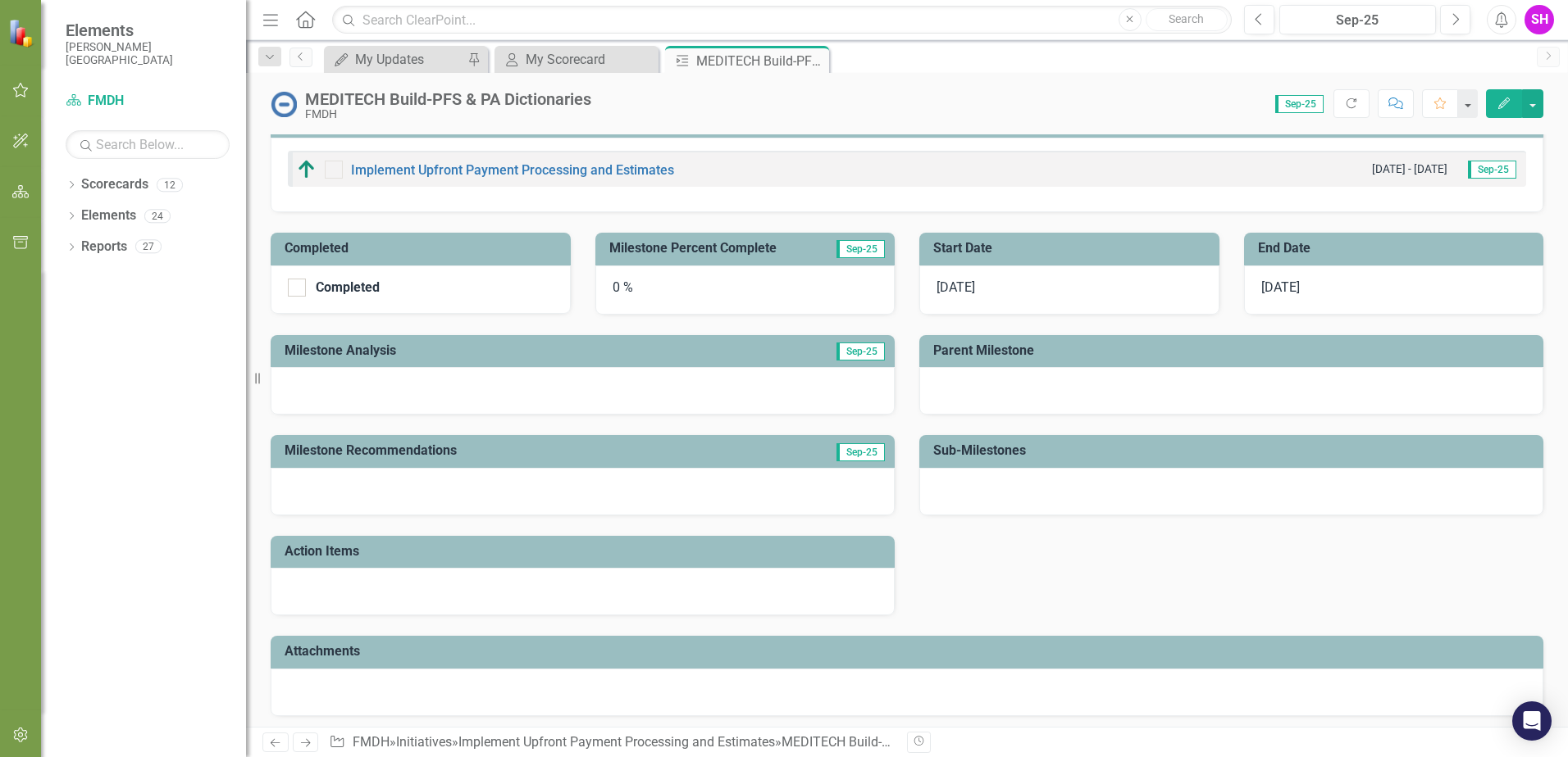
scroll to position [141, 0]
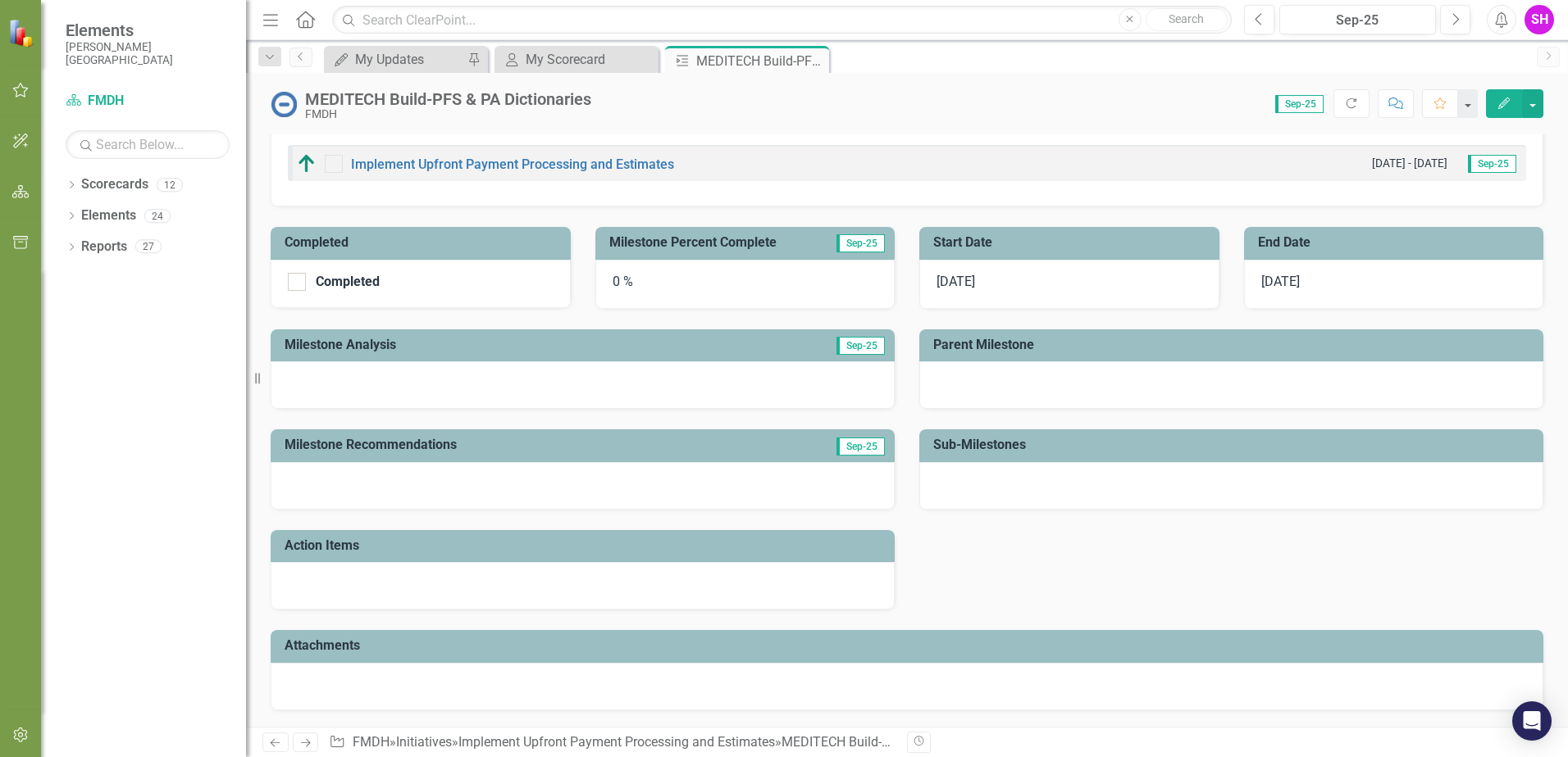
click at [395, 549] on h3 "Action Items" at bounding box center [585, 546] width 602 height 15
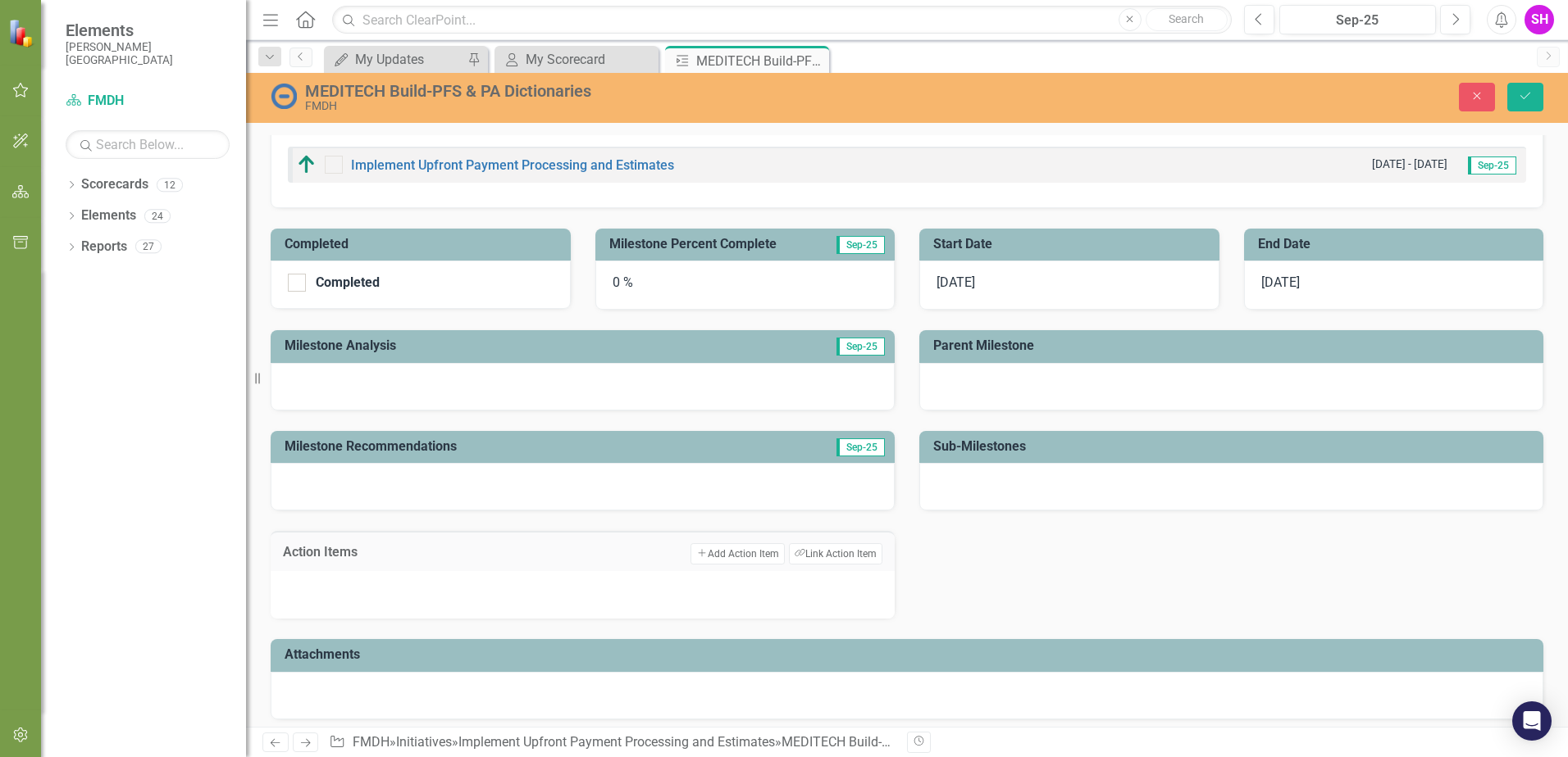
click at [470, 599] on div at bounding box center [582, 595] width 624 height 48
click at [729, 550] on button "Add Add Action Item" at bounding box center [738, 554] width 94 height 21
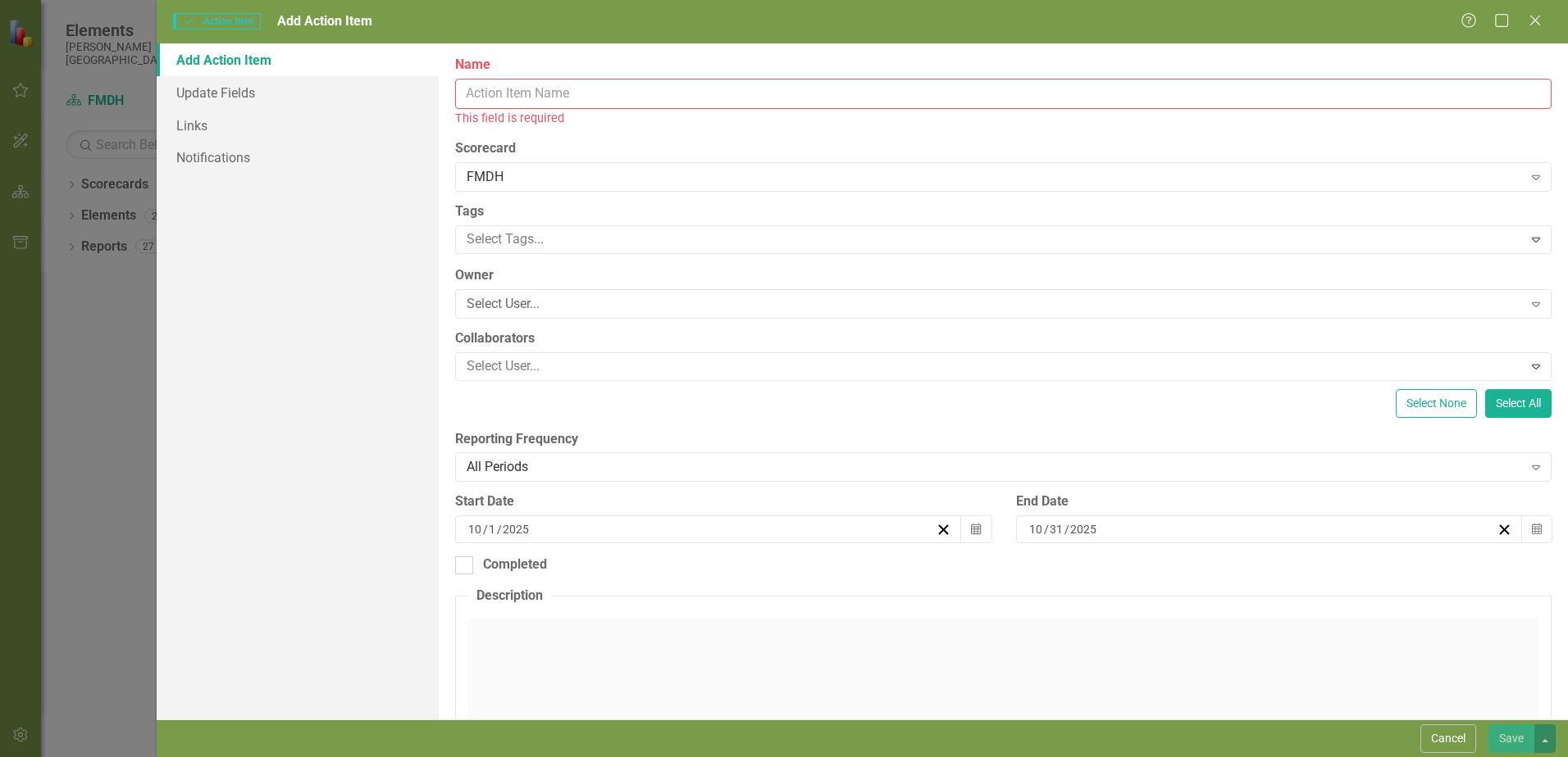
click at [731, 83] on input "Name" at bounding box center [1003, 94] width 1097 height 30
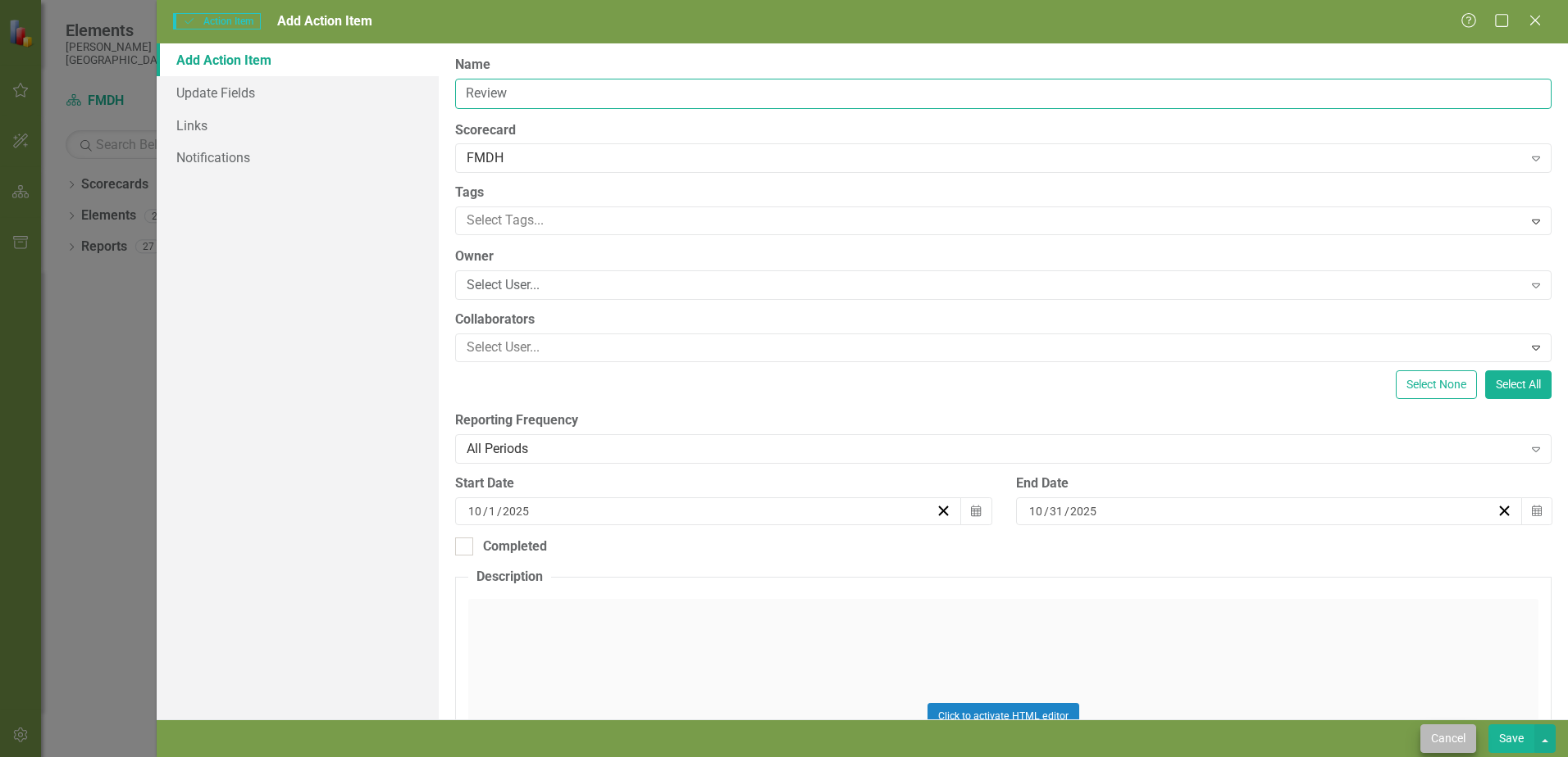
type input "Review"
click at [1438, 740] on button "Cancel" at bounding box center [1448, 738] width 56 height 29
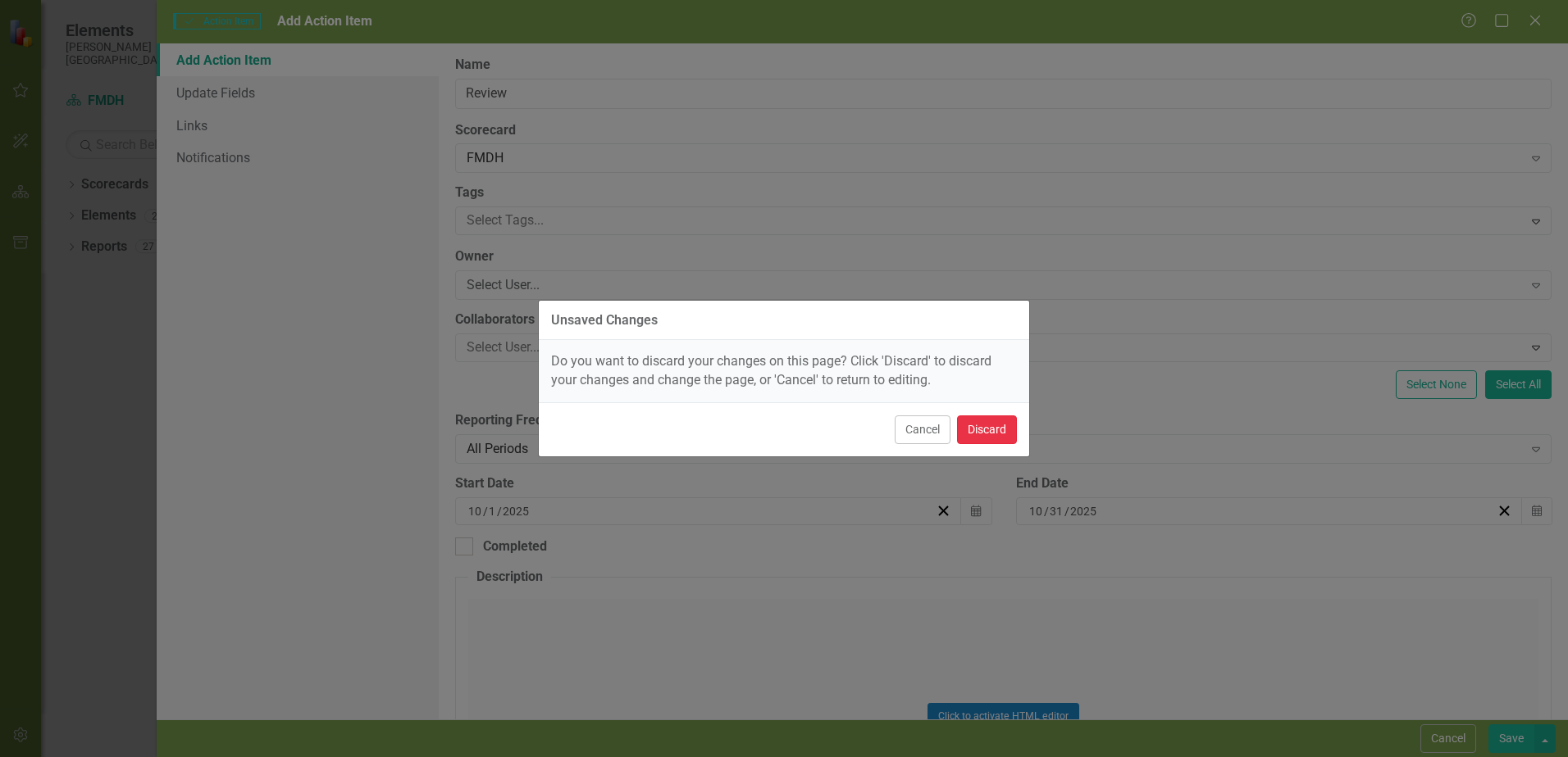
click at [1004, 430] on button "Discard" at bounding box center [986, 429] width 60 height 29
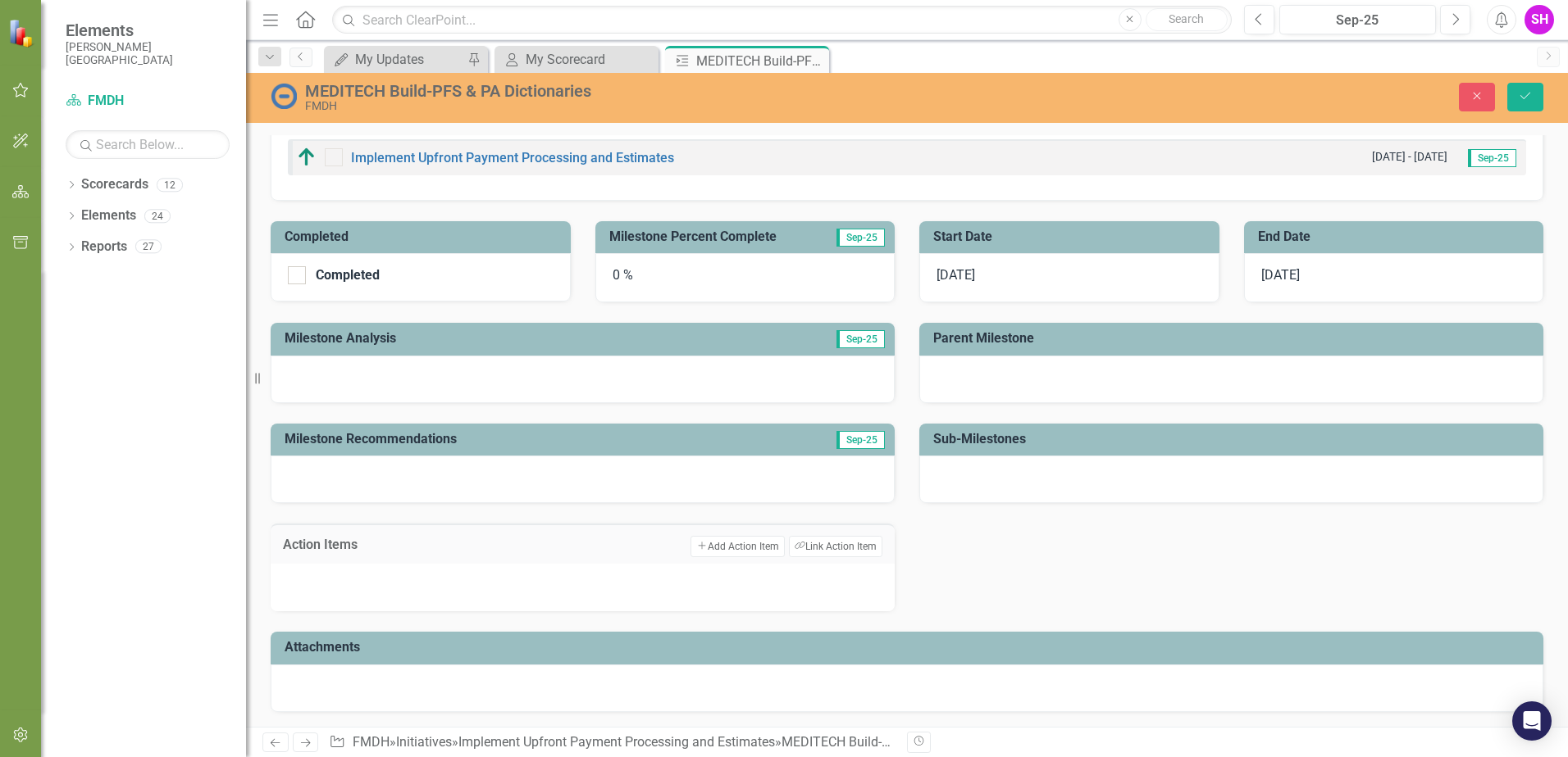
scroll to position [149, 0]
click at [715, 549] on button "Add Add Action Item" at bounding box center [738, 546] width 94 height 21
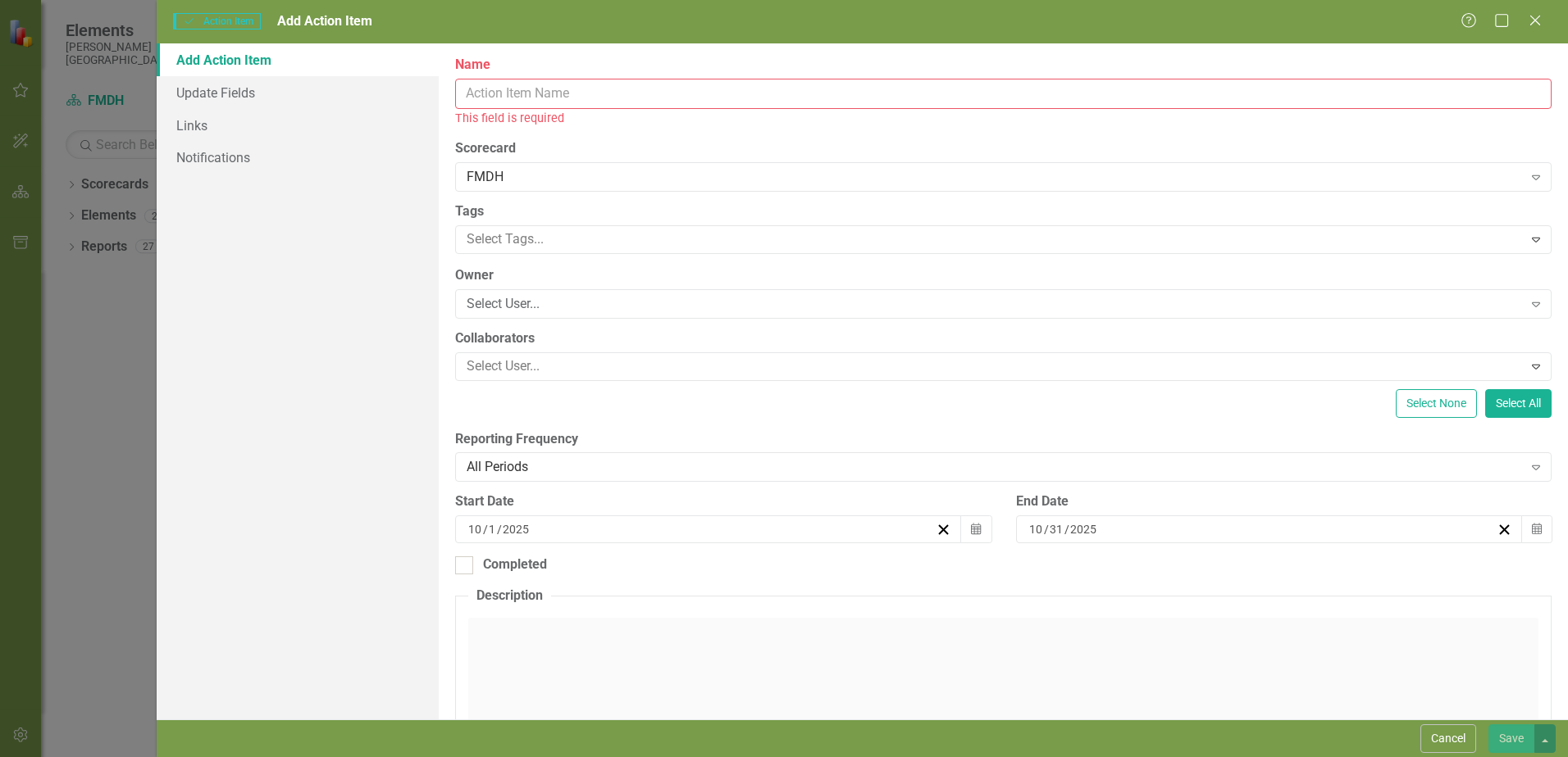
click at [659, 102] on input "Name" at bounding box center [1003, 94] width 1097 height 30
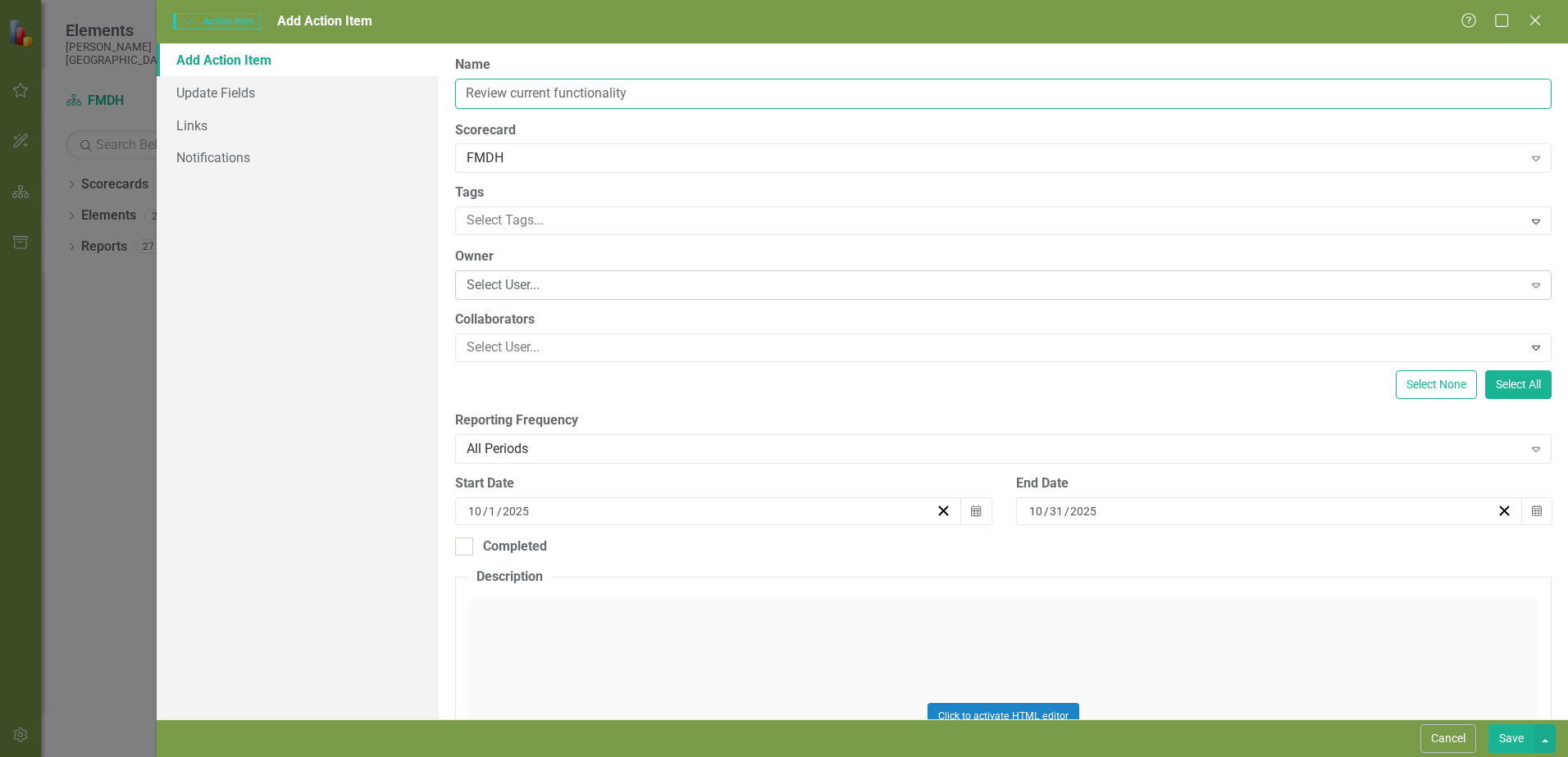
type input "Review current functionality"
click at [559, 285] on div "Select User..." at bounding box center [994, 285] width 1055 height 19
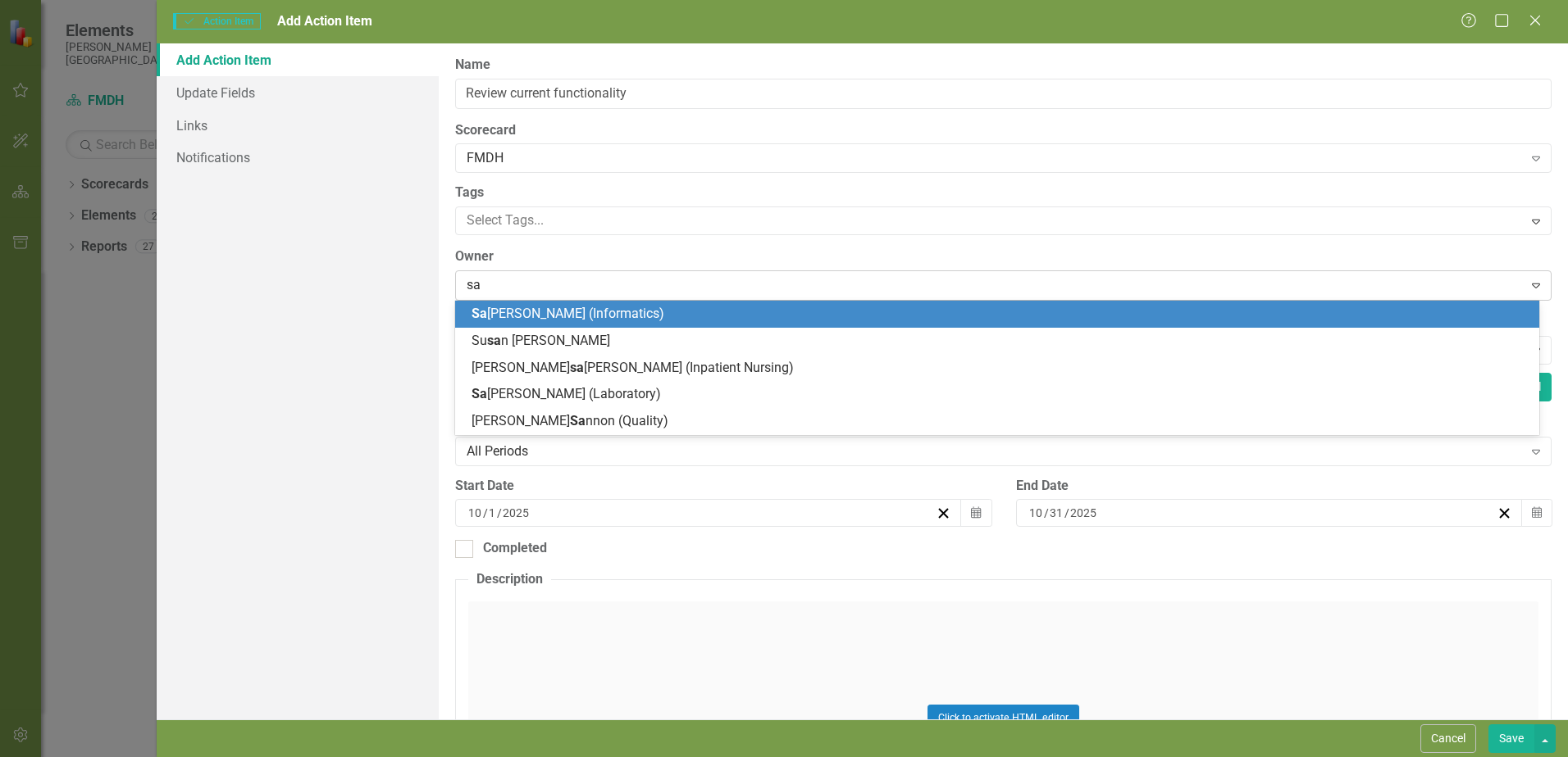
type input "[PERSON_NAME]"
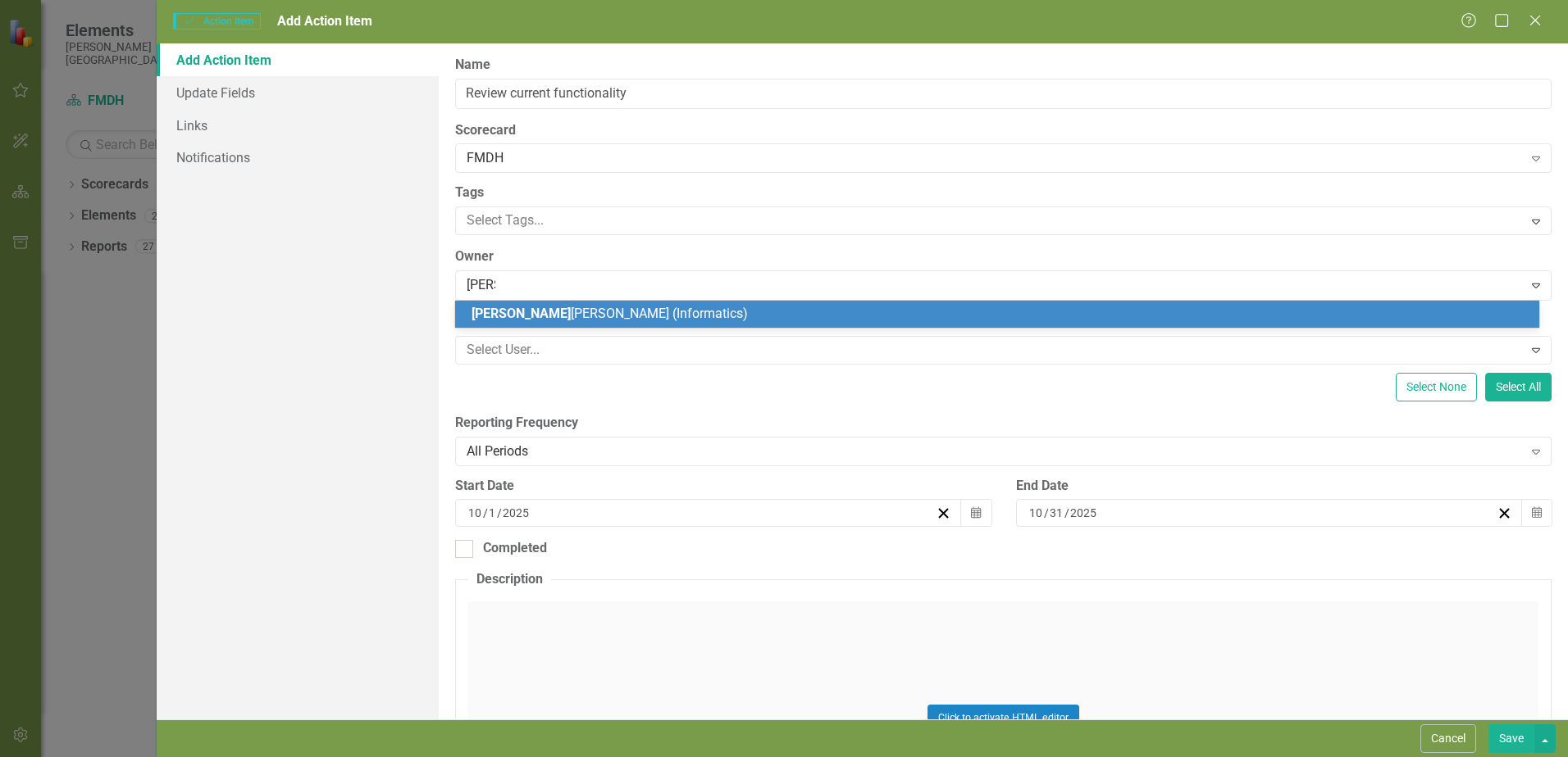
click at [559, 320] on span "[PERSON_NAME] [PERSON_NAME] (Informatics)" at bounding box center [609, 313] width 276 height 16
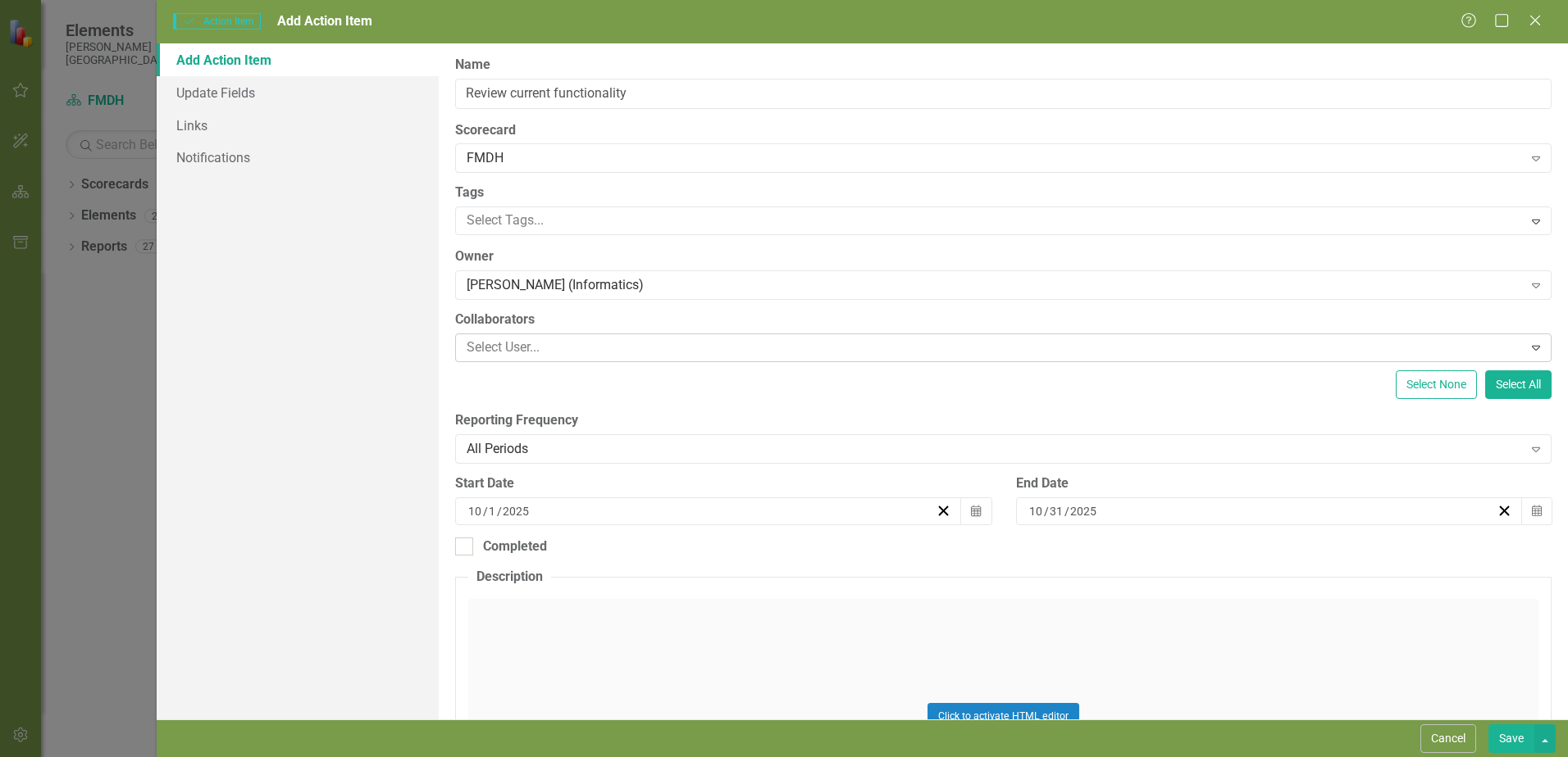
click at [535, 351] on div at bounding box center [991, 347] width 1062 height 22
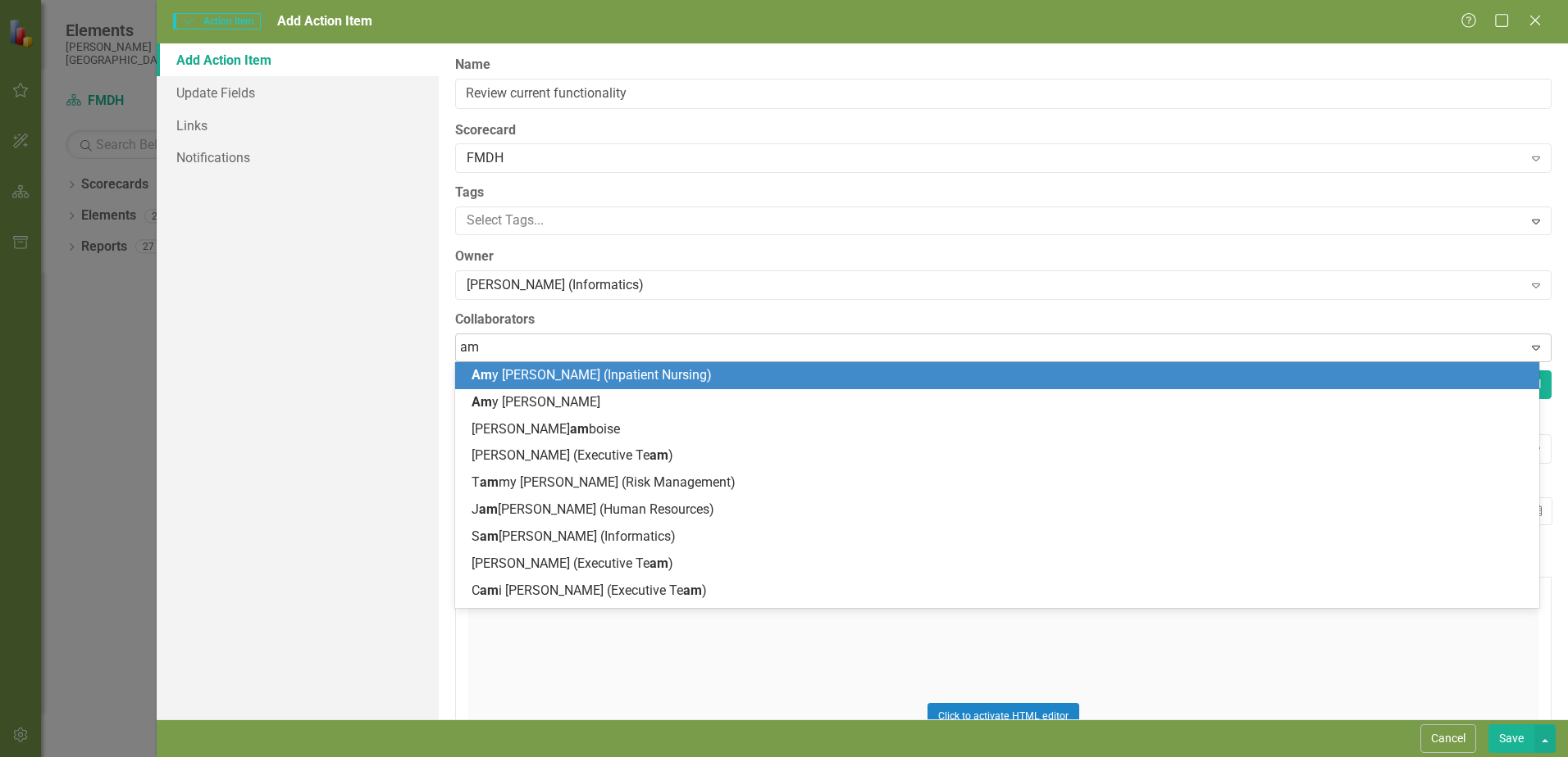
type input "[PERSON_NAME]"
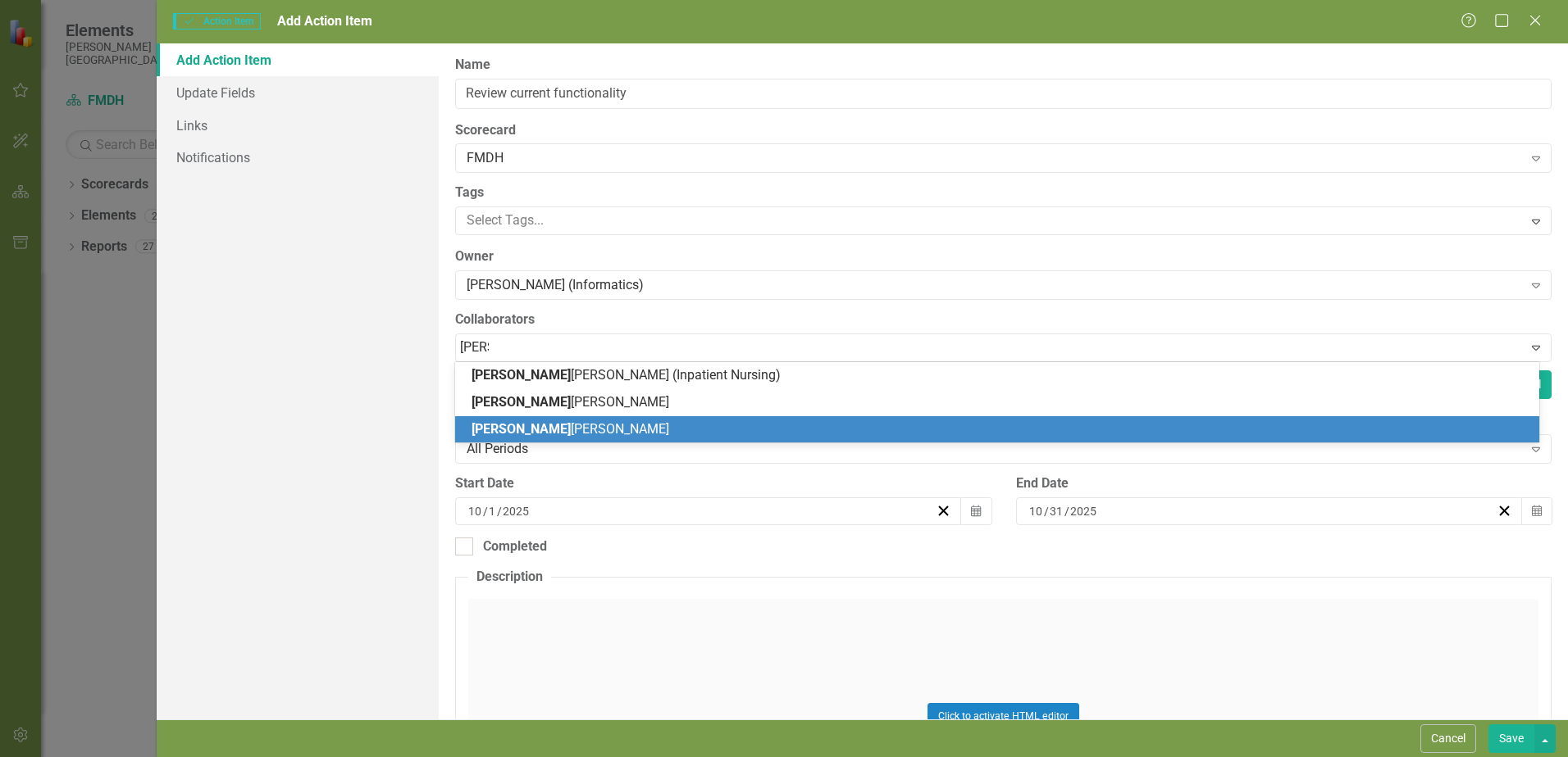
click at [508, 423] on span "[PERSON_NAME]" at bounding box center [570, 429] width 198 height 16
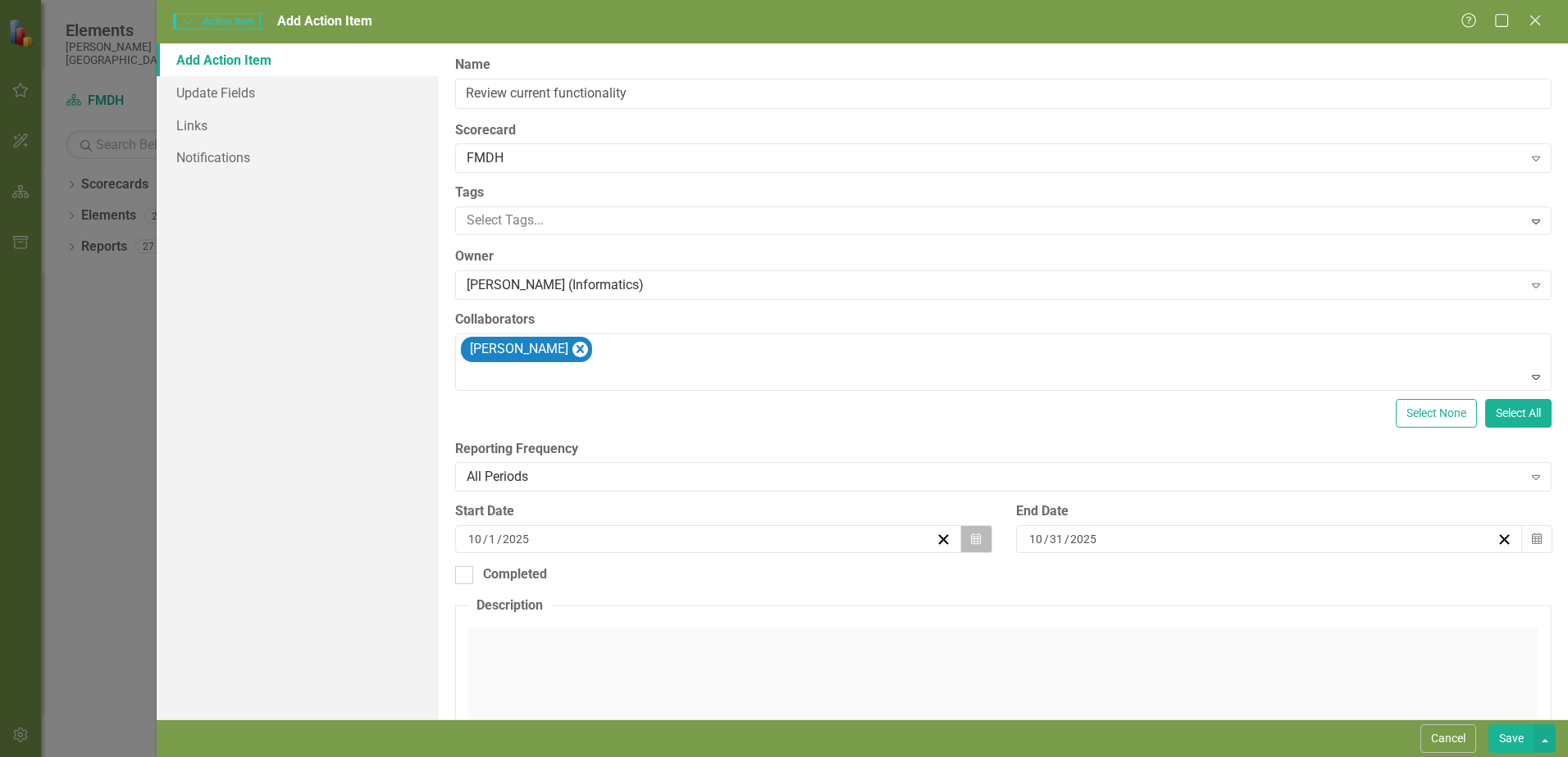
click at [971, 542] on icon "button" at bounding box center [976, 539] width 10 height 11
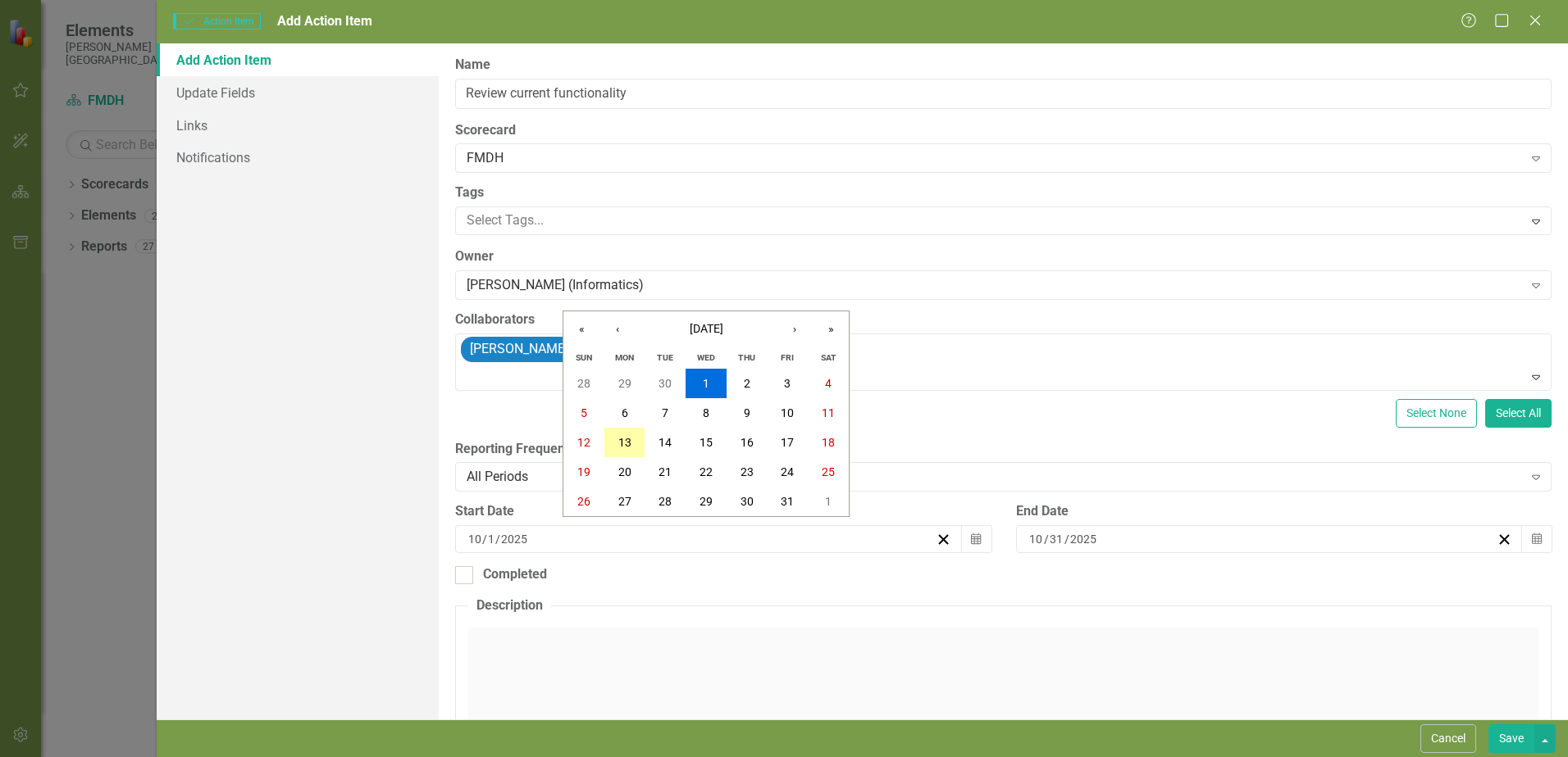
click at [623, 443] on abbr "13" at bounding box center [625, 443] width 13 height 13
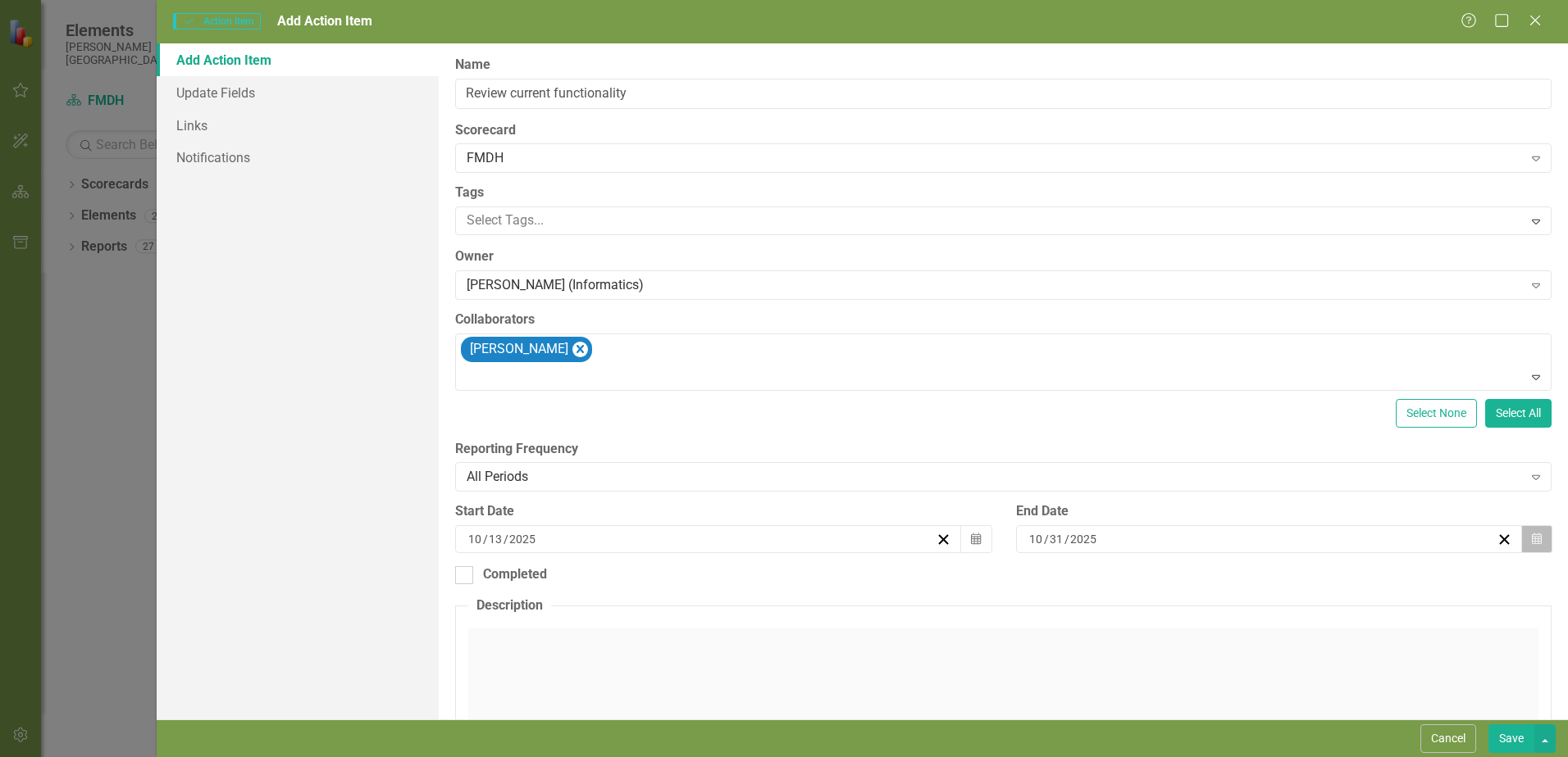
click at [1532, 542] on icon "button" at bounding box center [1537, 539] width 10 height 11
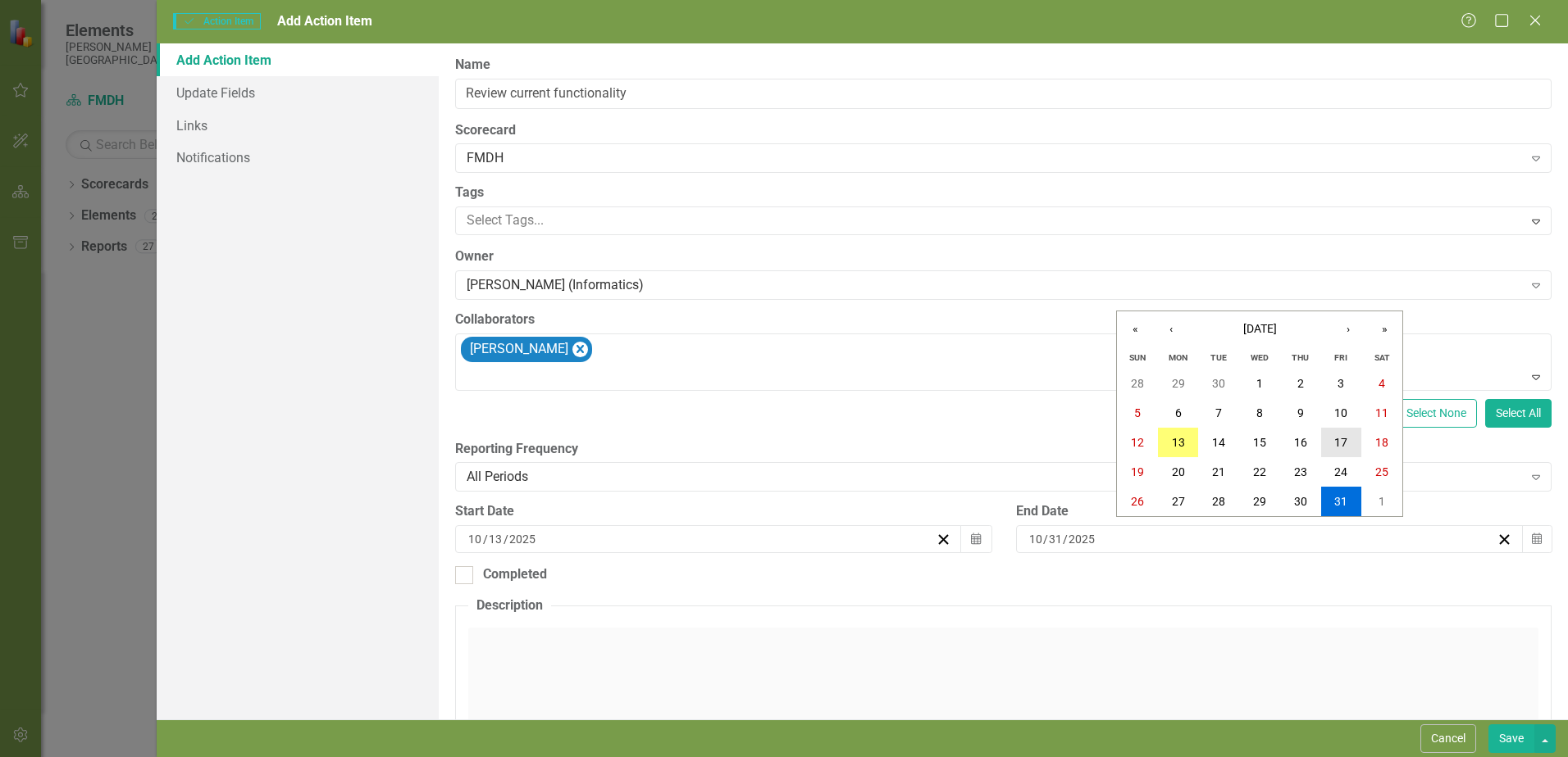
click at [1345, 443] on abbr "17" at bounding box center [1340, 443] width 13 height 13
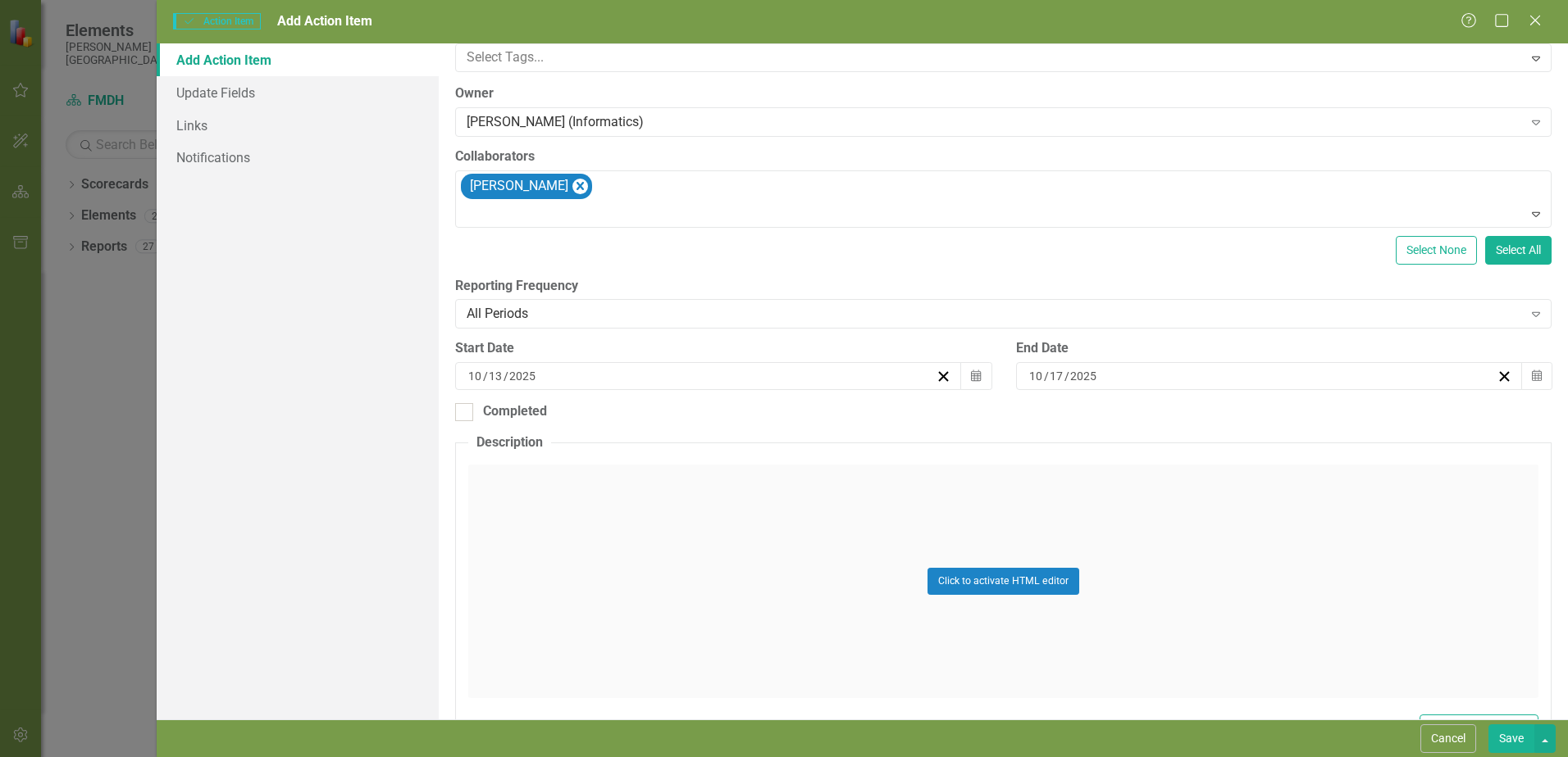
scroll to position [164, 0]
click at [1514, 733] on button "Save" at bounding box center [1511, 738] width 46 height 29
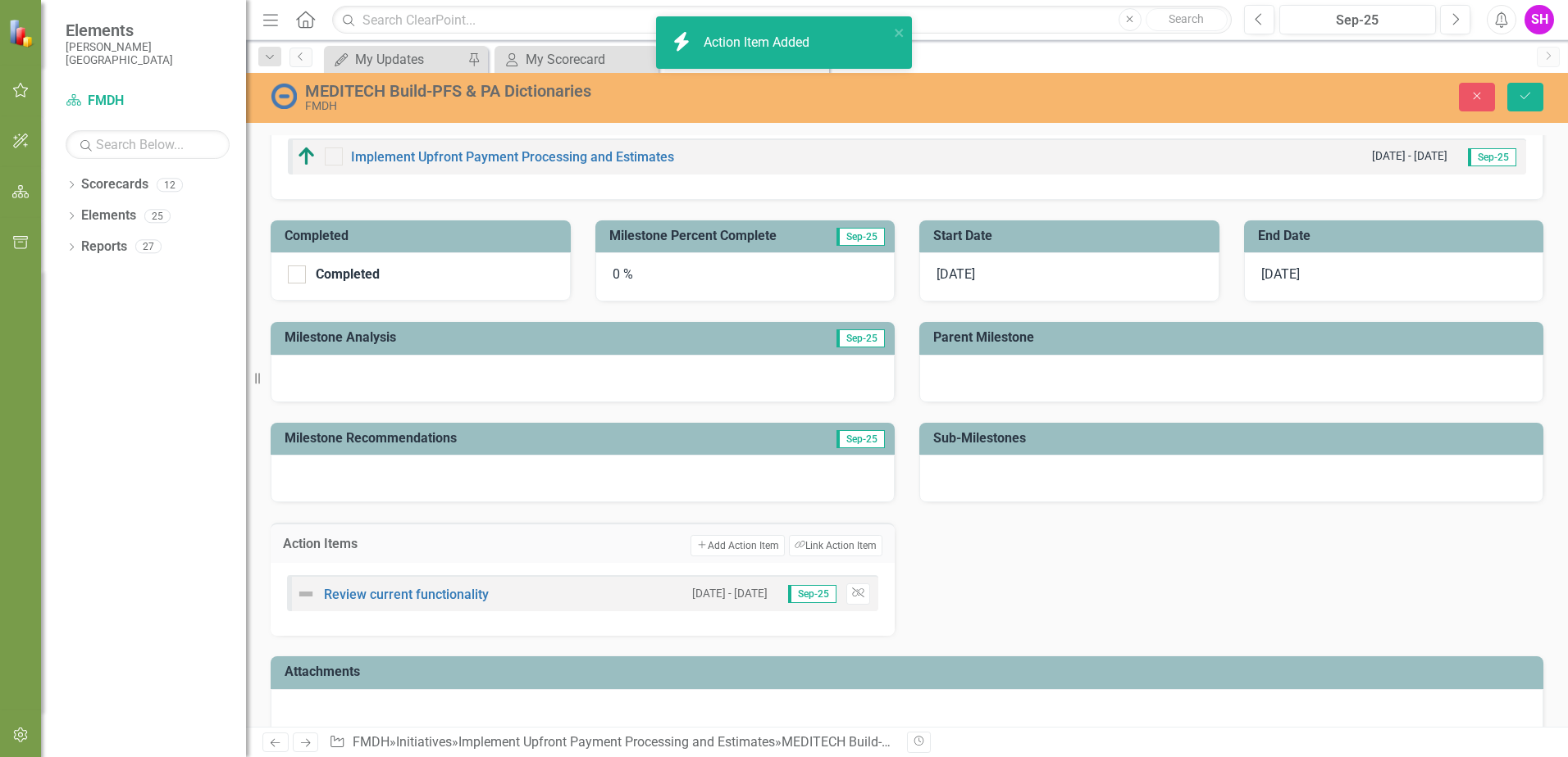
scroll to position [175, 0]
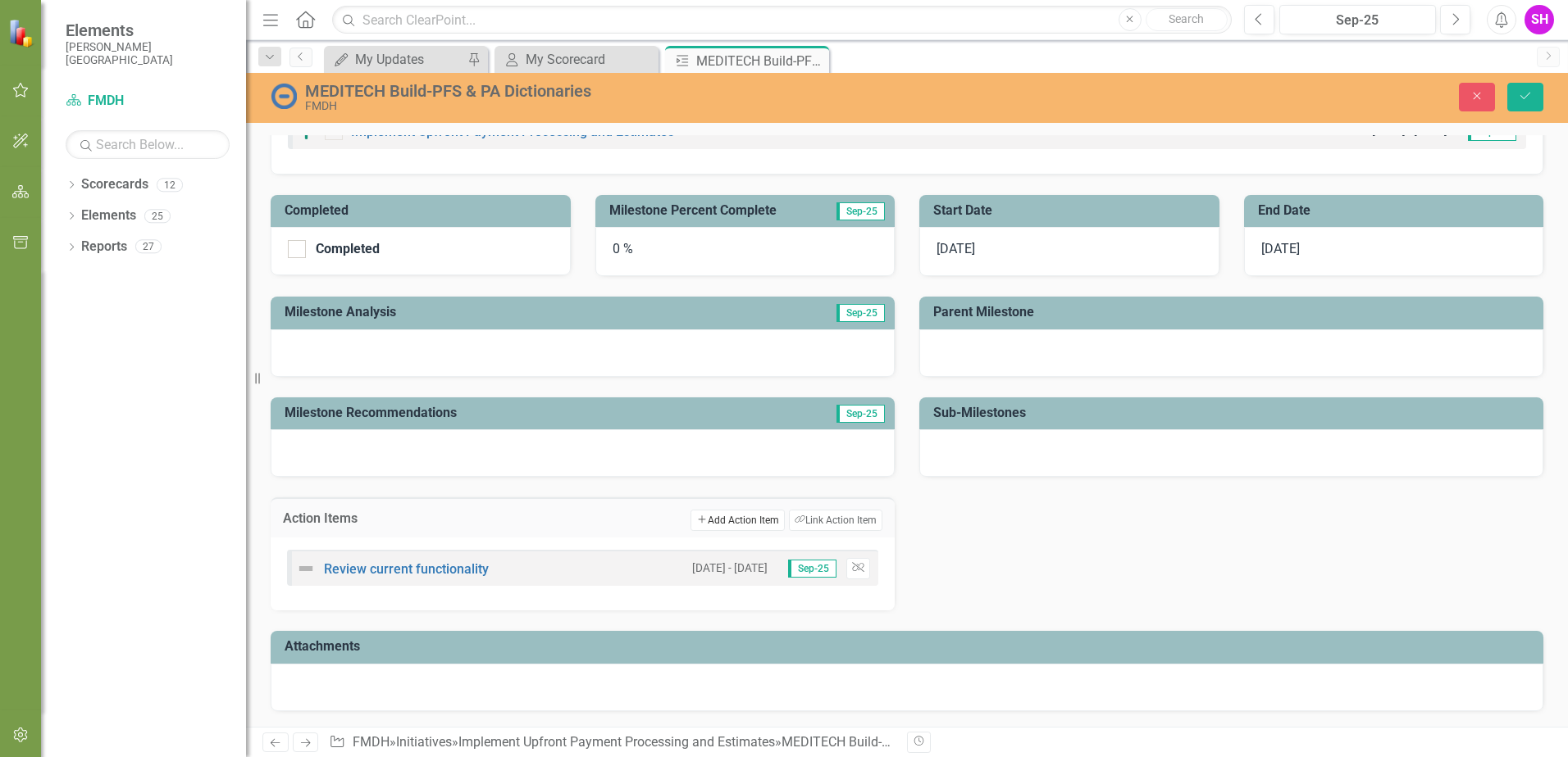
click at [747, 523] on button "Add Add Action Item" at bounding box center [738, 521] width 94 height 21
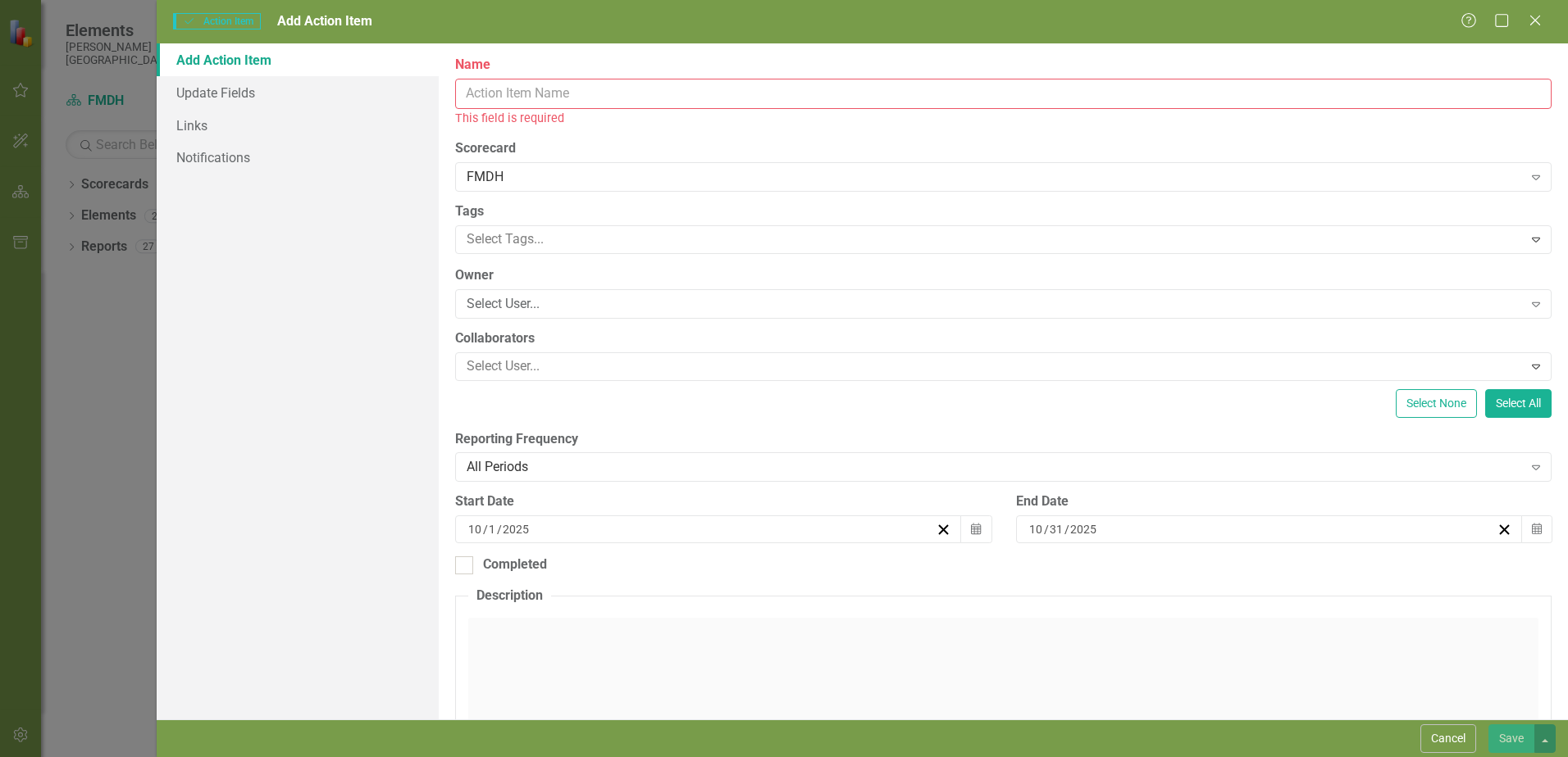
click at [773, 95] on input "Name" at bounding box center [1003, 94] width 1097 height 30
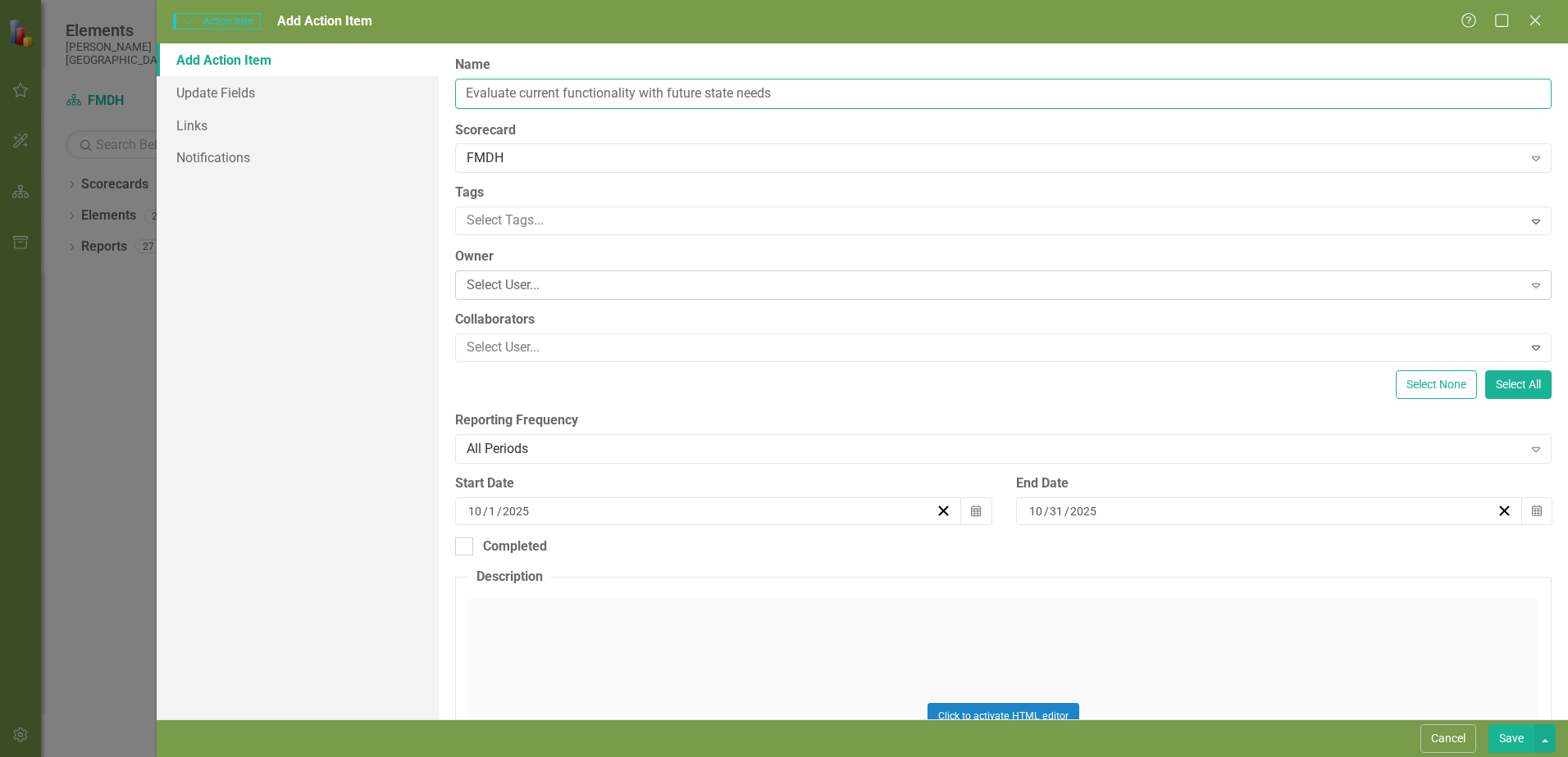
type input "Evaluate current functionality with future state needs"
click at [519, 291] on div "Select User..." at bounding box center [994, 285] width 1055 height 19
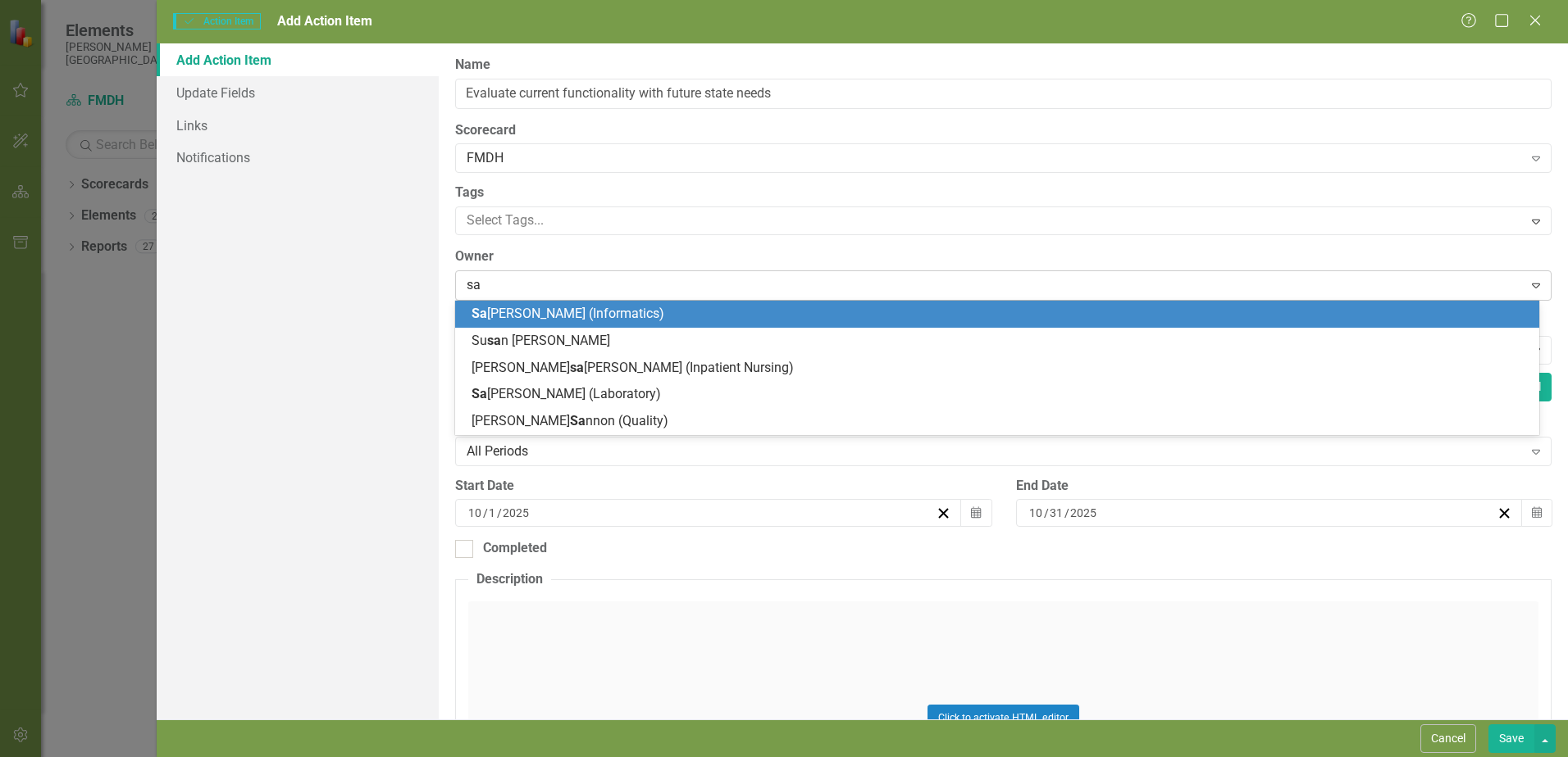
type input "[PERSON_NAME]"
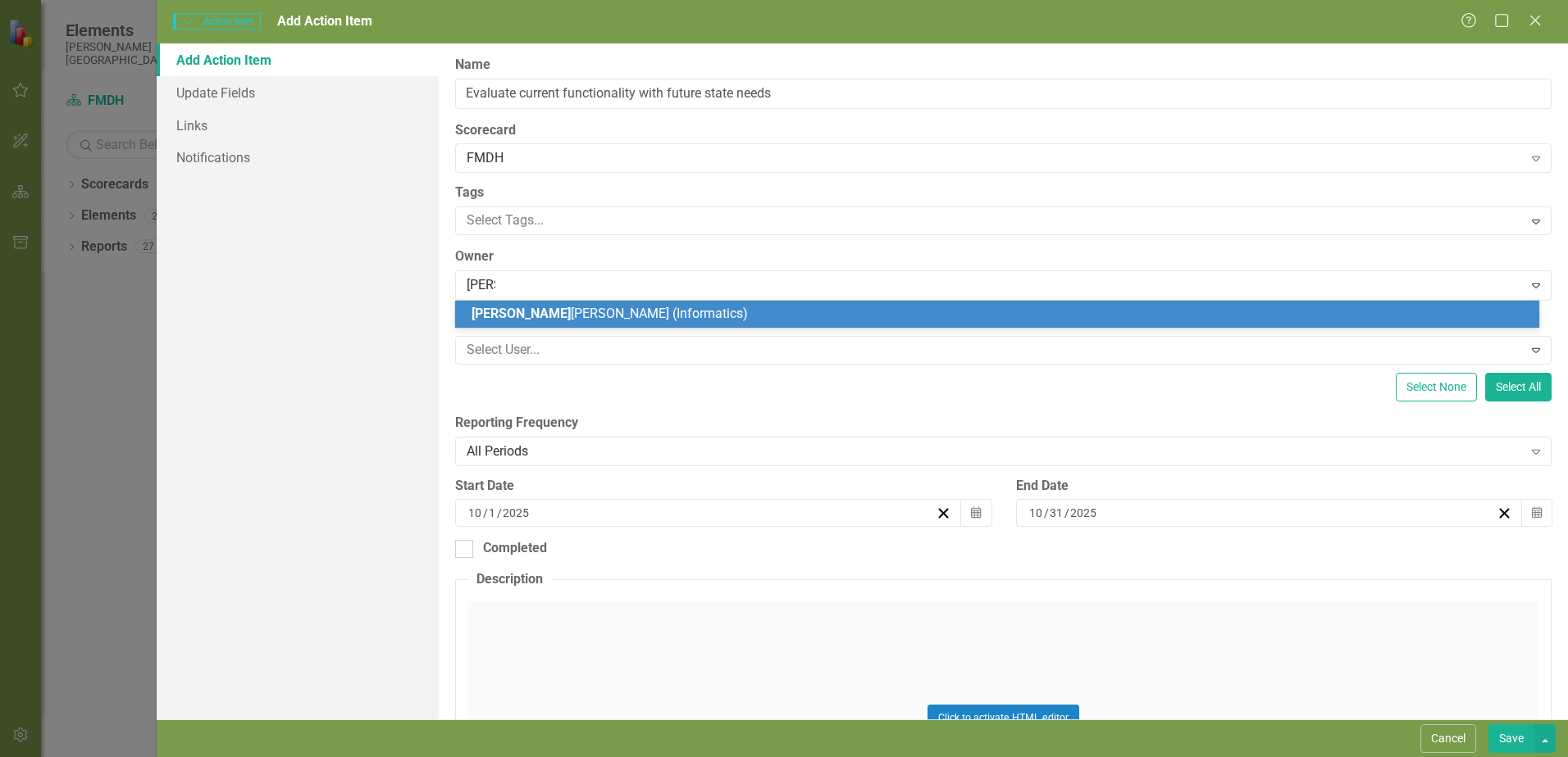
click at [524, 310] on span "[PERSON_NAME] [PERSON_NAME] (Informatics)" at bounding box center [609, 313] width 276 height 16
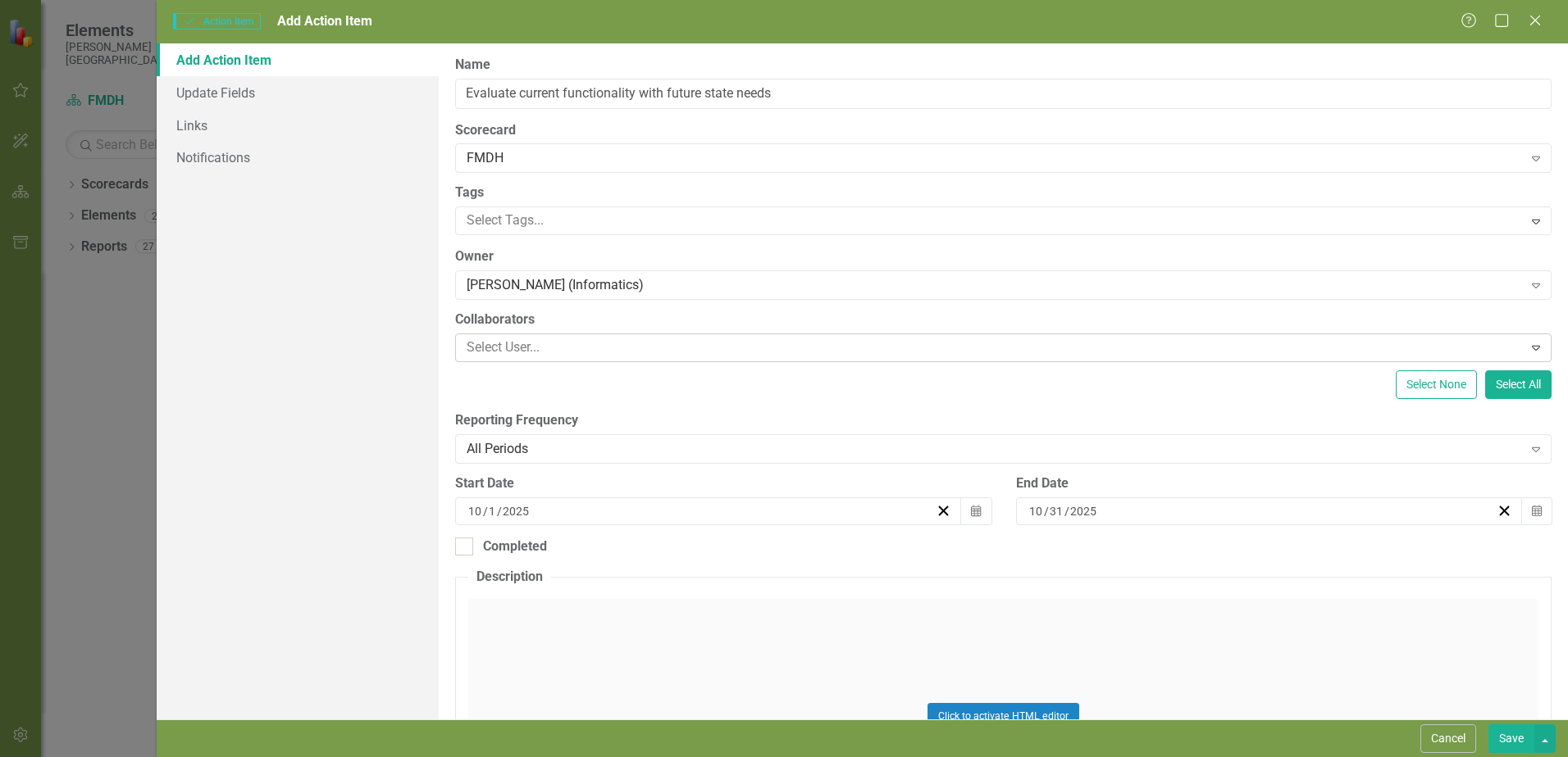
click at [511, 344] on div at bounding box center [991, 347] width 1062 height 22
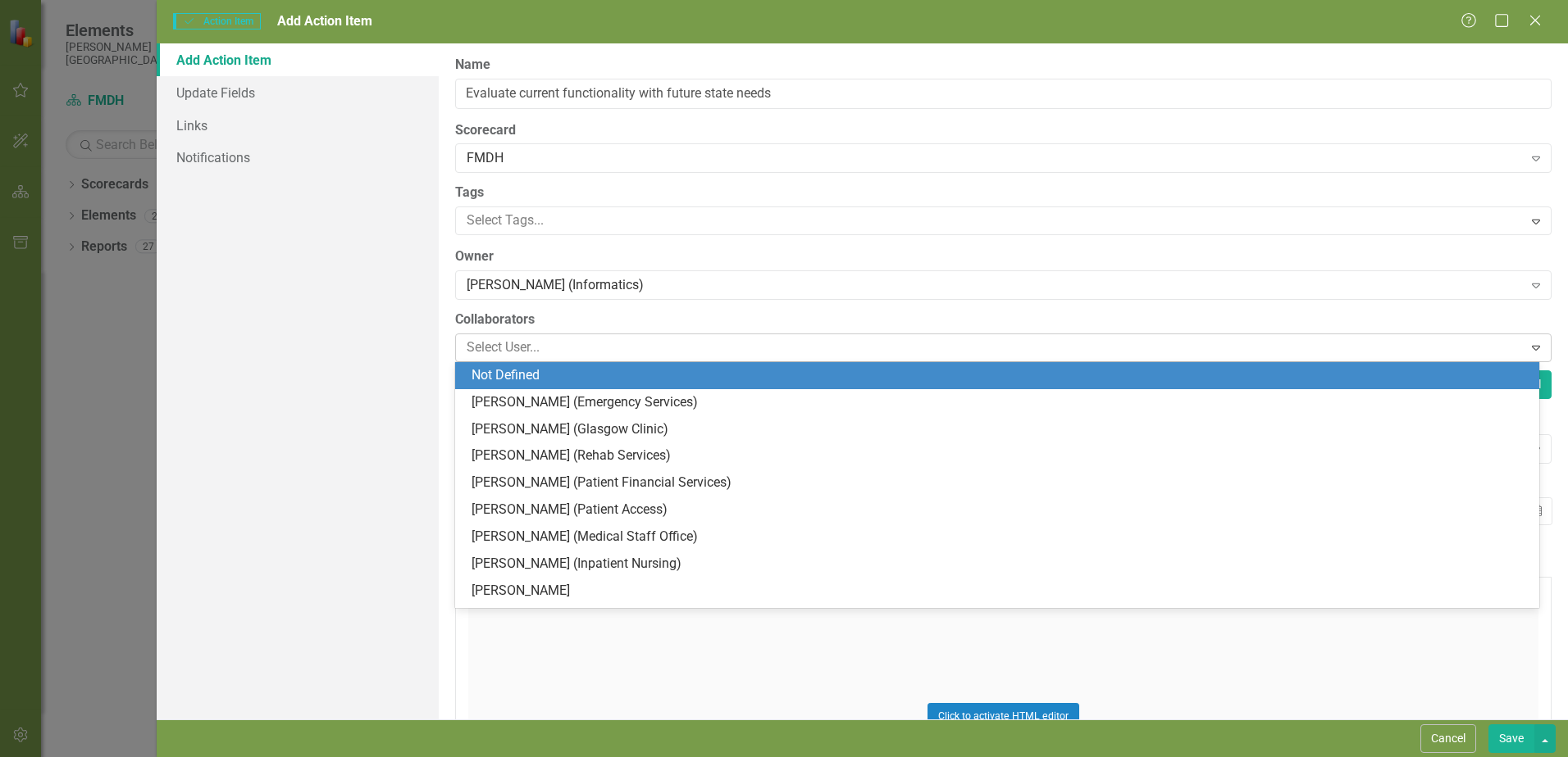
type input "s"
type input "[PERSON_NAME]"
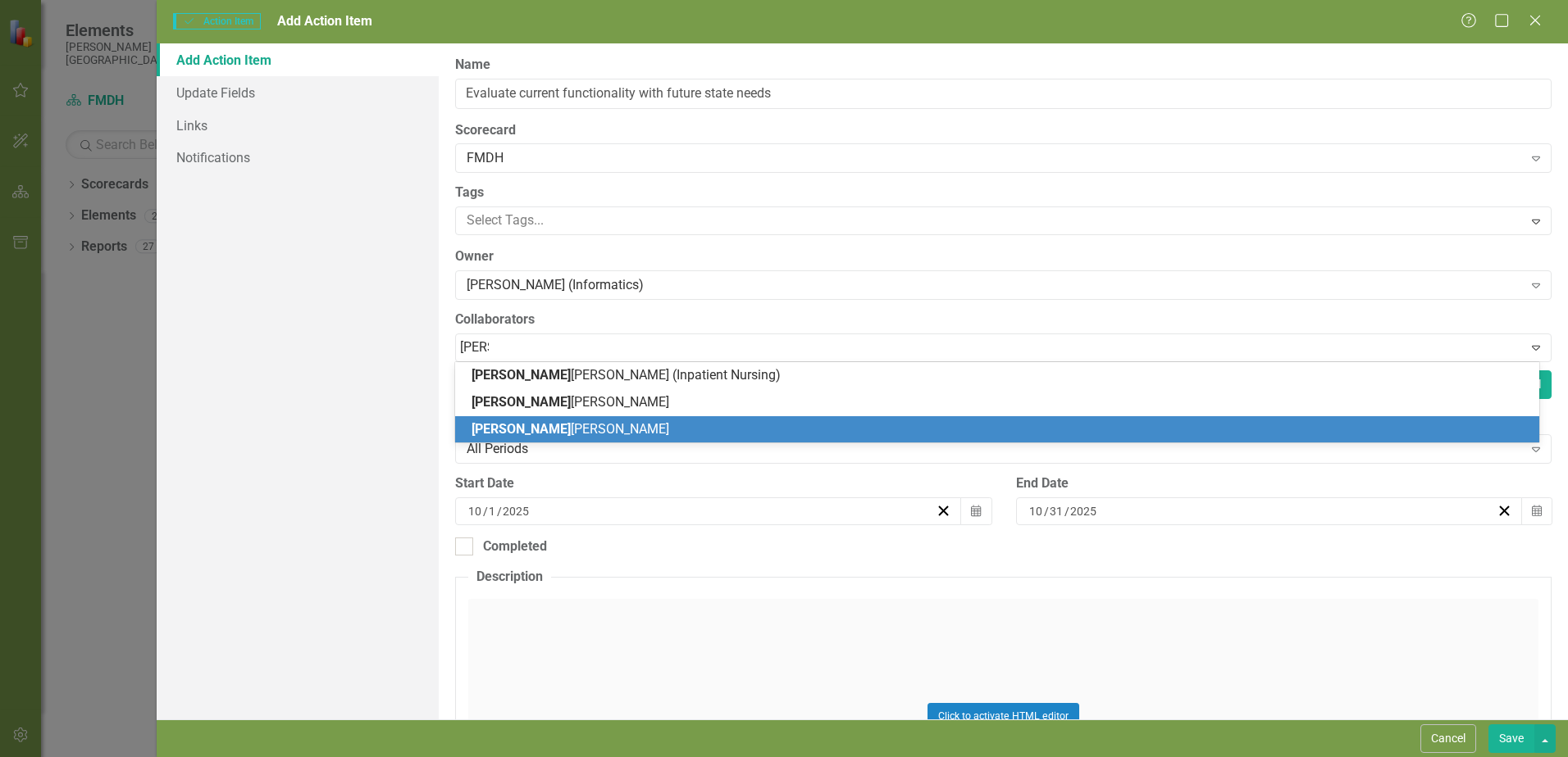
click at [531, 436] on span "[PERSON_NAME]" at bounding box center [570, 429] width 198 height 16
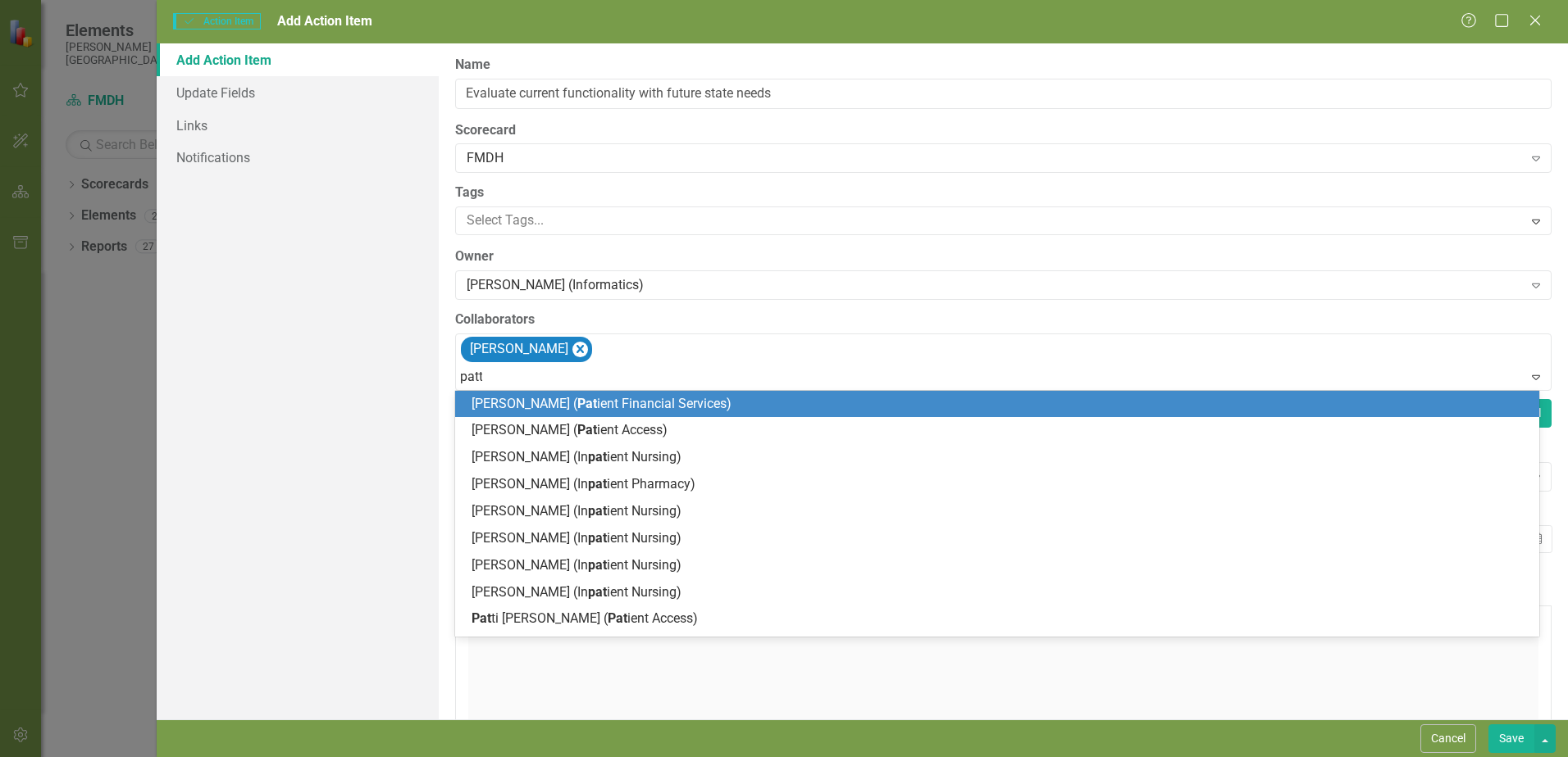
type input "[PERSON_NAME]"
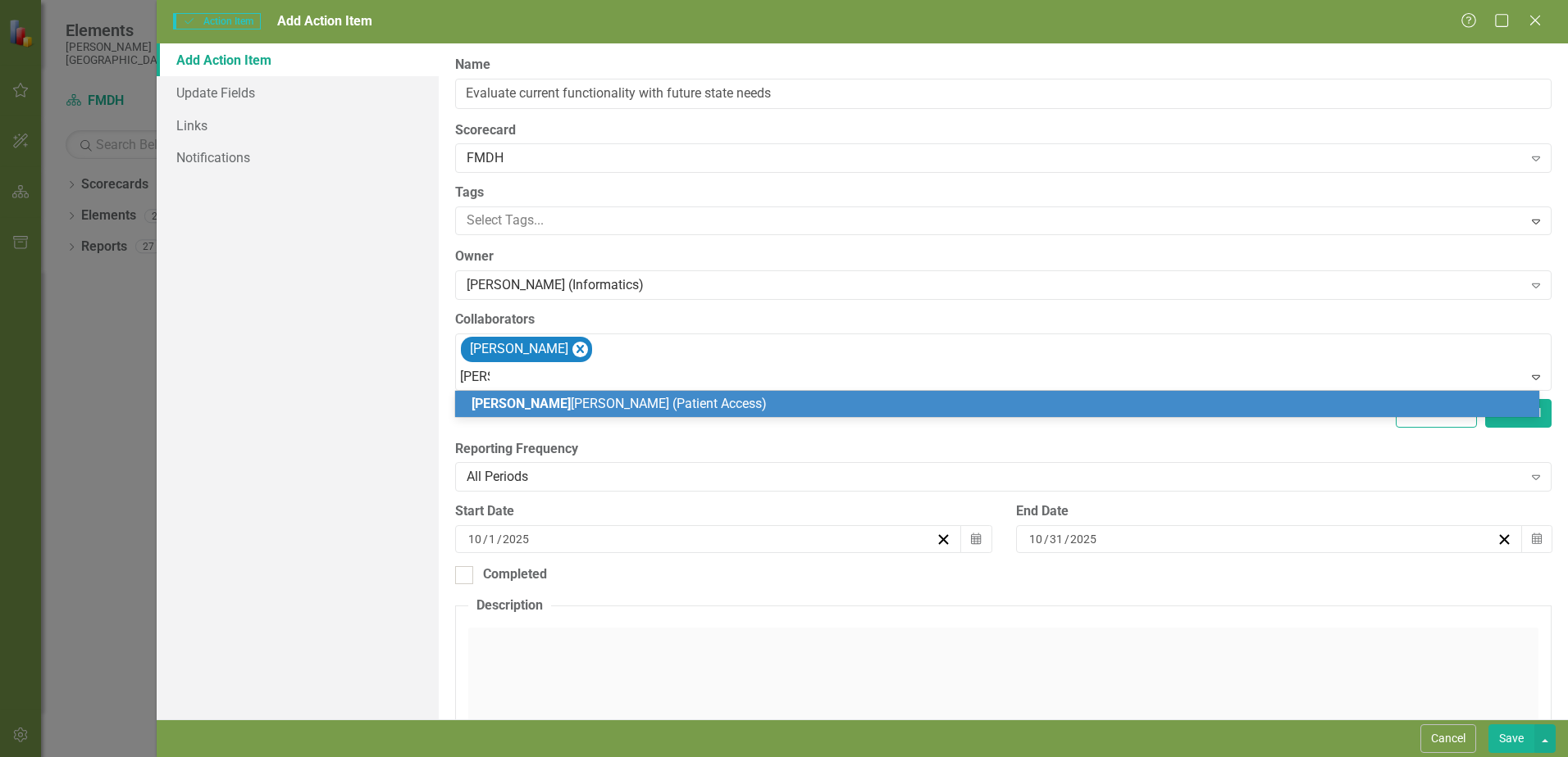
click at [566, 397] on span "[PERSON_NAME] (Patient Access)" at bounding box center [618, 403] width 295 height 16
type input "[PERSON_NAME]"
click at [566, 397] on span "[PERSON_NAME] (Patient Access)" at bounding box center [618, 403] width 295 height 16
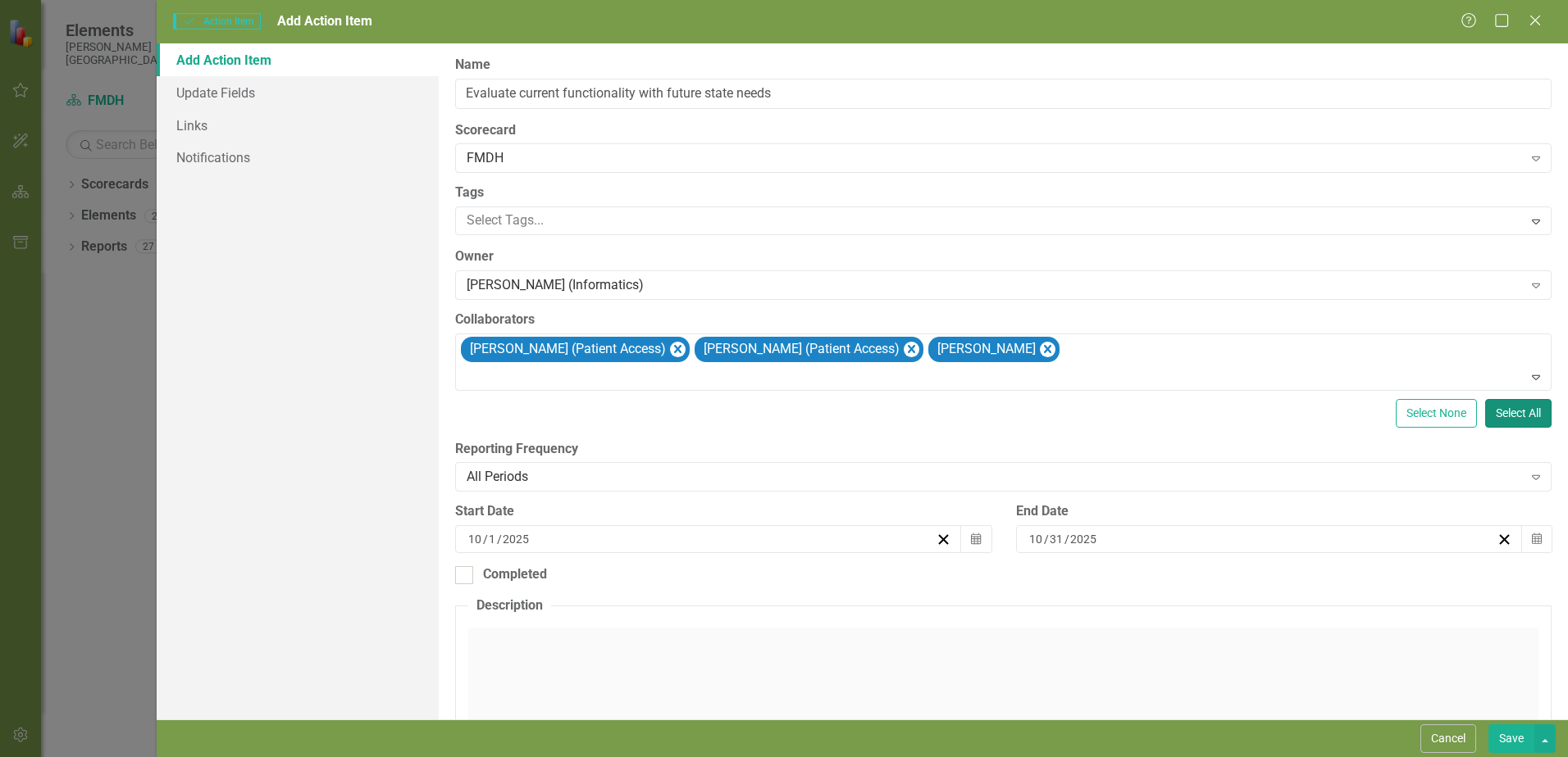
click at [1511, 414] on button "Select All" at bounding box center [1518, 413] width 67 height 29
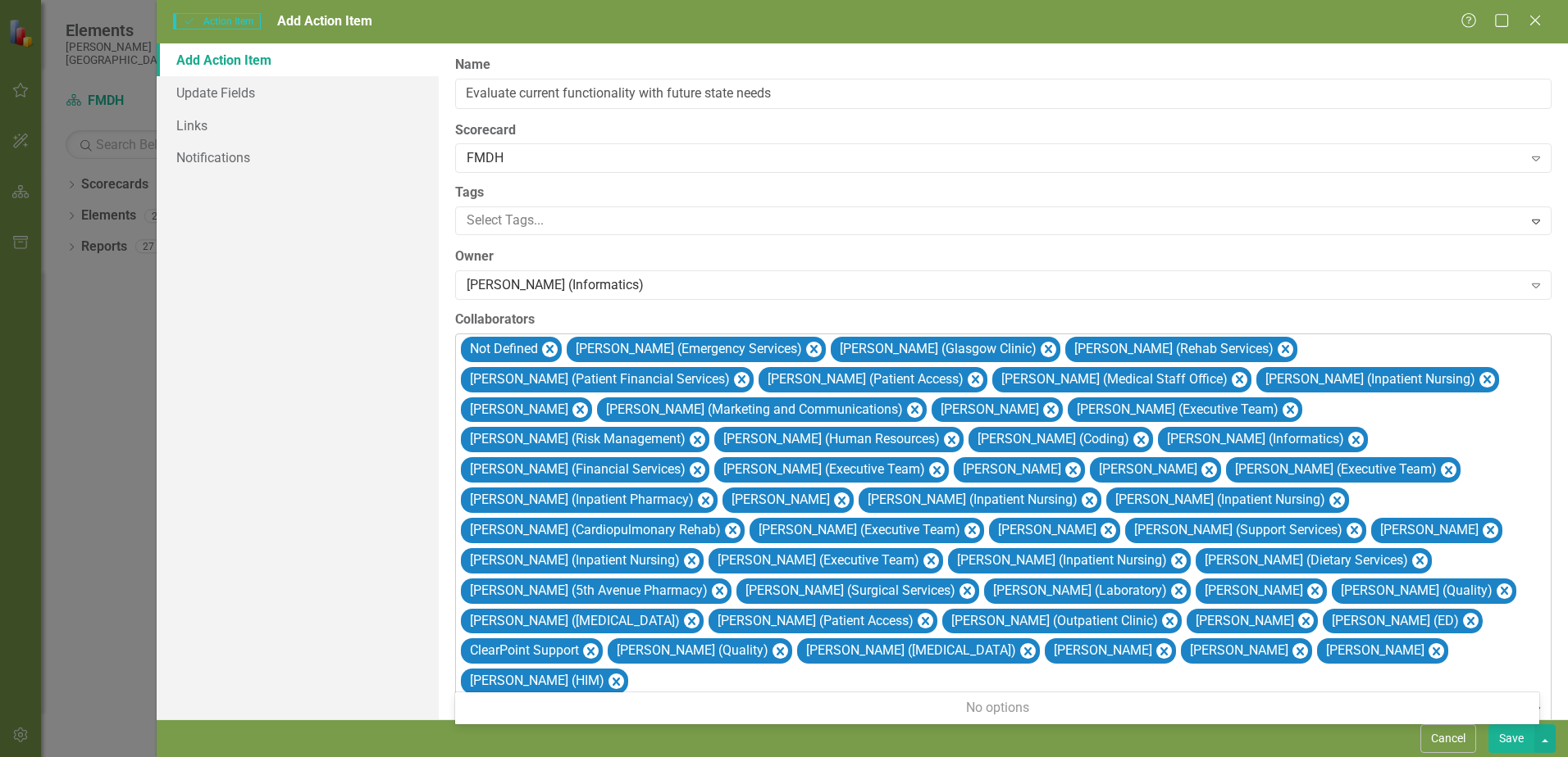
click at [1512, 413] on div "Not Defined [PERSON_NAME] (Emergency Services) [PERSON_NAME] (Glasgow Clinic) […" at bounding box center [1005, 528] width 1092 height 388
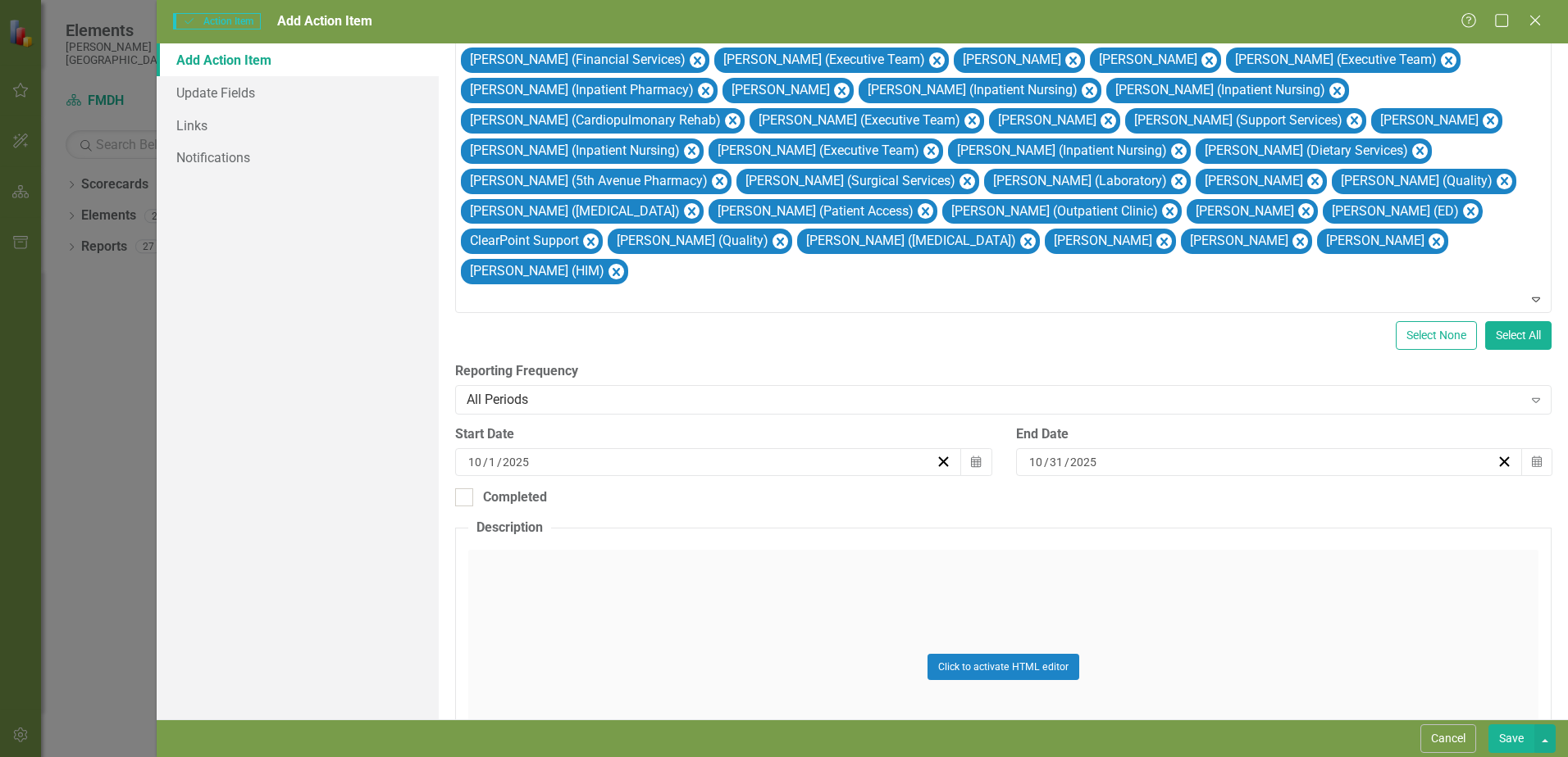
click at [1352, 362] on label "Reporting Frequency" at bounding box center [1003, 371] width 1097 height 19
click at [1413, 321] on button "Select None" at bounding box center [1436, 335] width 81 height 29
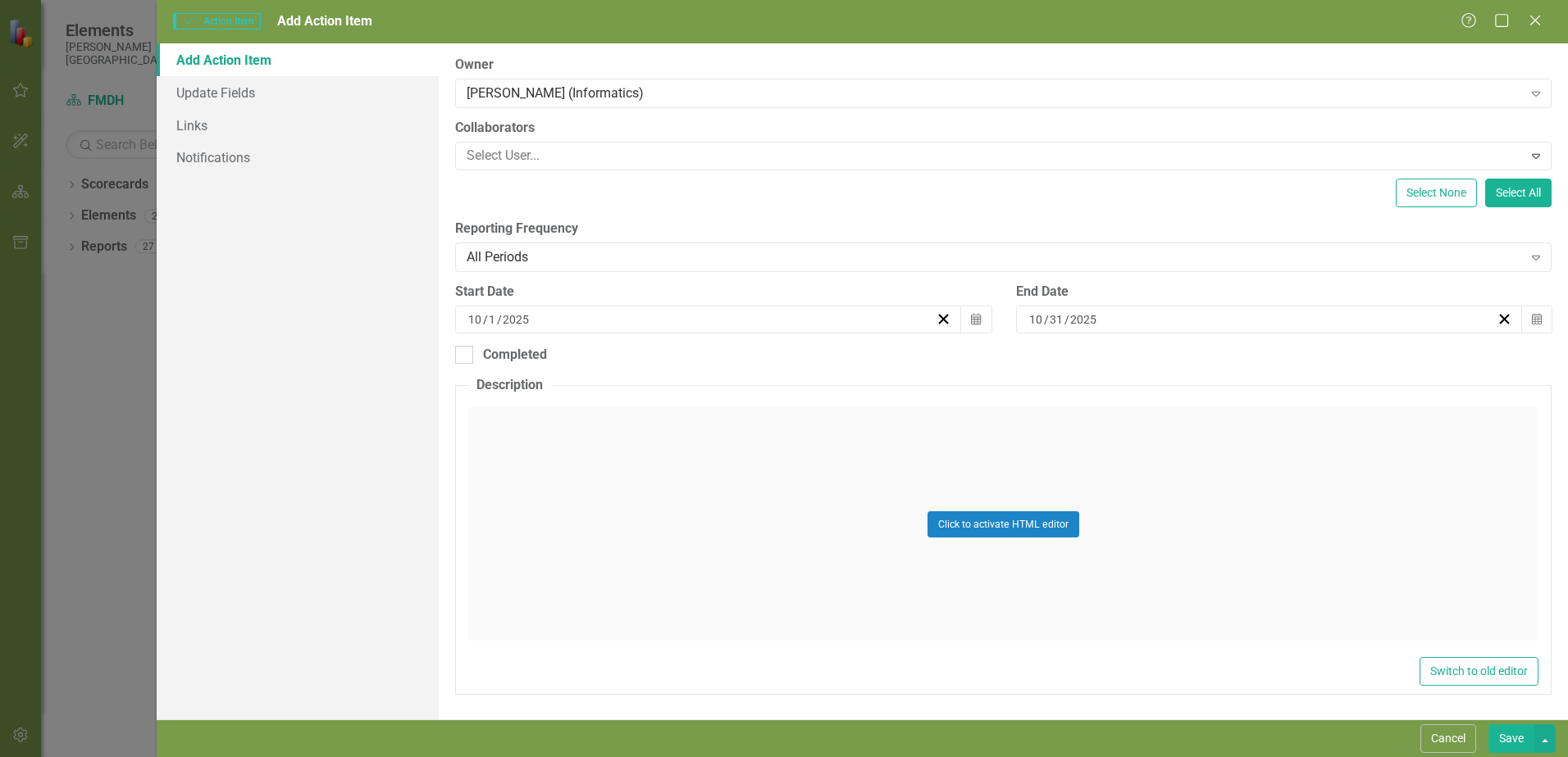
scroll to position [192, 0]
click at [545, 163] on div at bounding box center [991, 156] width 1062 height 22
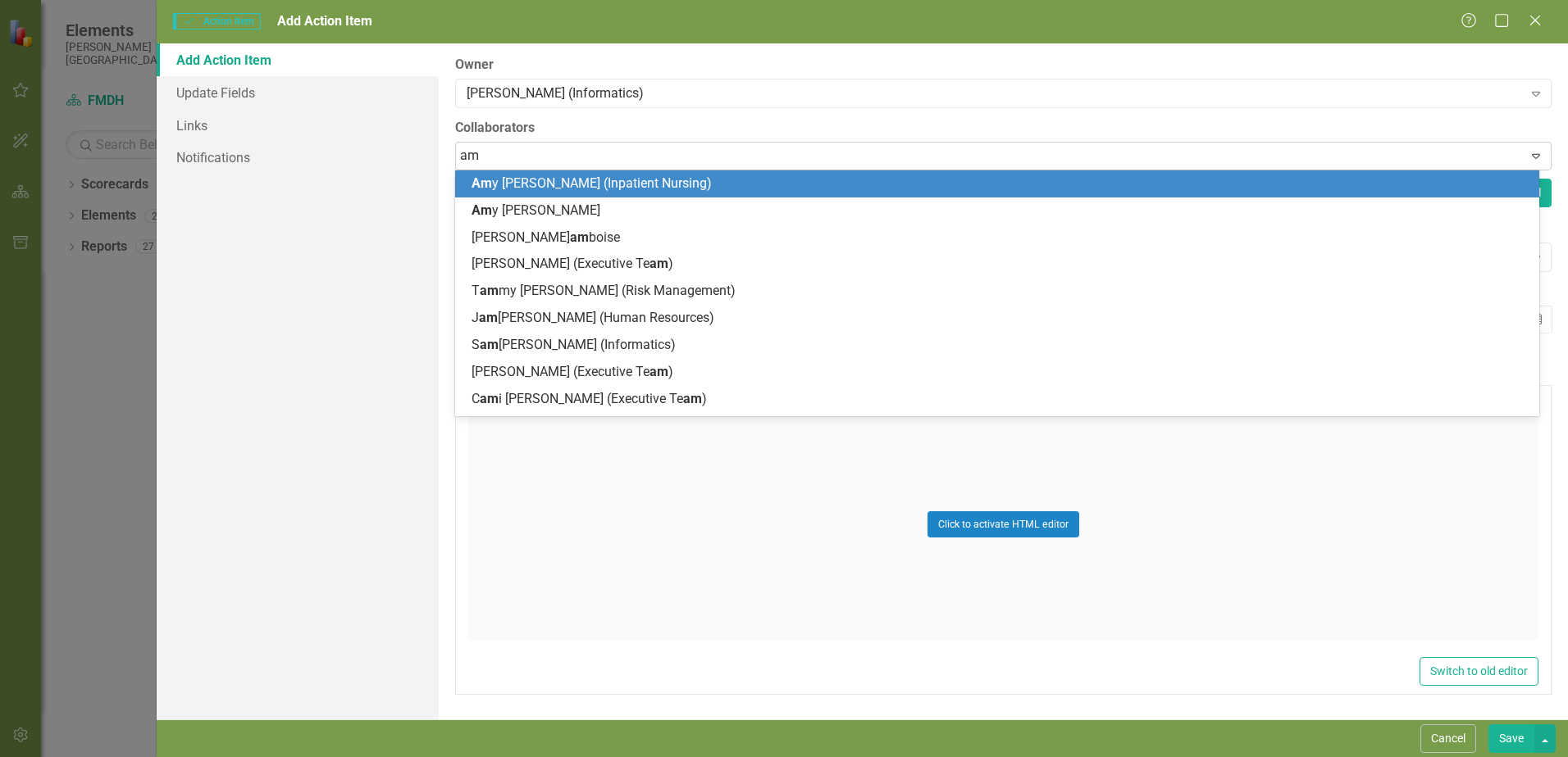
type input "[PERSON_NAME]"
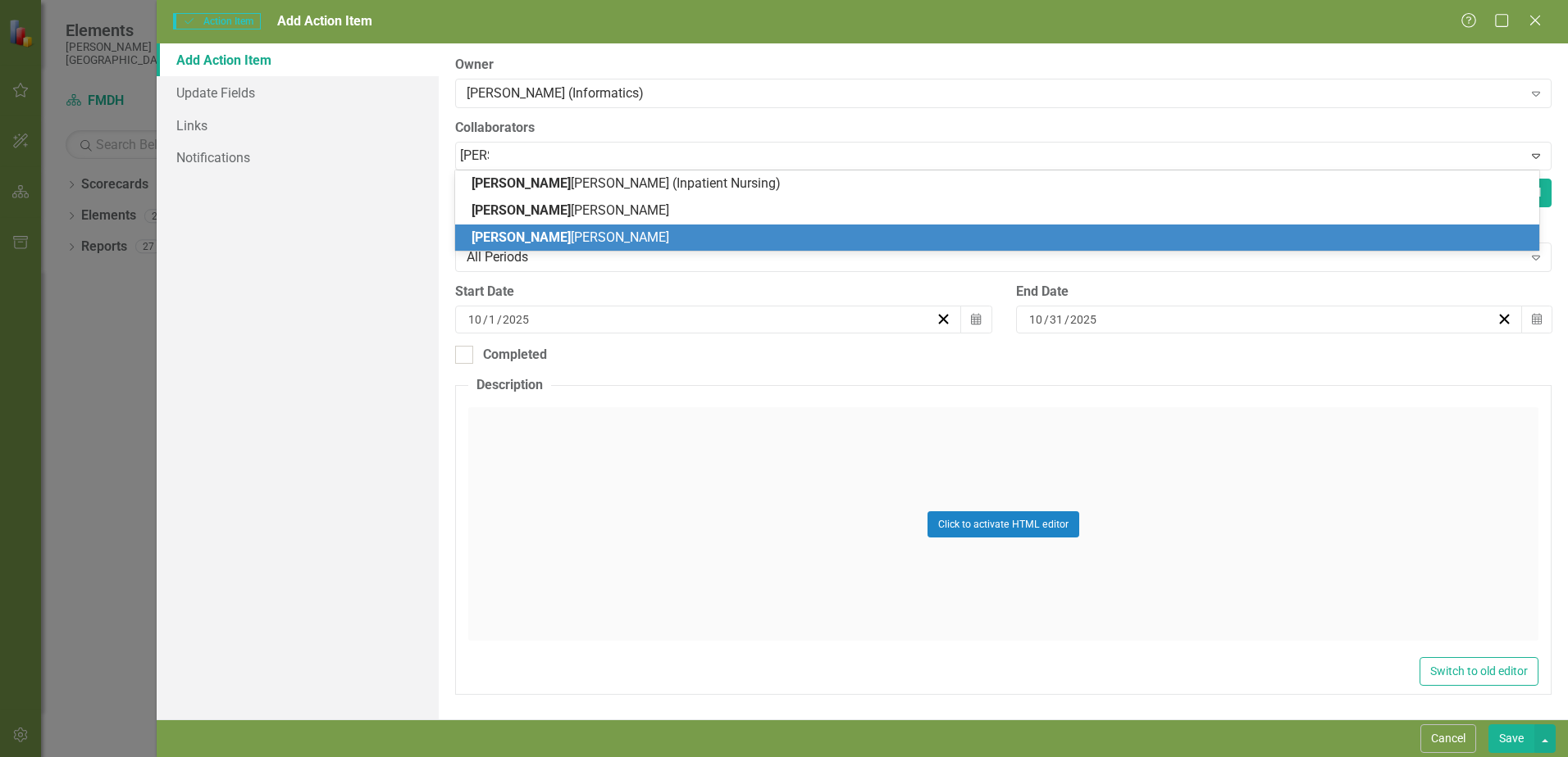
click at [546, 229] on div "[PERSON_NAME]" at bounding box center [1000, 238] width 1058 height 19
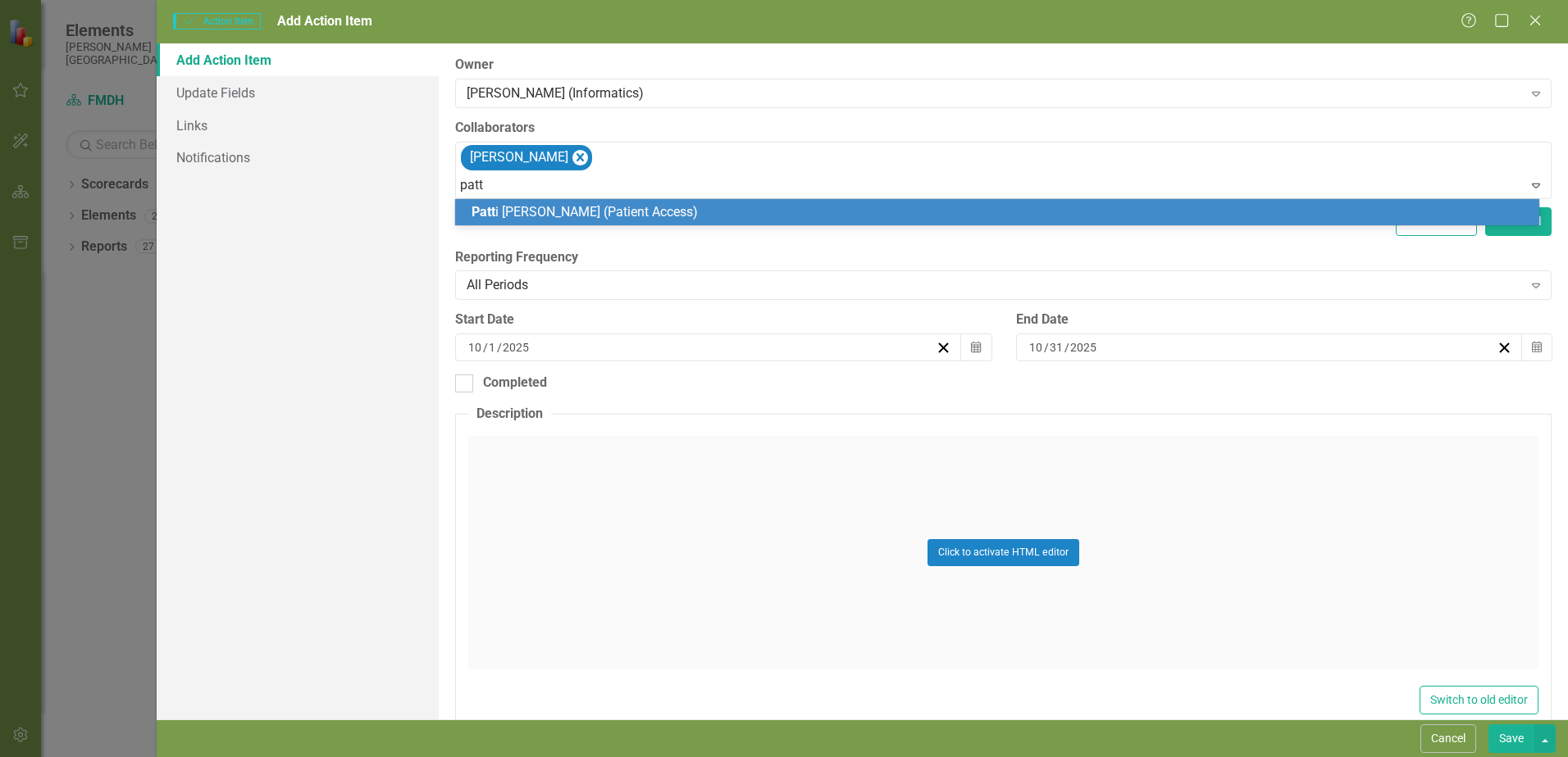
type input "[PERSON_NAME]"
click at [554, 215] on span "[PERSON_NAME] (Patient Access)" at bounding box center [618, 212] width 295 height 16
type input "[PERSON_NAME]"
click at [554, 215] on span "[PERSON_NAME] (Patient Access)" at bounding box center [618, 212] width 295 height 16
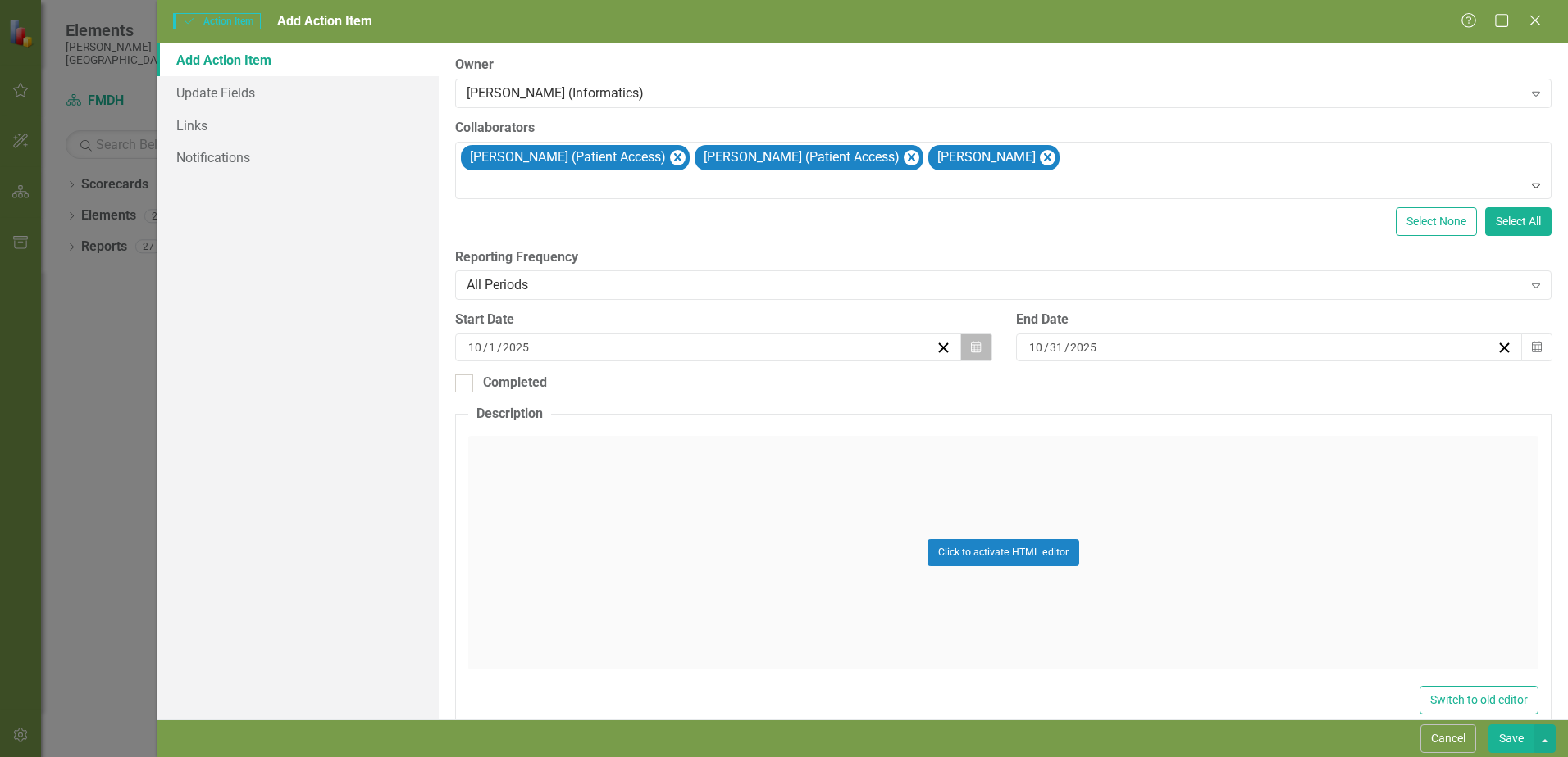
click at [971, 347] on icon "button" at bounding box center [976, 346] width 10 height 11
click at [629, 502] on abbr "13" at bounding box center [625, 502] width 13 height 13
click at [1532, 346] on icon "Calendar" at bounding box center [1537, 347] width 10 height 11
click at [1342, 557] on abbr "31" at bounding box center [1340, 561] width 13 height 13
click at [1532, 344] on icon "Calendar" at bounding box center [1537, 347] width 10 height 11
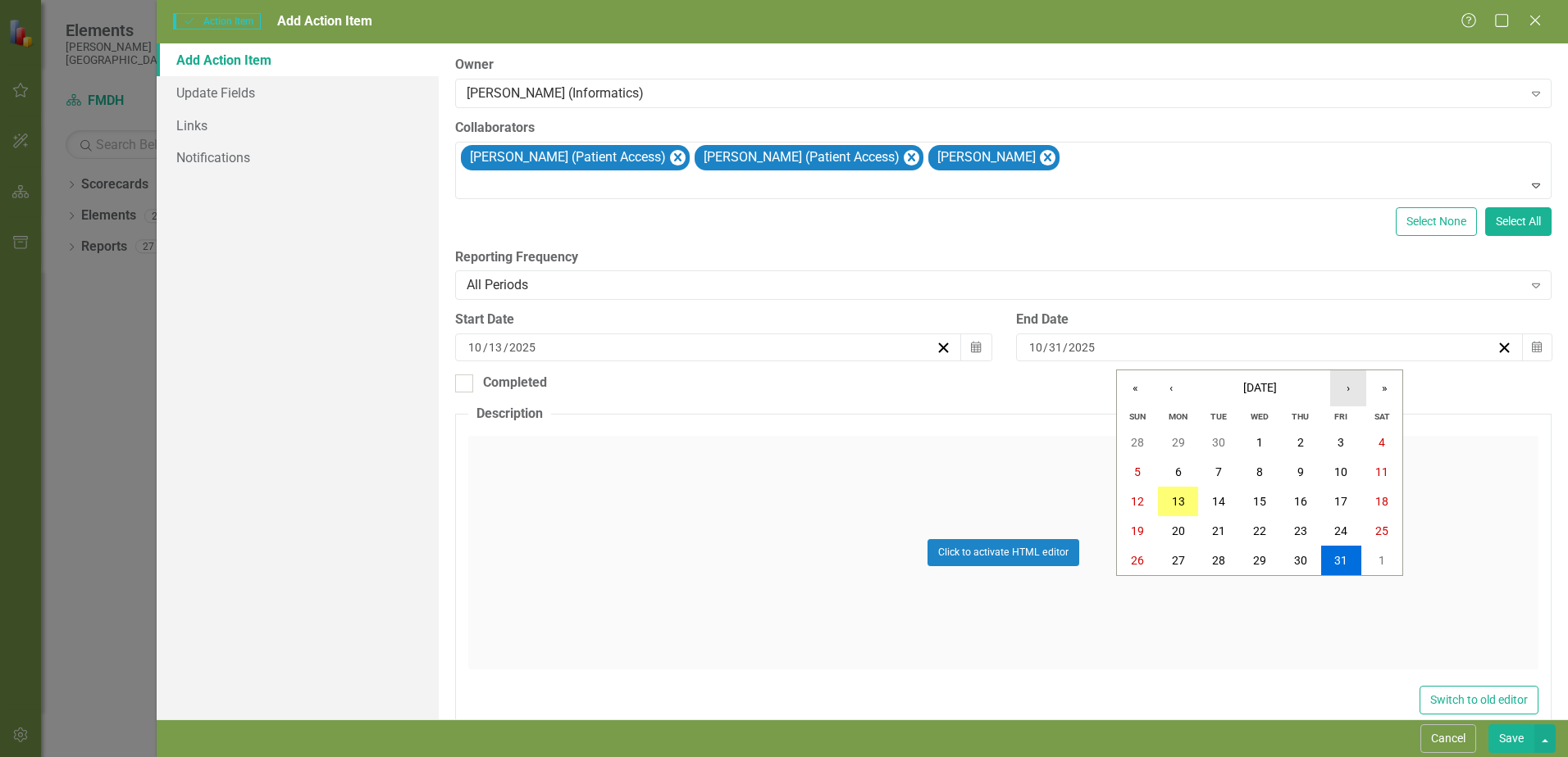
click at [1349, 389] on button "›" at bounding box center [1348, 388] width 36 height 36
click at [1347, 564] on abbr "28" at bounding box center [1340, 561] width 13 height 13
click at [1511, 739] on button "Save" at bounding box center [1511, 738] width 46 height 29
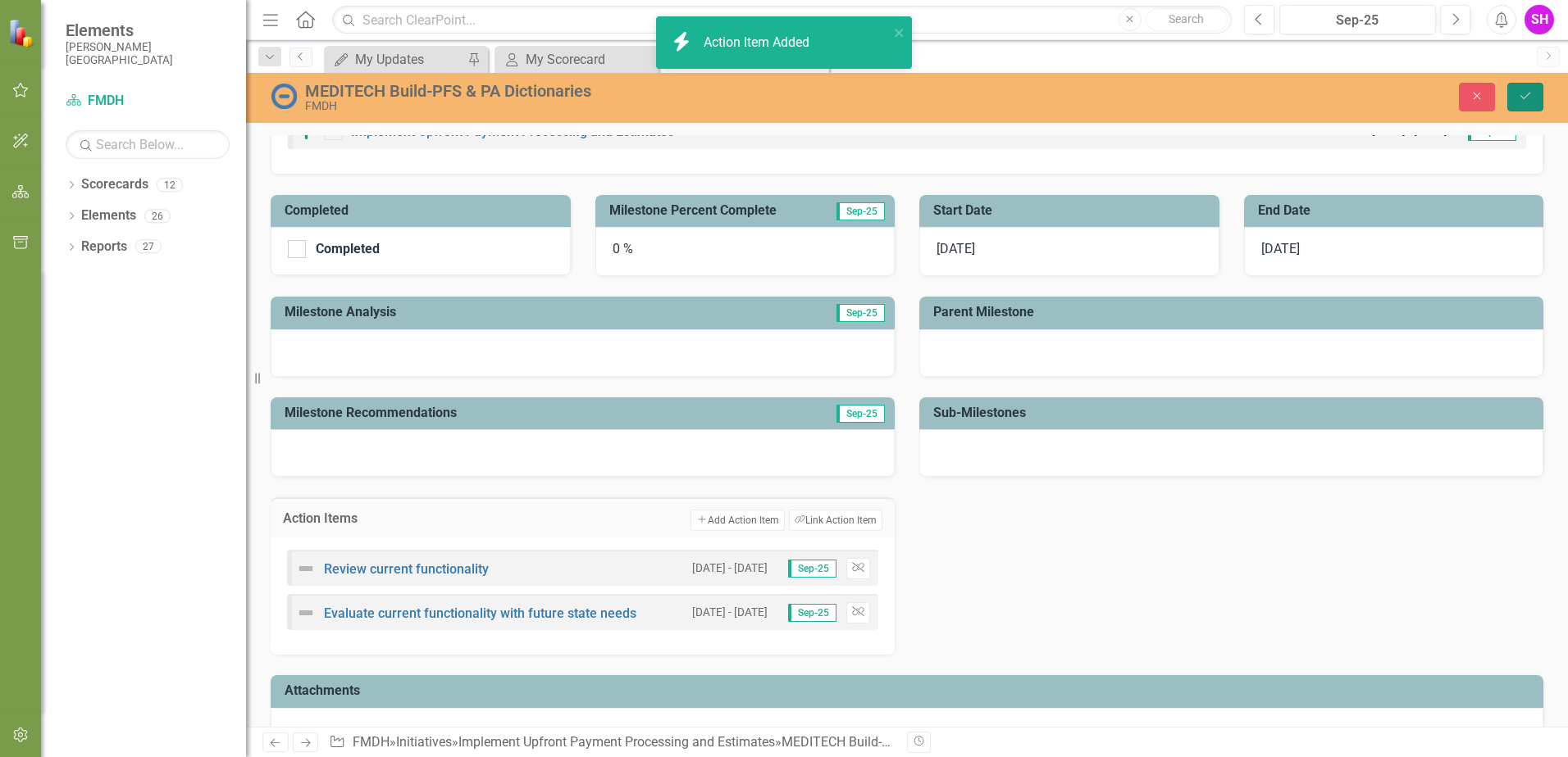
click at [1524, 98] on icon "Save" at bounding box center [1525, 96] width 15 height 11
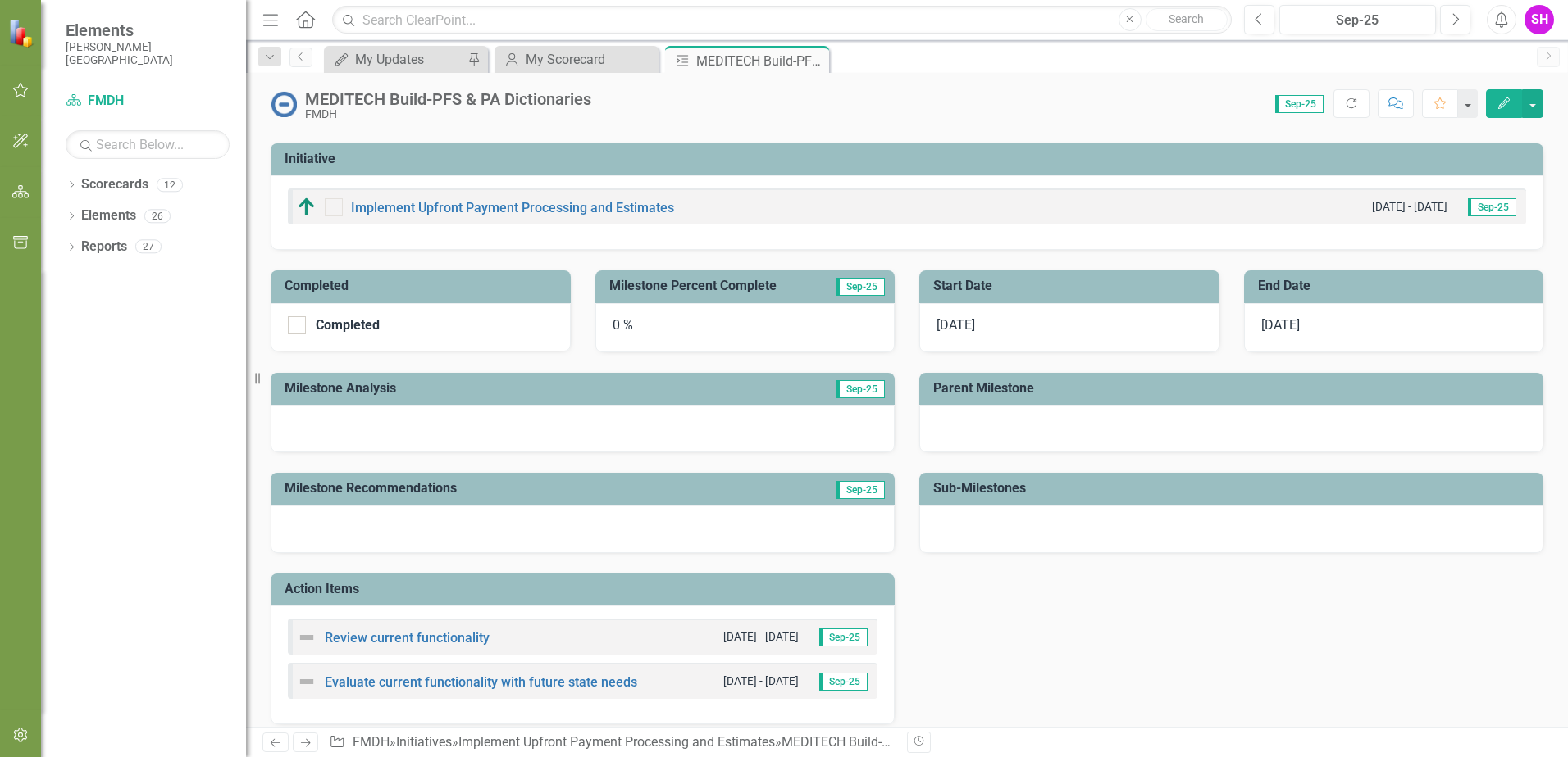
scroll to position [213, 0]
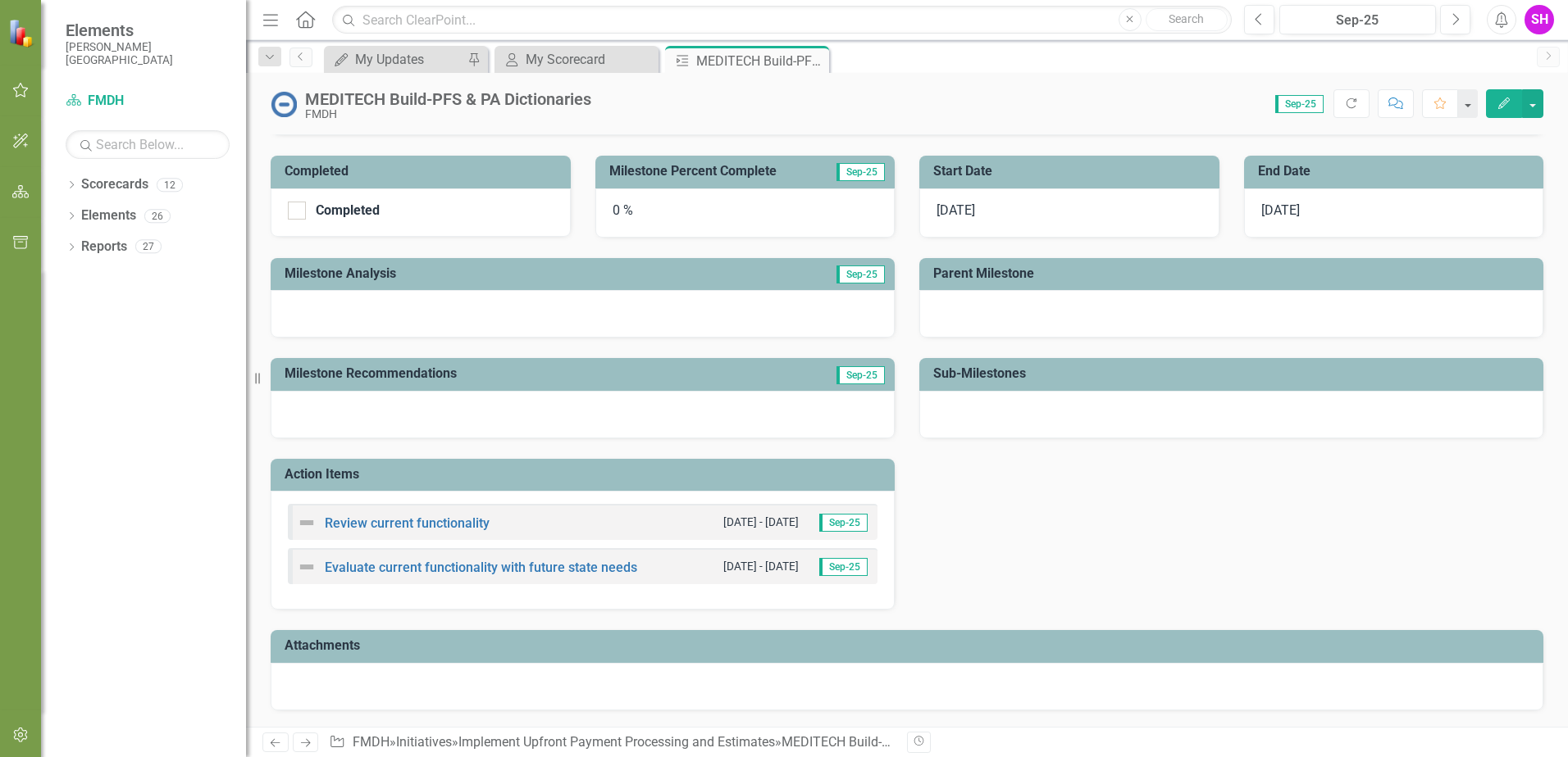
click at [523, 477] on h3 "Action Items" at bounding box center [585, 475] width 602 height 15
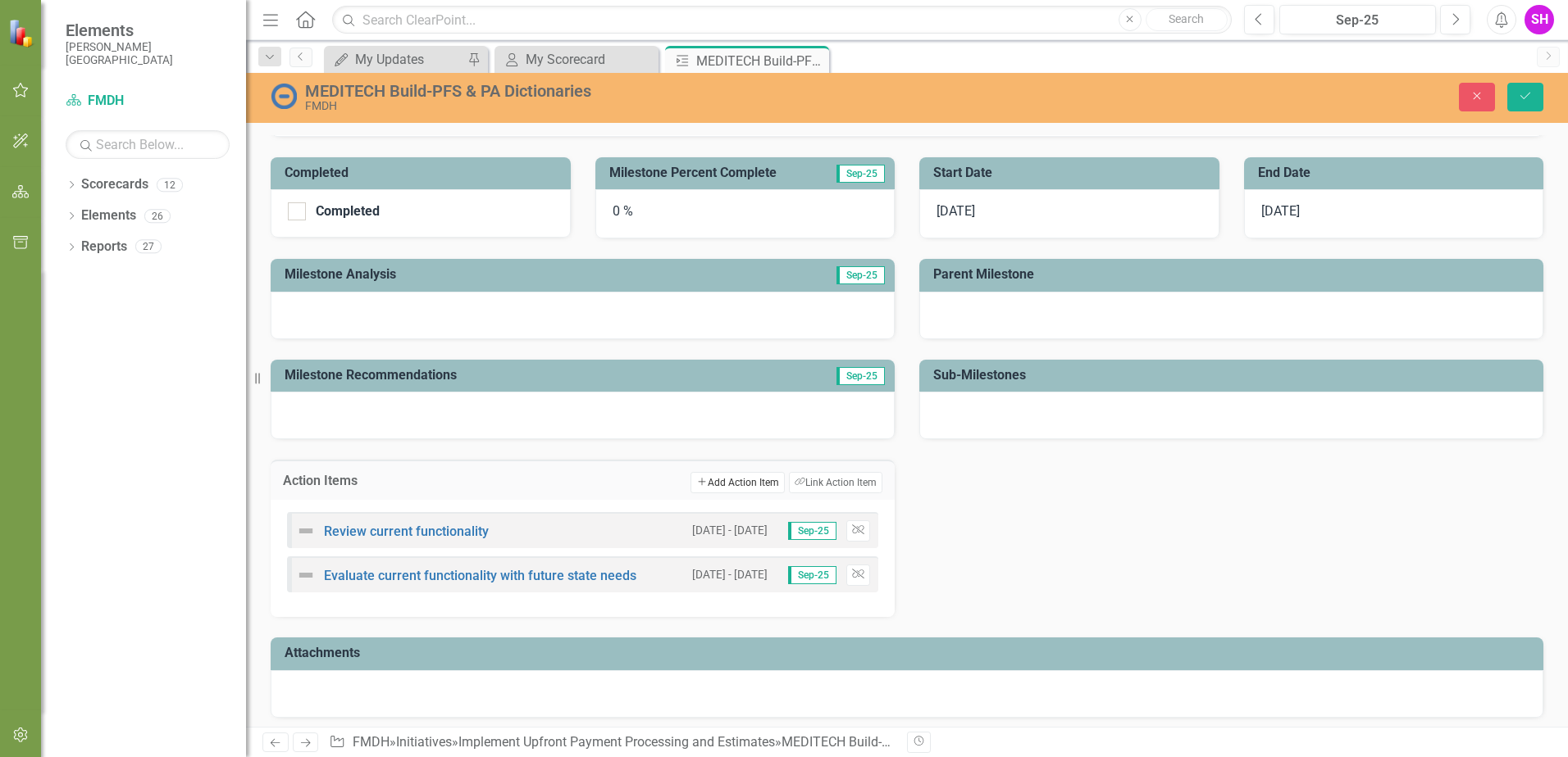
click at [720, 481] on button "Add Add Action Item" at bounding box center [738, 483] width 94 height 21
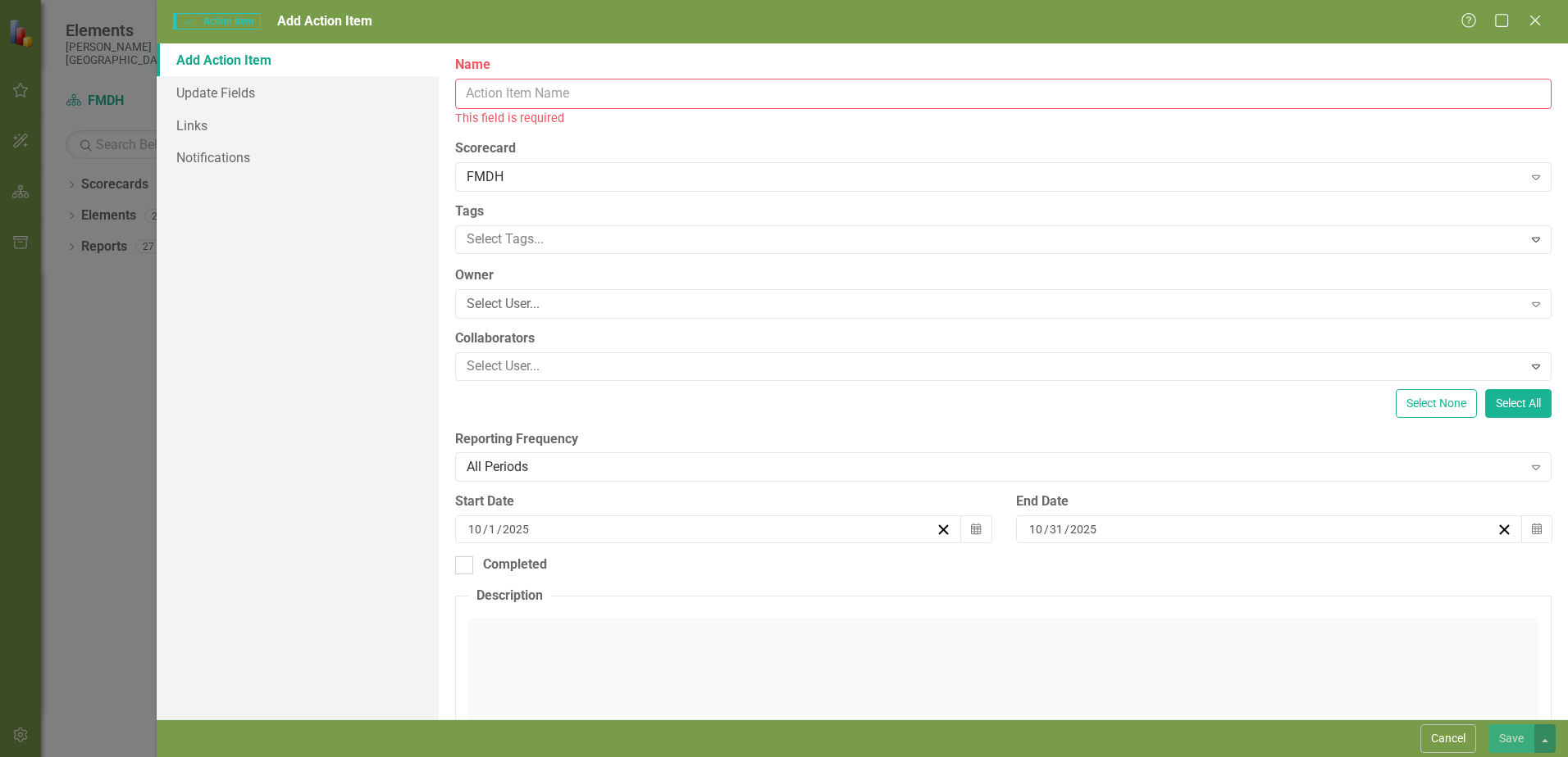
click at [578, 92] on input "Name" at bounding box center [1003, 94] width 1097 height 30
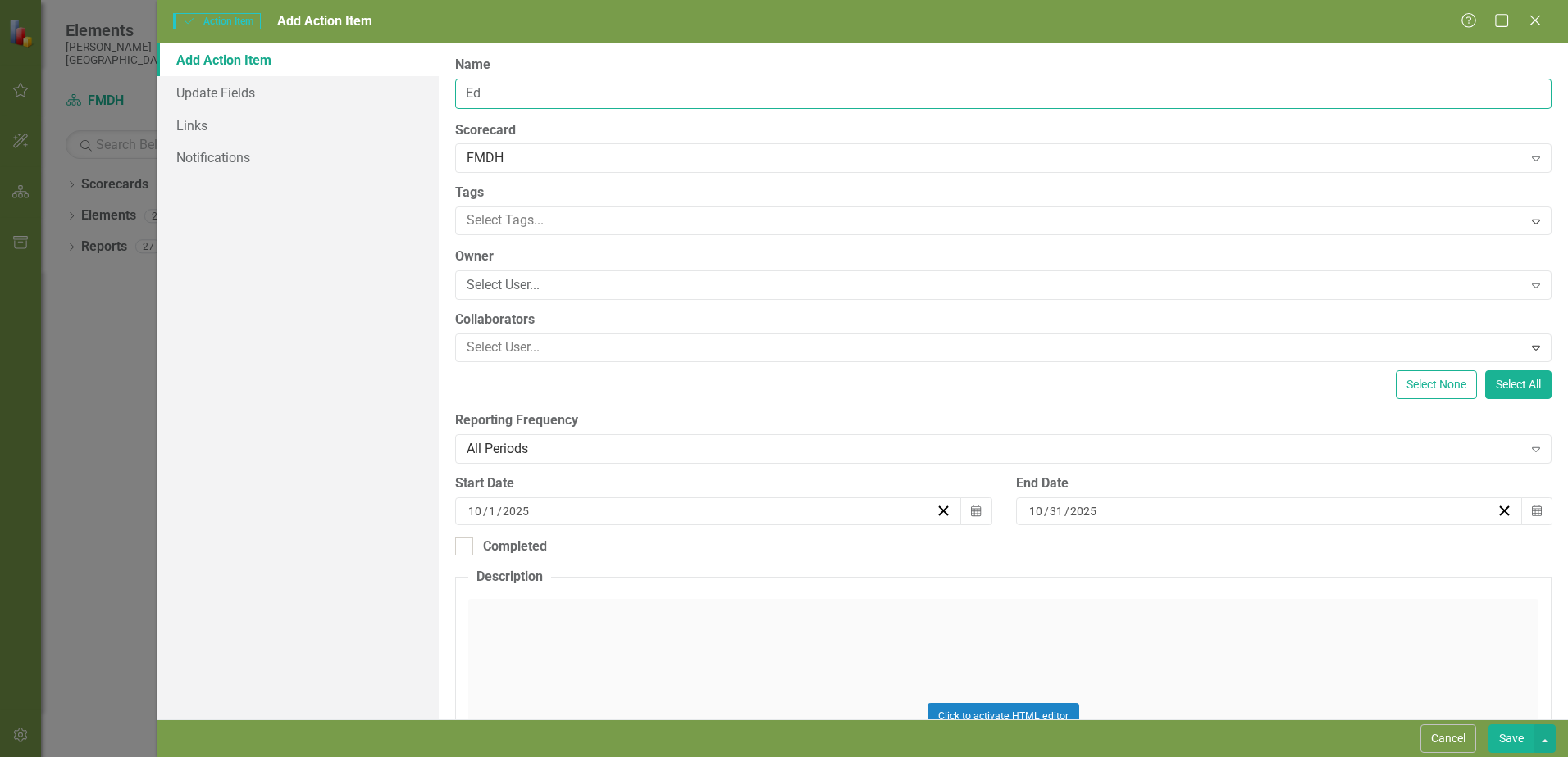
type input "E"
type input "U"
type input "Test system build and review"
click at [568, 288] on div "Select User..." at bounding box center [994, 285] width 1055 height 19
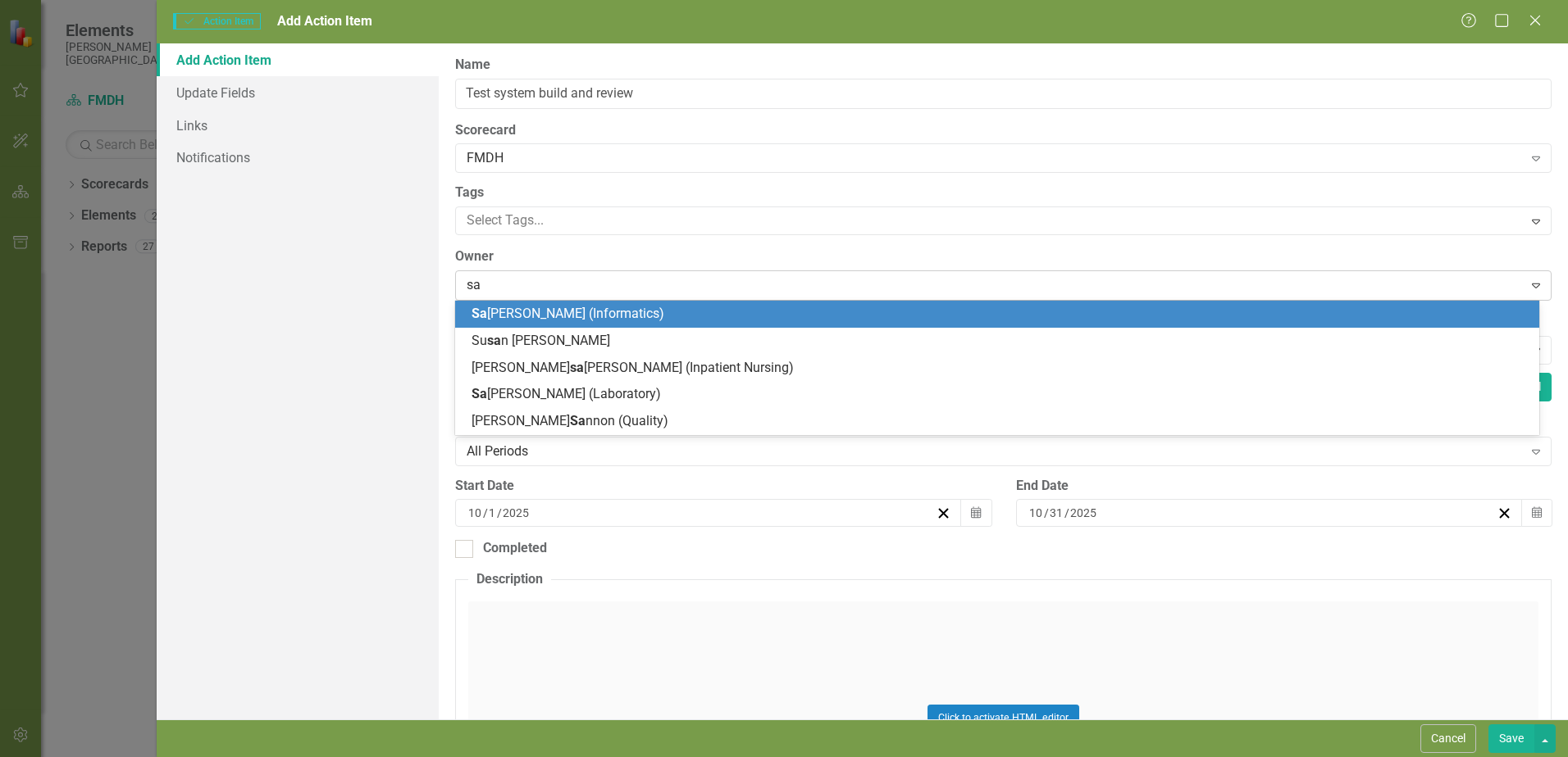
type input "[PERSON_NAME]"
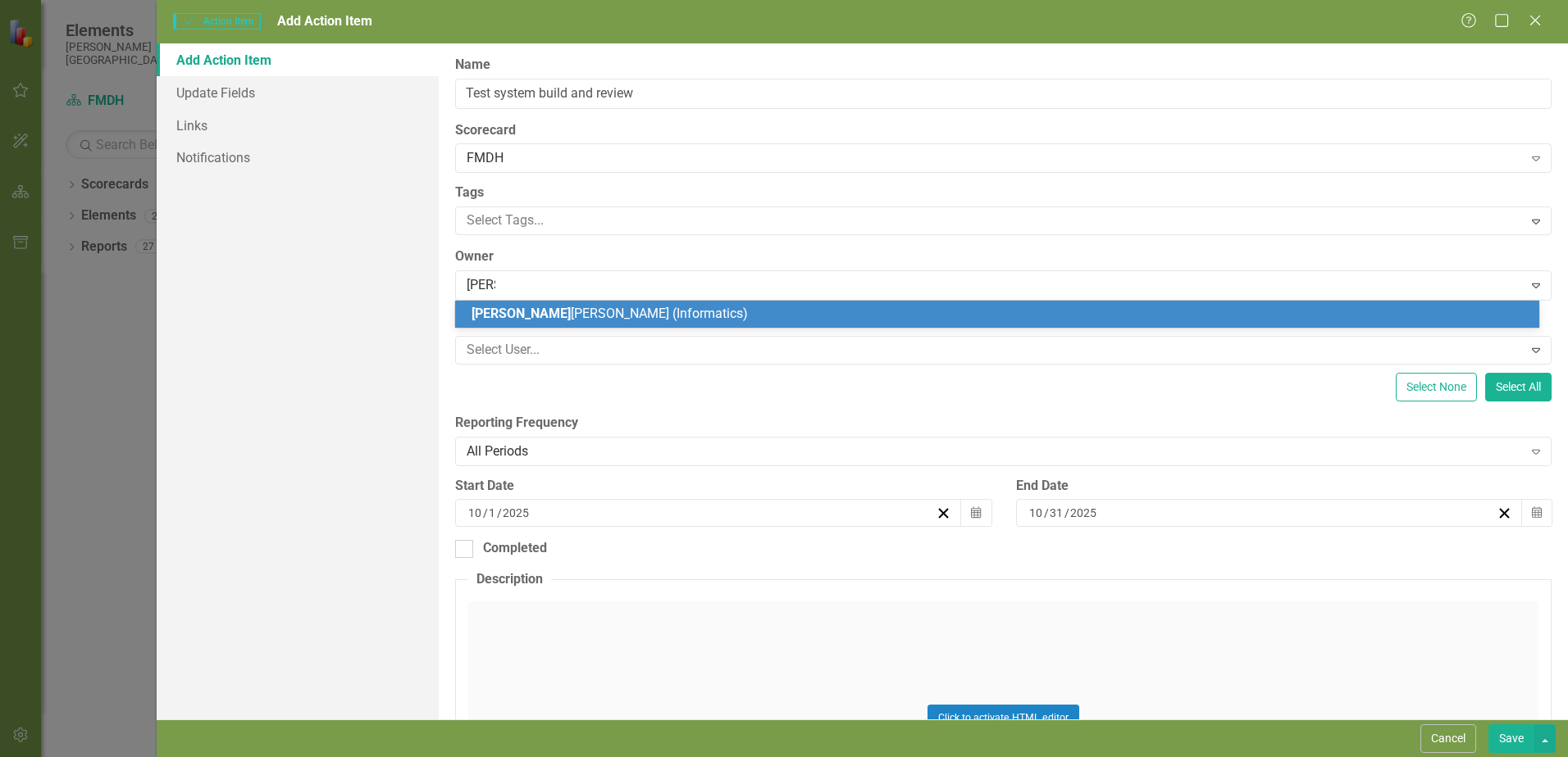
click at [728, 317] on div "[PERSON_NAME] [PERSON_NAME] (Informatics)" at bounding box center [1000, 314] width 1058 height 19
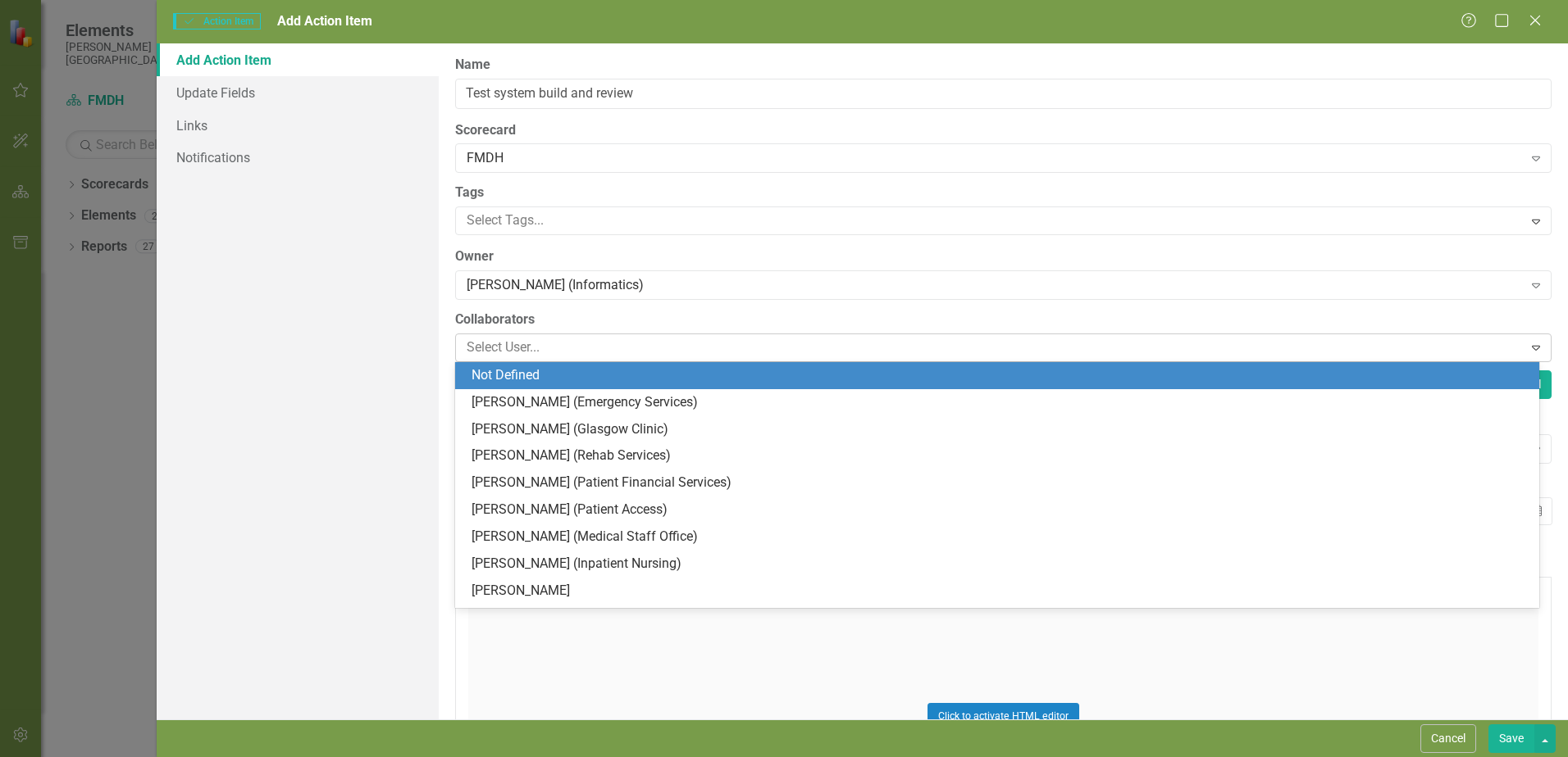
click at [655, 354] on div at bounding box center [991, 347] width 1062 height 22
type input "[PERSON_NAME]"
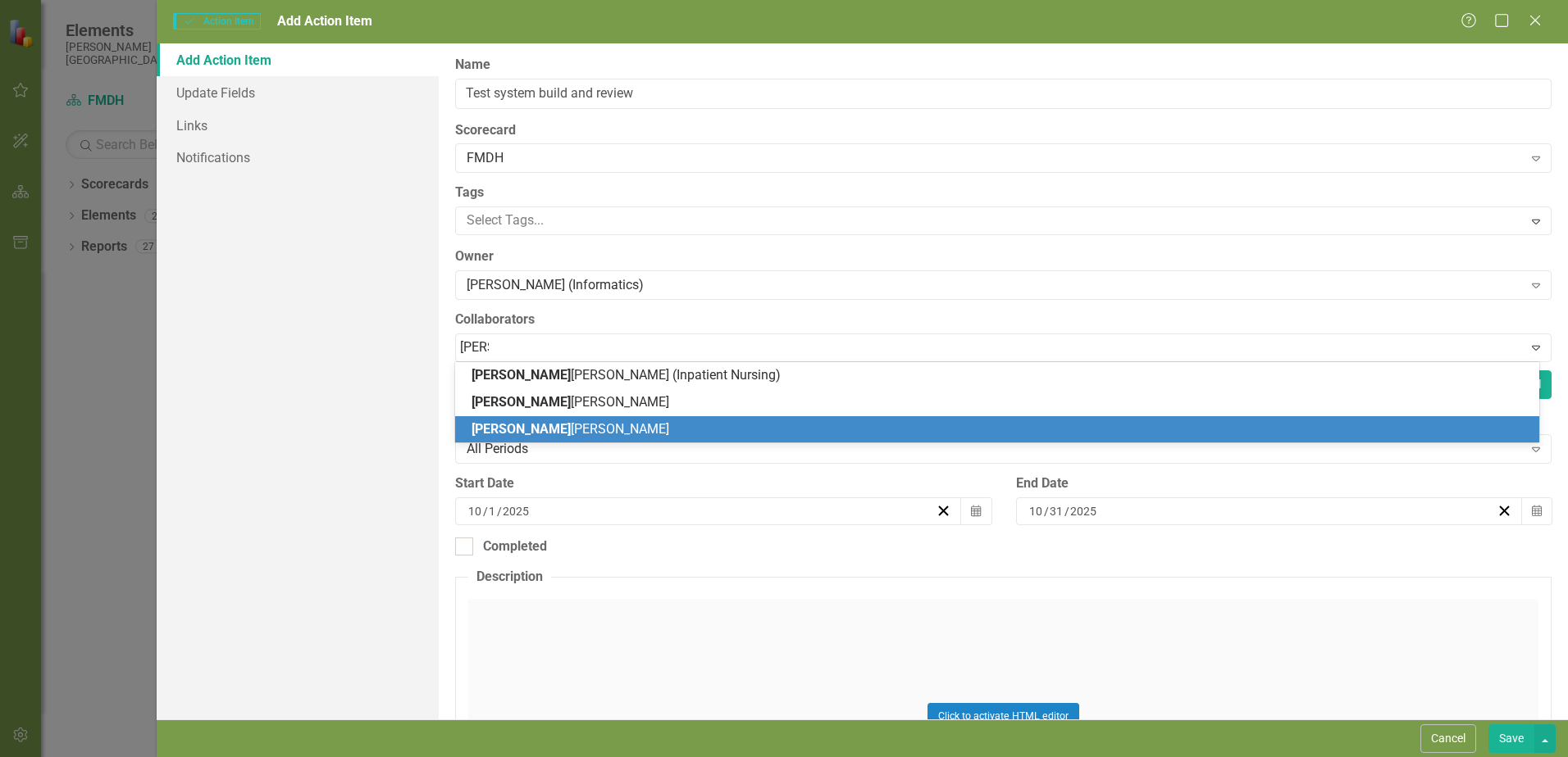
click at [600, 429] on div "[PERSON_NAME]" at bounding box center [1000, 429] width 1058 height 19
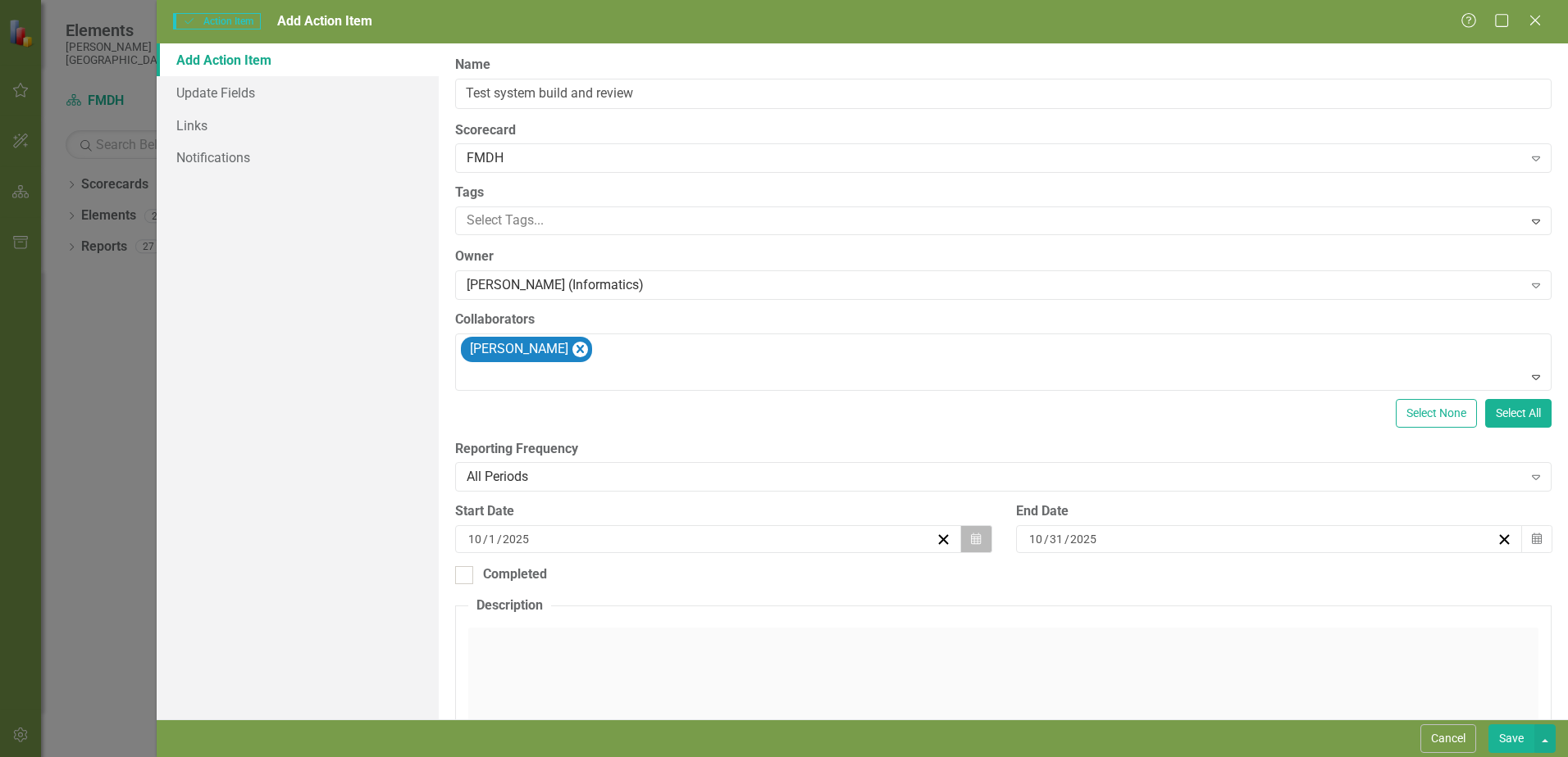
click at [971, 543] on icon "Calendar" at bounding box center [976, 539] width 10 height 11
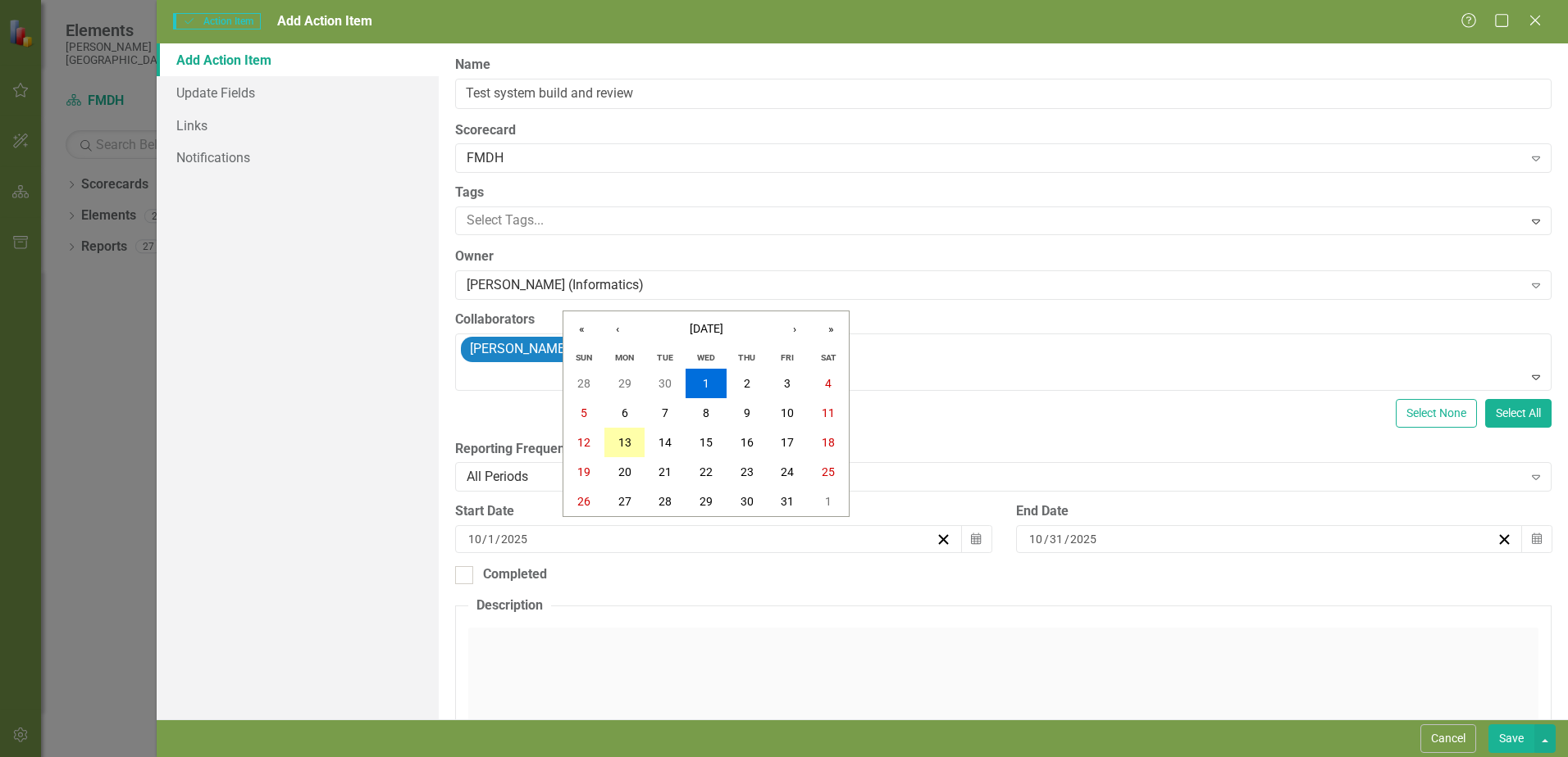
click at [628, 443] on abbr "13" at bounding box center [625, 443] width 13 height 13
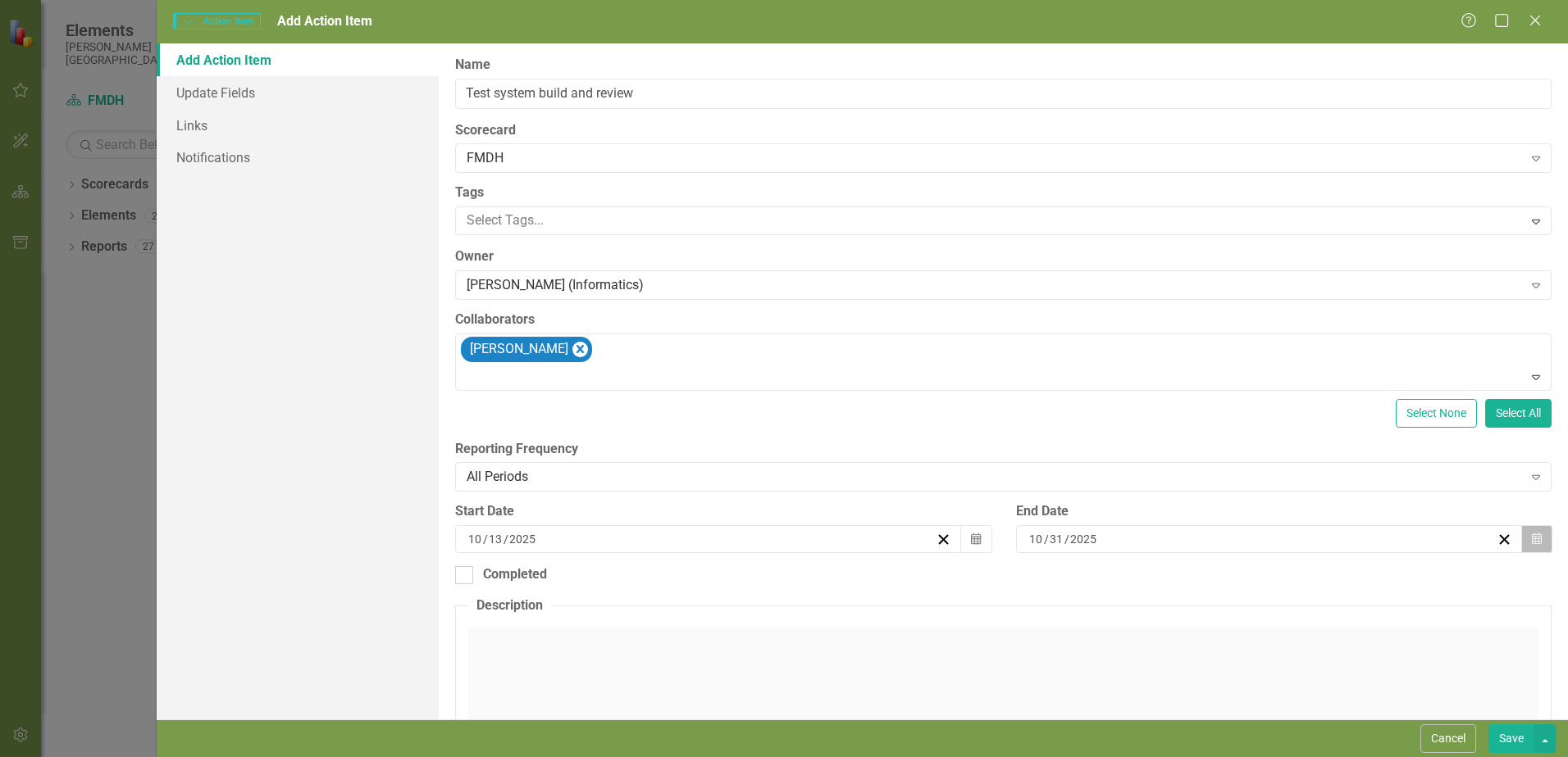
click at [1532, 539] on icon "Calendar" at bounding box center [1537, 539] width 10 height 11
click at [1343, 498] on abbr "31" at bounding box center [1340, 502] width 13 height 13
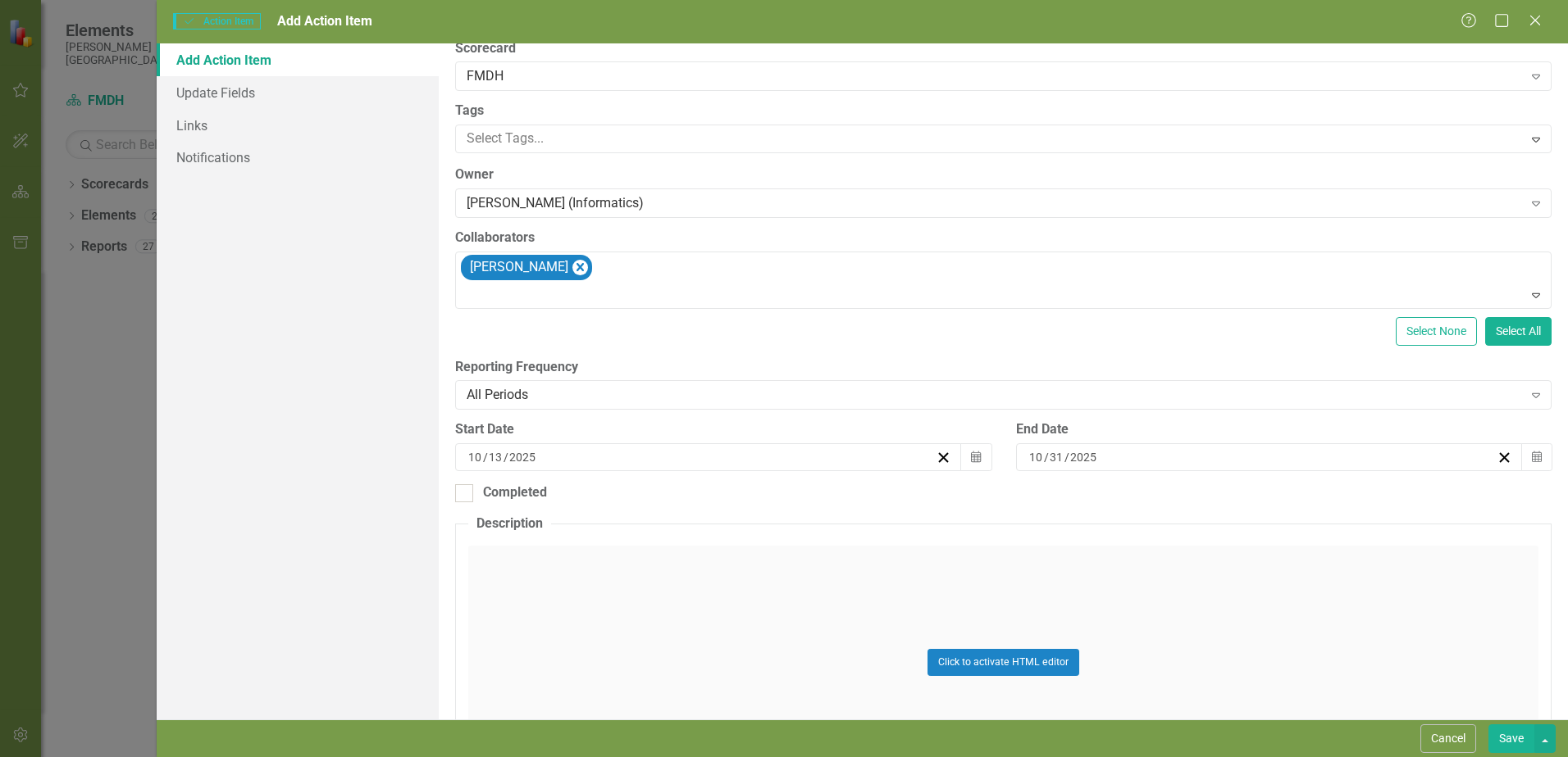
click at [1506, 734] on button "Save" at bounding box center [1511, 738] width 46 height 29
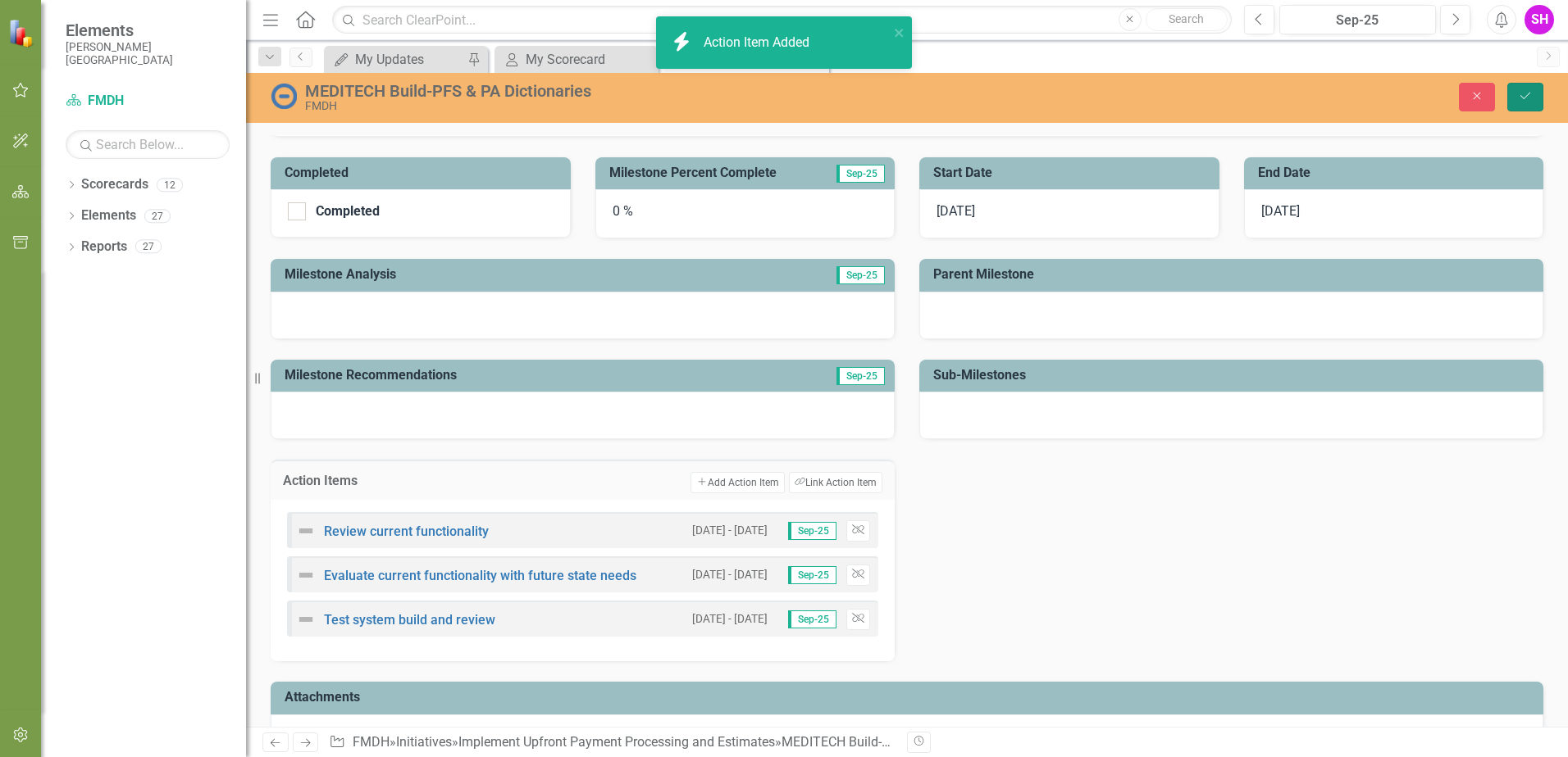
click at [1522, 97] on icon "Save" at bounding box center [1525, 96] width 15 height 11
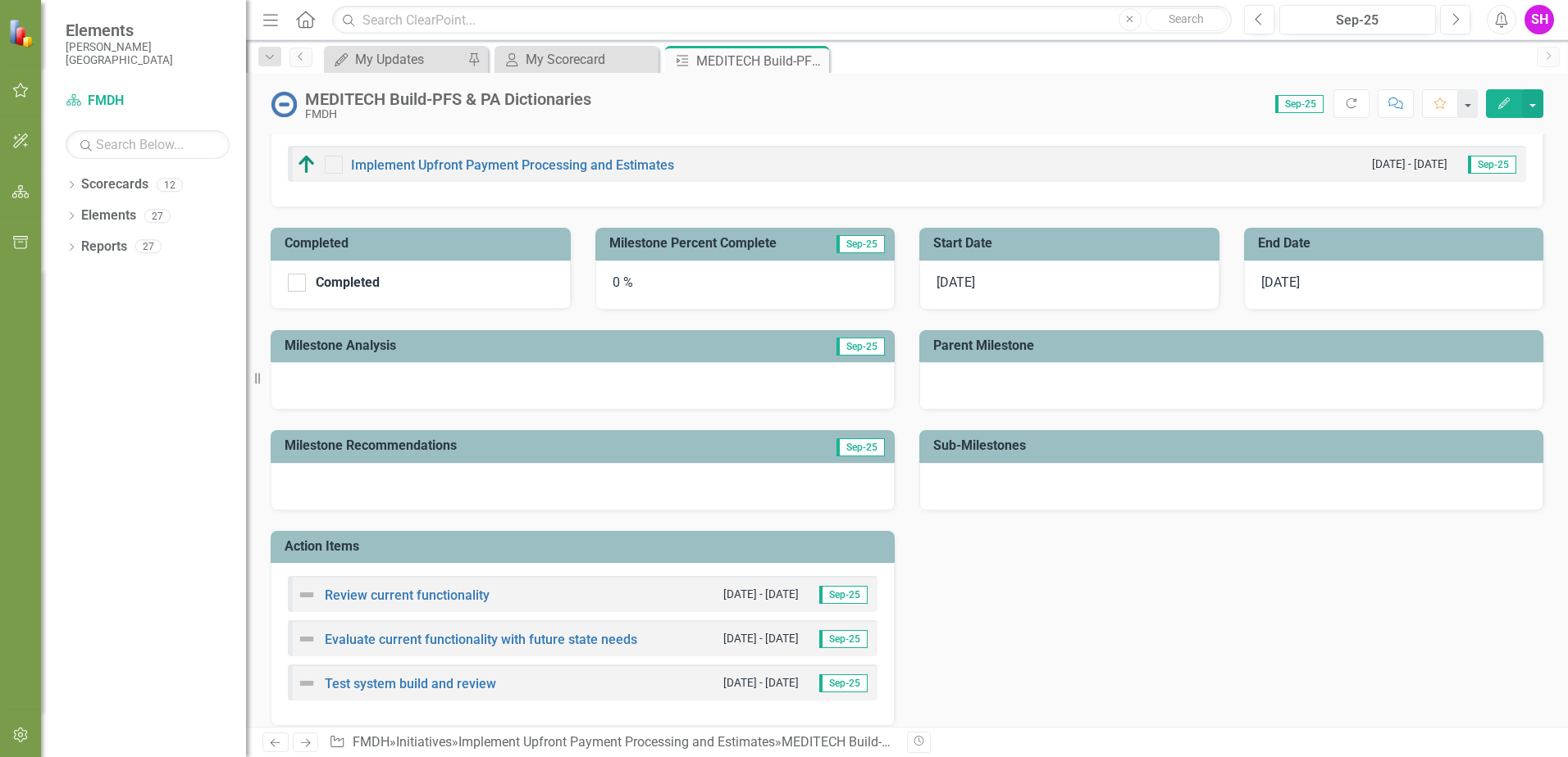
scroll to position [0, 0]
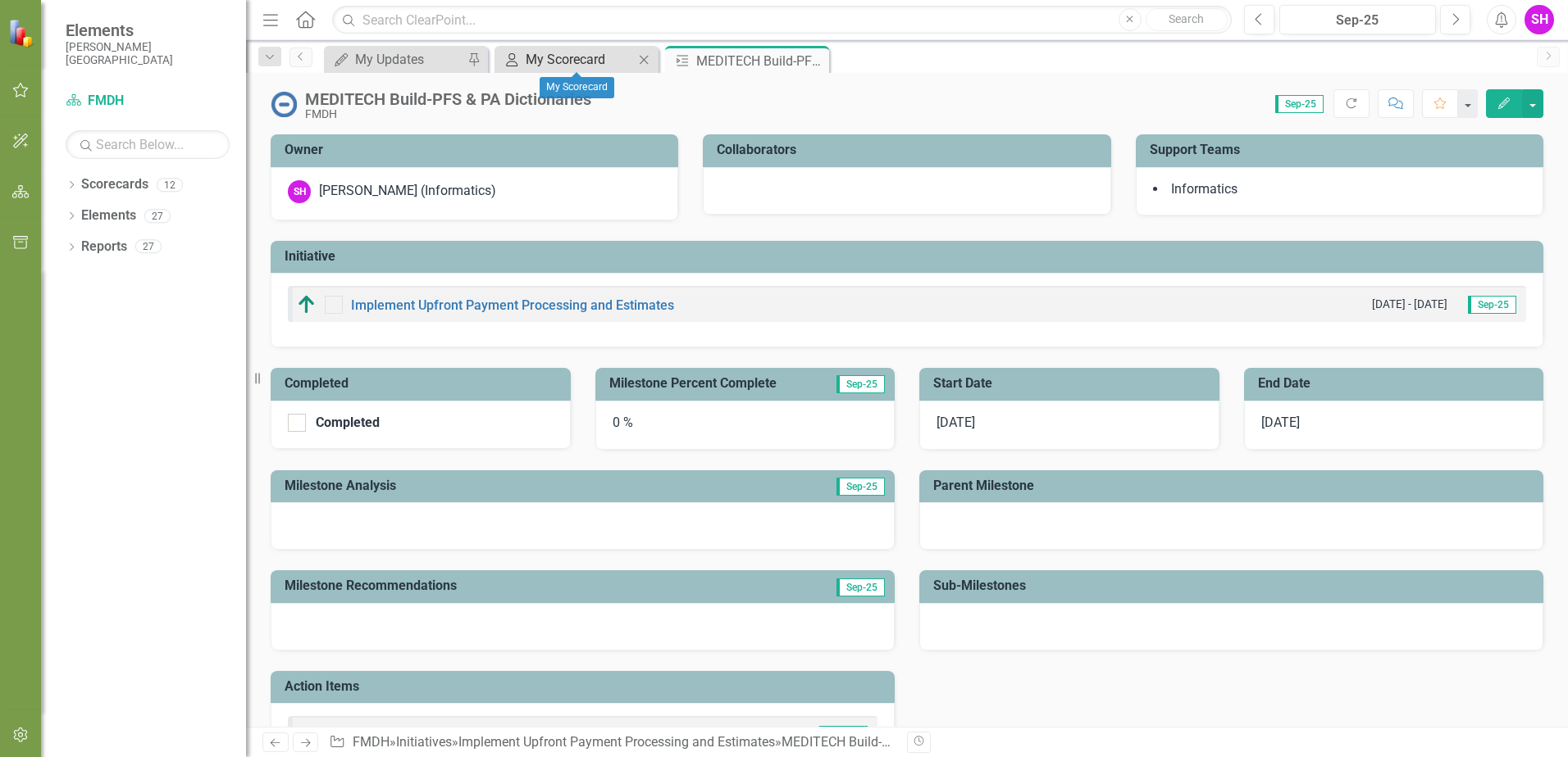
click at [600, 57] on div "My Scorecard" at bounding box center [580, 59] width 108 height 21
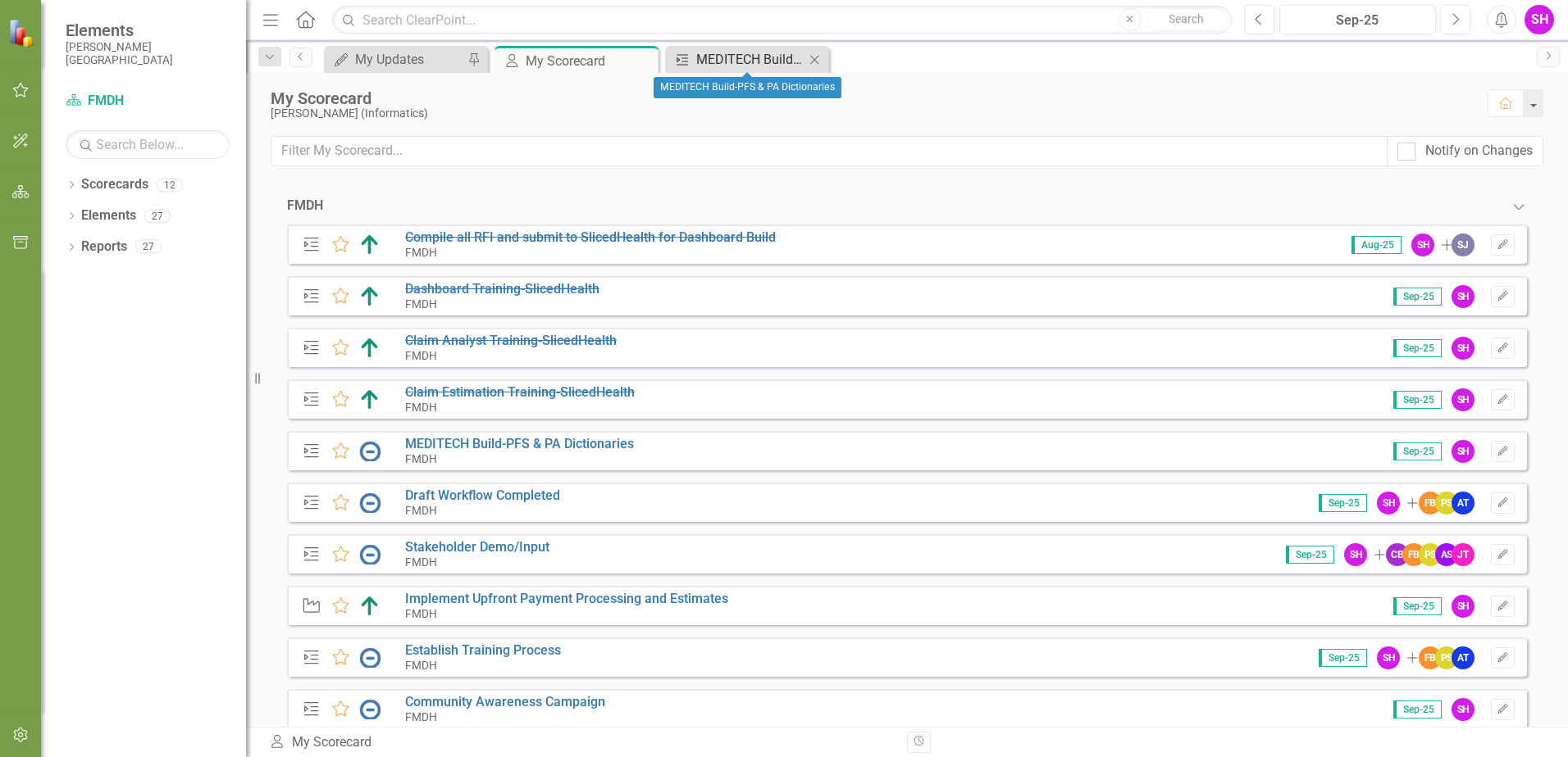
click at [747, 56] on div "MEDITECH Build-PFS & PA Dictionaries" at bounding box center [750, 59] width 108 height 21
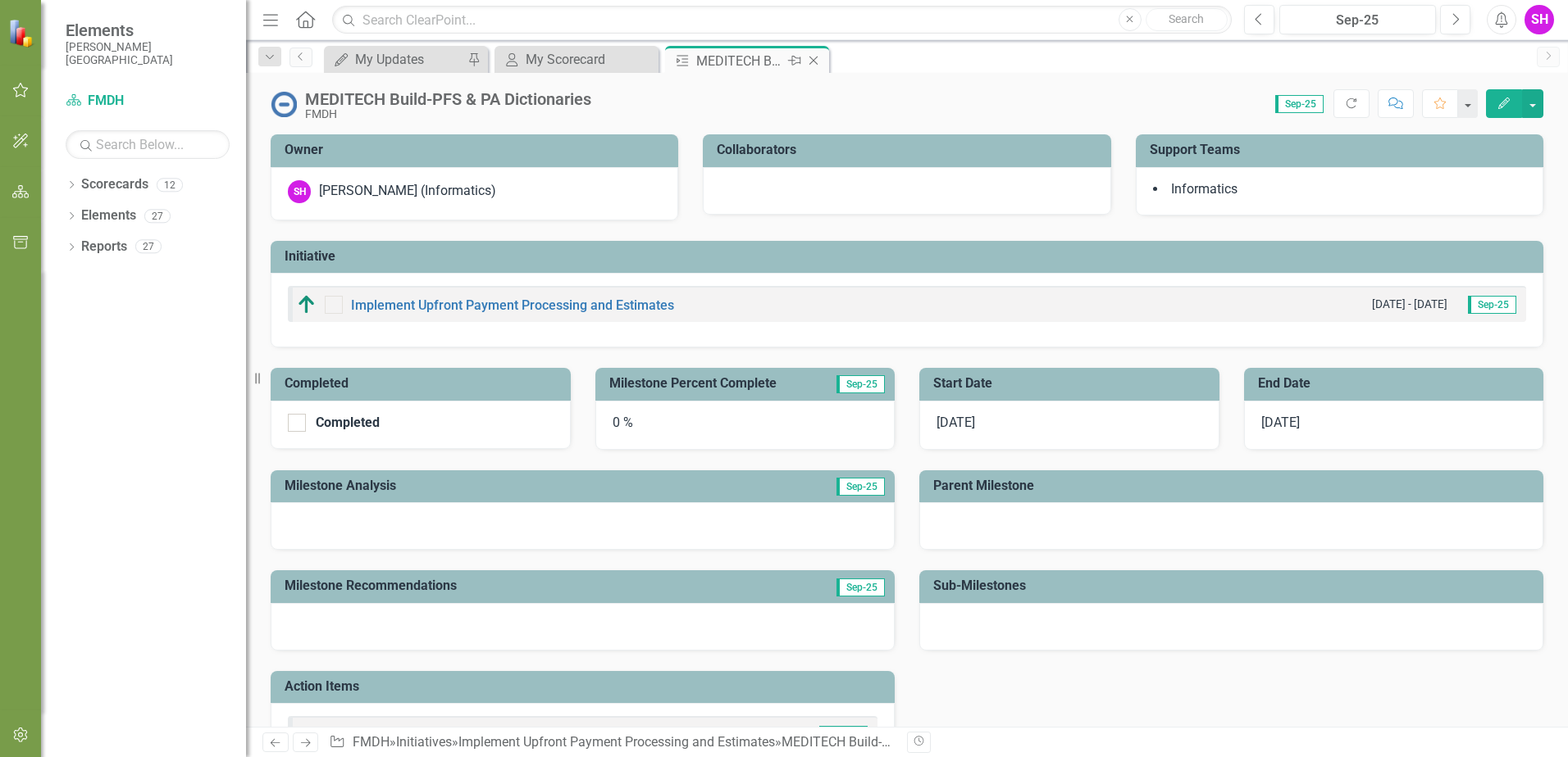
click at [815, 58] on icon "Close" at bounding box center [813, 61] width 16 height 13
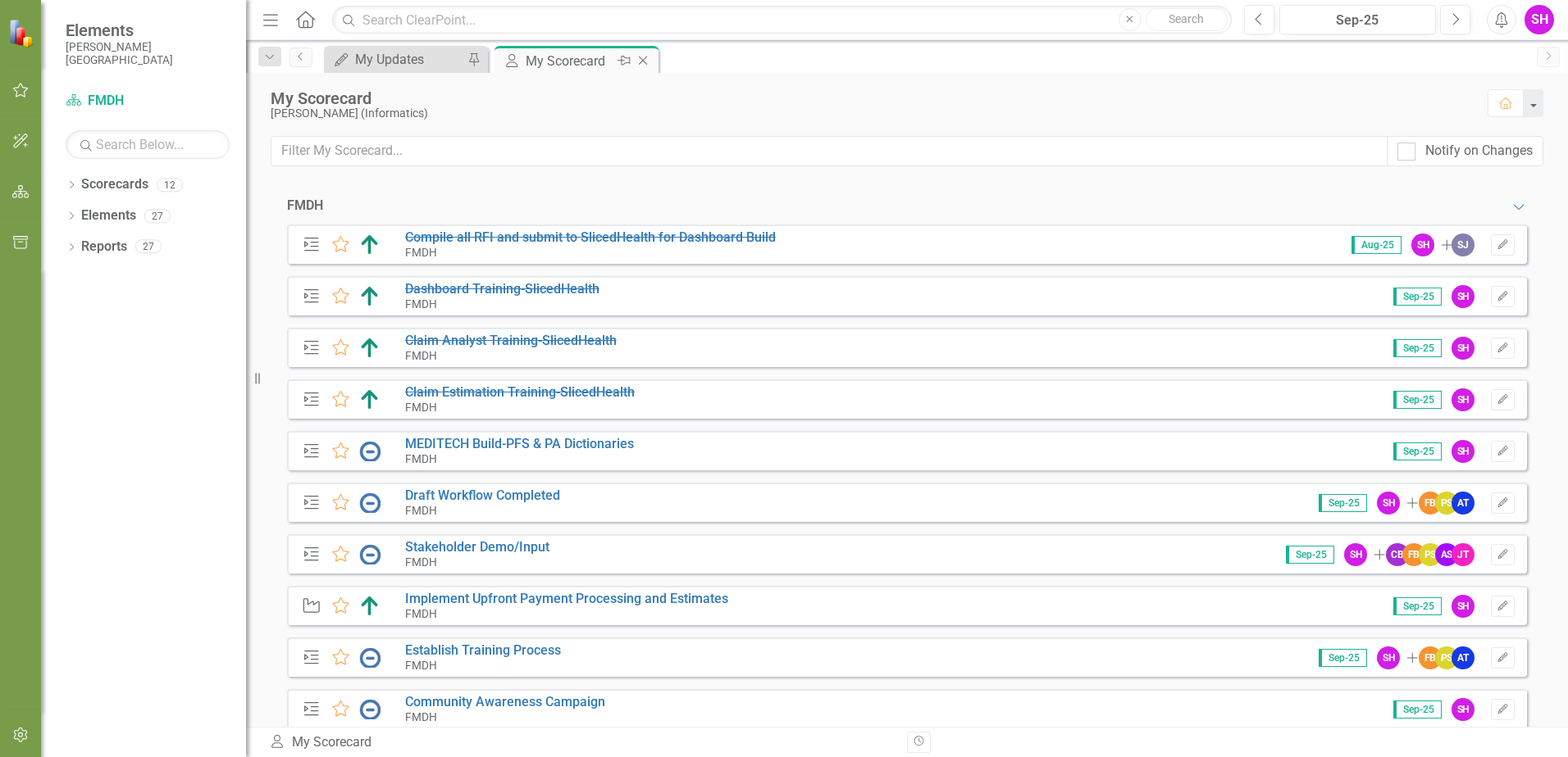
click at [643, 56] on icon "Close" at bounding box center [643, 61] width 16 height 13
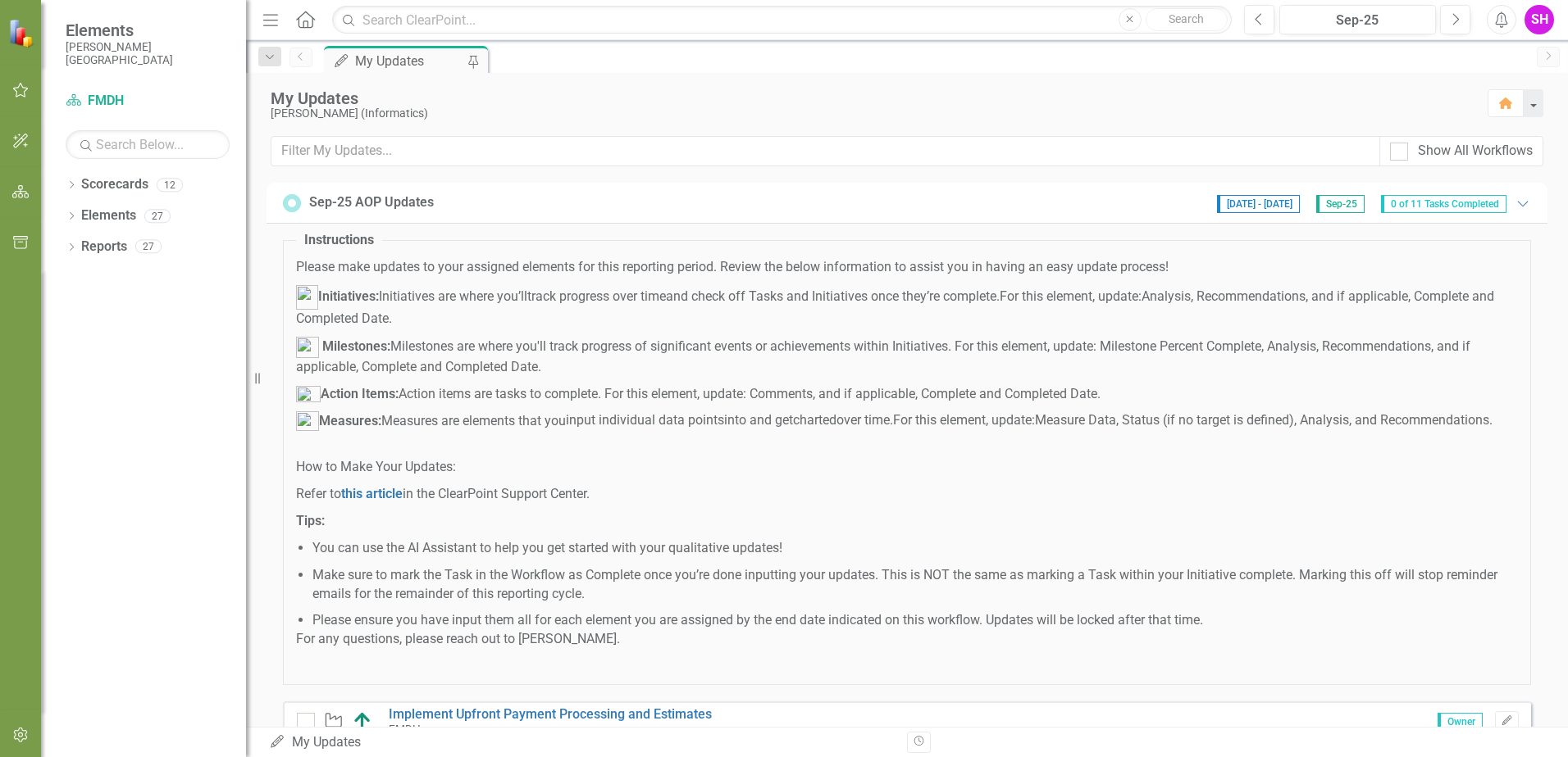
click at [390, 57] on div "My Updates" at bounding box center [409, 61] width 108 height 21
click at [103, 94] on link "Scorecard FMDH" at bounding box center [148, 101] width 164 height 19
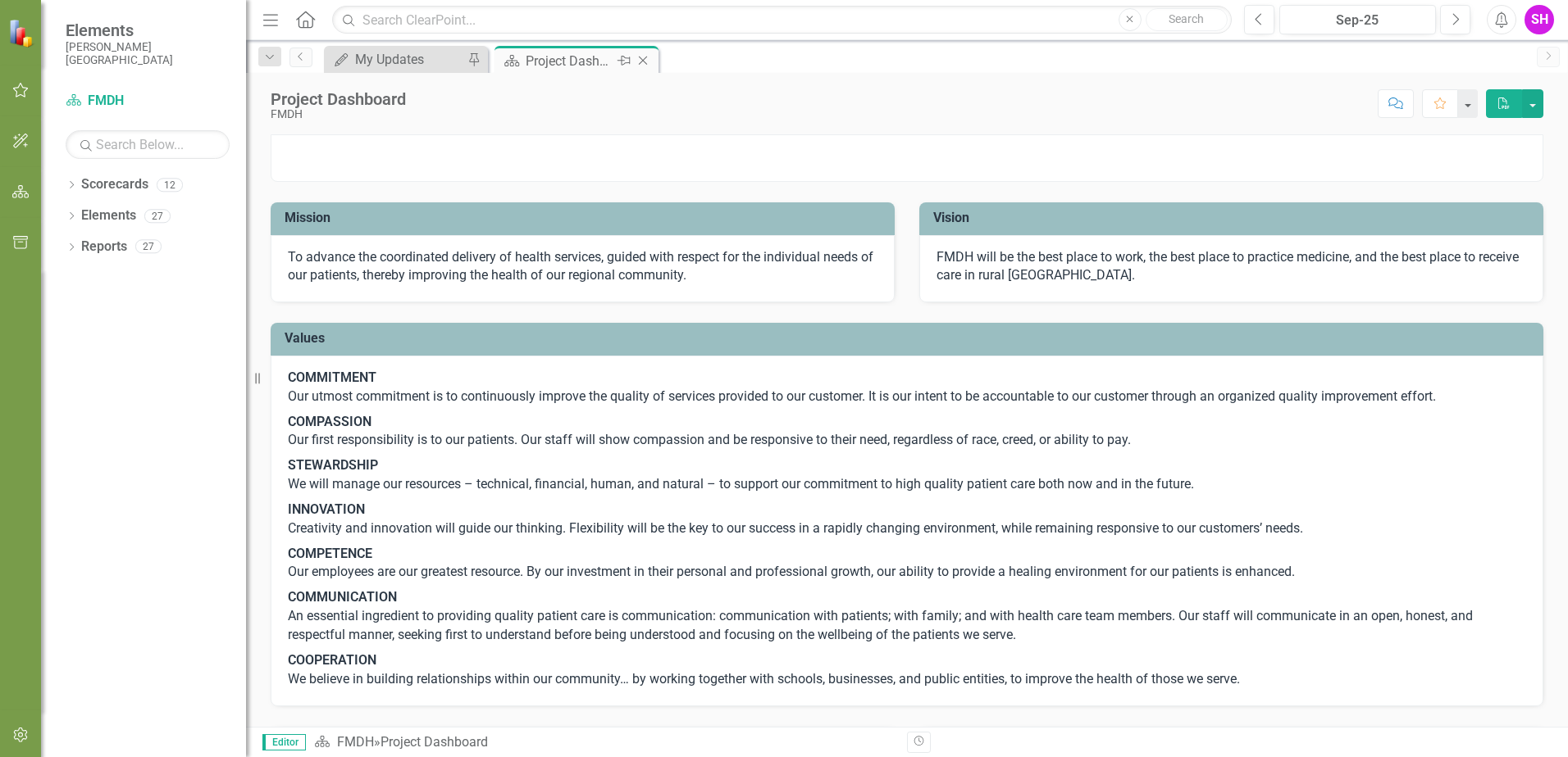
click at [624, 60] on icon "Pin" at bounding box center [624, 61] width 13 height 16
drag, startPoint x: 588, startPoint y: 57, endPoint x: 435, endPoint y: 55, distance: 153.0
click at [435, 55] on div "My Updates My Updates Pin Scorecard Project Dashboard Pin" at bounding box center [924, 59] width 1207 height 26
drag, startPoint x: 435, startPoint y: 55, endPoint x: 571, endPoint y: 199, distance: 198.1
click at [571, 135] on img at bounding box center [906, 135] width 1271 height 0
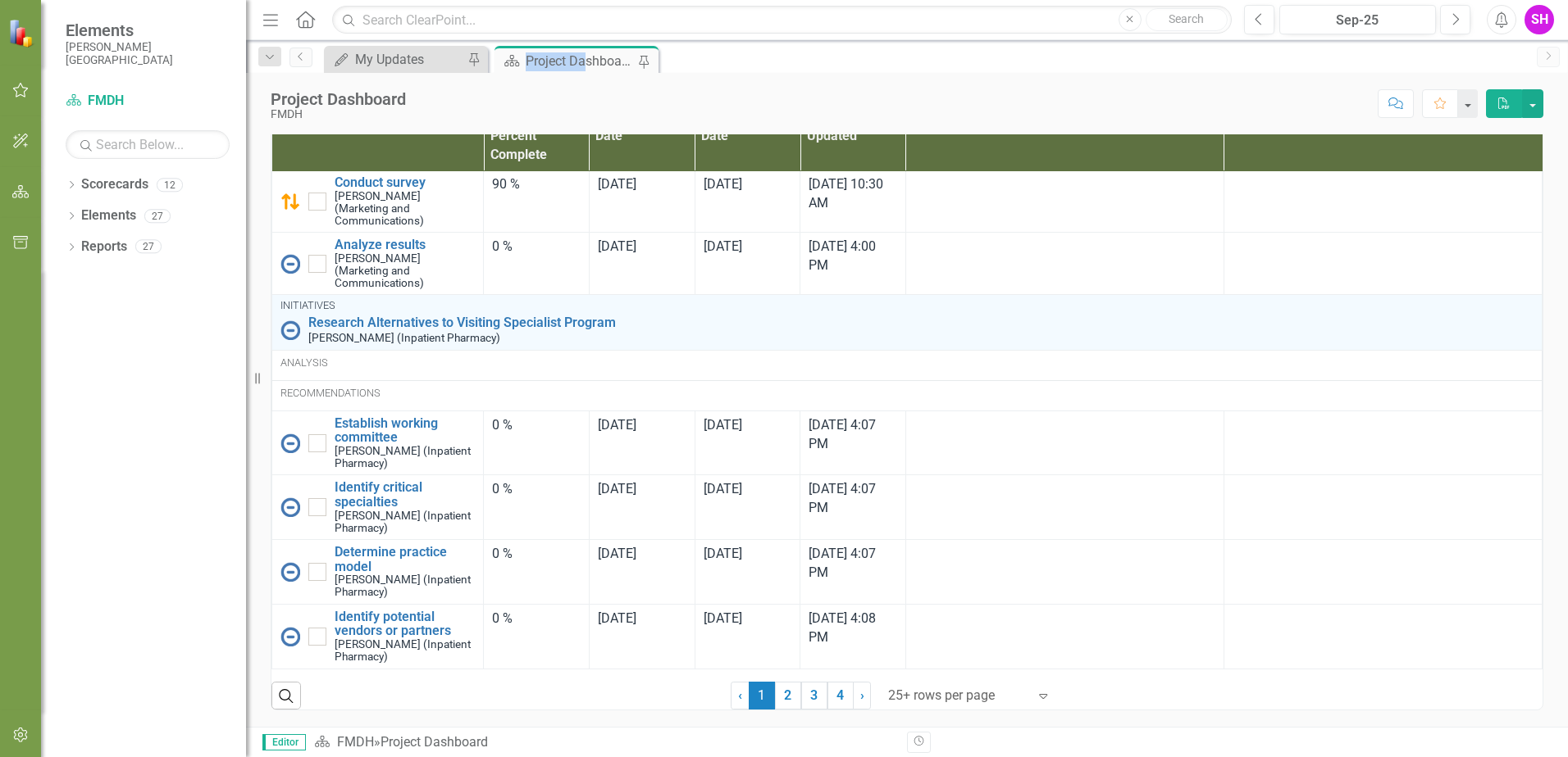
scroll to position [1090, 0]
click at [812, 693] on link "3" at bounding box center [814, 696] width 26 height 28
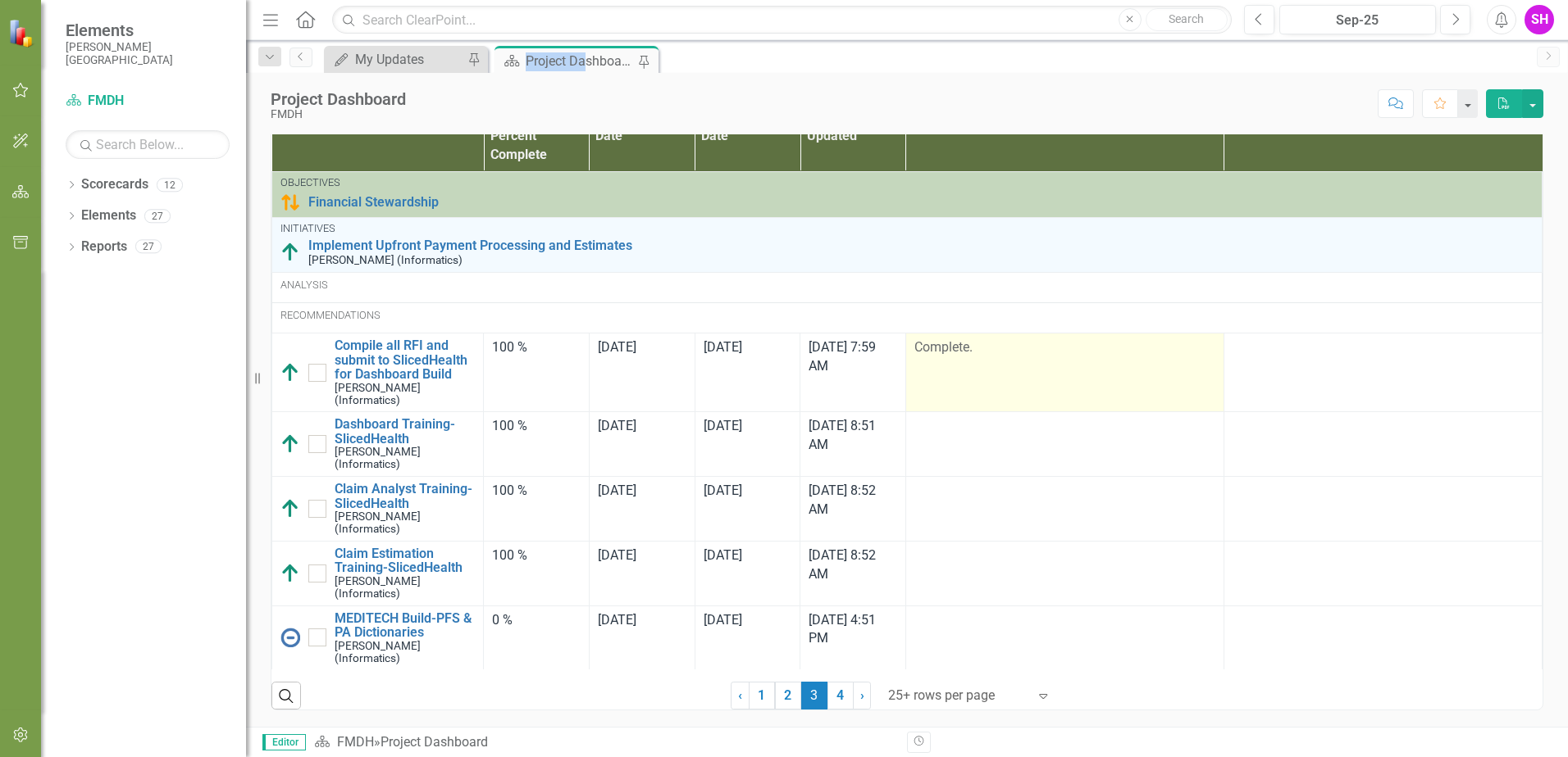
checkbox input "true"
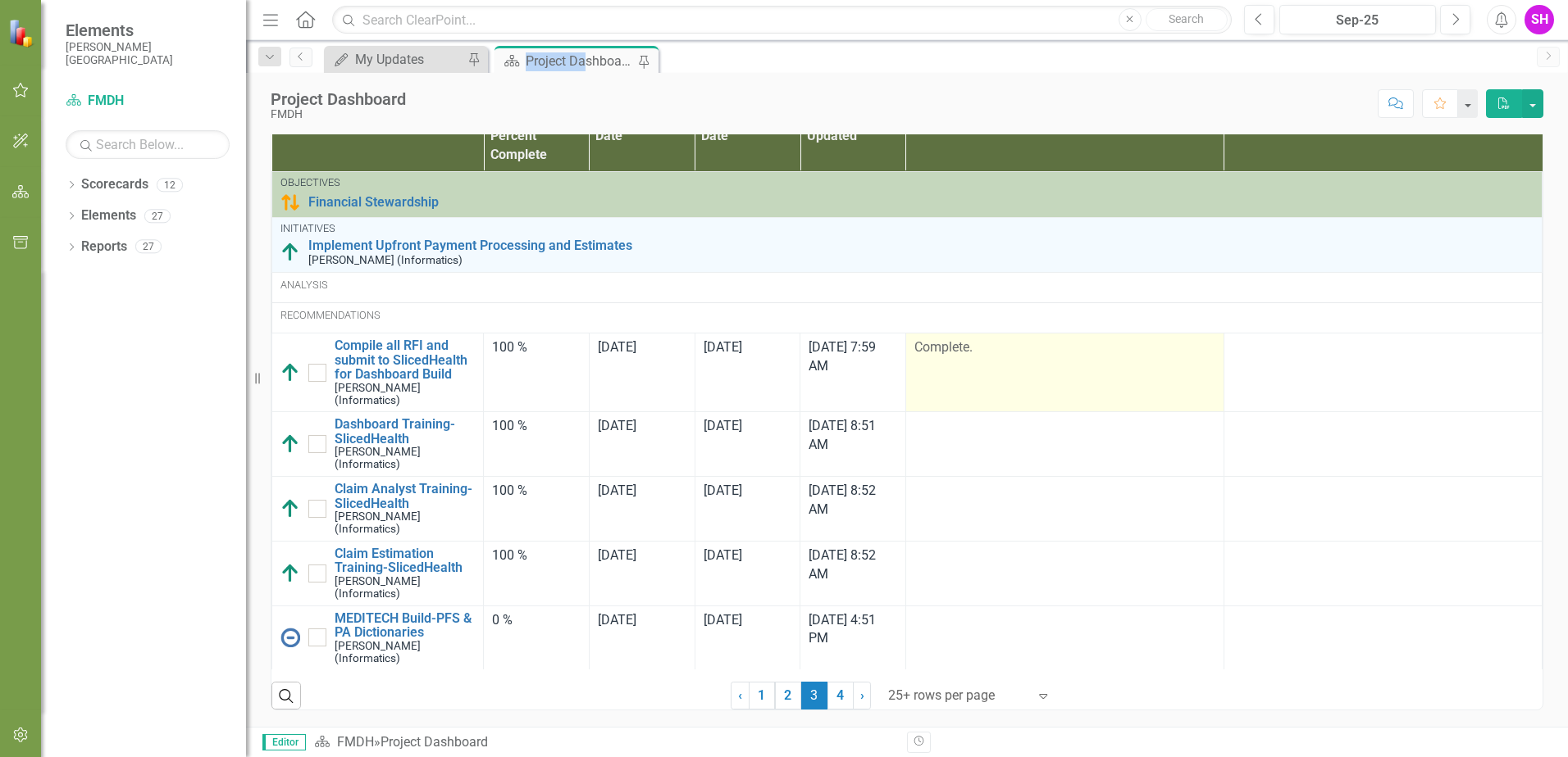
checkbox input "false"
checkbox input "true"
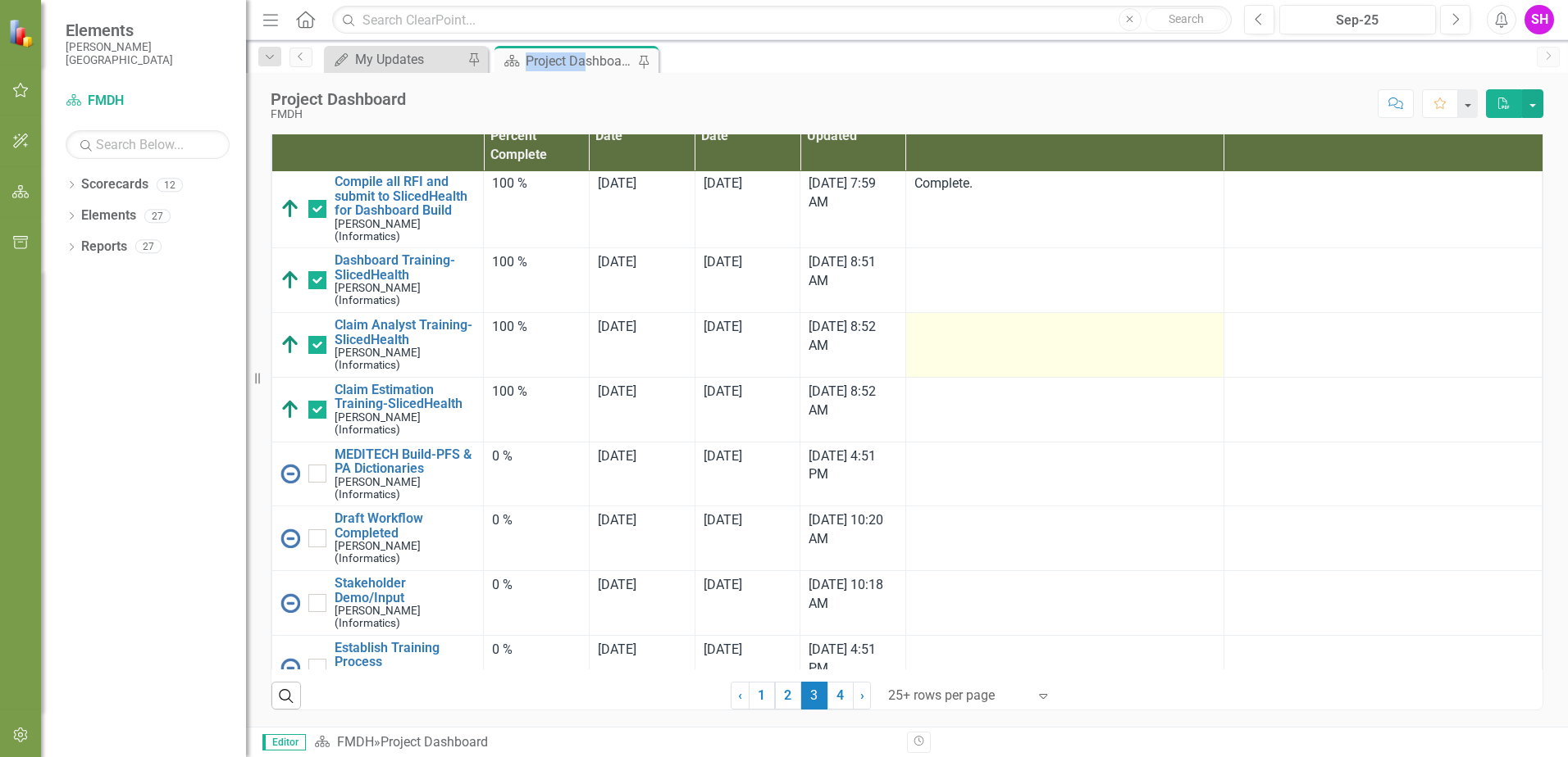
scroll to position [82, 0]
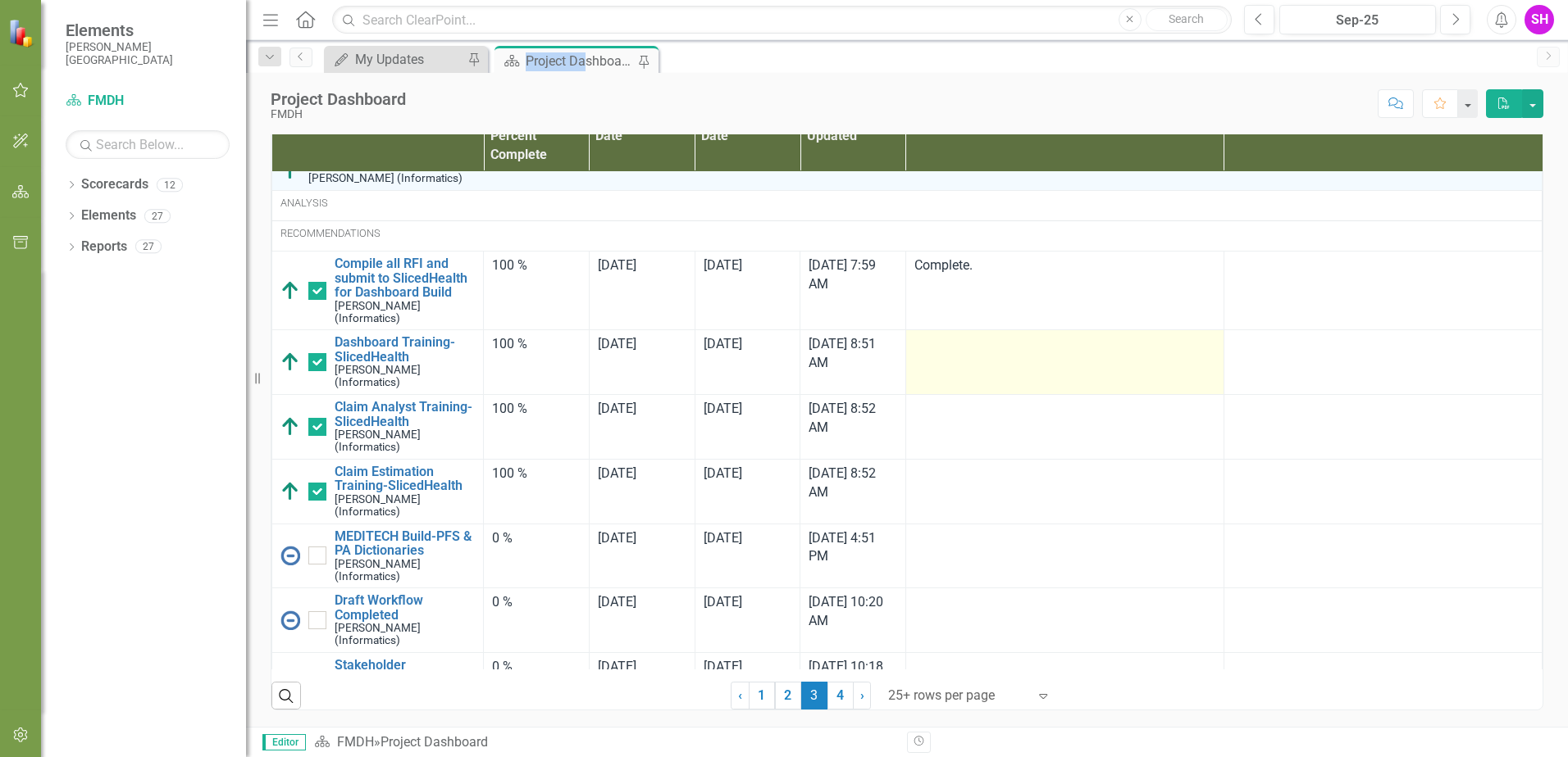
click at [943, 346] on div at bounding box center [1064, 345] width 301 height 20
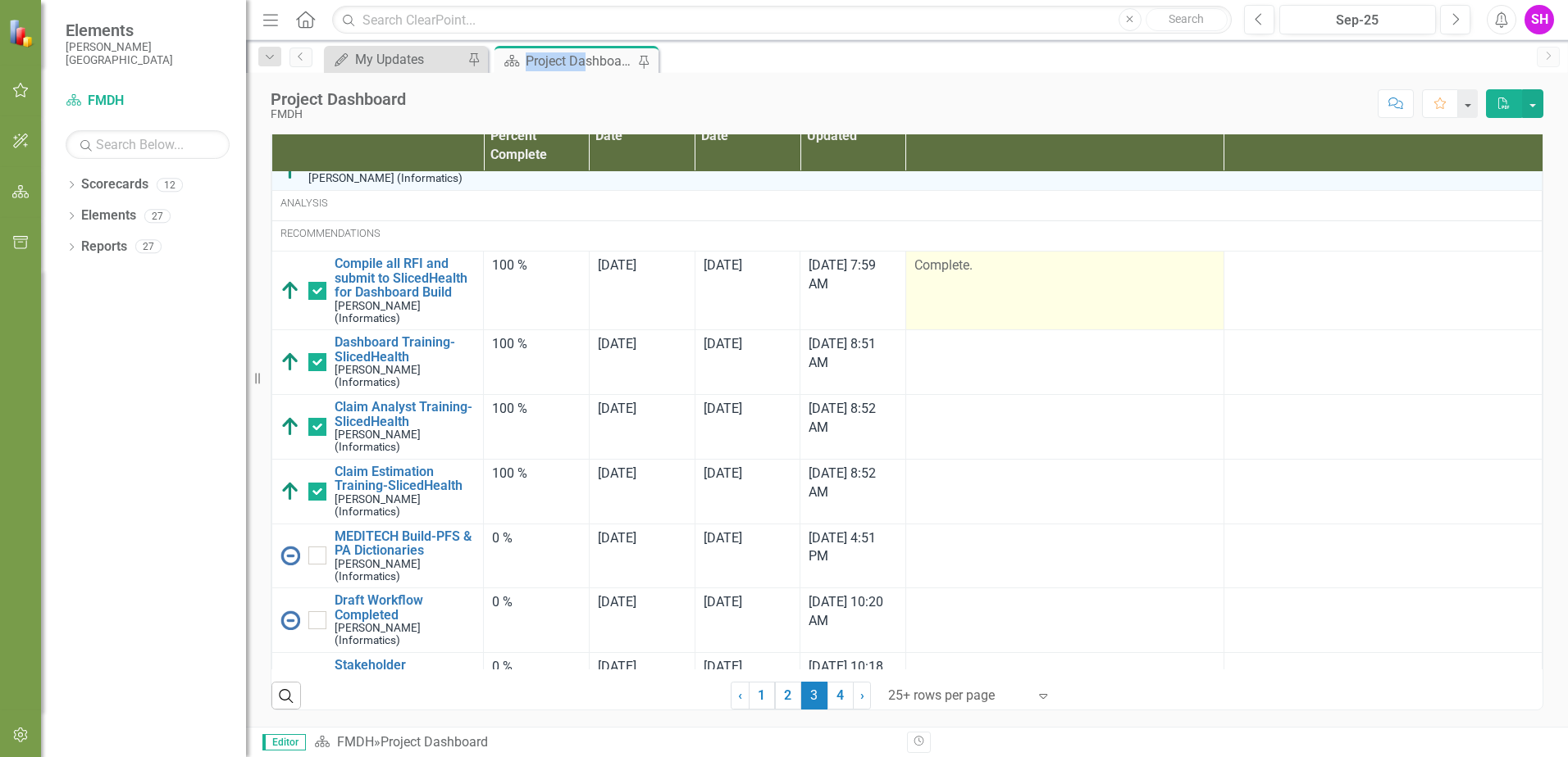
click at [975, 262] on p "Complete." at bounding box center [1064, 265] width 301 height 19
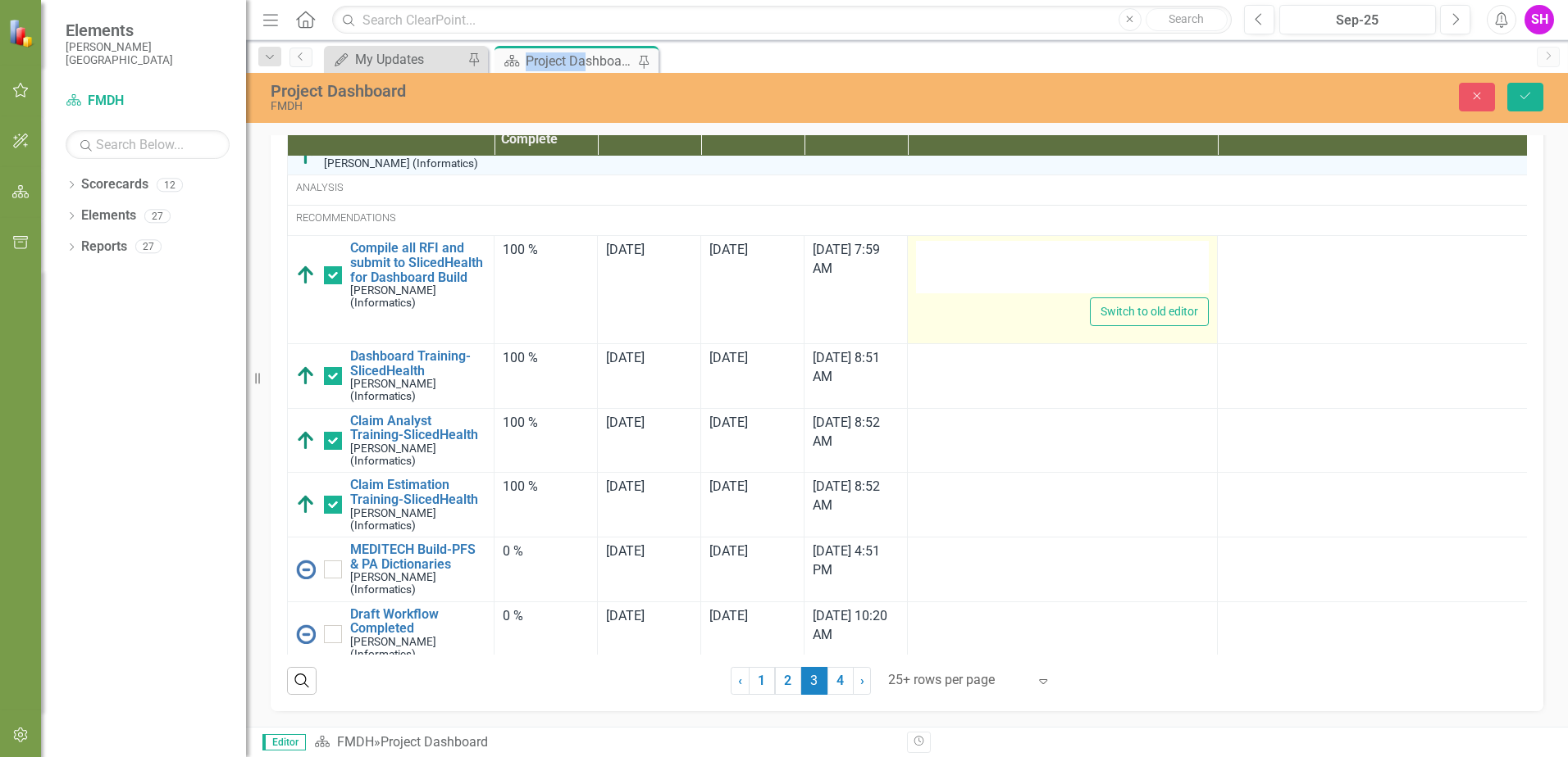
type textarea "<p>Complete.</p>"
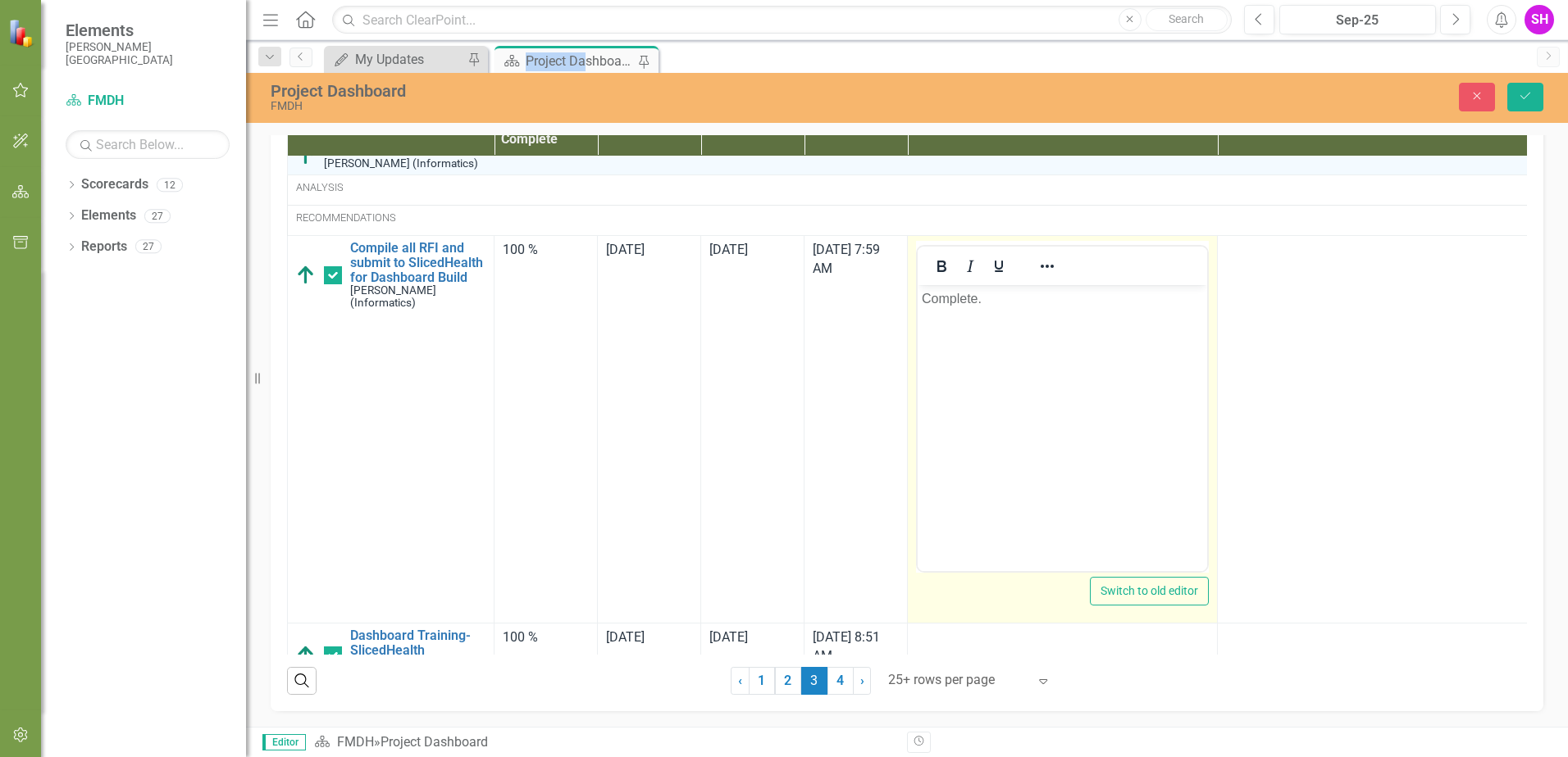
scroll to position [0, 0]
click at [1033, 300] on p "Complete." at bounding box center [1062, 299] width 281 height 20
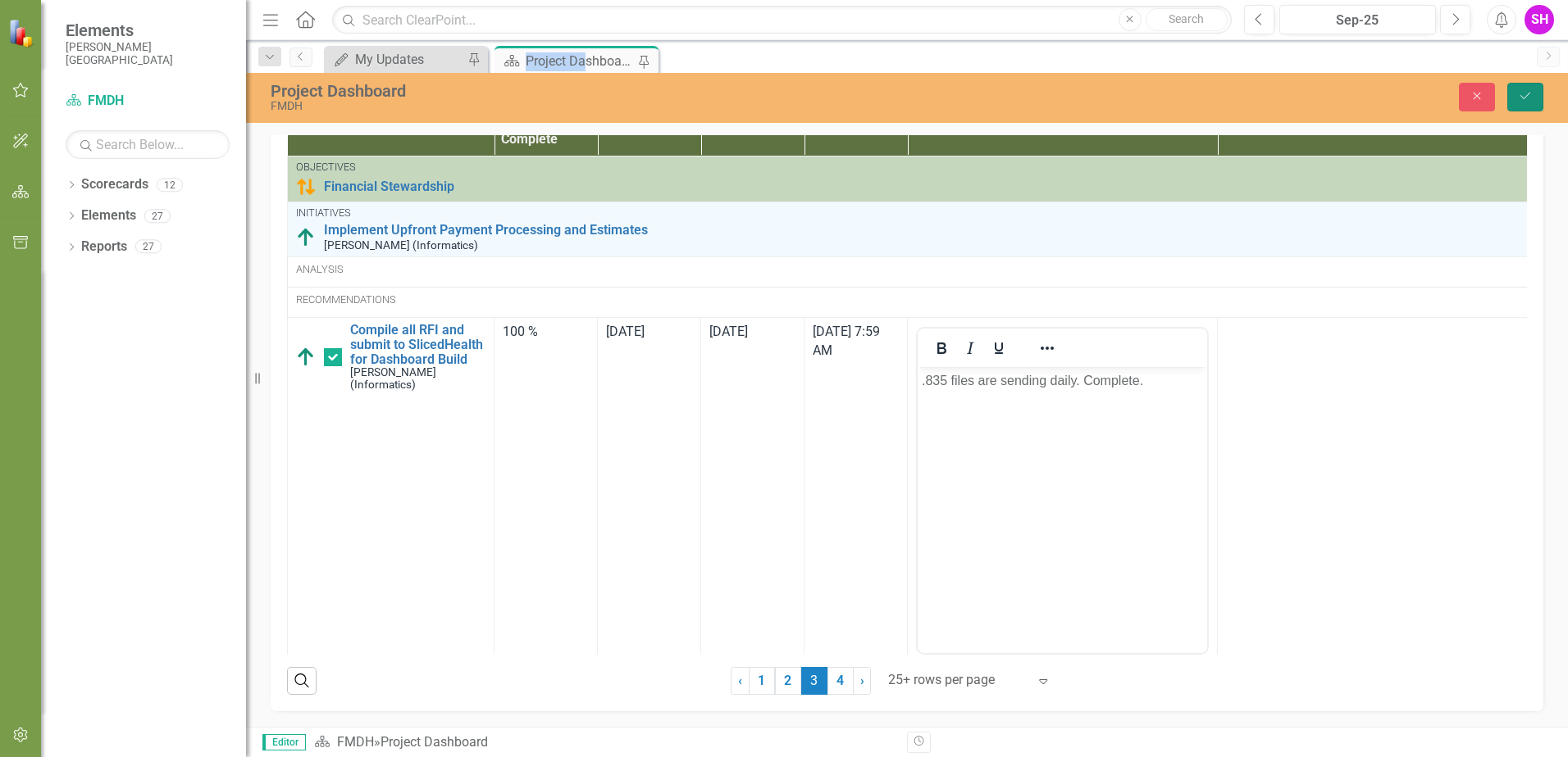
click at [1531, 98] on icon "Save" at bounding box center [1525, 96] width 15 height 11
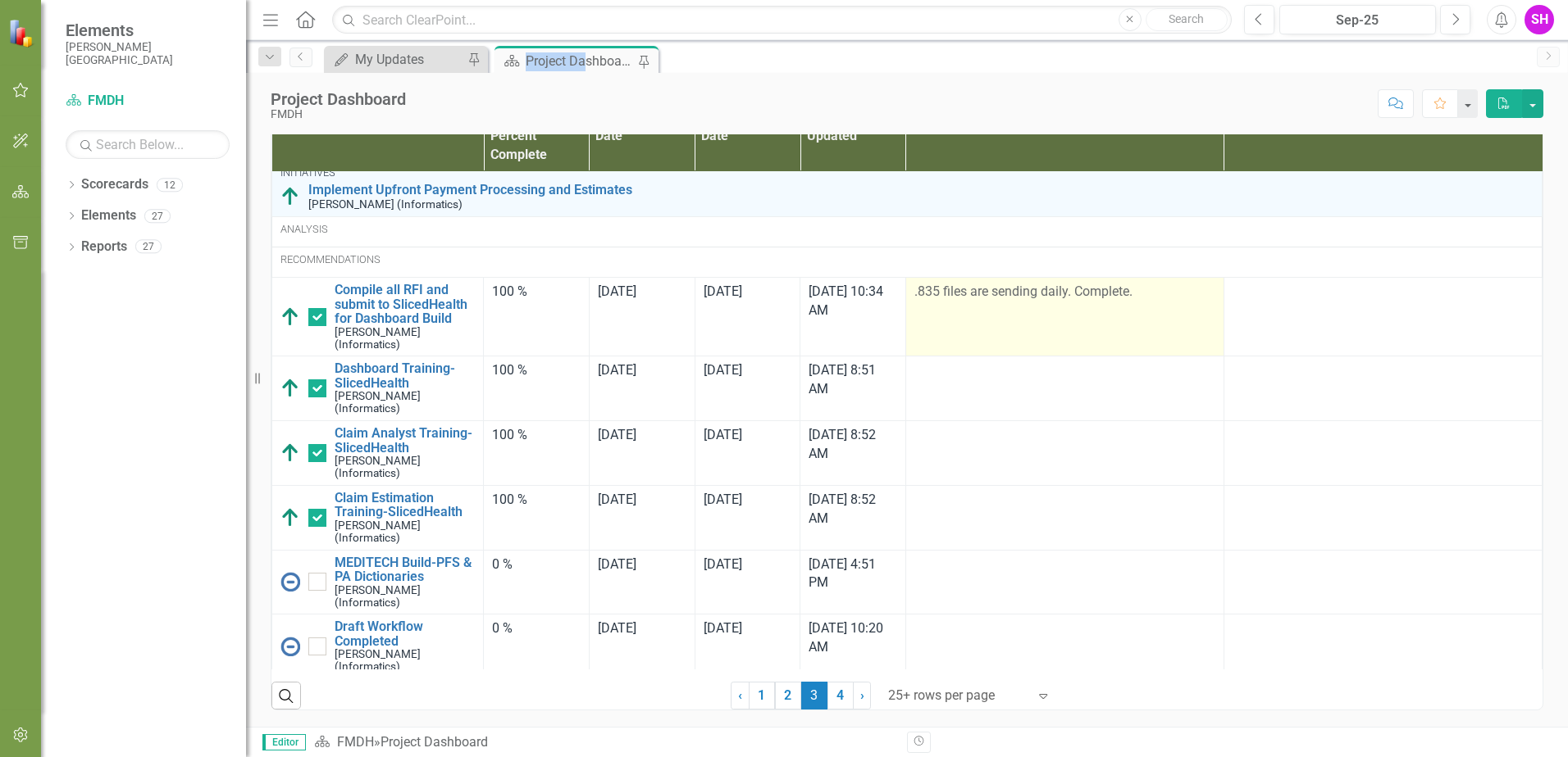
scroll to position [82, 0]
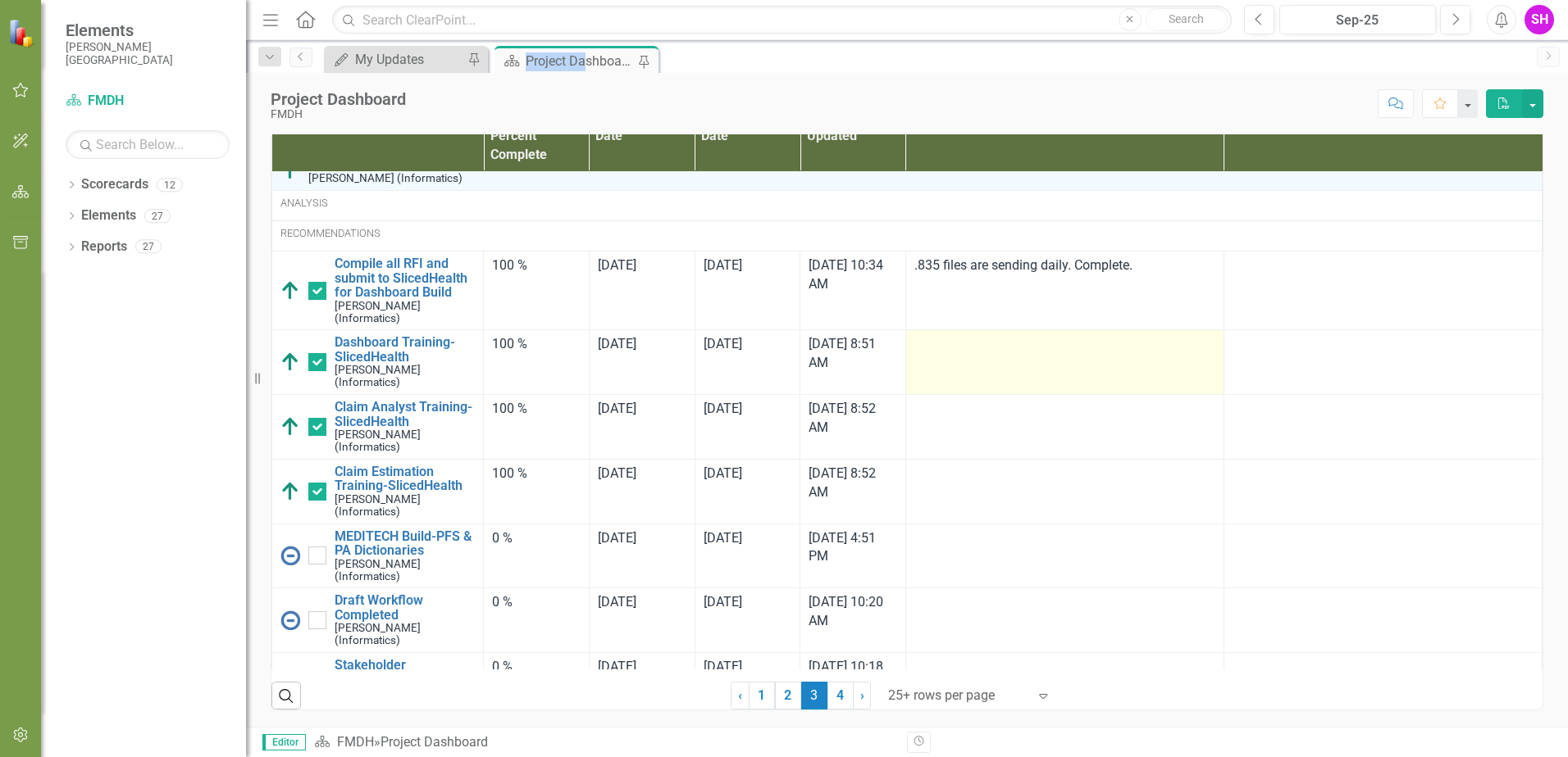
click at [949, 383] on td at bounding box center [1064, 362] width 318 height 65
click at [997, 355] on div at bounding box center [1064, 345] width 301 height 20
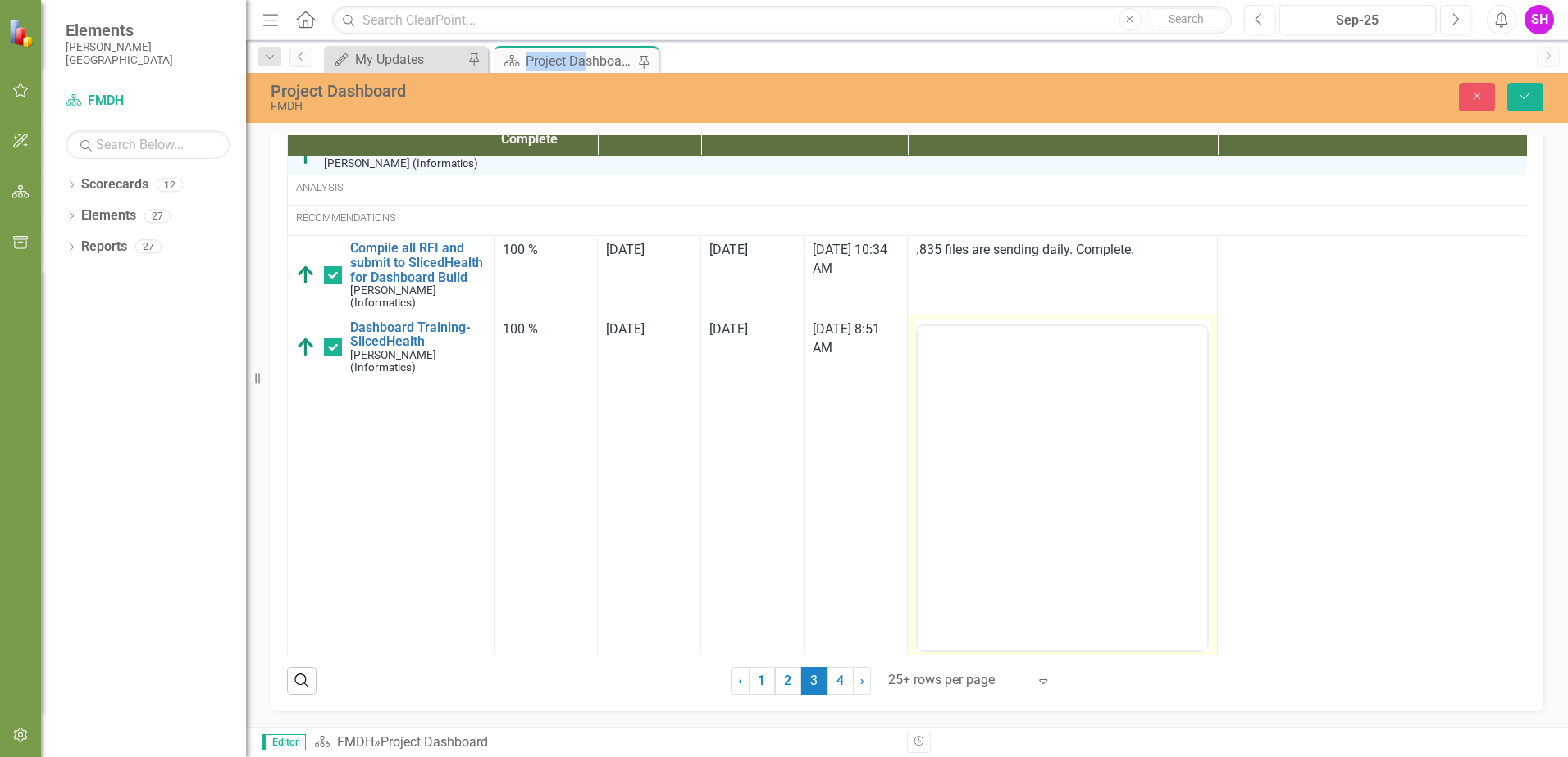
scroll to position [0, 0]
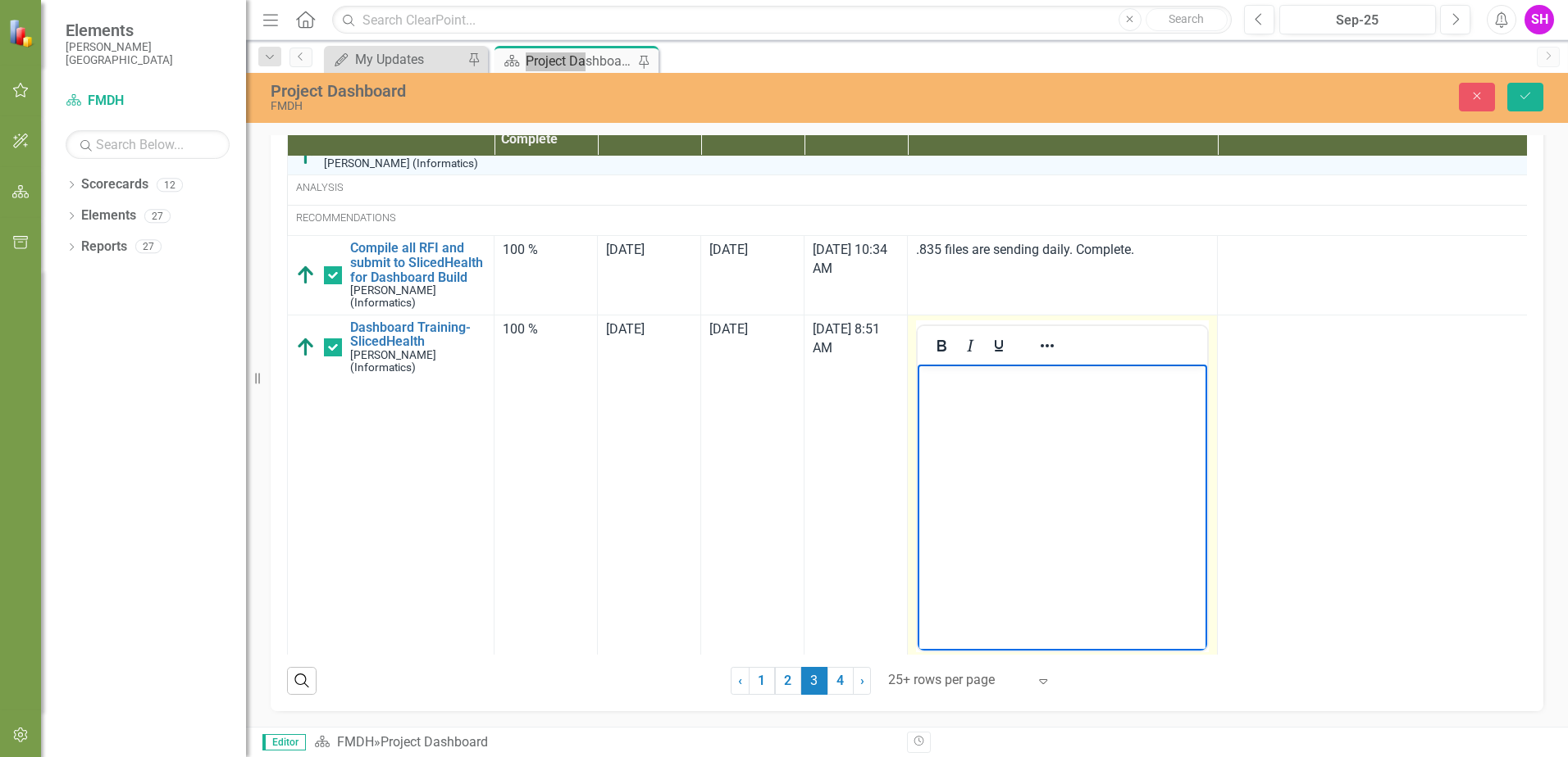
click at [981, 435] on body "Rich Text Area. Press ALT-0 for help." at bounding box center [1062, 486] width 289 height 245
drag, startPoint x: 1194, startPoint y: 378, endPoint x: 1130, endPoint y: 375, distance: 64.1
click at [1130, 375] on p "Initial training has been completed. Specialized training will happen when impl…" at bounding box center [1062, 397] width 281 height 59
click at [962, 398] on p "Initial training has been completed. Weekly training will happen when implement…" at bounding box center [1062, 397] width 281 height 59
click at [1080, 420] on p "Initial training has been completed. Weekly training/meeting will happen when i…" at bounding box center [1062, 397] width 281 height 59
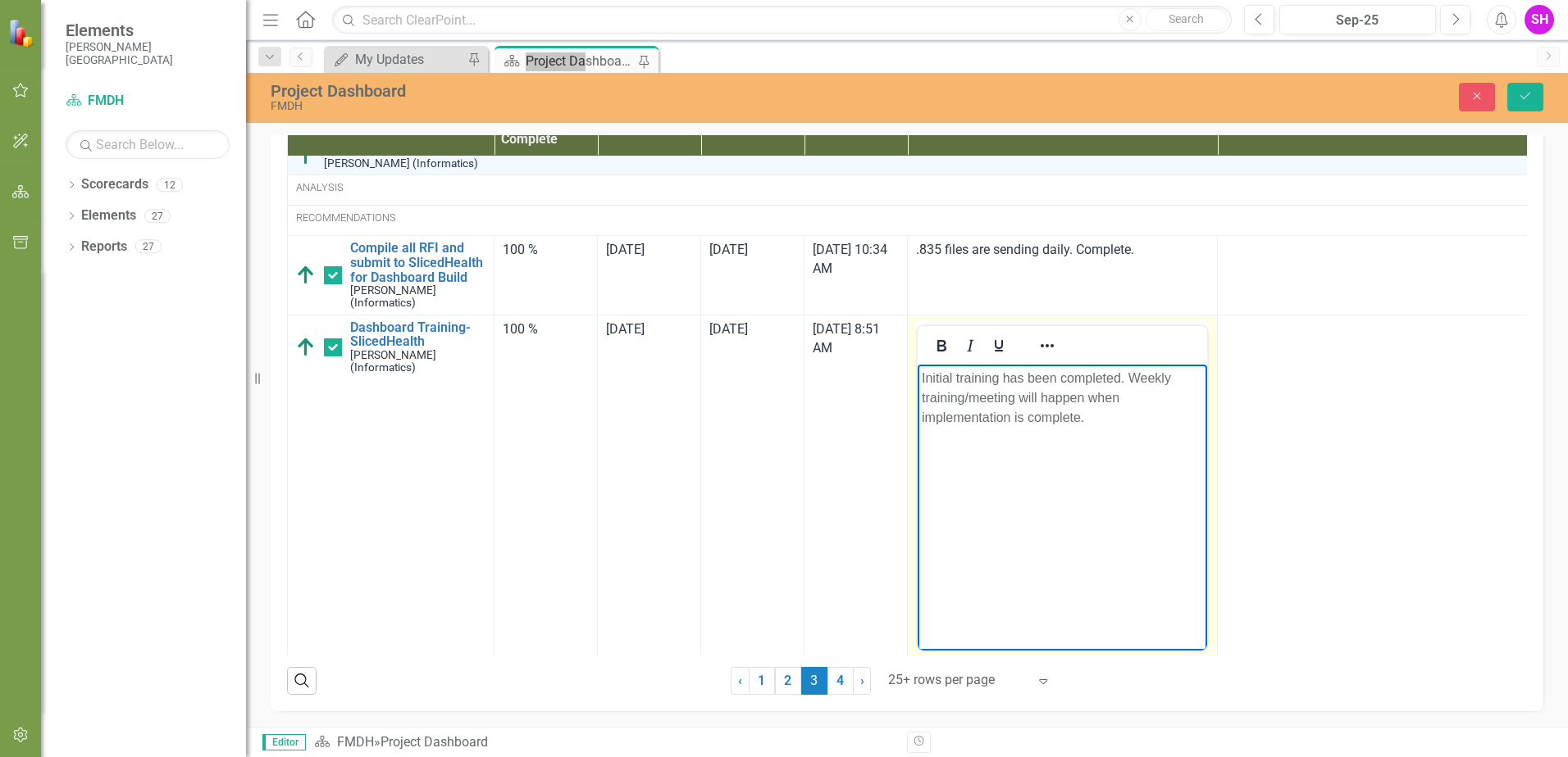
drag, startPoint x: 1087, startPoint y: 417, endPoint x: 911, endPoint y: 371, distance: 181.9
click at [917, 371] on html "Initial training has been completed. Weekly training/meeting will happen when i…" at bounding box center [1062, 486] width 289 height 245
copy p "Initial training has been completed. Weekly training/meeting will happen when i…"
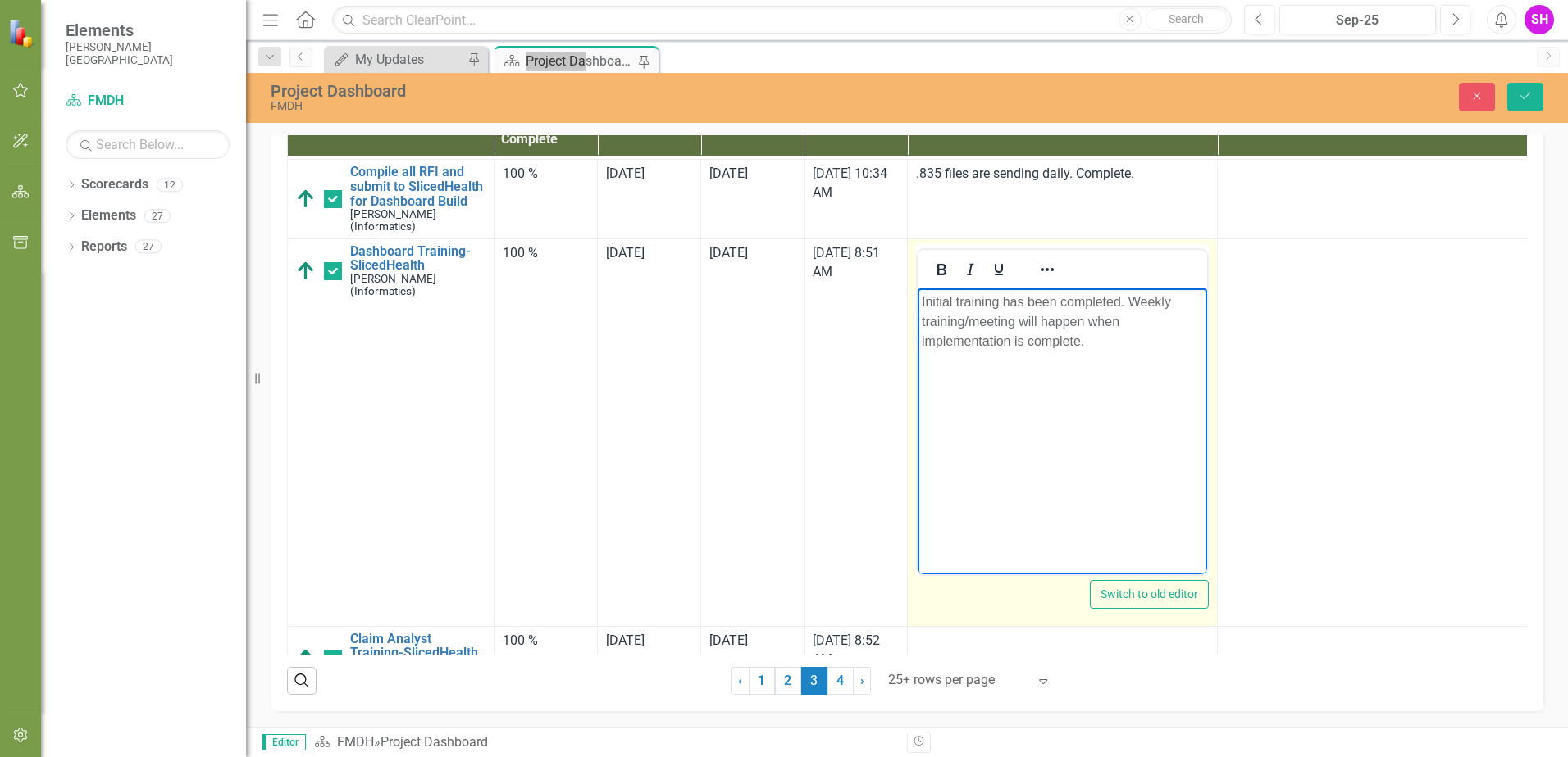
scroll to position [245, 0]
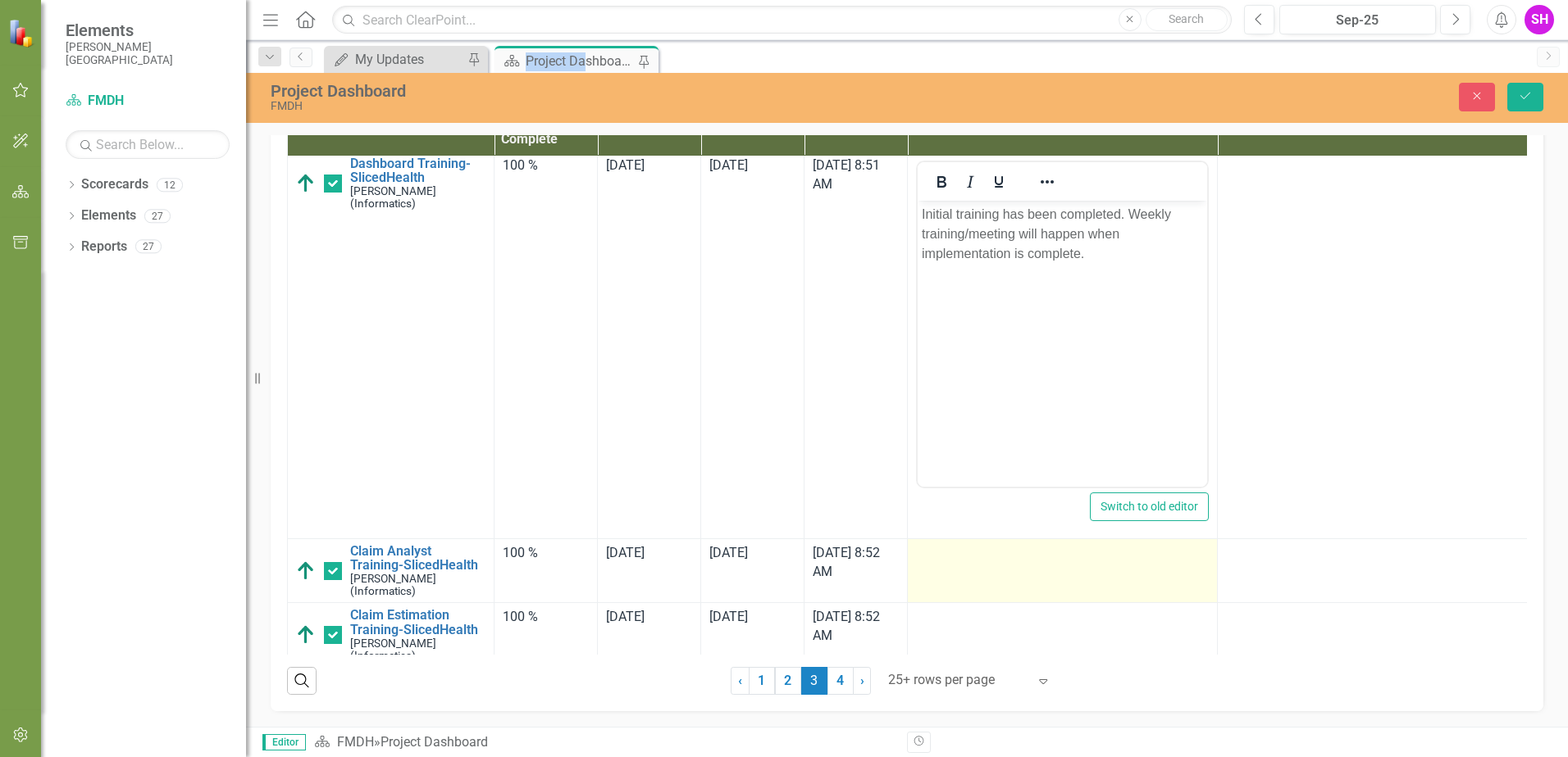
click at [984, 564] on div at bounding box center [1062, 554] width 292 height 20
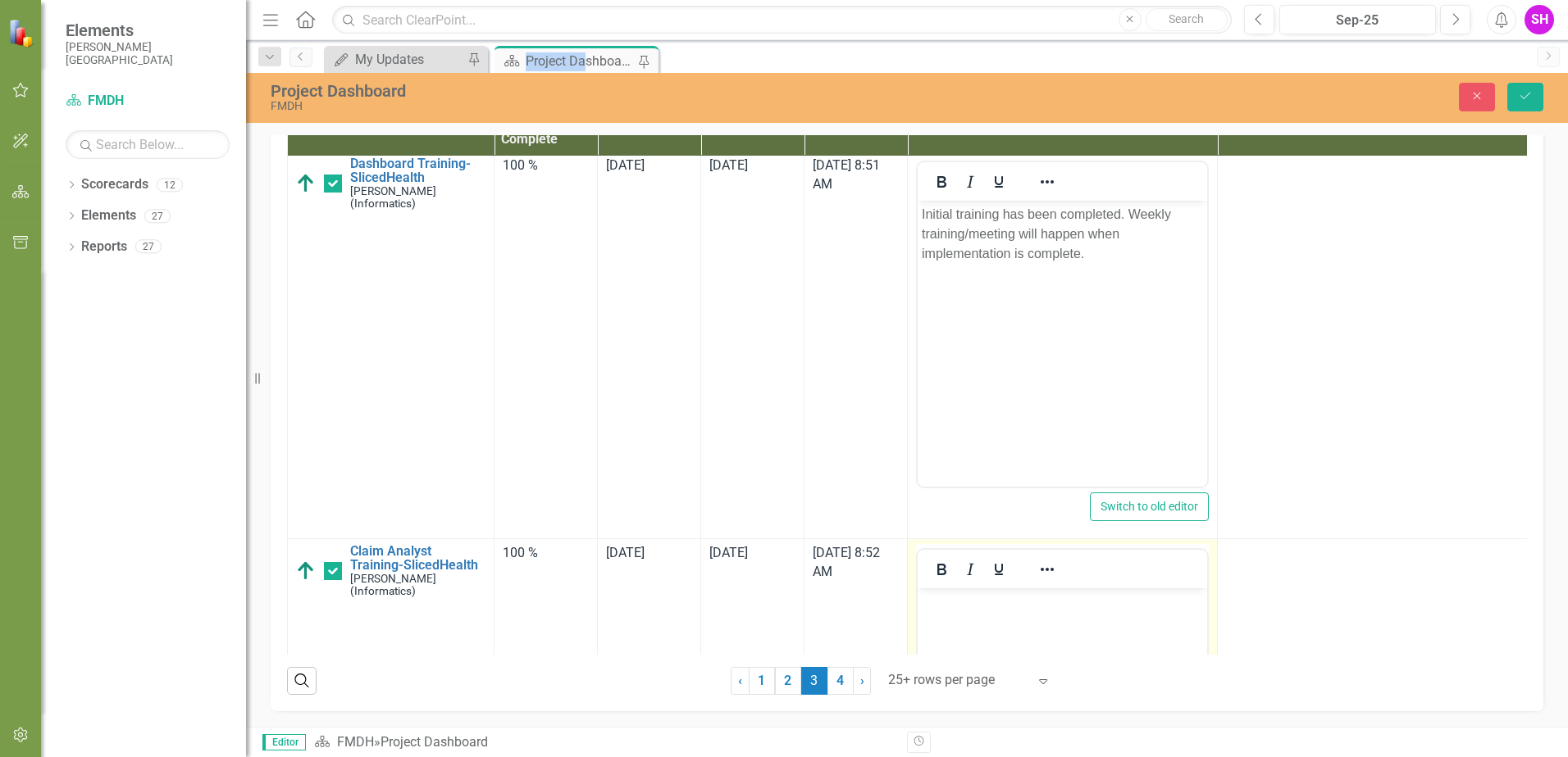
scroll to position [0, 0]
drag, startPoint x: 1901, startPoint y: 1241, endPoint x: 958, endPoint y: 603, distance: 1138.5
click at [958, 603] on p "Rich Text Area. Press ALT-0 for help." at bounding box center [1062, 602] width 281 height 20
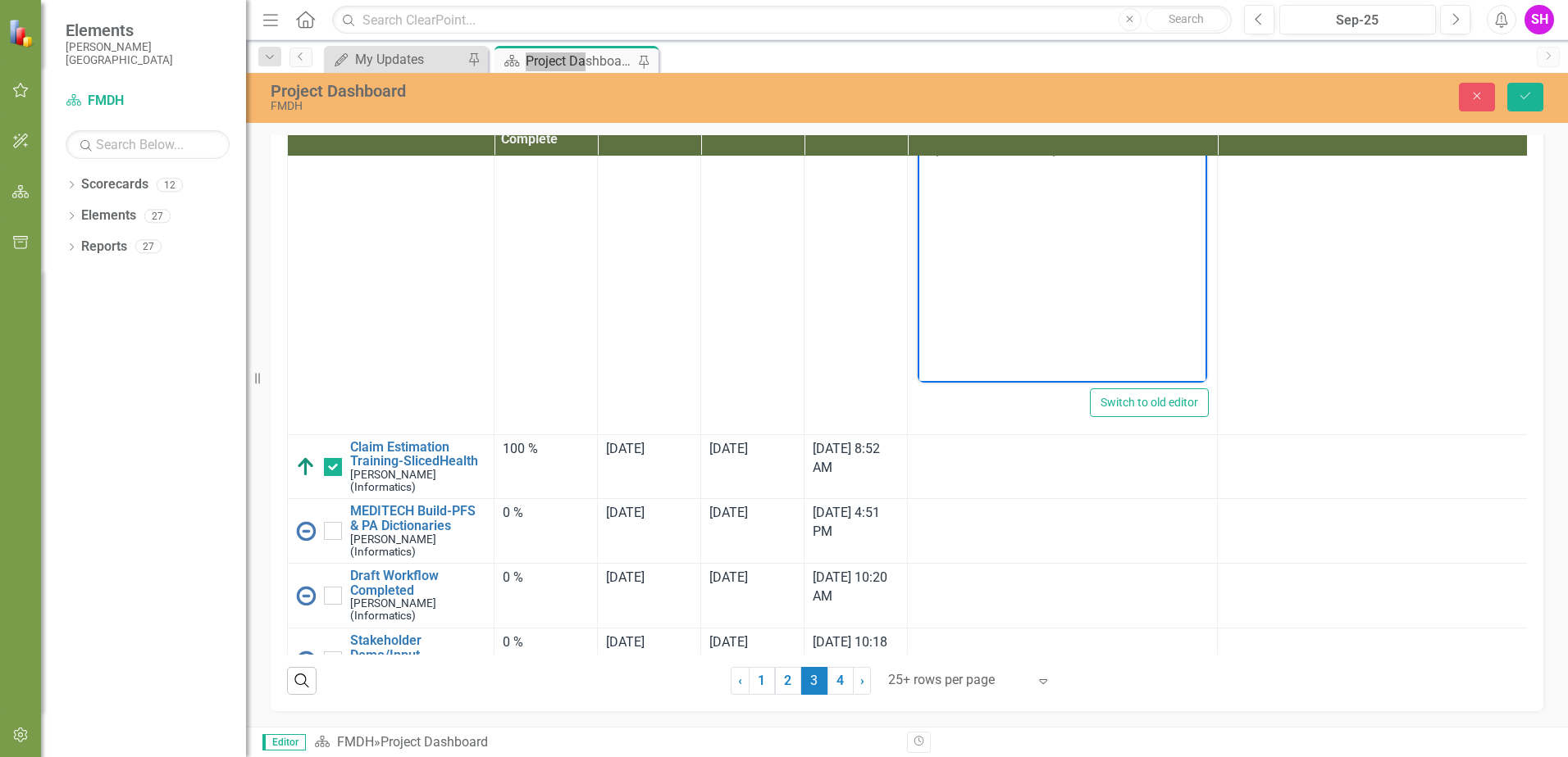
scroll to position [819, 0]
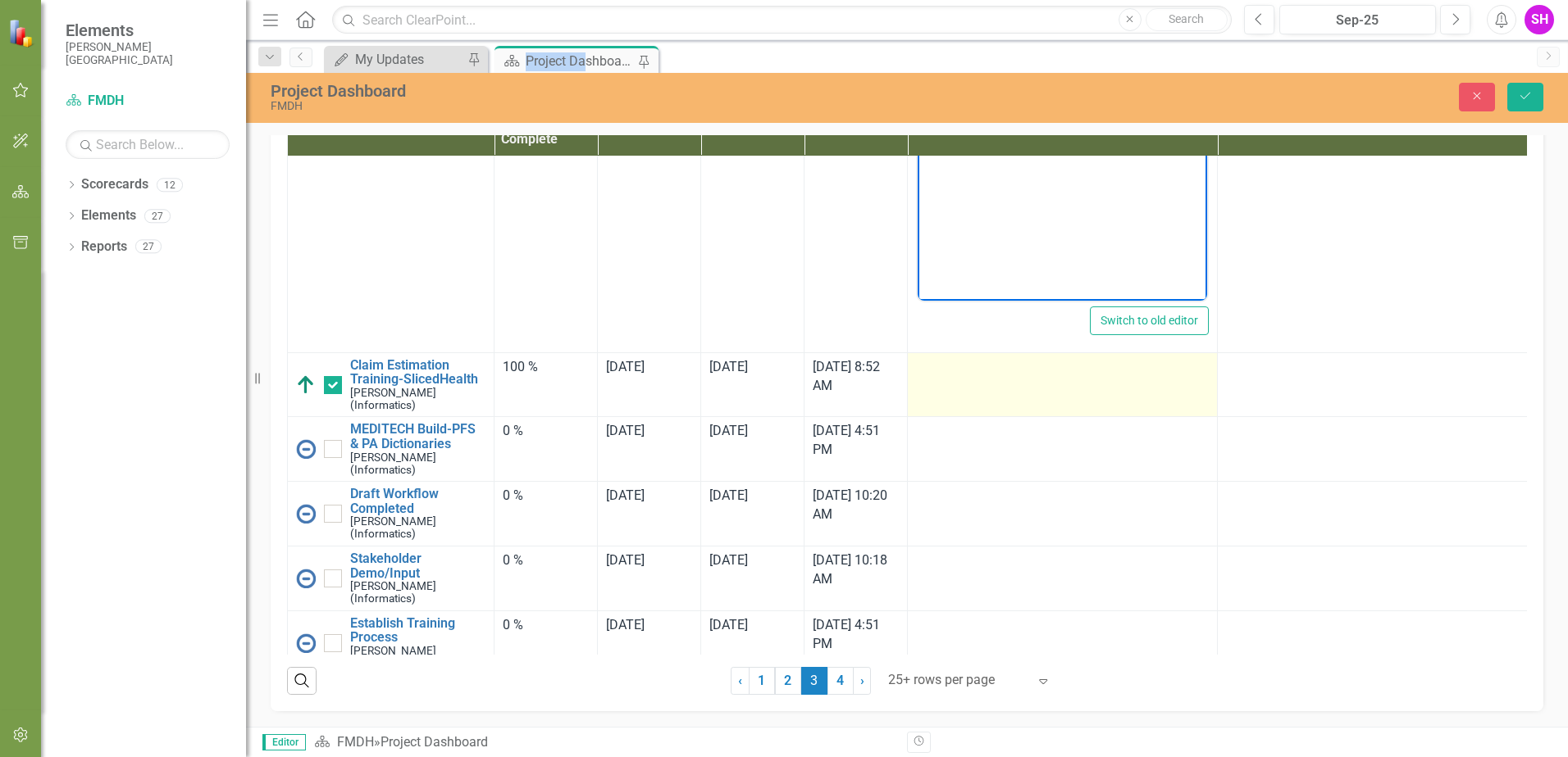
click at [980, 378] on div at bounding box center [1062, 368] width 292 height 20
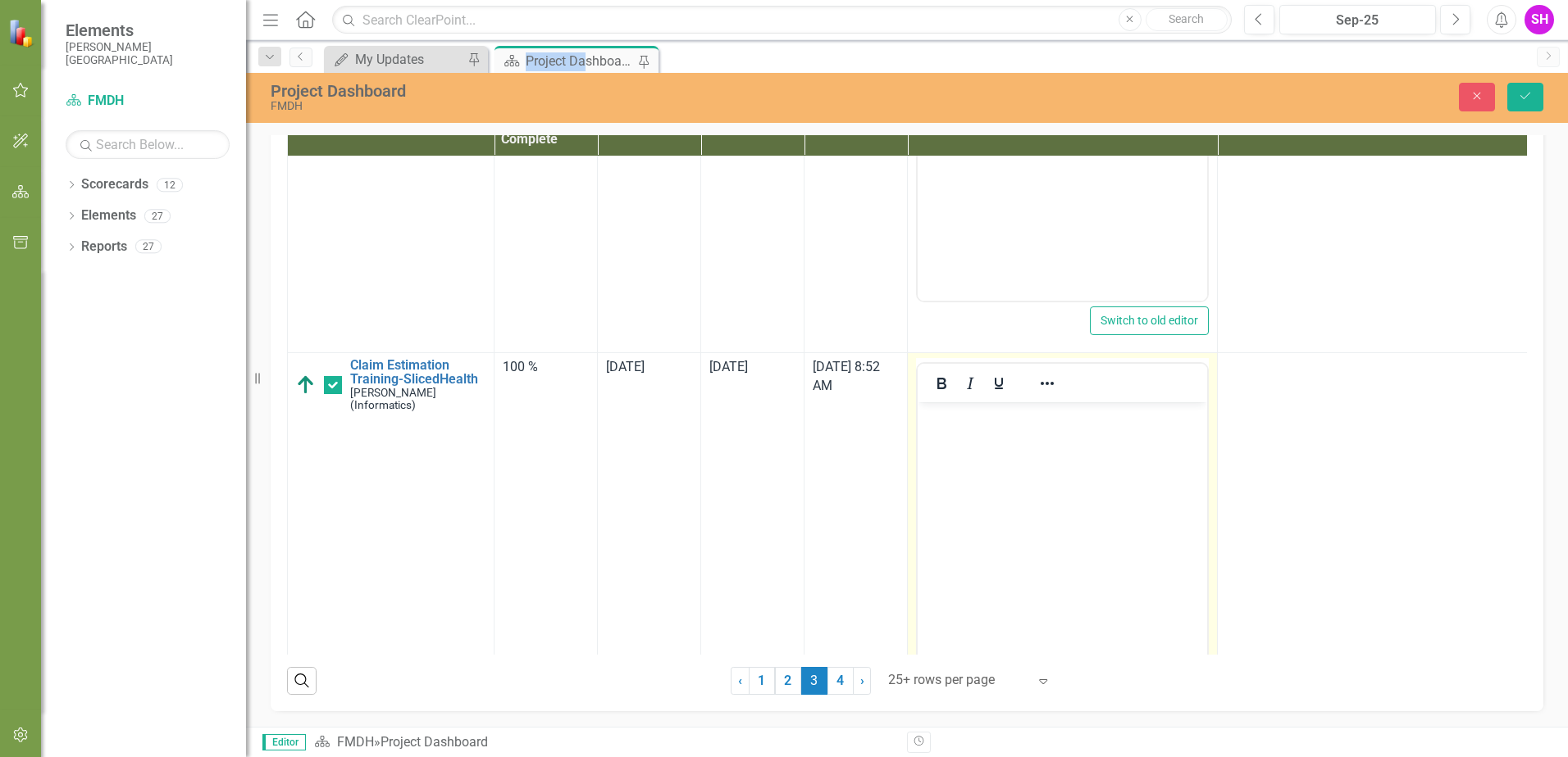
scroll to position [0, 0]
click at [1000, 446] on body "Rich Text Area. Press ALT-0 for help." at bounding box center [1062, 524] width 289 height 245
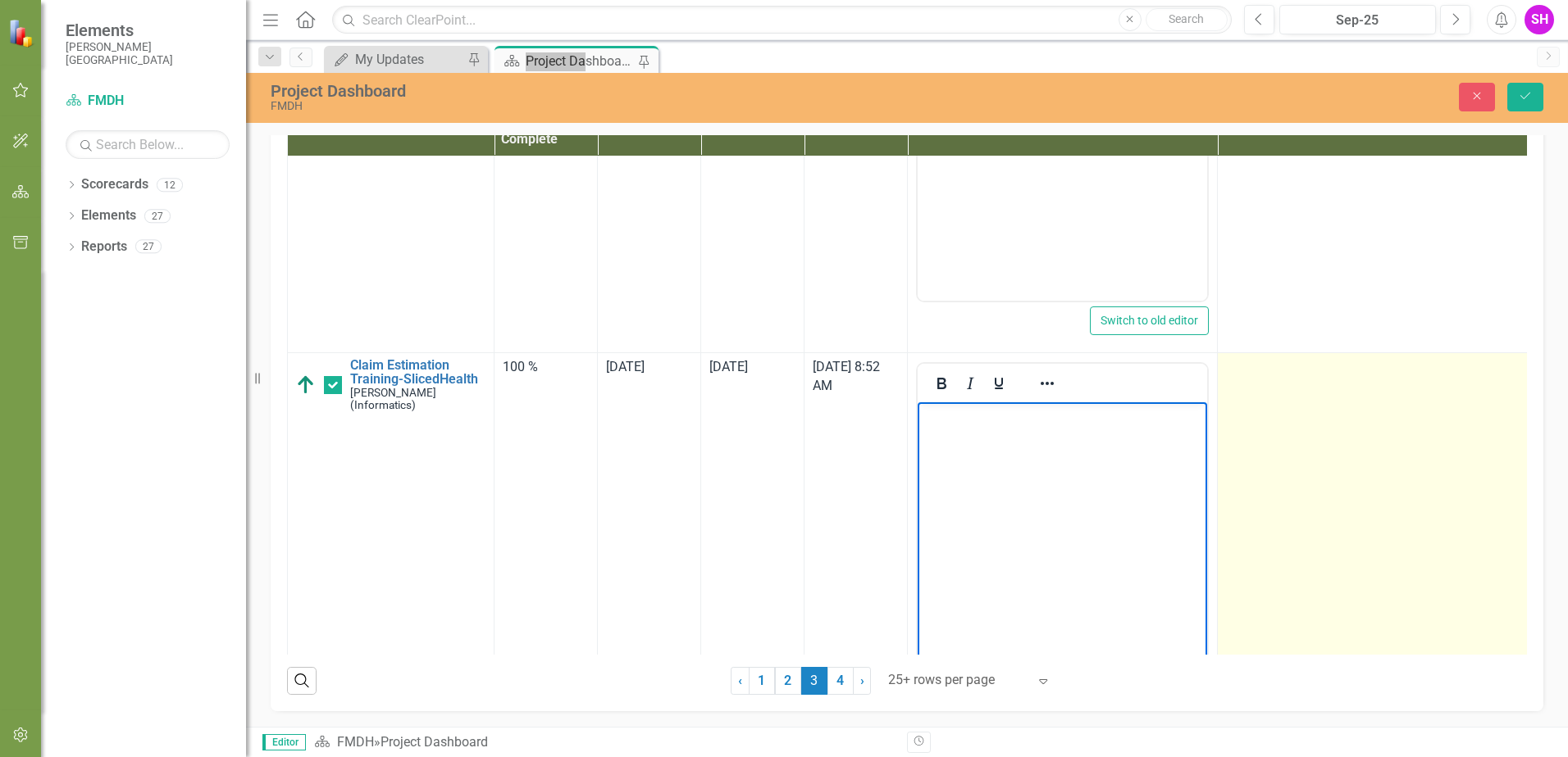
paste body "Rich Text Area. Press ALT-0 for help."
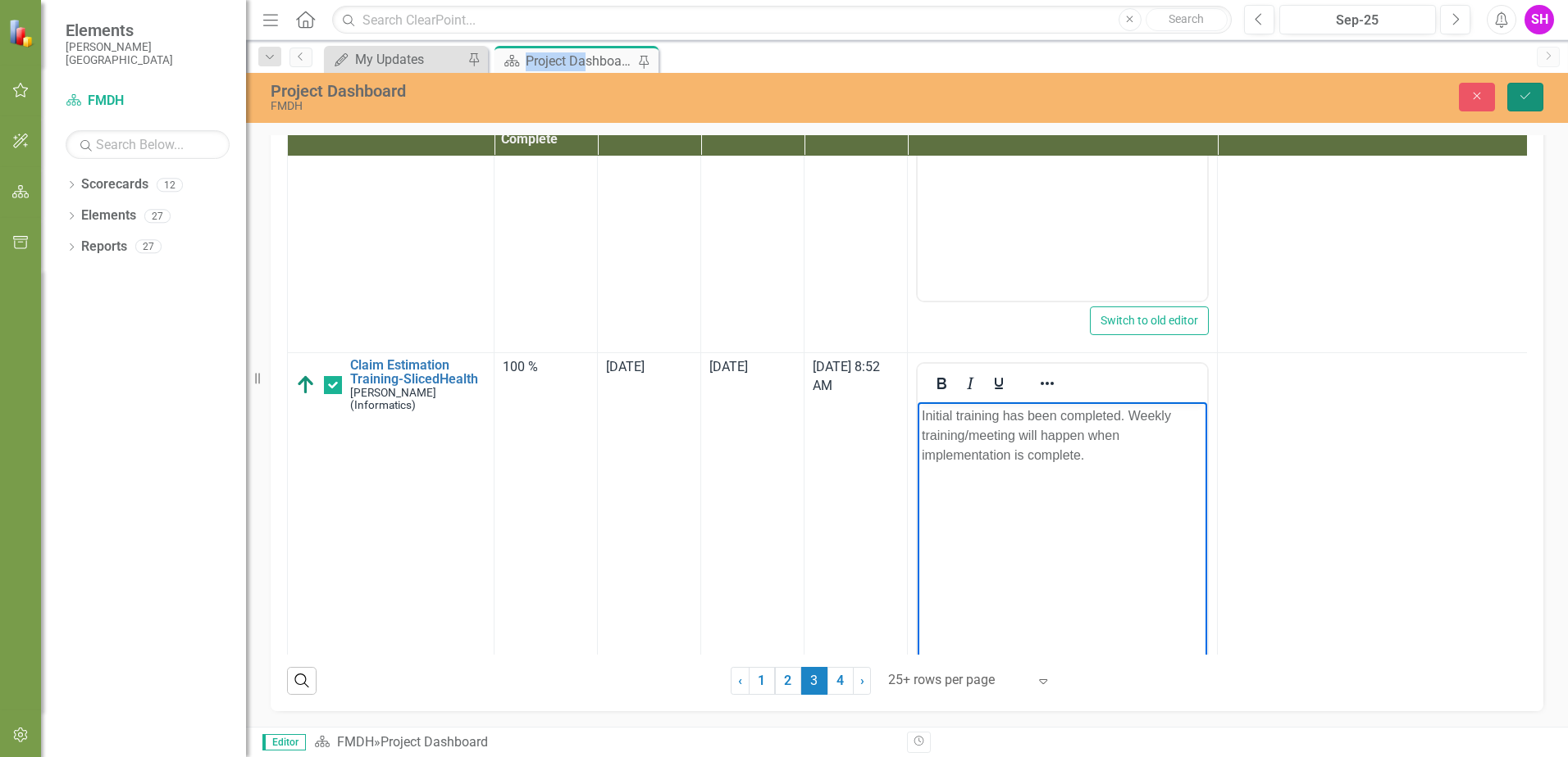
click at [1524, 96] on icon "Save" at bounding box center [1525, 96] width 15 height 11
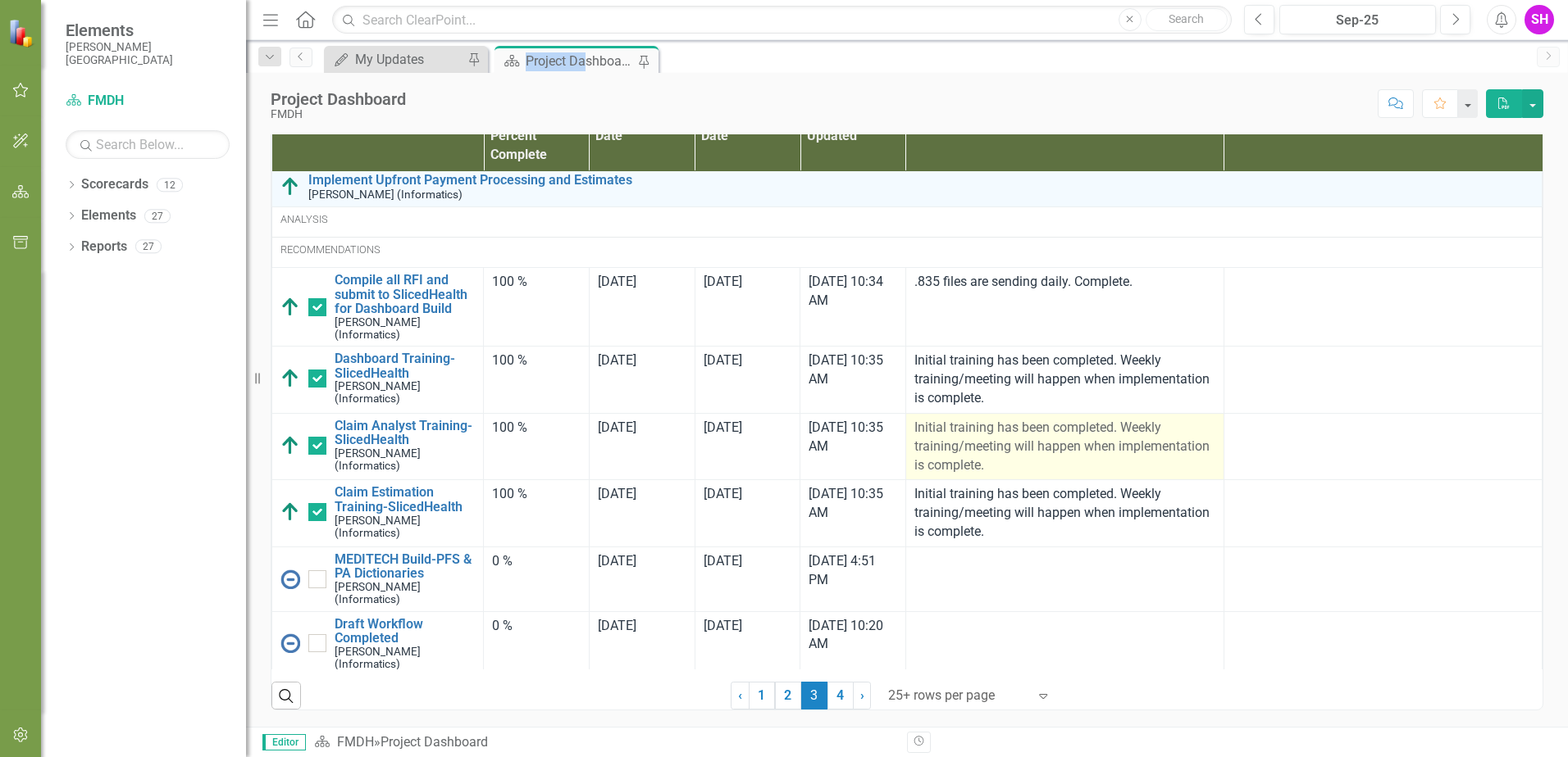
scroll to position [164, 0]
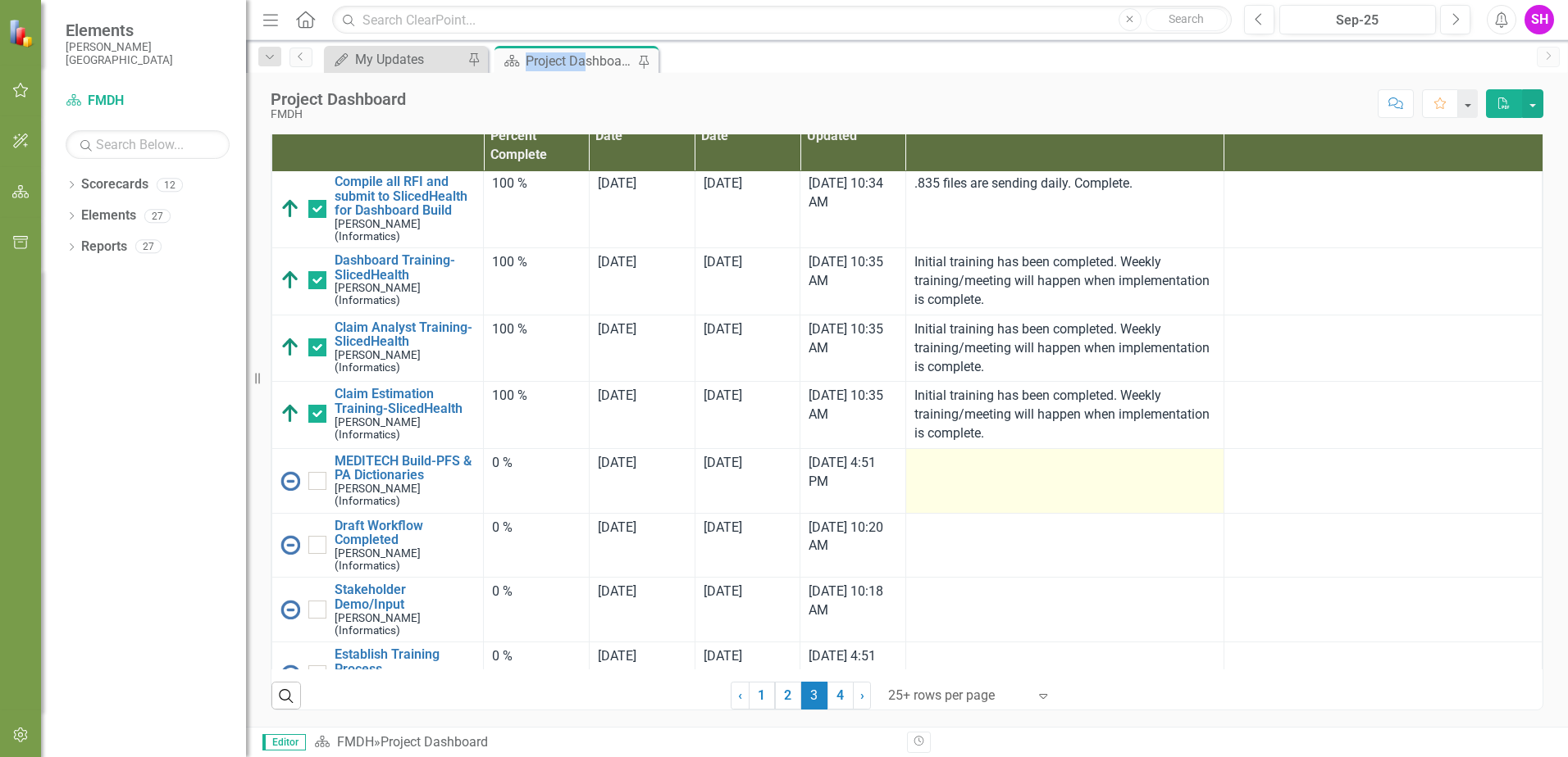
click at [970, 485] on td at bounding box center [1064, 480] width 318 height 65
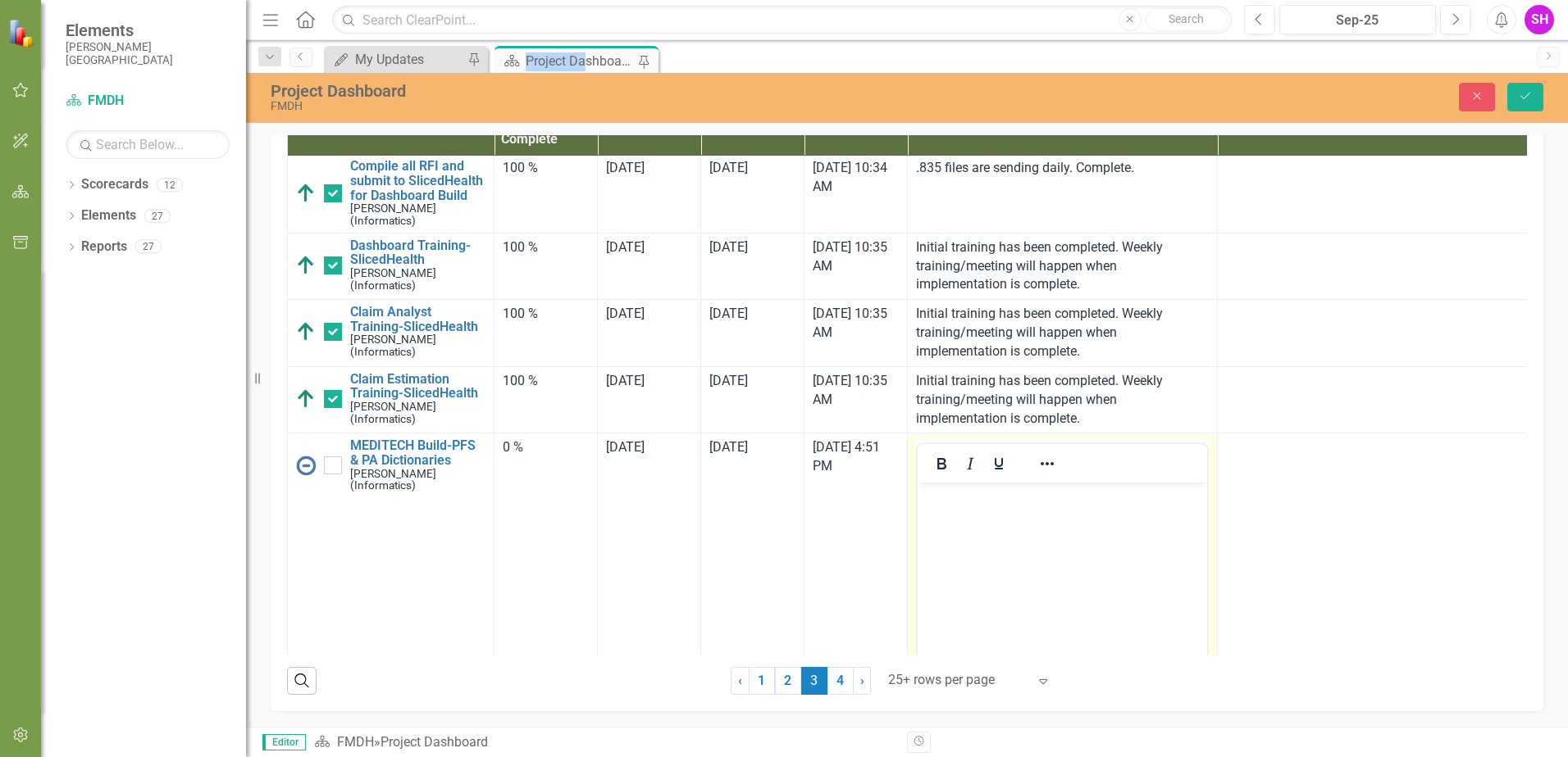
scroll to position [0, 0]
click at [987, 515] on body "Rich Text Area. Press ALT-0 for help." at bounding box center [1062, 605] width 289 height 245
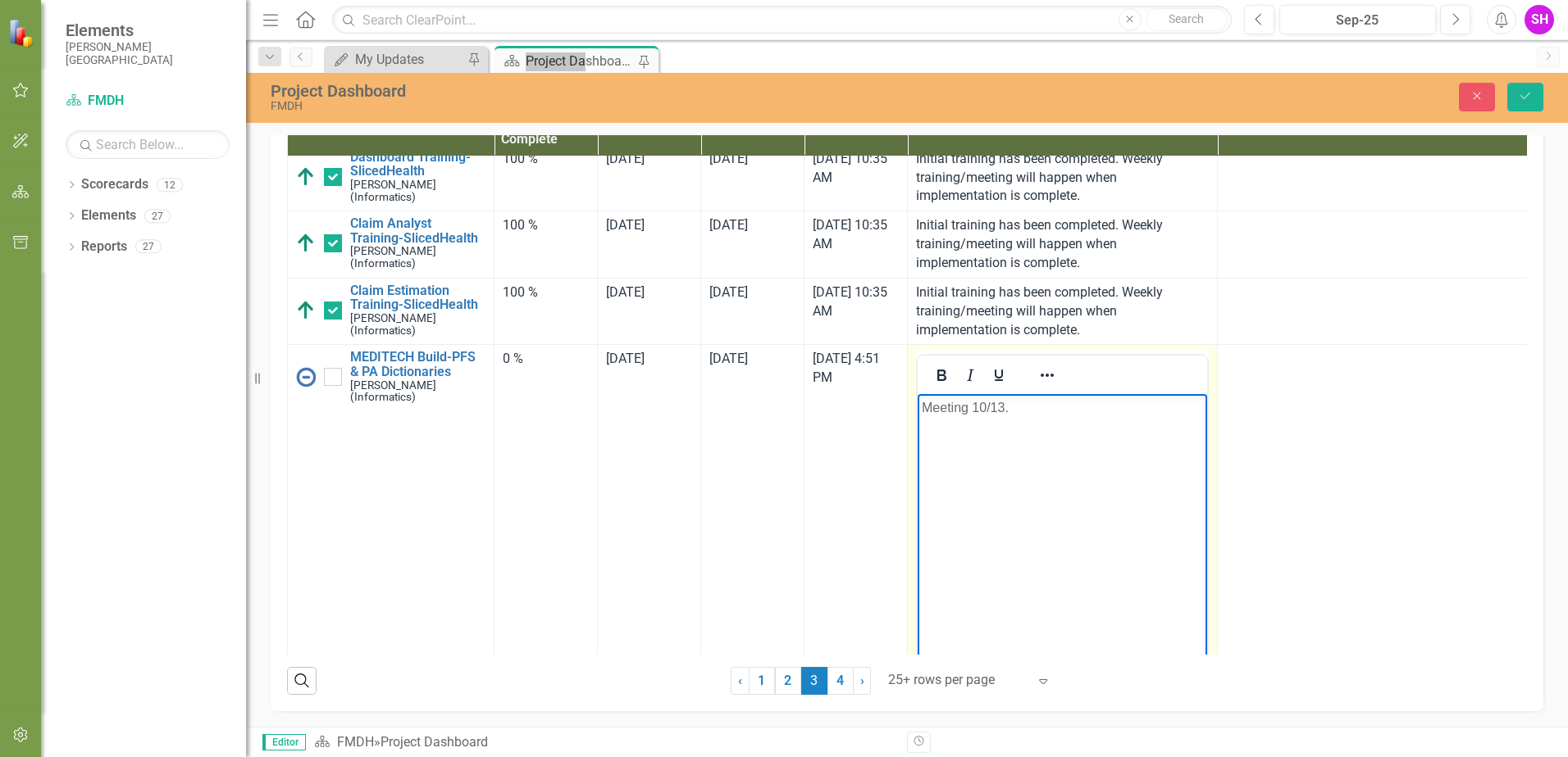
scroll to position [492, 0]
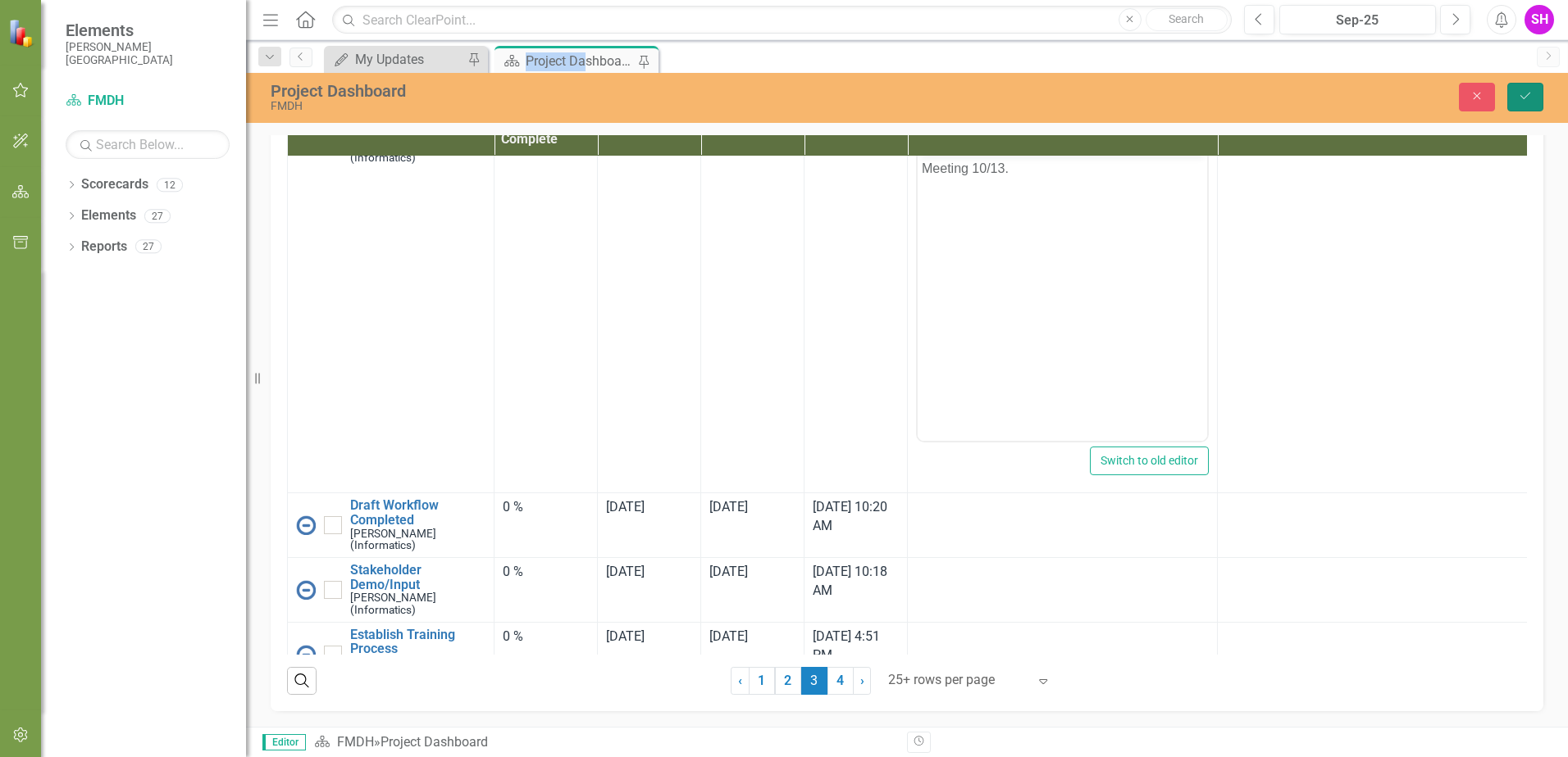
click at [1524, 95] on icon "Save" at bounding box center [1525, 96] width 15 height 11
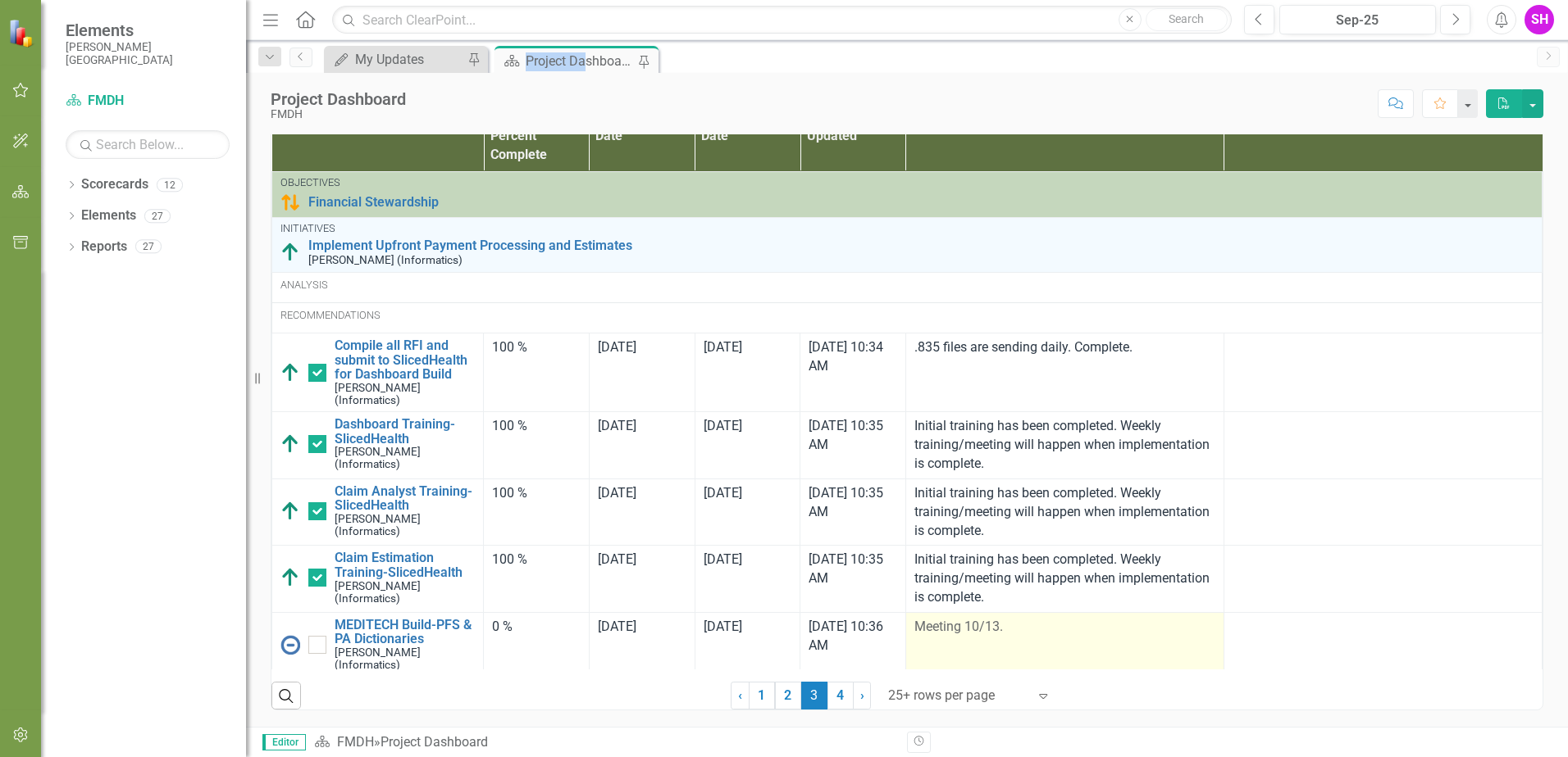
scroll to position [82, 0]
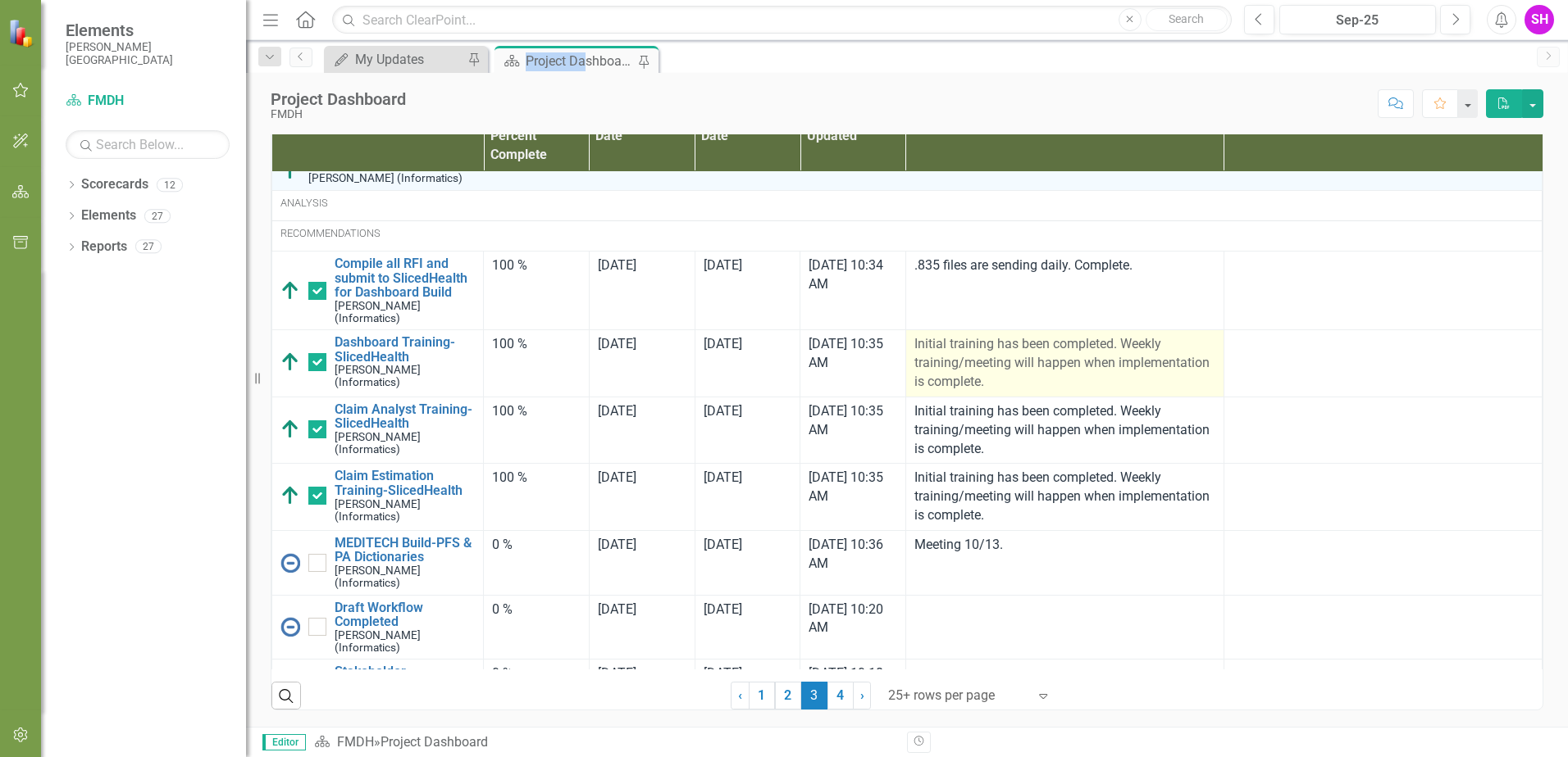
click at [1005, 392] on p "Initial training has been completed. Weekly training/meeting will happen when i…" at bounding box center [1064, 363] width 301 height 57
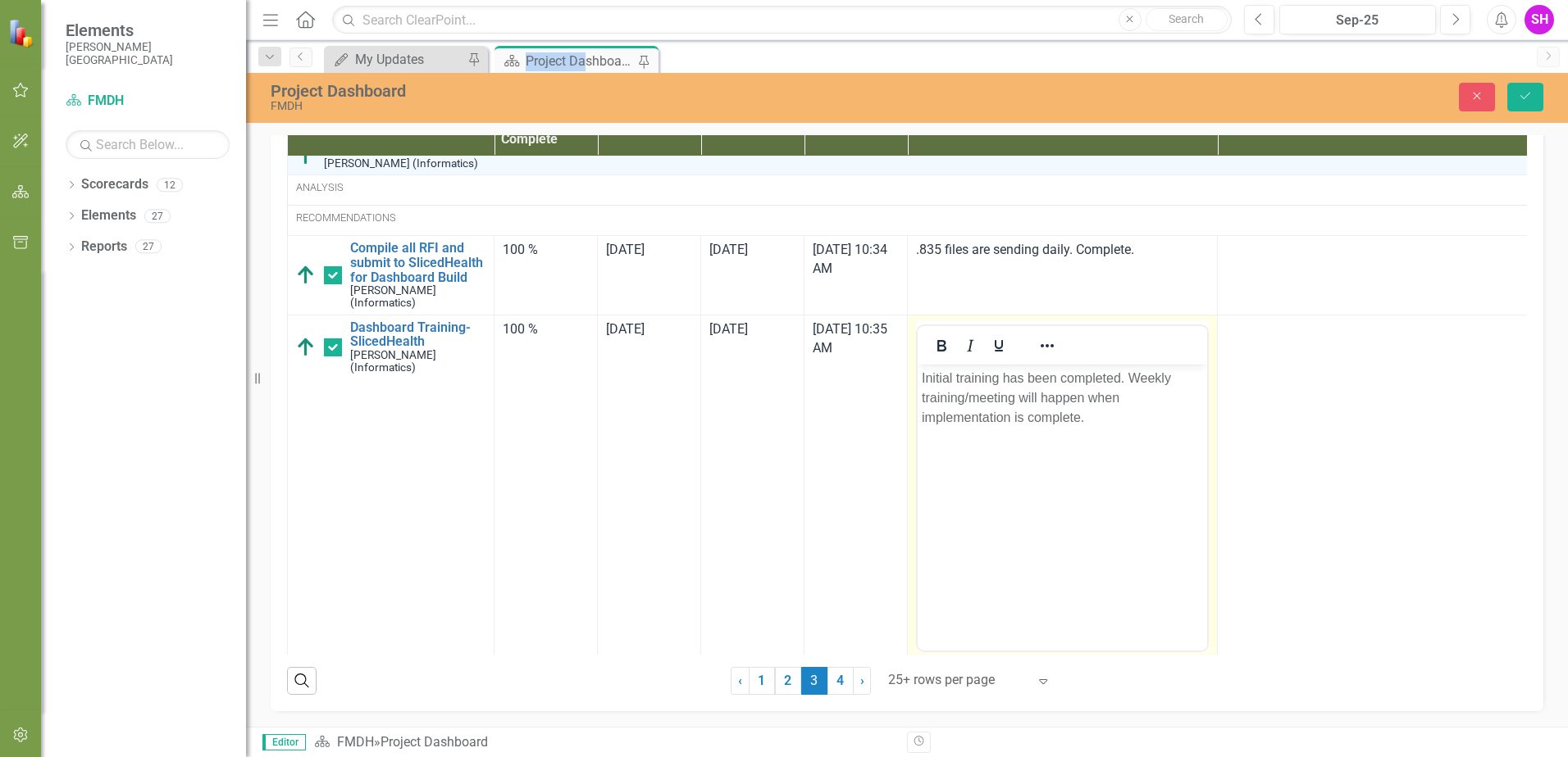
scroll to position [0, 0]
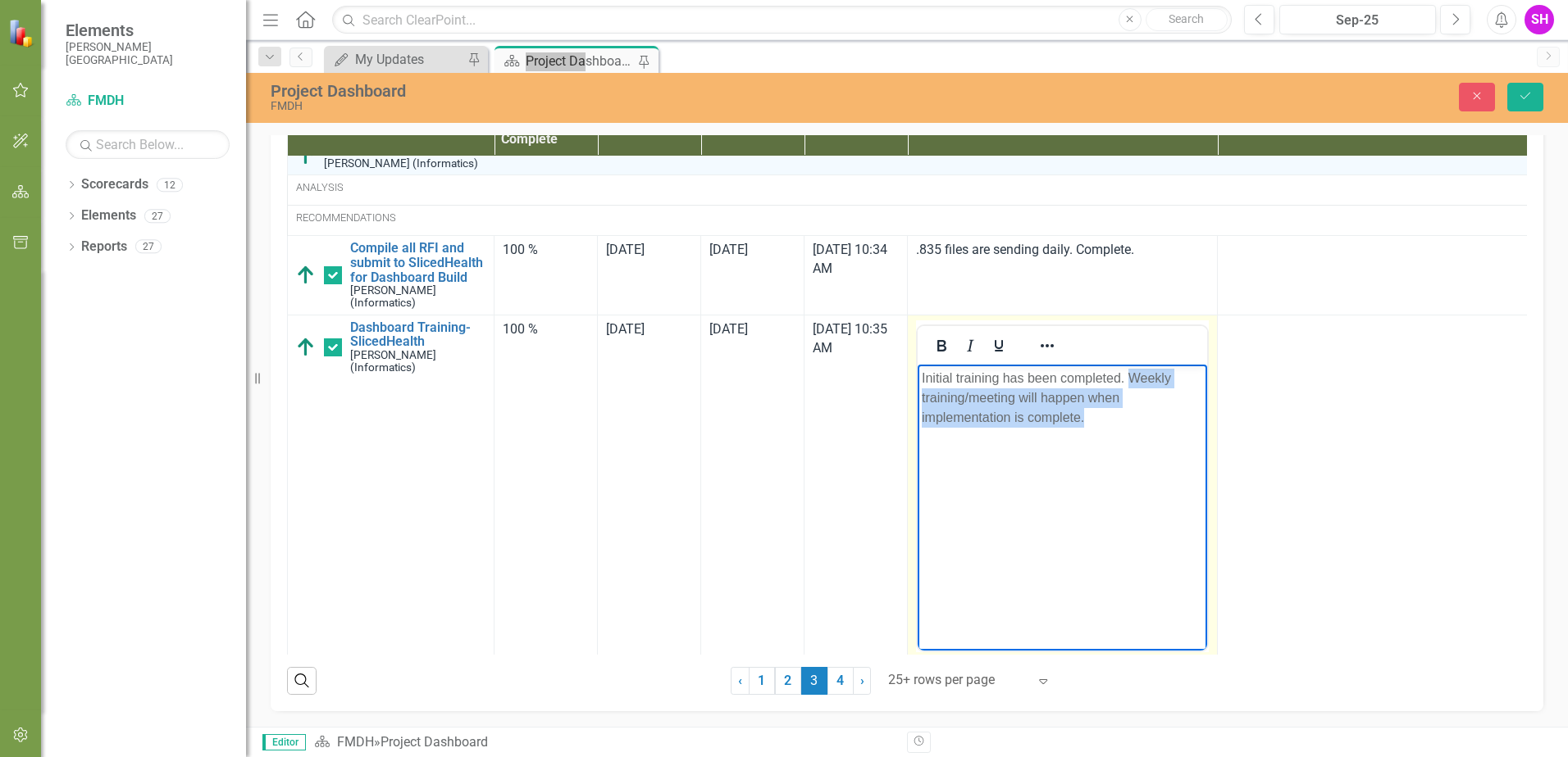
drag, startPoint x: 1084, startPoint y: 420, endPoint x: 1128, endPoint y: 378, distance: 60.8
click at [1128, 378] on p "Initial training has been completed. Weekly training/meeting will happen when i…" at bounding box center [1062, 397] width 281 height 59
copy p "Weekly training/meeting will happen when implementation is complete."
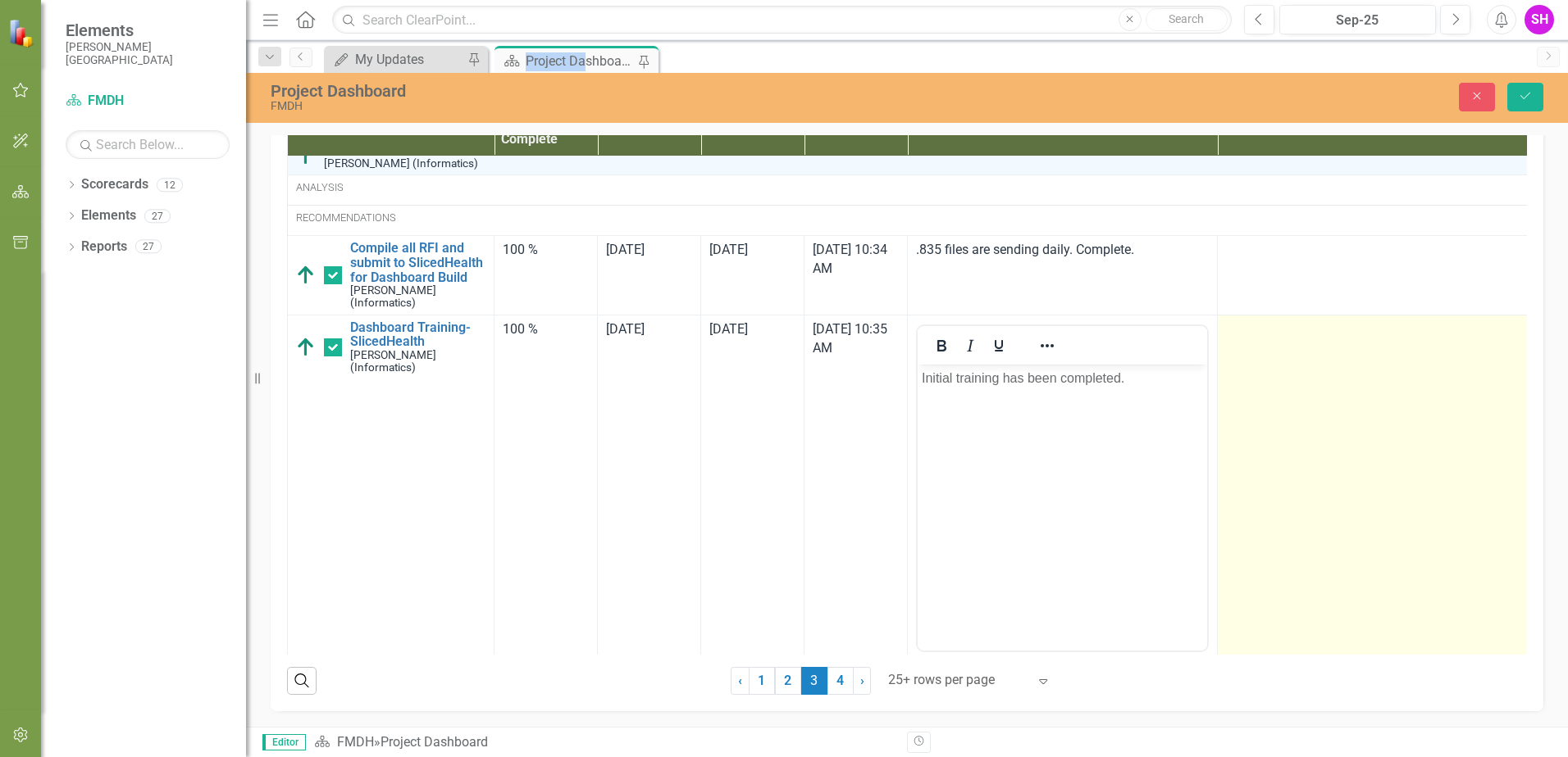
click at [1317, 484] on td at bounding box center [1372, 508] width 310 height 388
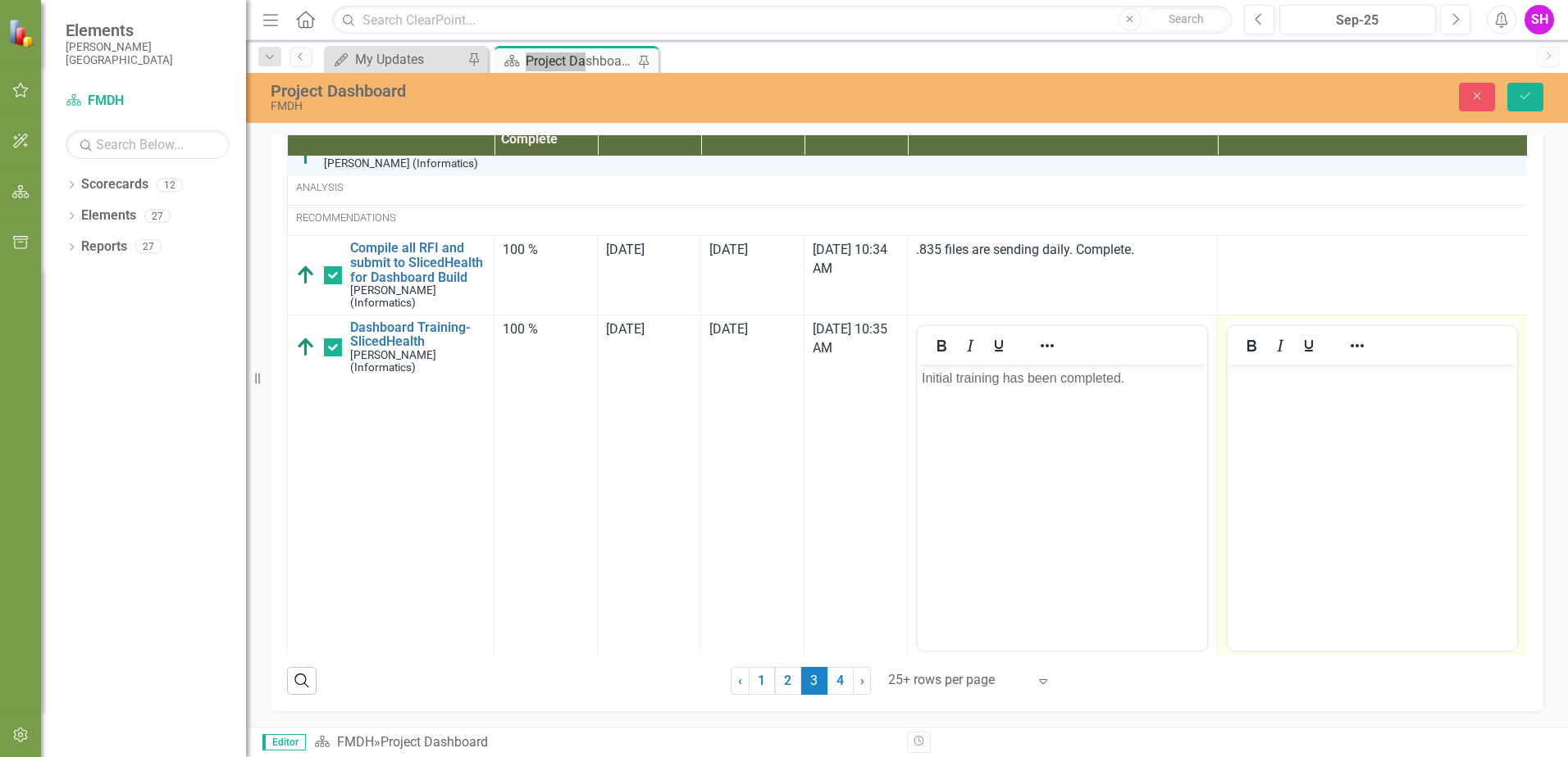
click at [1306, 417] on body "Rich Text Area. Press ALT-0 for help." at bounding box center [1372, 486] width 289 height 245
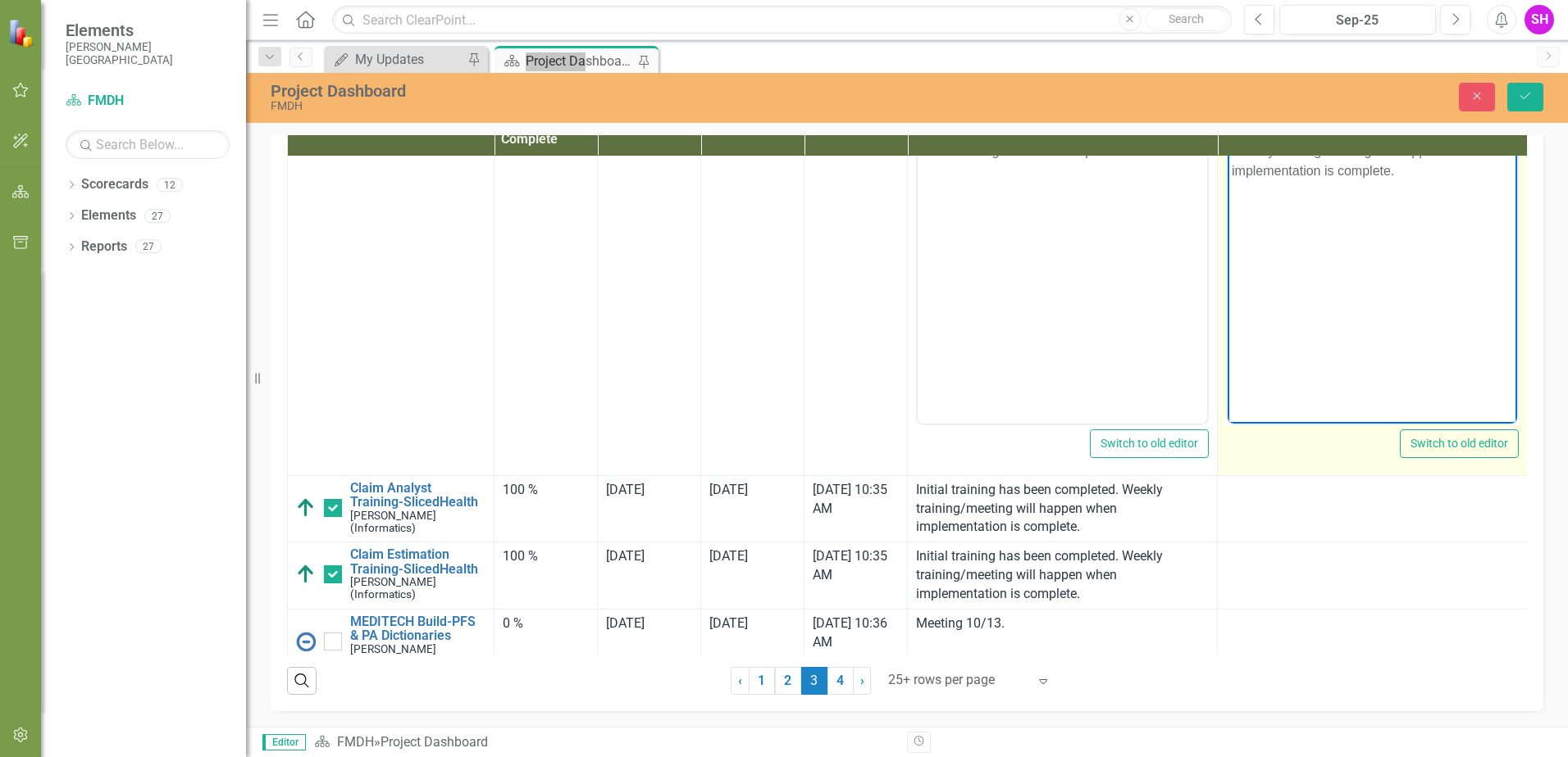
scroll to position [328, 0]
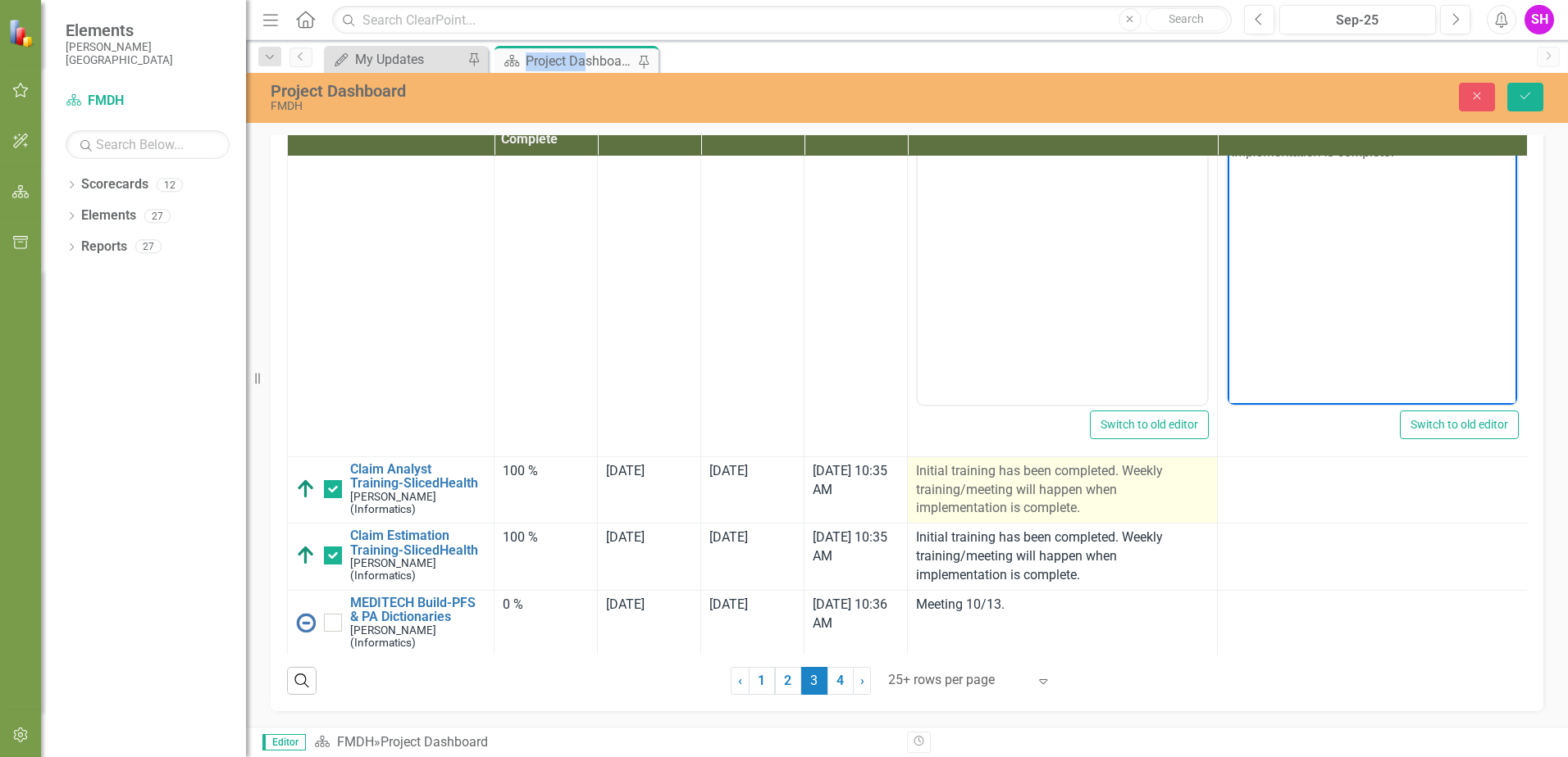
click at [1039, 519] on p "Initial training has been completed. Weekly training/meeting will happen when i…" at bounding box center [1062, 490] width 292 height 57
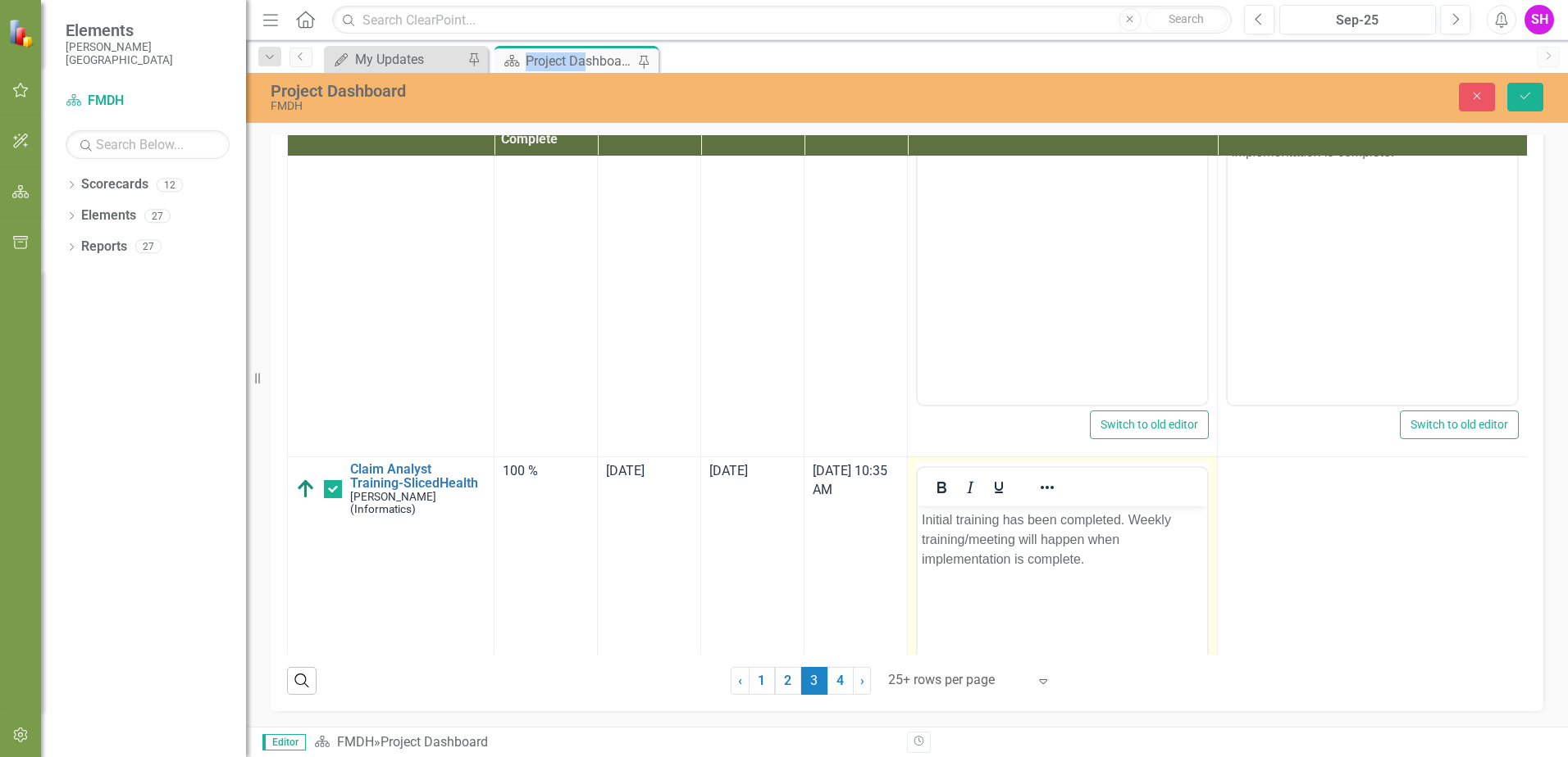
scroll to position [0, 0]
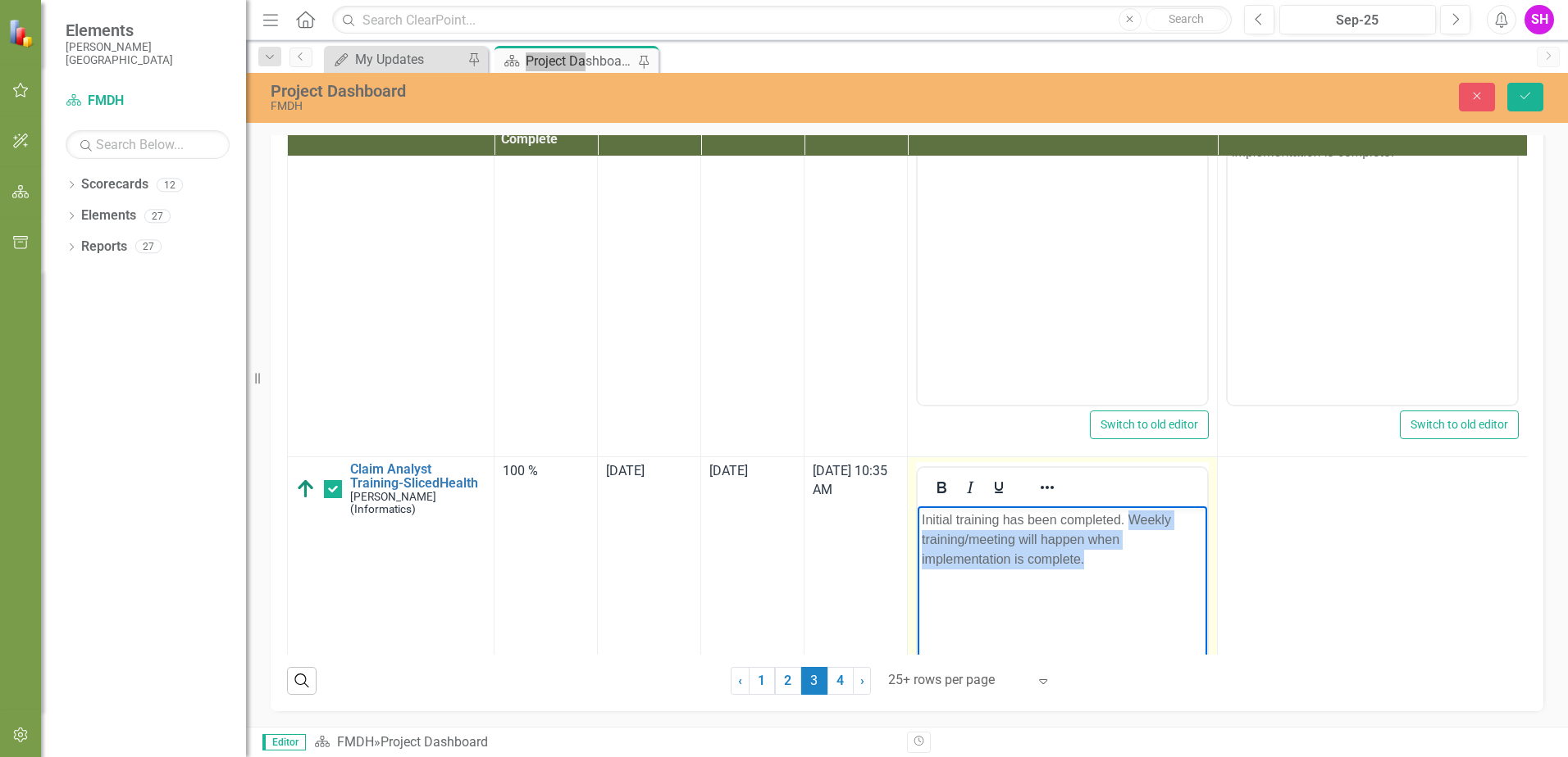
drag, startPoint x: 1084, startPoint y: 566, endPoint x: 1132, endPoint y: 523, distance: 64.4
click at [1132, 523] on p "Initial training has been completed. Weekly training/meeting will happen when i…" at bounding box center [1062, 539] width 281 height 59
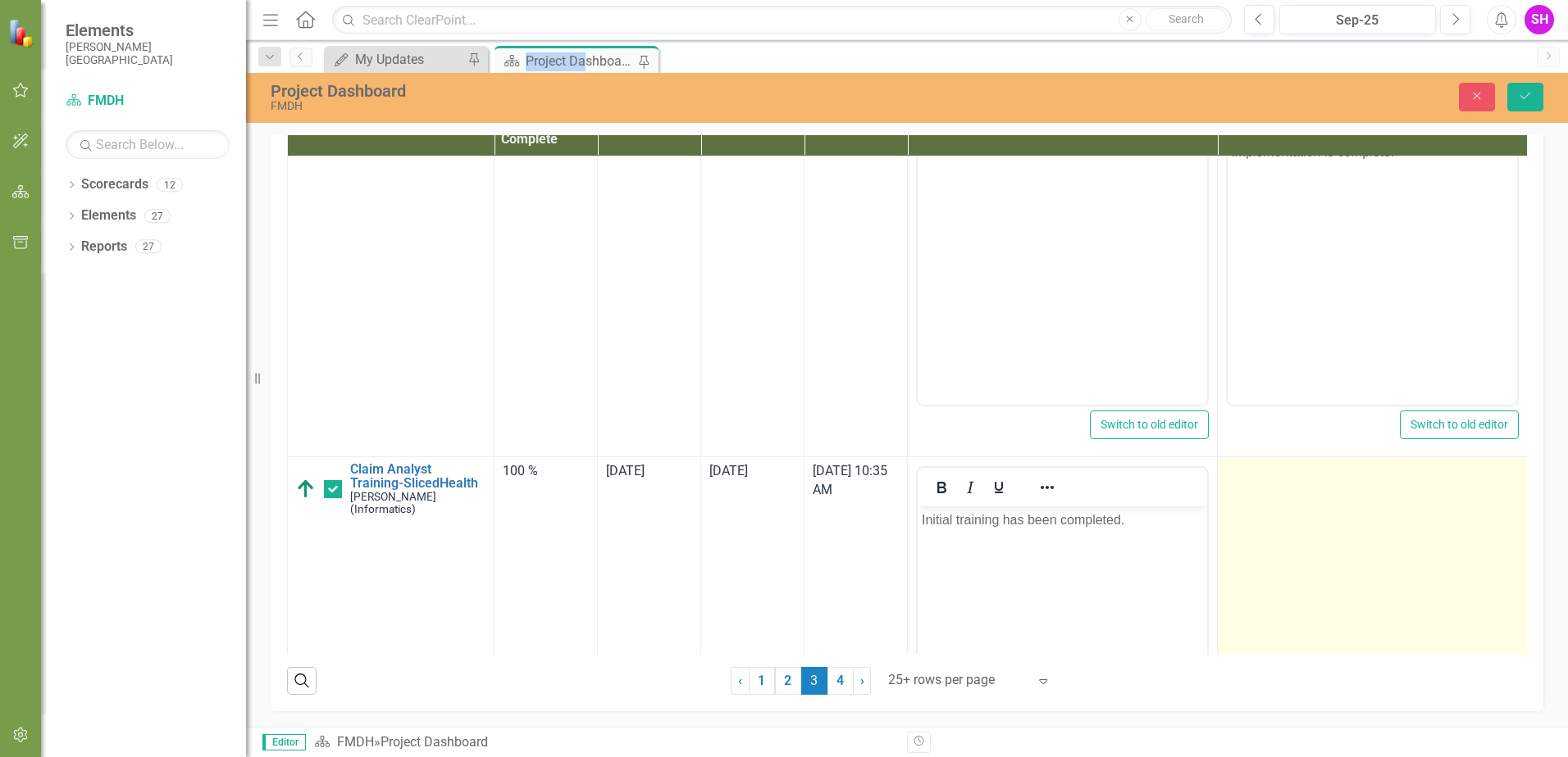
click at [1305, 609] on td at bounding box center [1372, 650] width 310 height 388
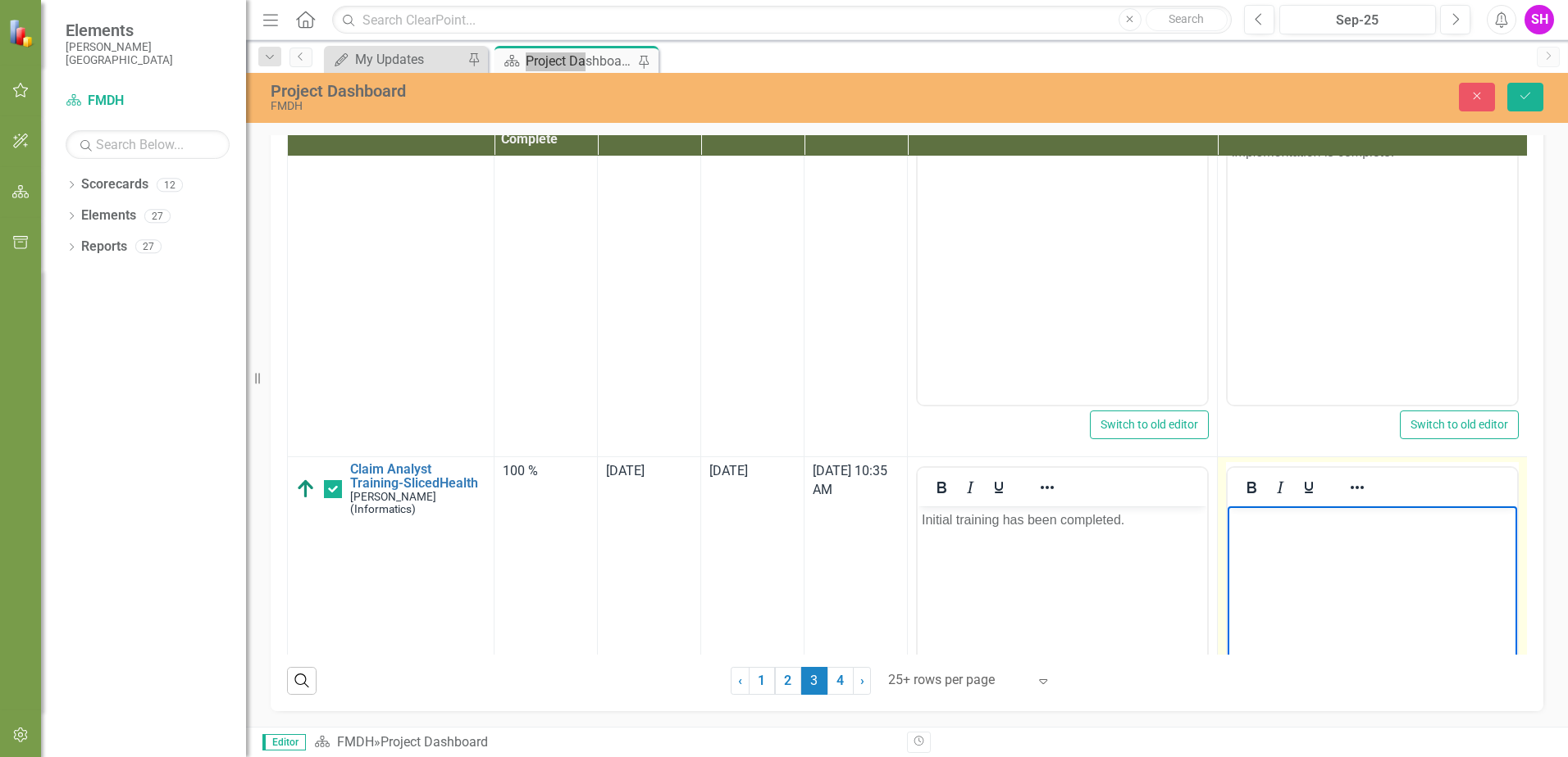
click at [1317, 571] on body "Rich Text Area. Press ALT-0 for help." at bounding box center [1372, 628] width 289 height 245
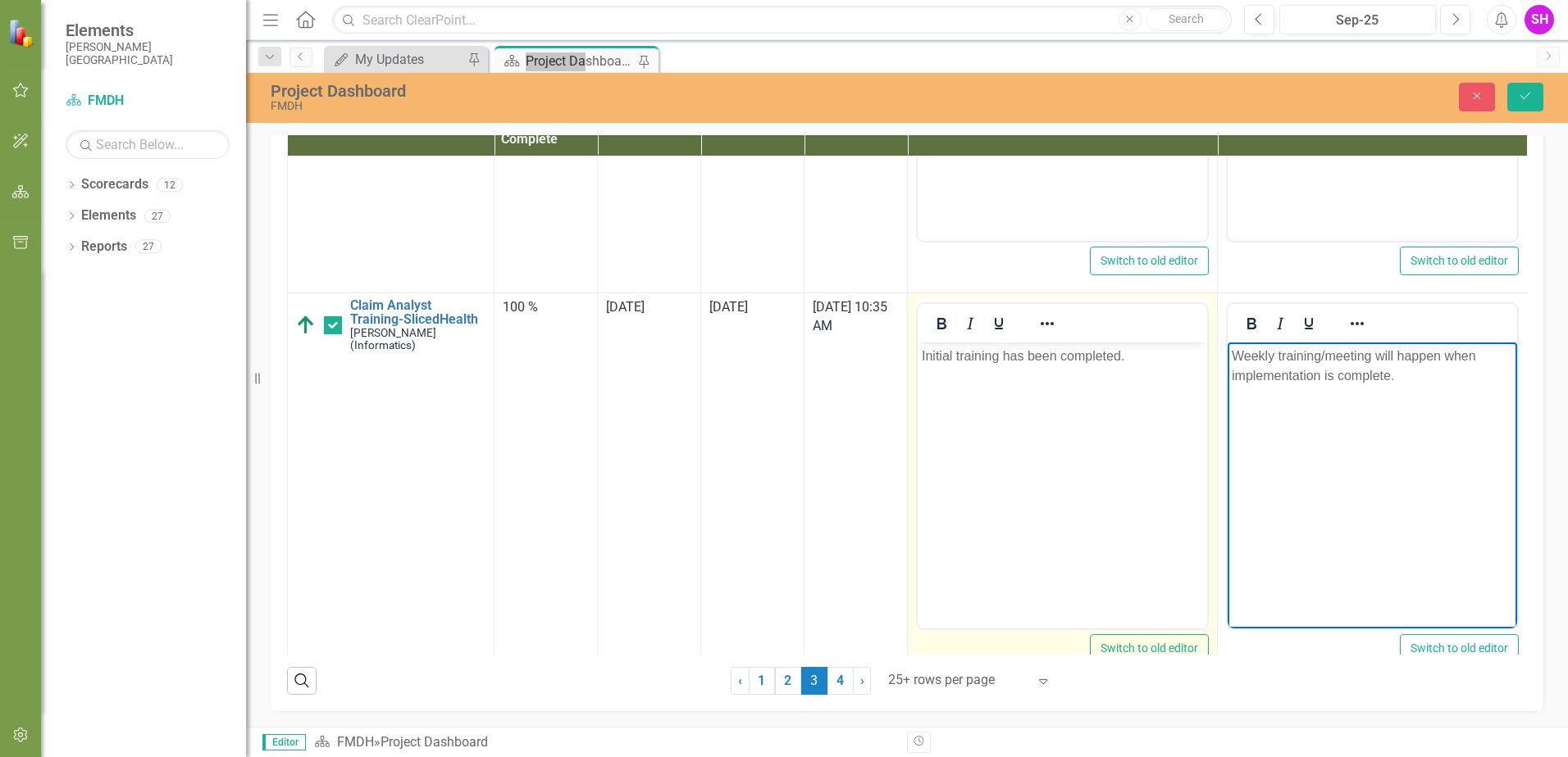
scroll to position [656, 0]
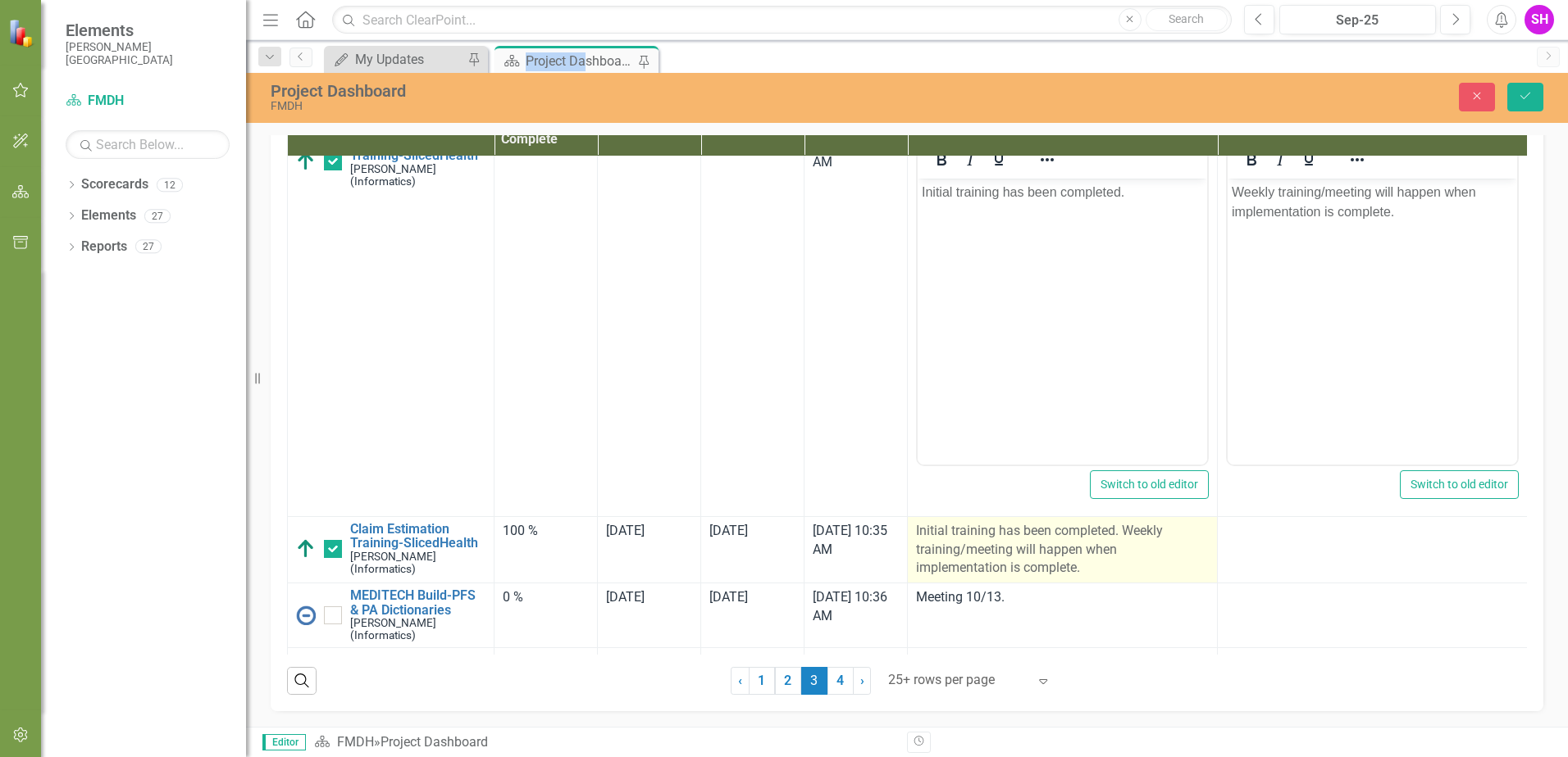
click at [1110, 579] on p "Initial training has been completed. Weekly training/meeting will happen when i…" at bounding box center [1062, 550] width 292 height 57
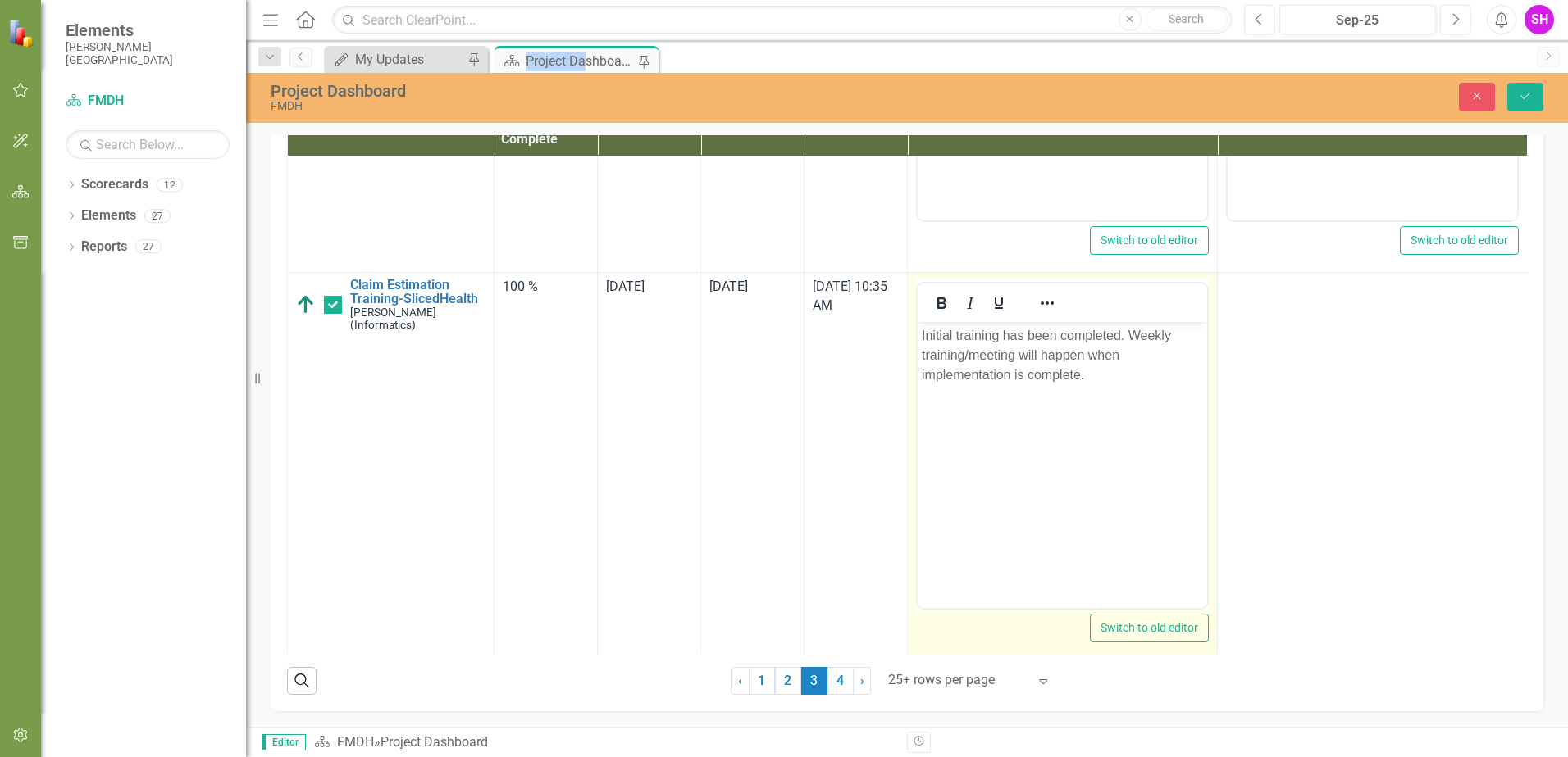
scroll to position [902, 0]
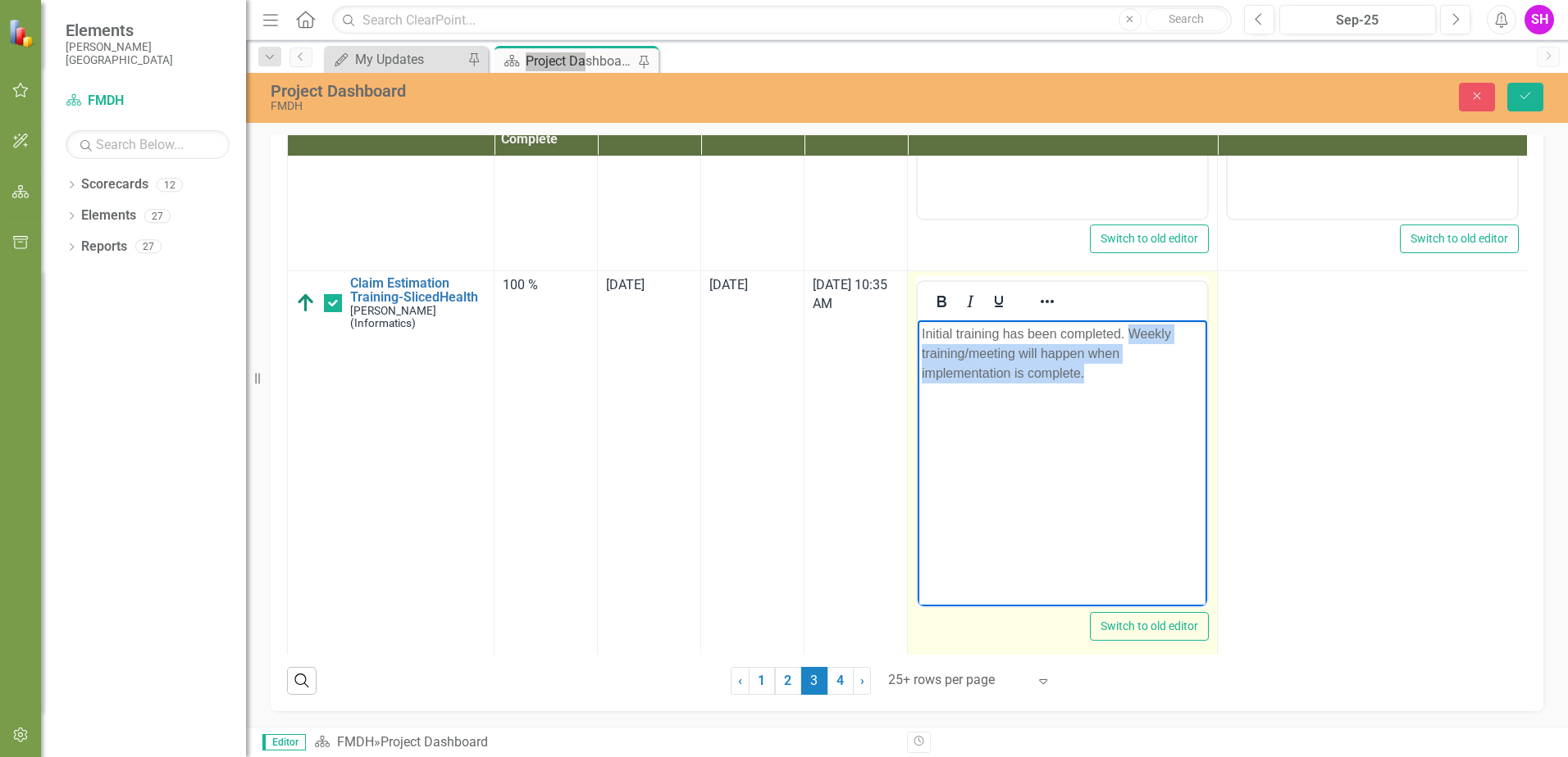
drag, startPoint x: 1087, startPoint y: 372, endPoint x: 1129, endPoint y: 337, distance: 54.7
click at [1129, 337] on p "Initial training has been completed. Weekly training/meeting will happen when i…" at bounding box center [1062, 353] width 281 height 59
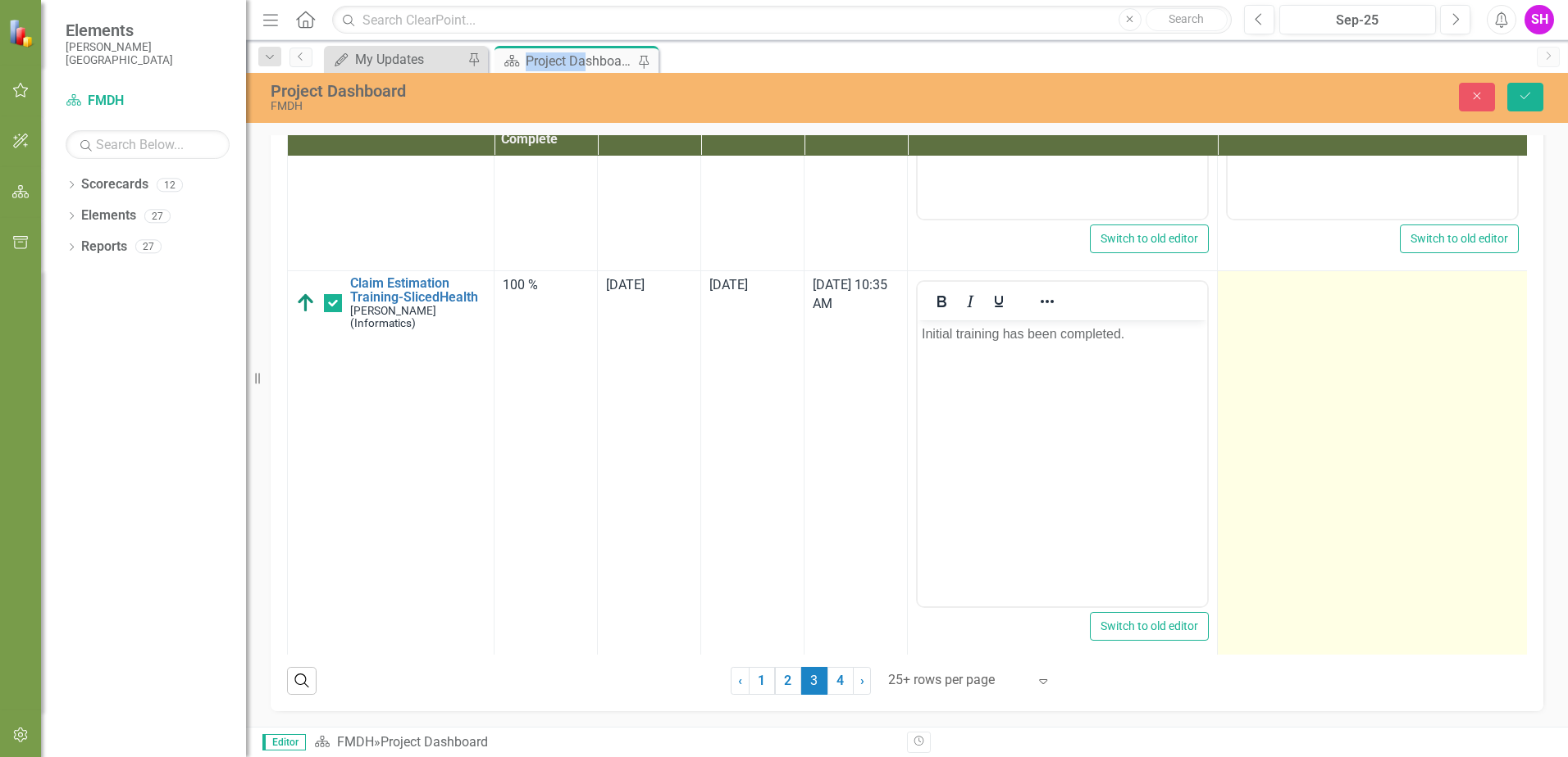
click at [1298, 422] on td at bounding box center [1372, 464] width 310 height 388
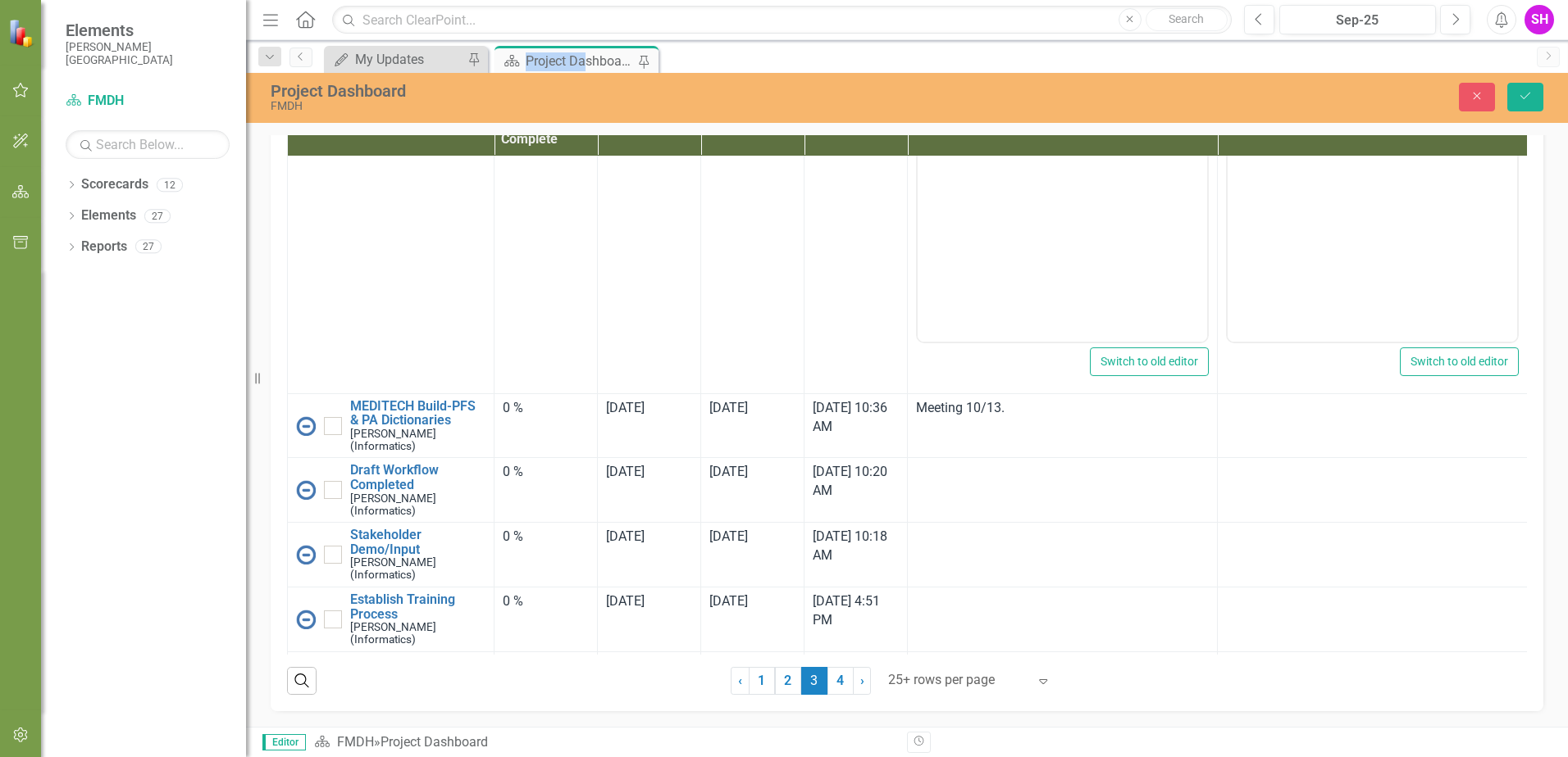
scroll to position [978, 0]
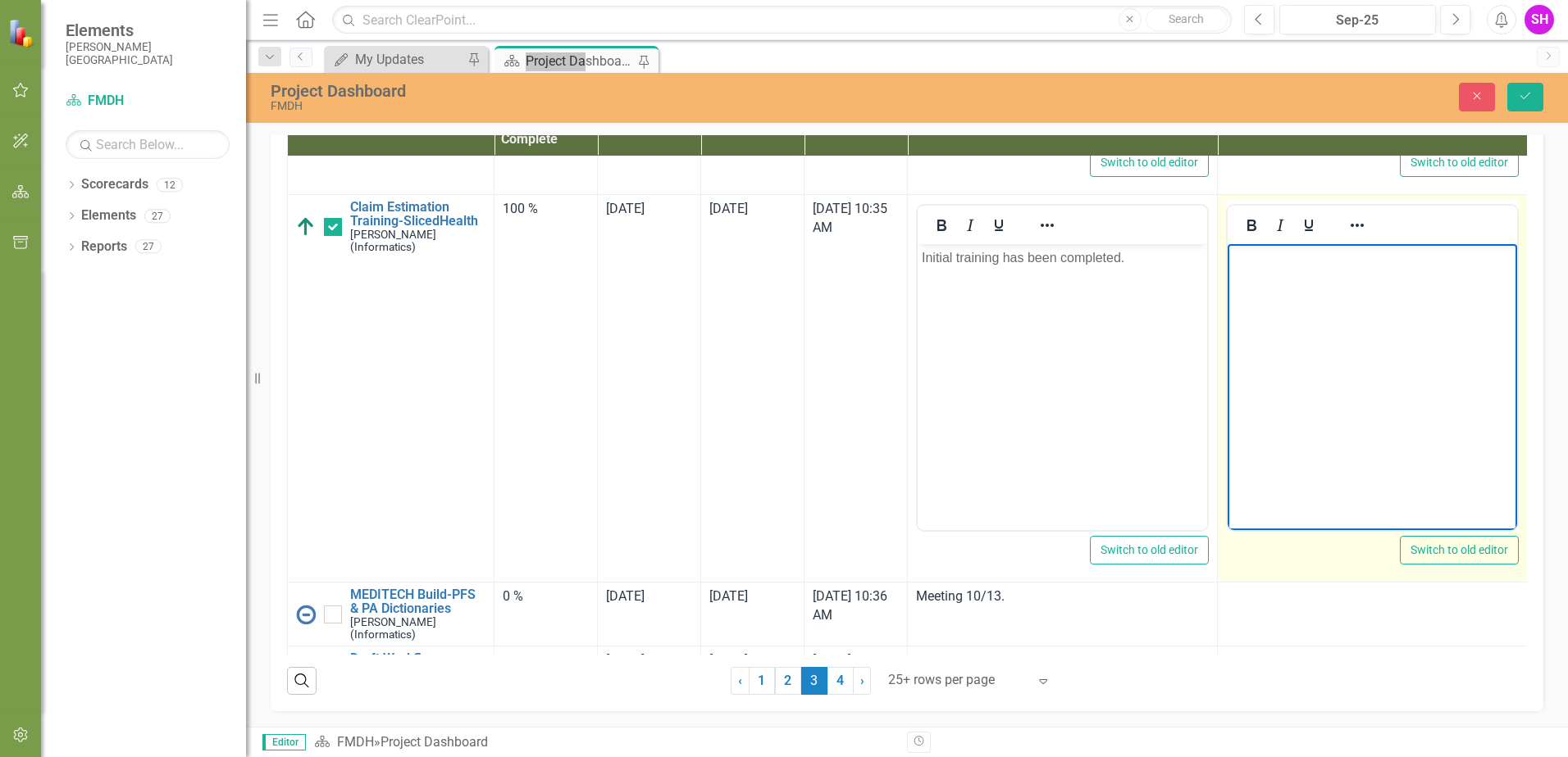
click at [1368, 376] on body "Rich Text Area. Press ALT-0 for help." at bounding box center [1372, 365] width 289 height 245
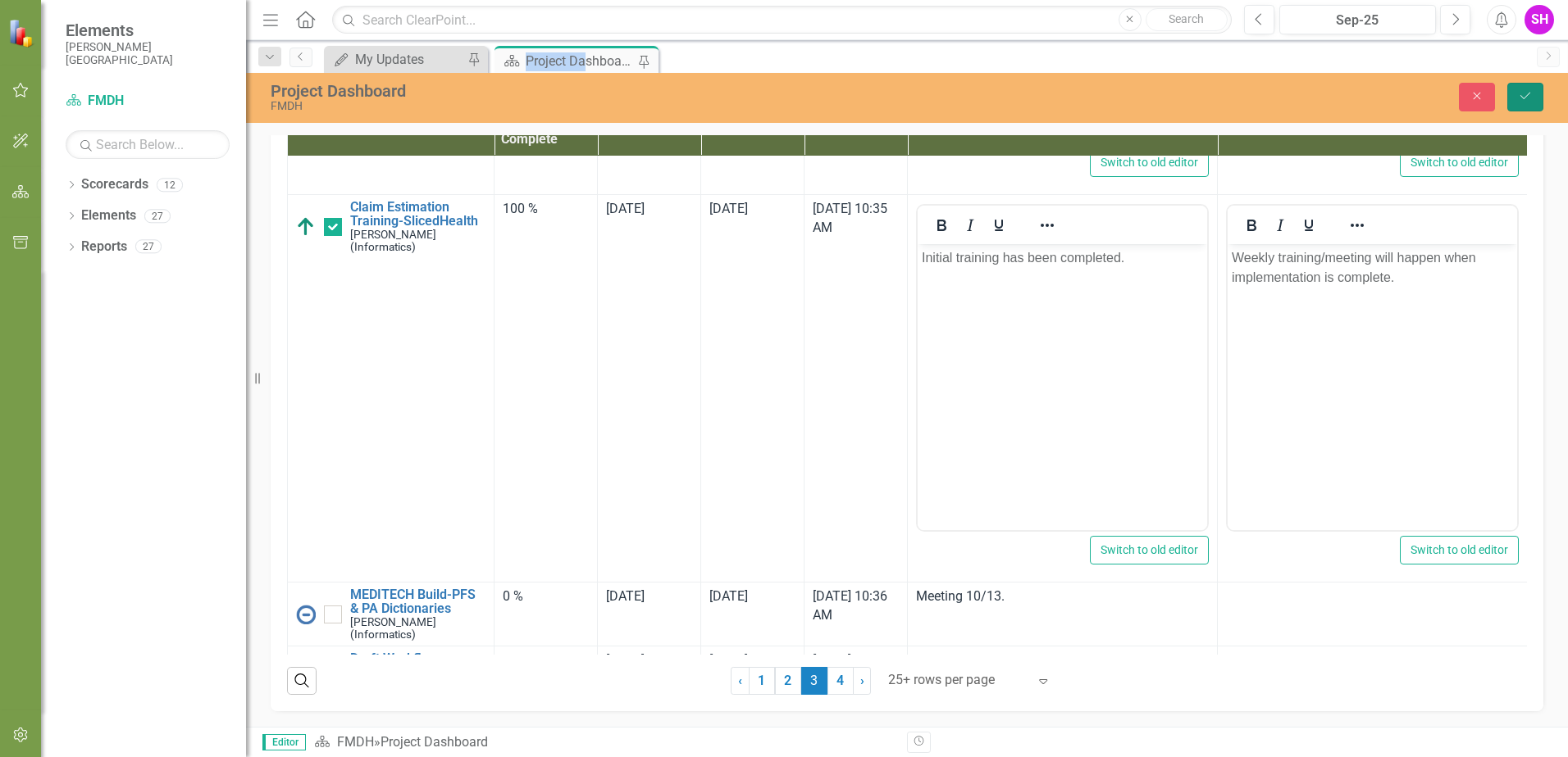
click at [1523, 98] on icon "Save" at bounding box center [1525, 96] width 15 height 11
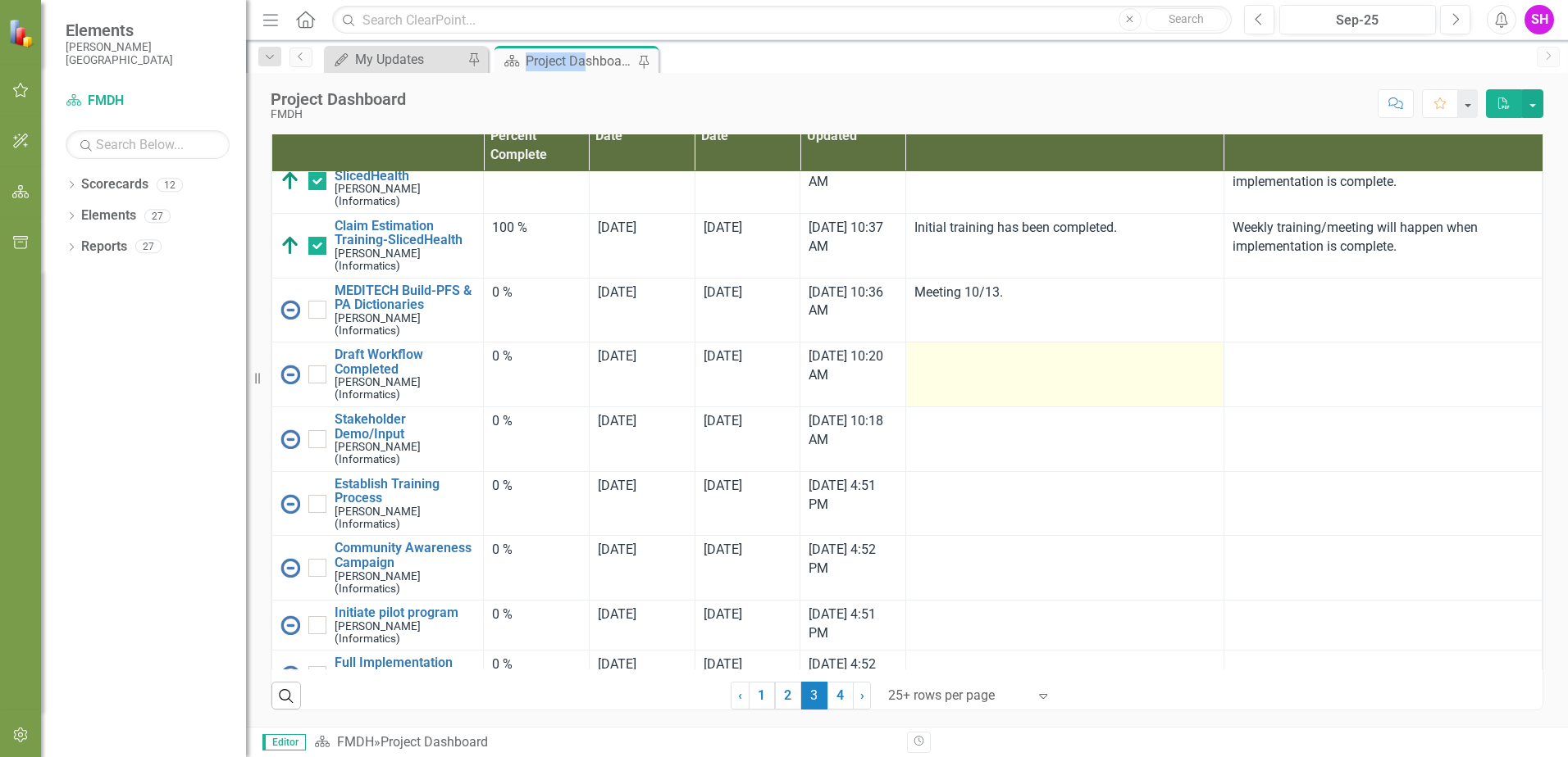
scroll to position [410, 0]
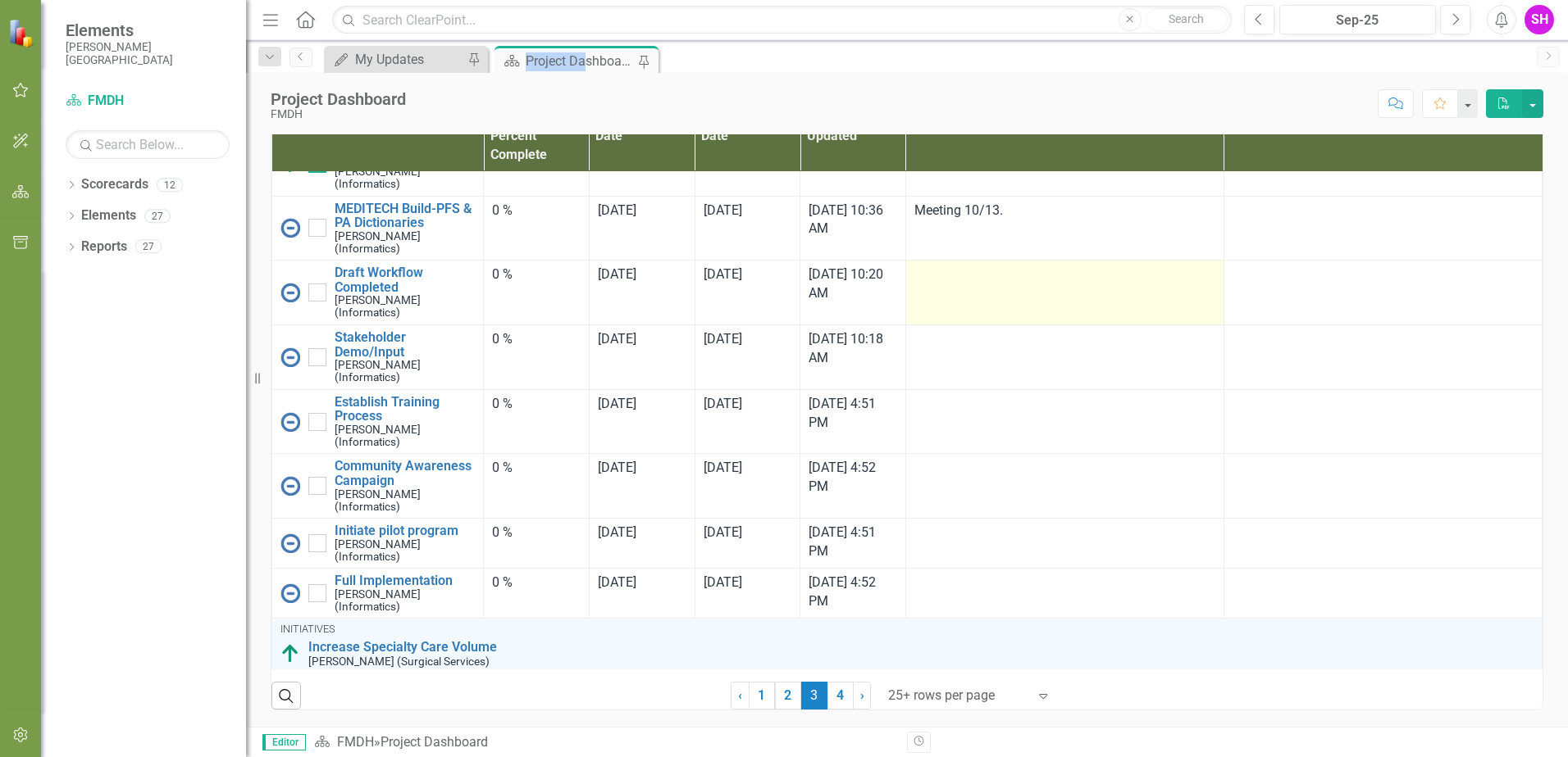
click at [963, 311] on td at bounding box center [1064, 292] width 318 height 65
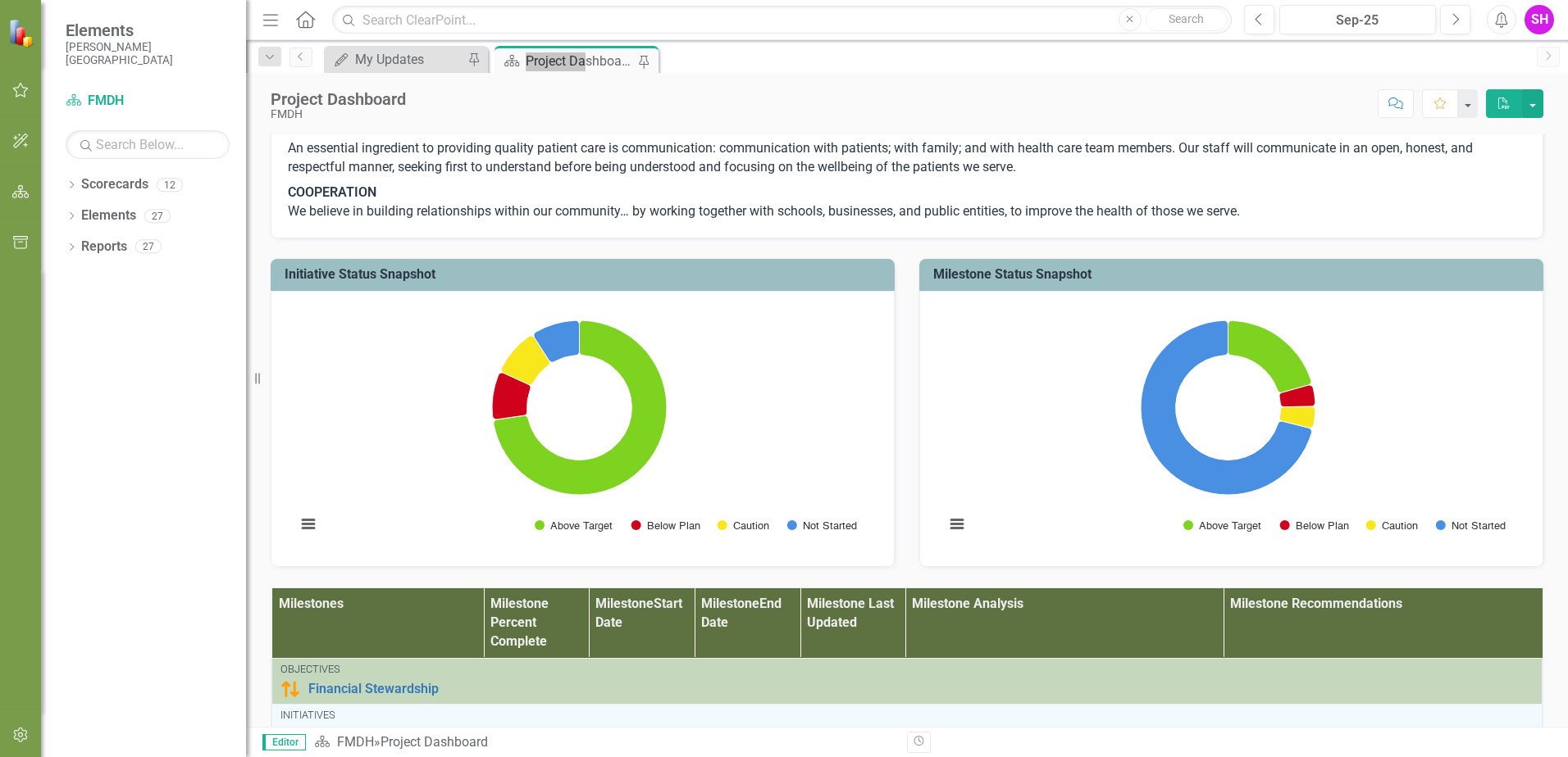
scroll to position [574, 0]
